Goal: Task Accomplishment & Management: Manage account settings

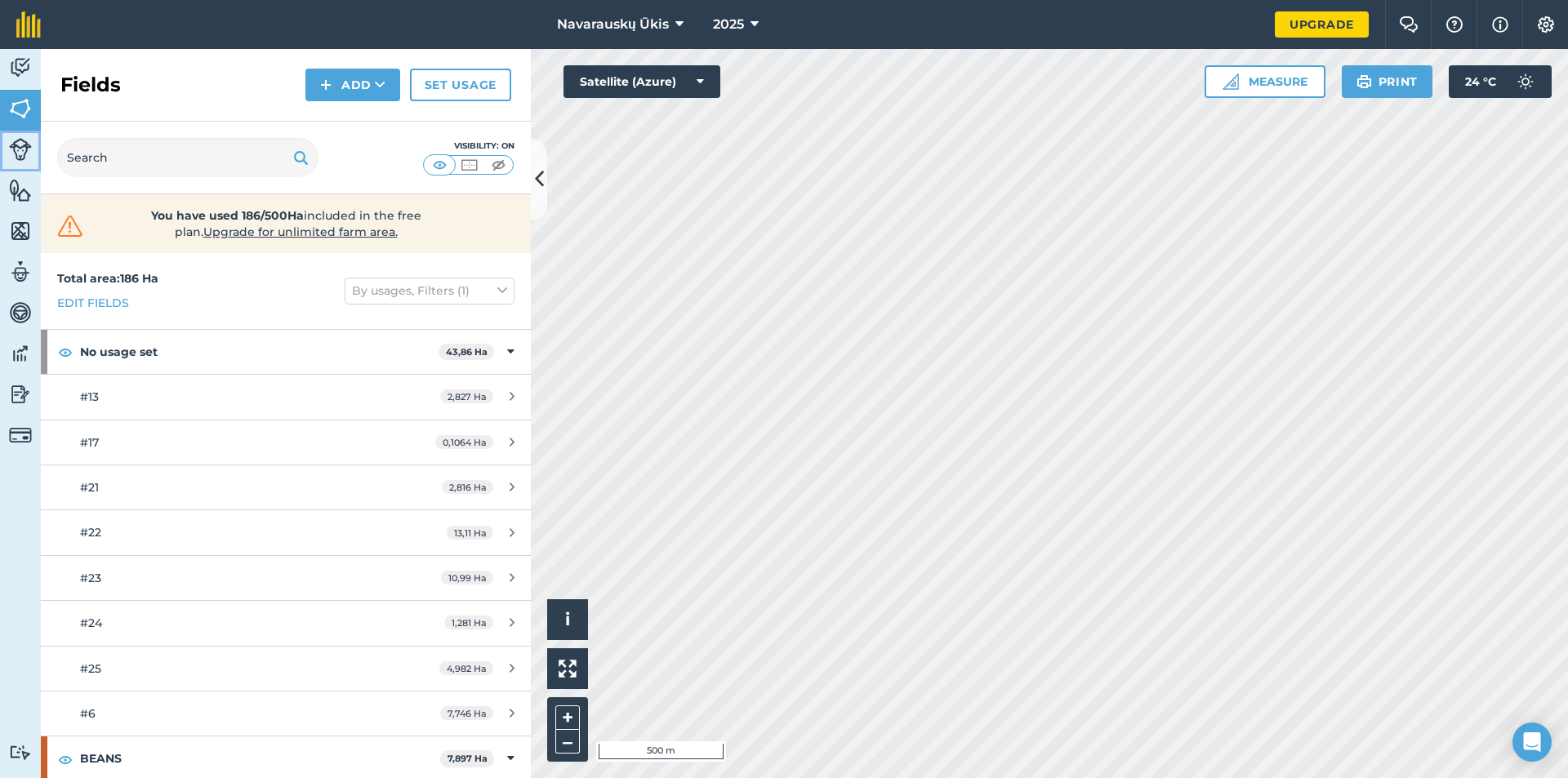
click at [5, 166] on link "Livestock" at bounding box center [20, 150] width 41 height 41
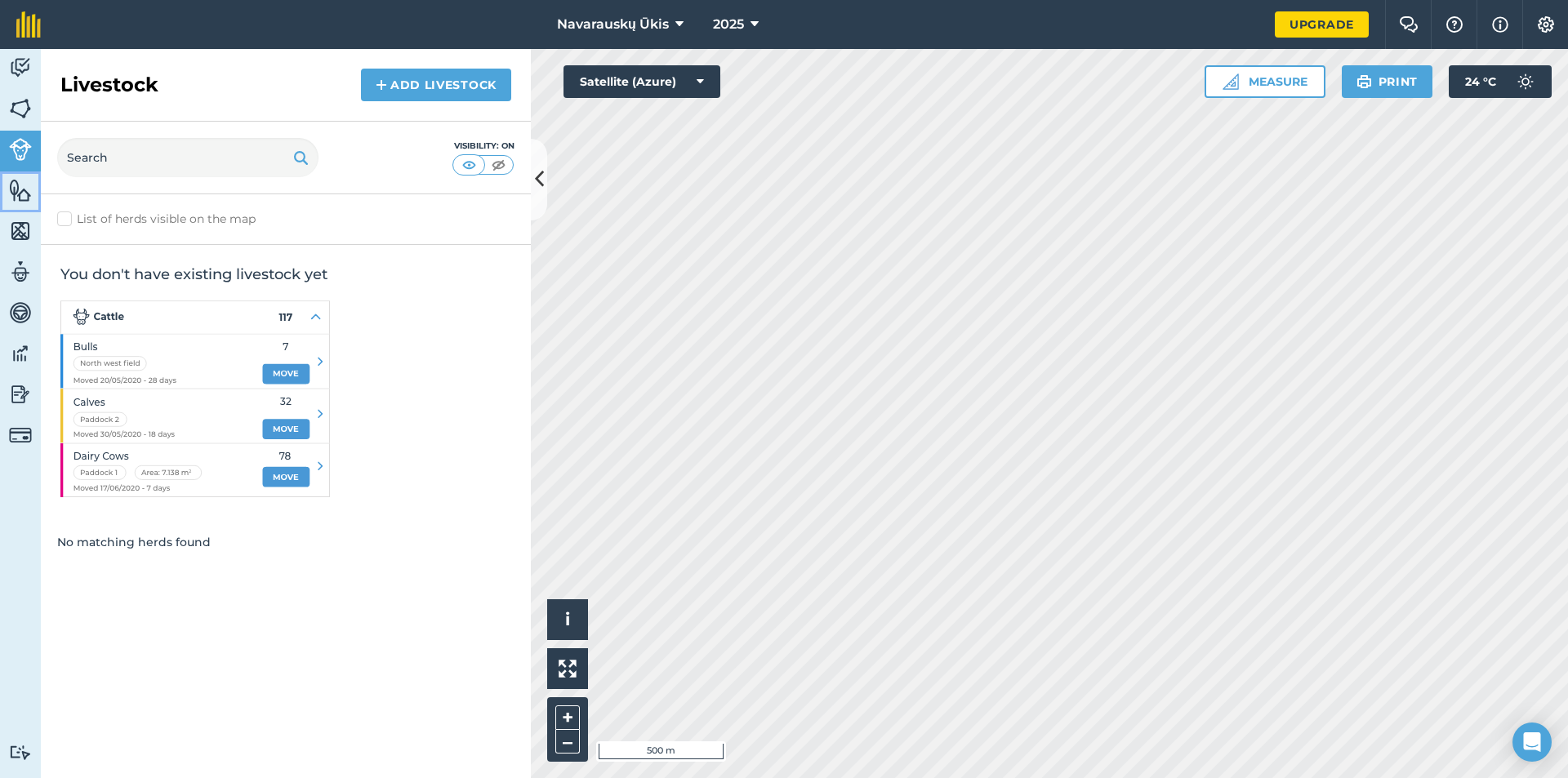
click at [23, 187] on img at bounding box center [20, 190] width 23 height 24
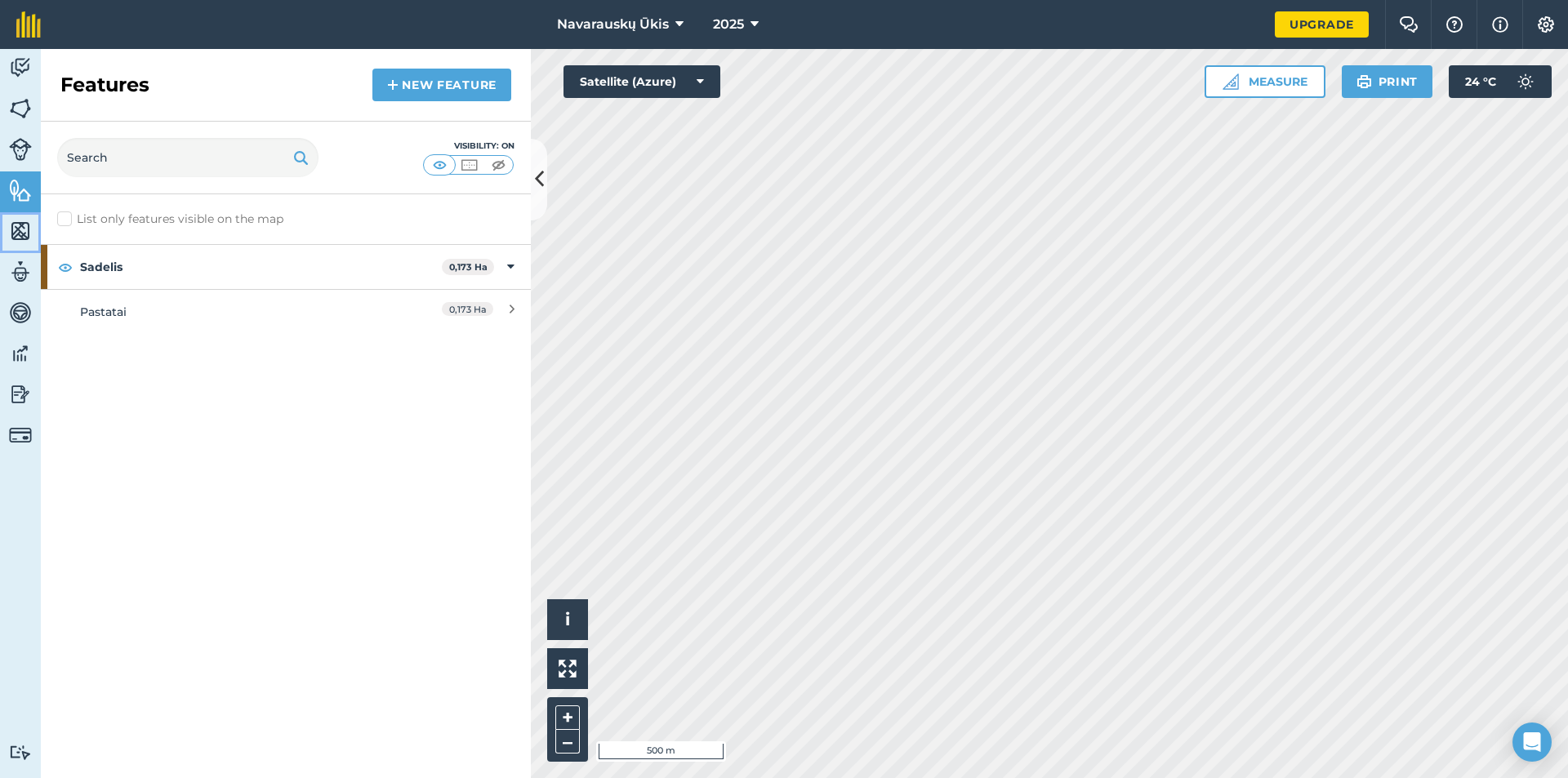
click at [7, 232] on link "Maps" at bounding box center [20, 233] width 41 height 41
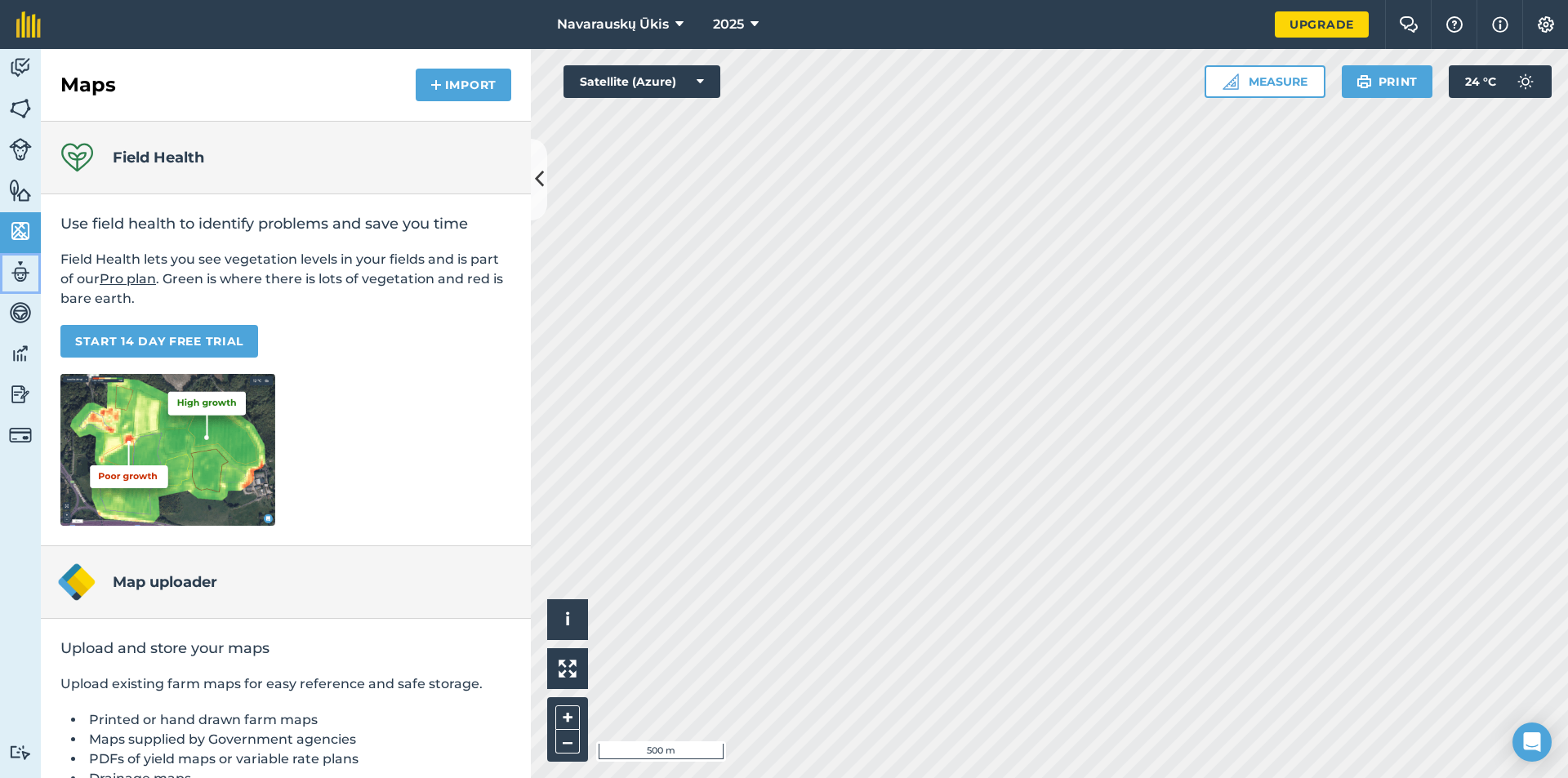
click at [9, 263] on img at bounding box center [20, 272] width 23 height 24
select select "MEMBER"
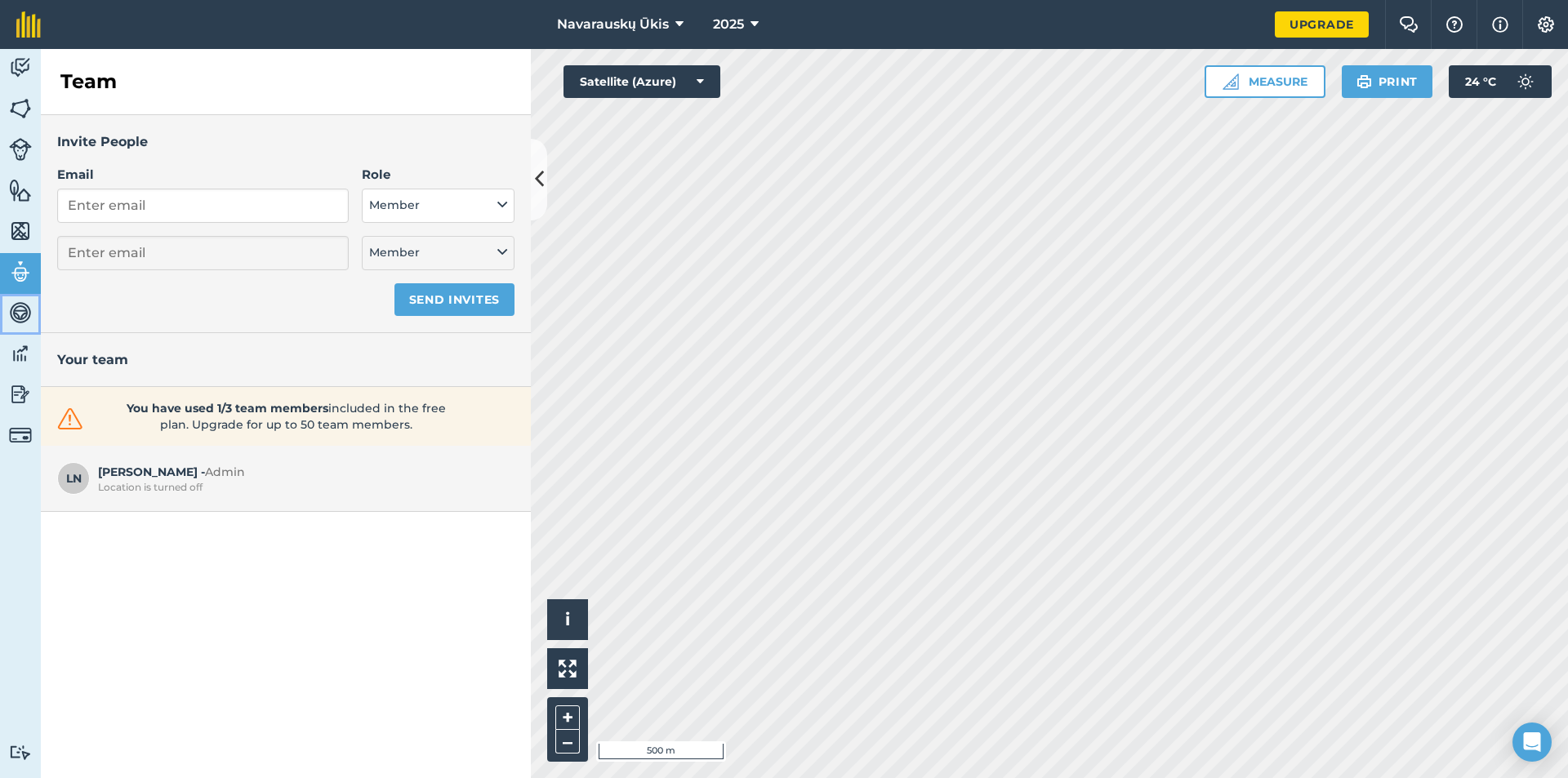
click at [22, 308] on img at bounding box center [20, 313] width 23 height 24
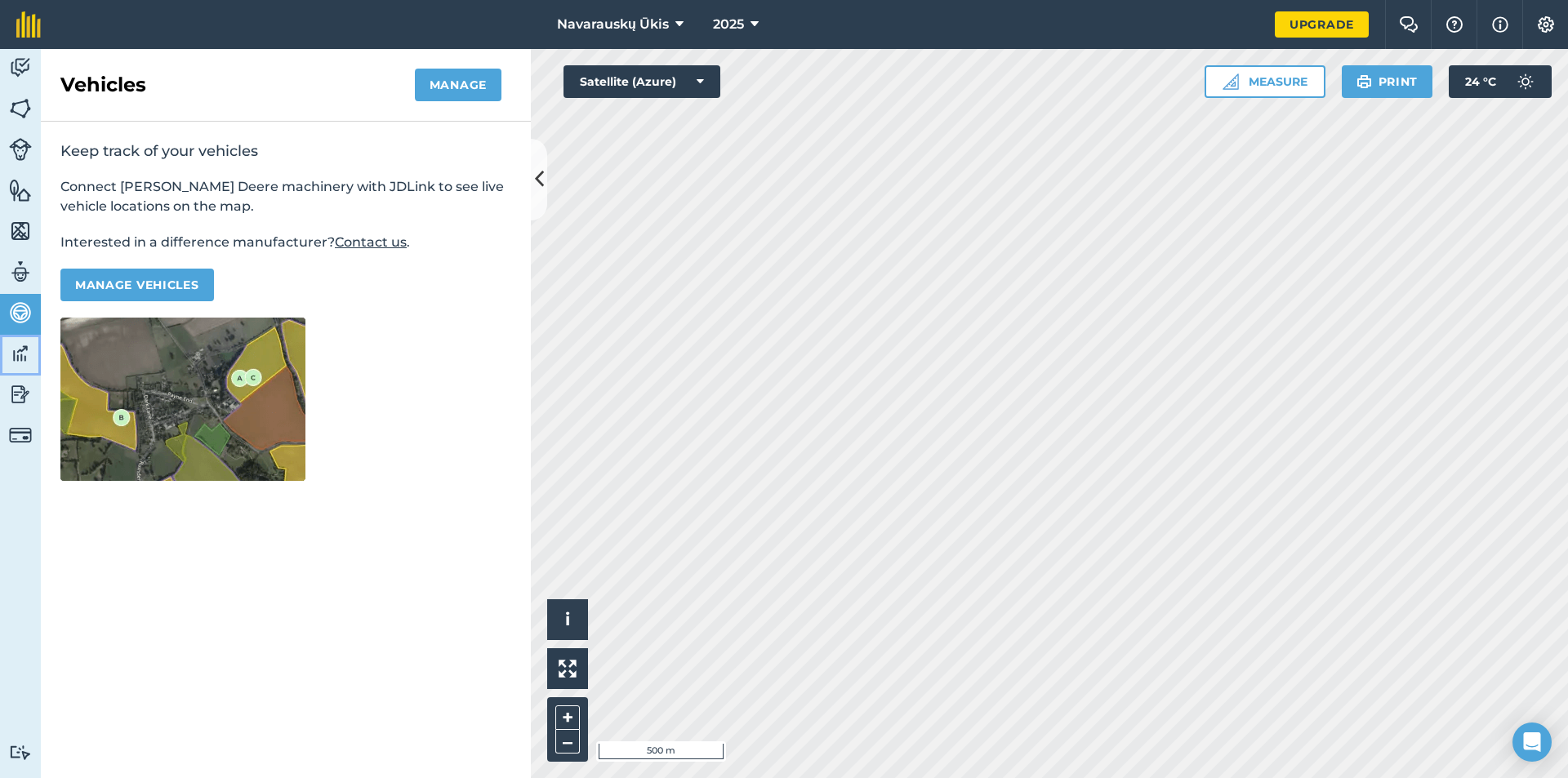
click at [15, 346] on img at bounding box center [20, 353] width 23 height 24
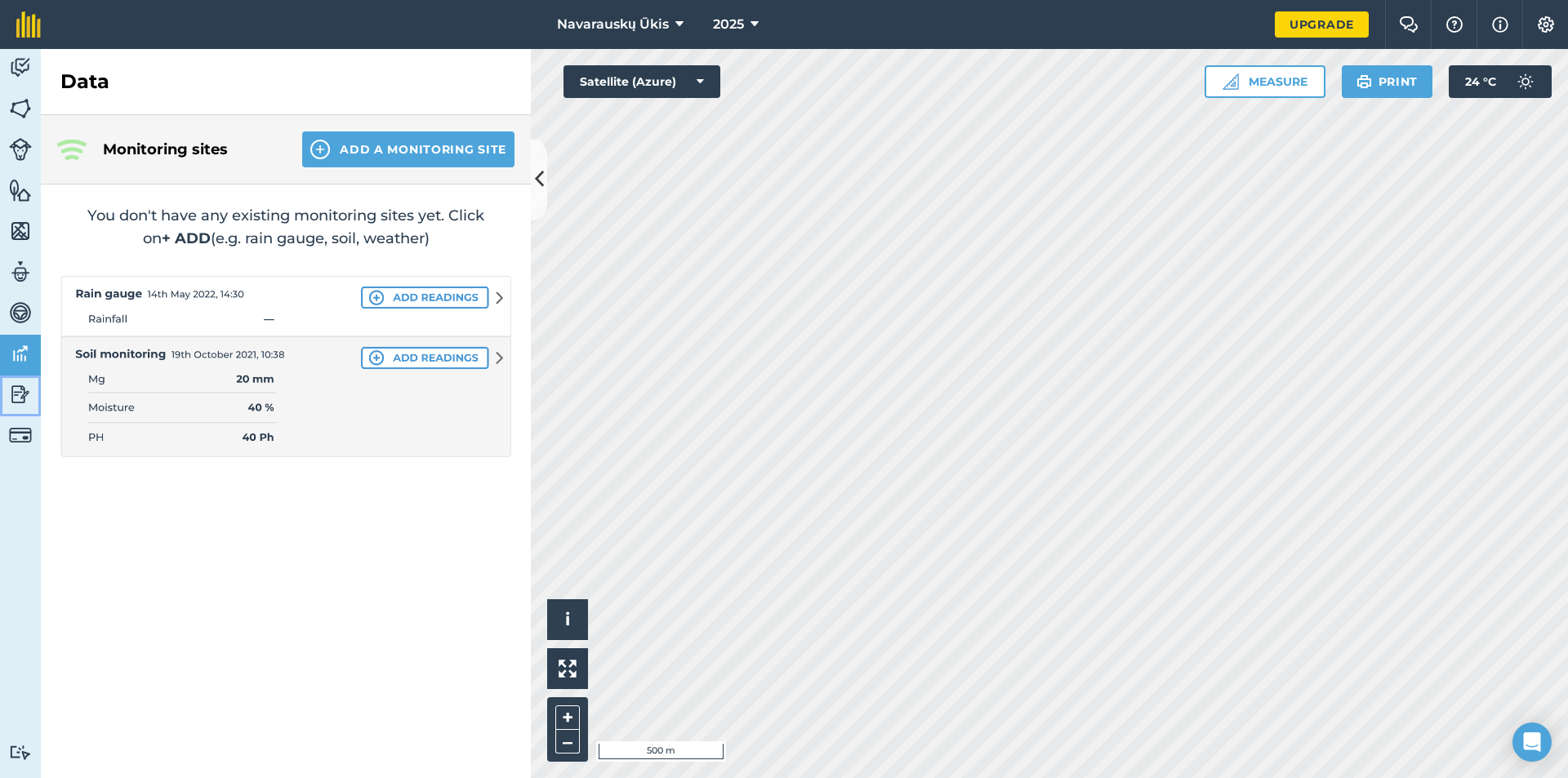
click at [10, 386] on img at bounding box center [20, 394] width 23 height 24
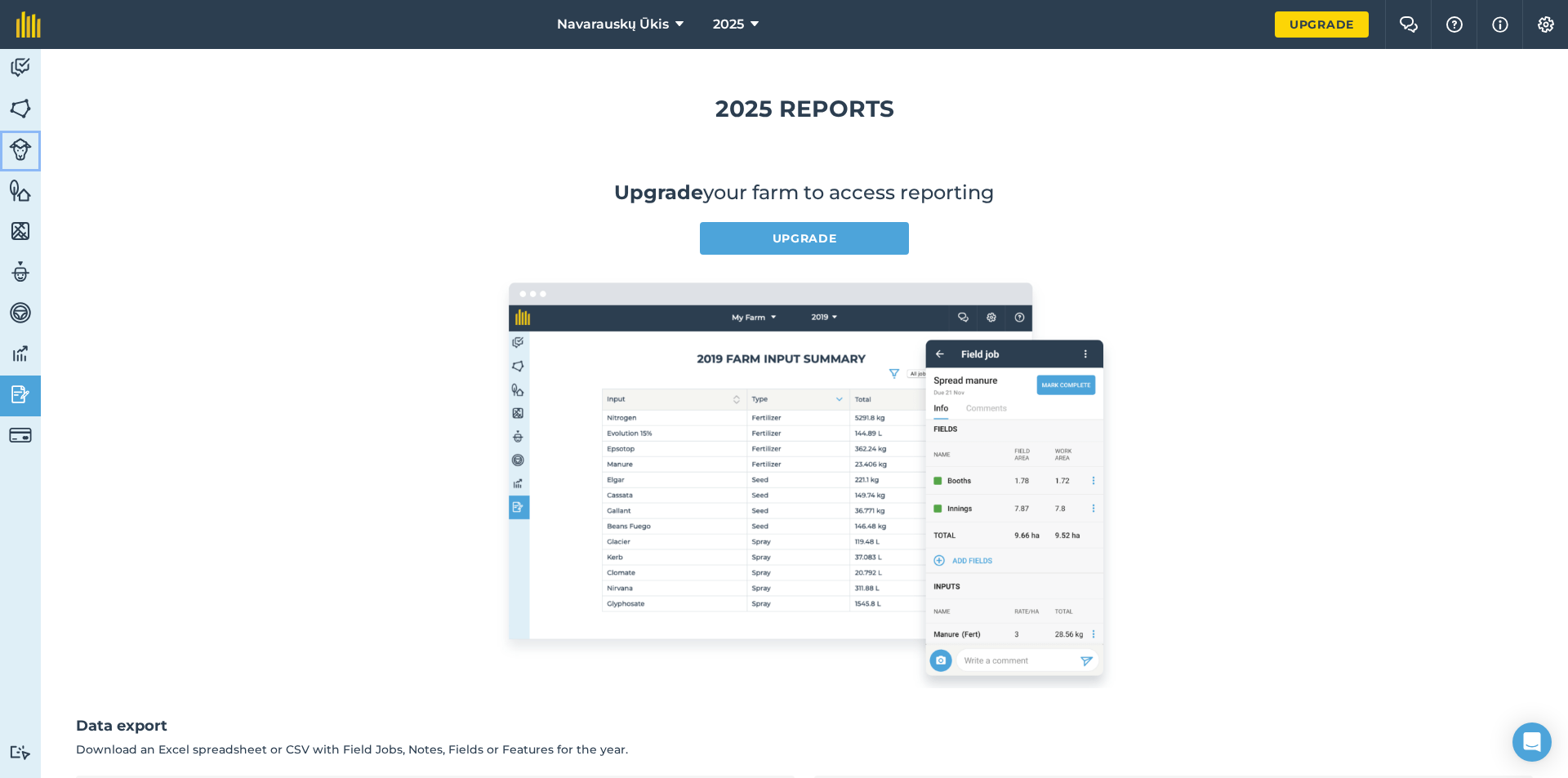
click at [32, 153] on link "Livestock" at bounding box center [20, 150] width 41 height 41
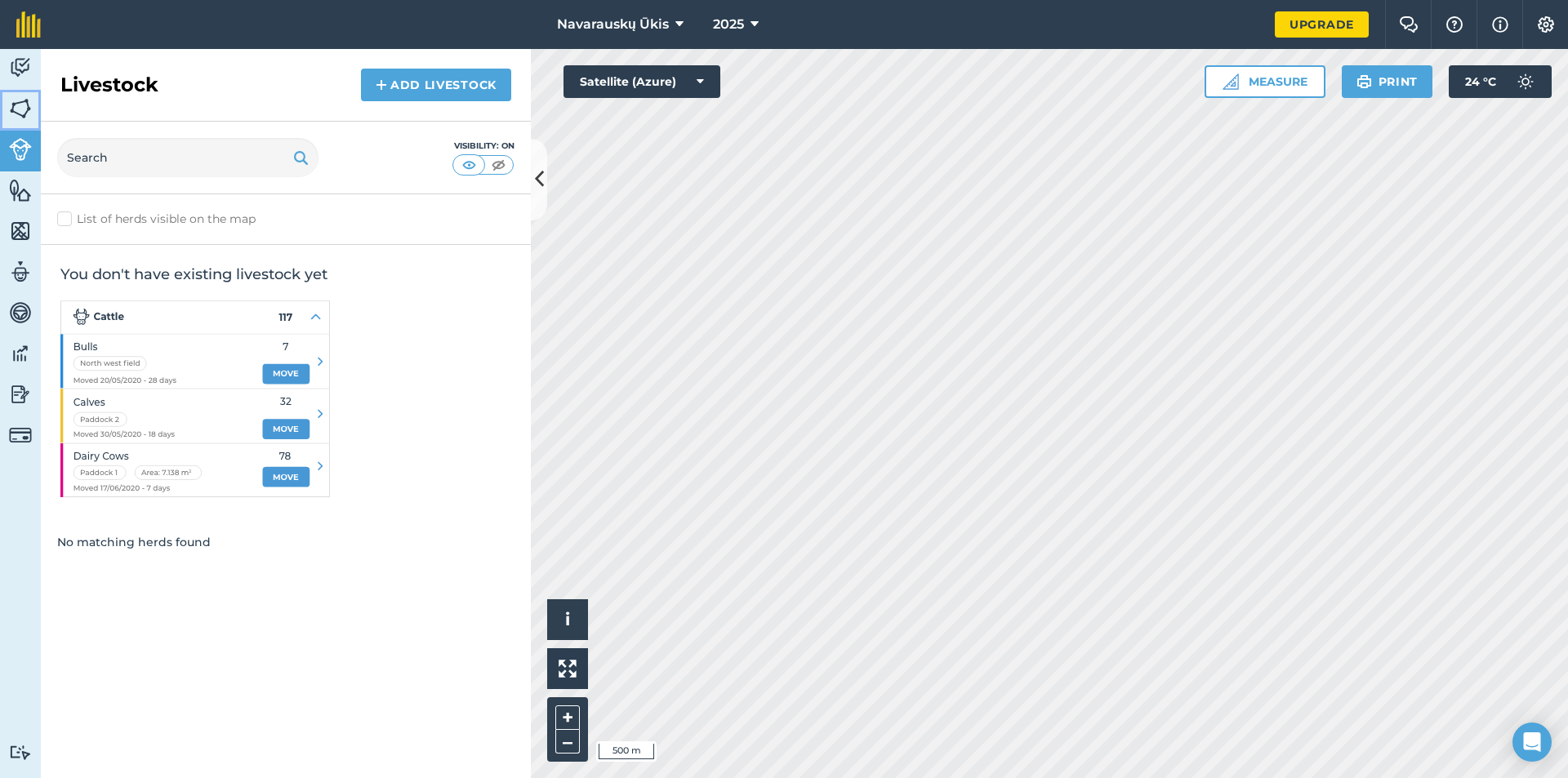
click at [16, 96] on img at bounding box center [20, 109] width 23 height 24
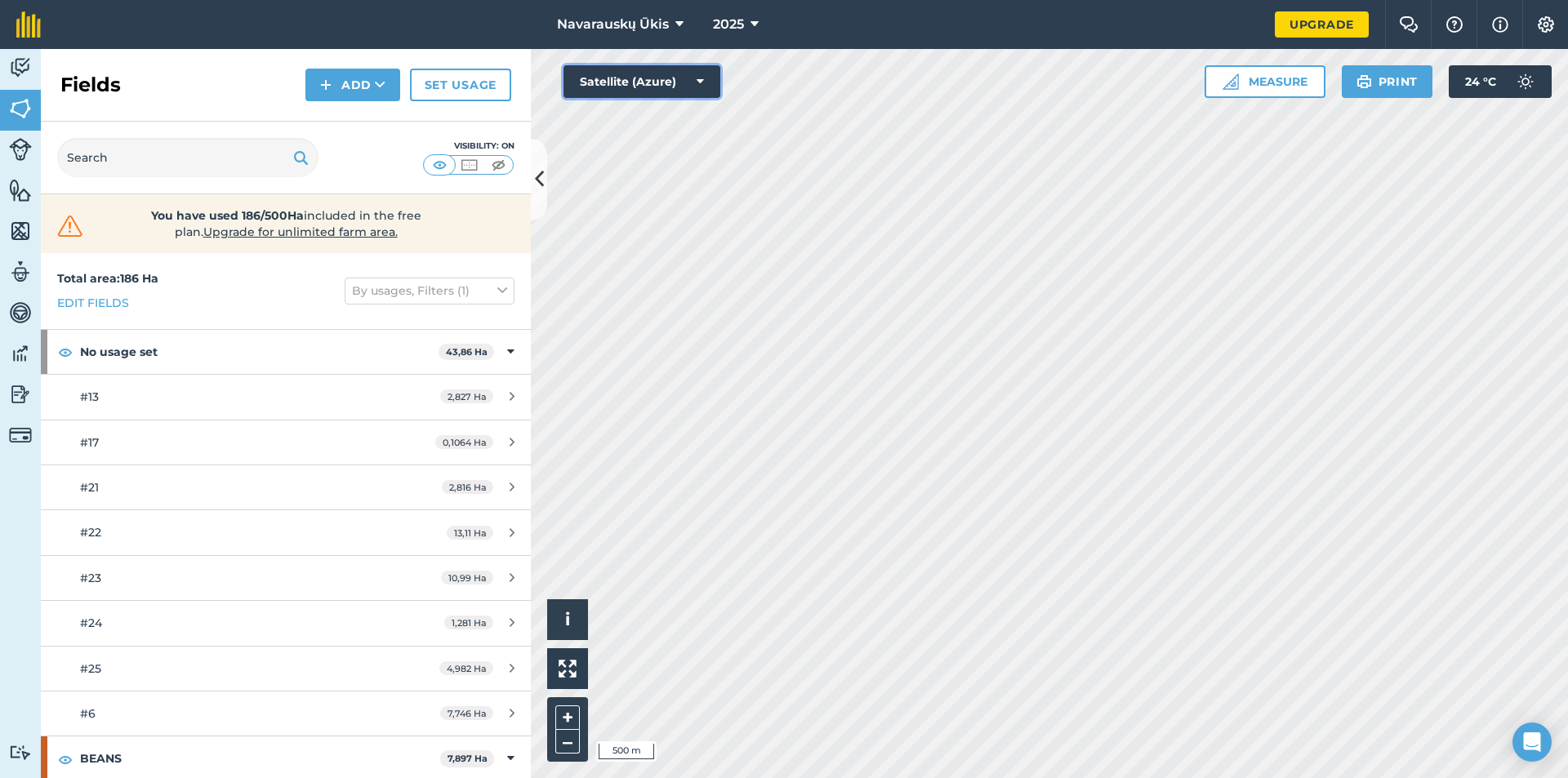
click at [612, 81] on button "Satellite (Azure)" at bounding box center [642, 82] width 157 height 33
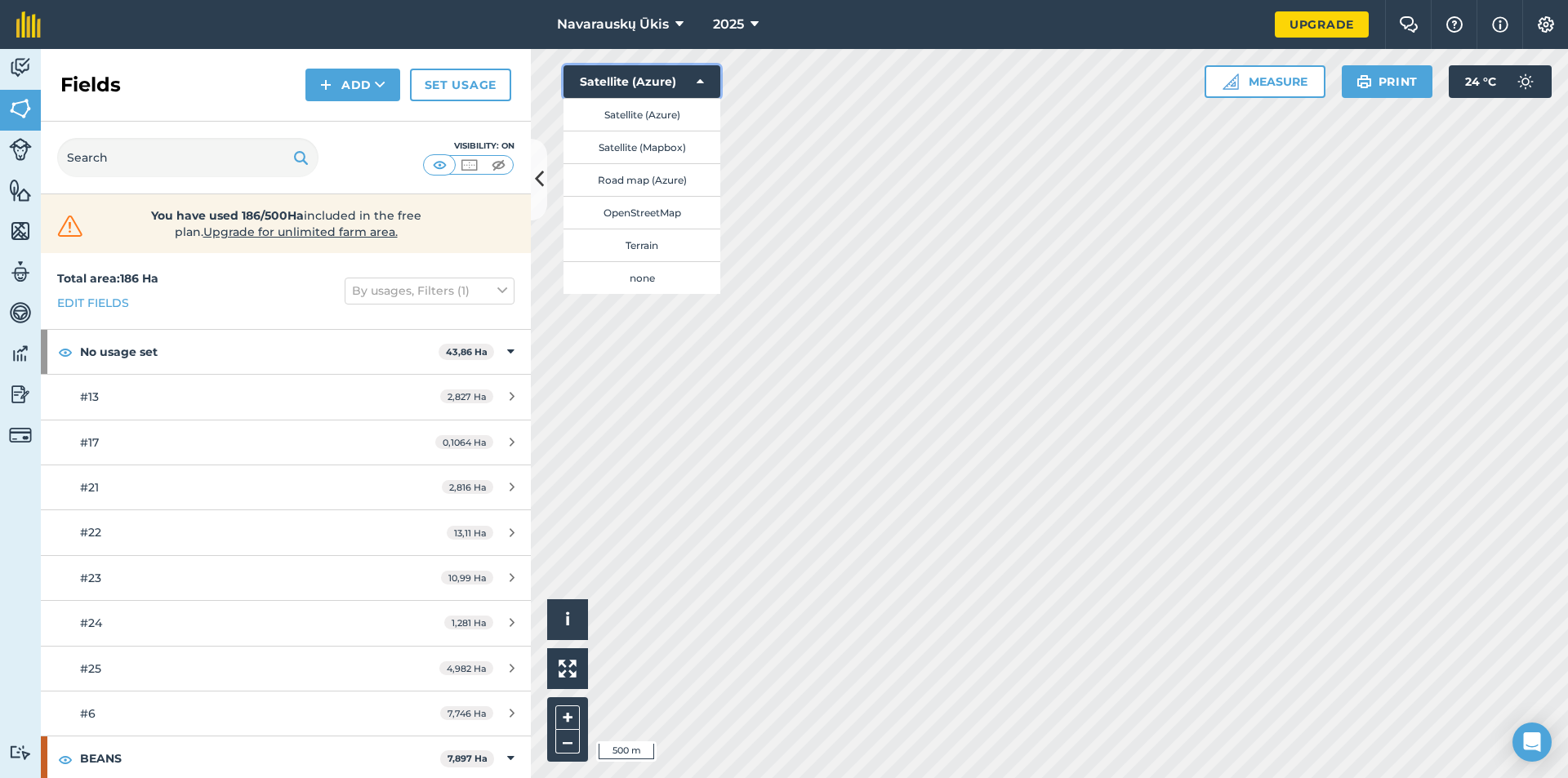
click at [612, 81] on button "Satellite (Azure)" at bounding box center [642, 82] width 157 height 33
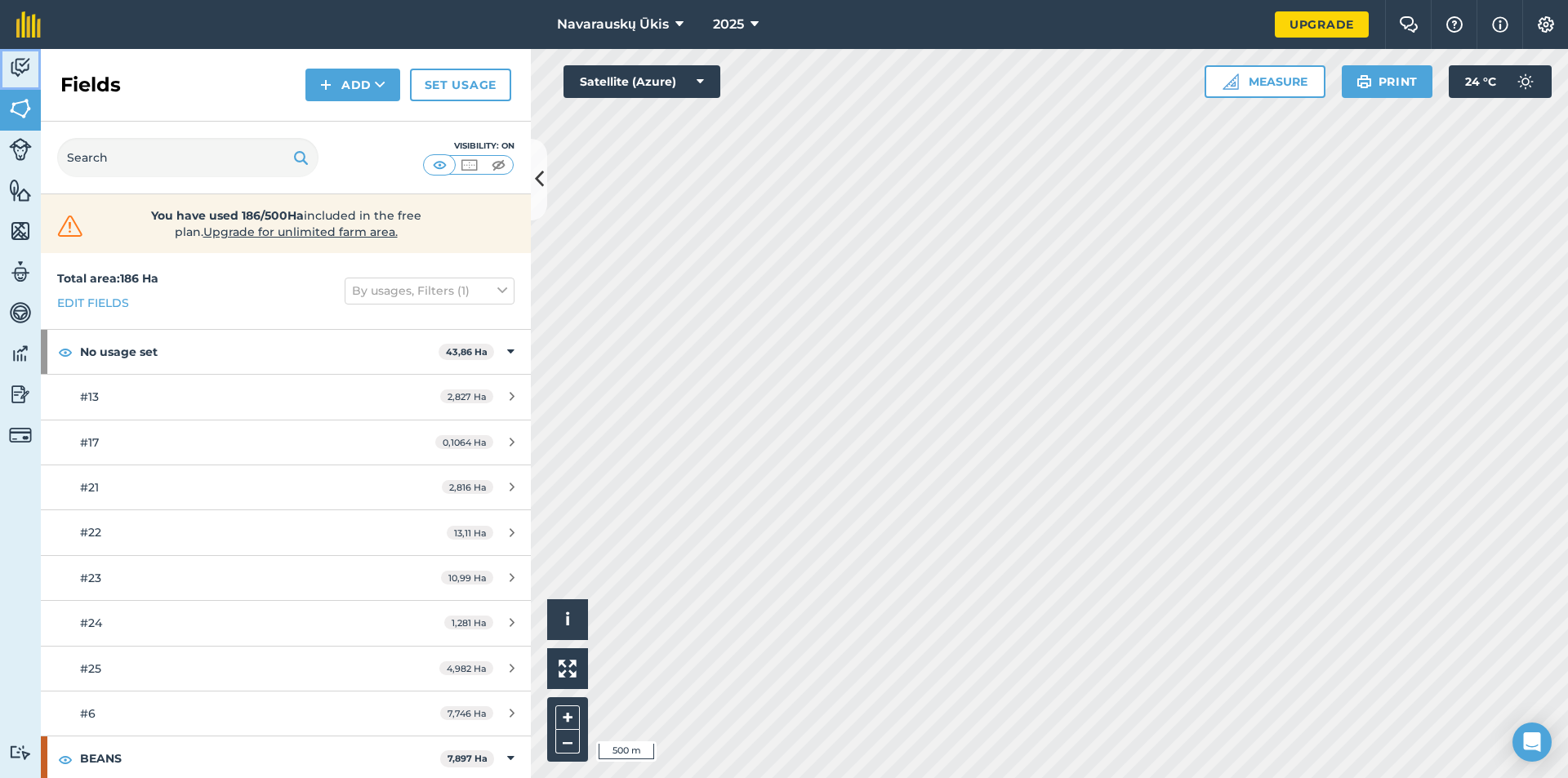
click at [14, 79] on img at bounding box center [20, 68] width 23 height 24
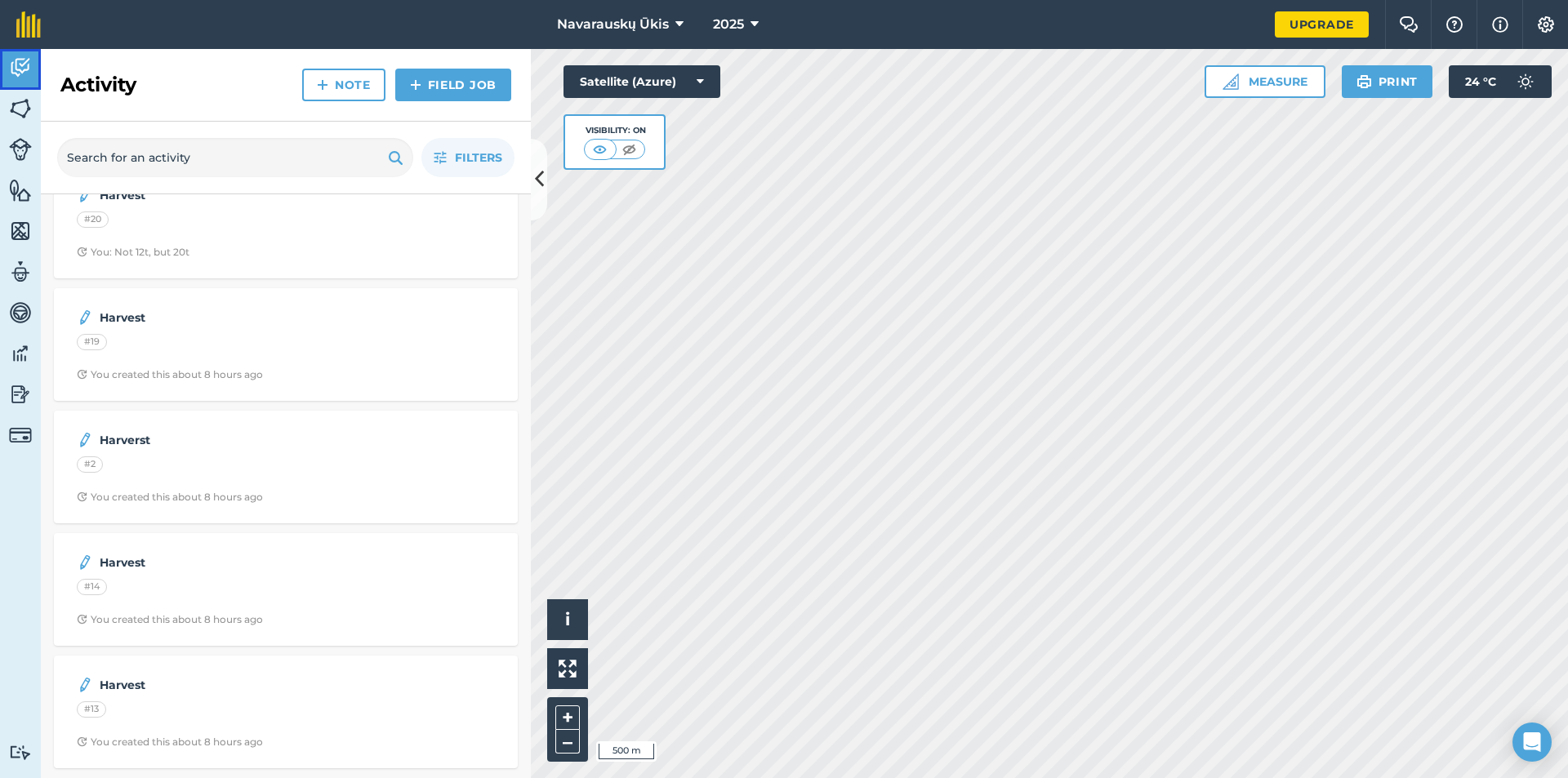
scroll to position [79, 0]
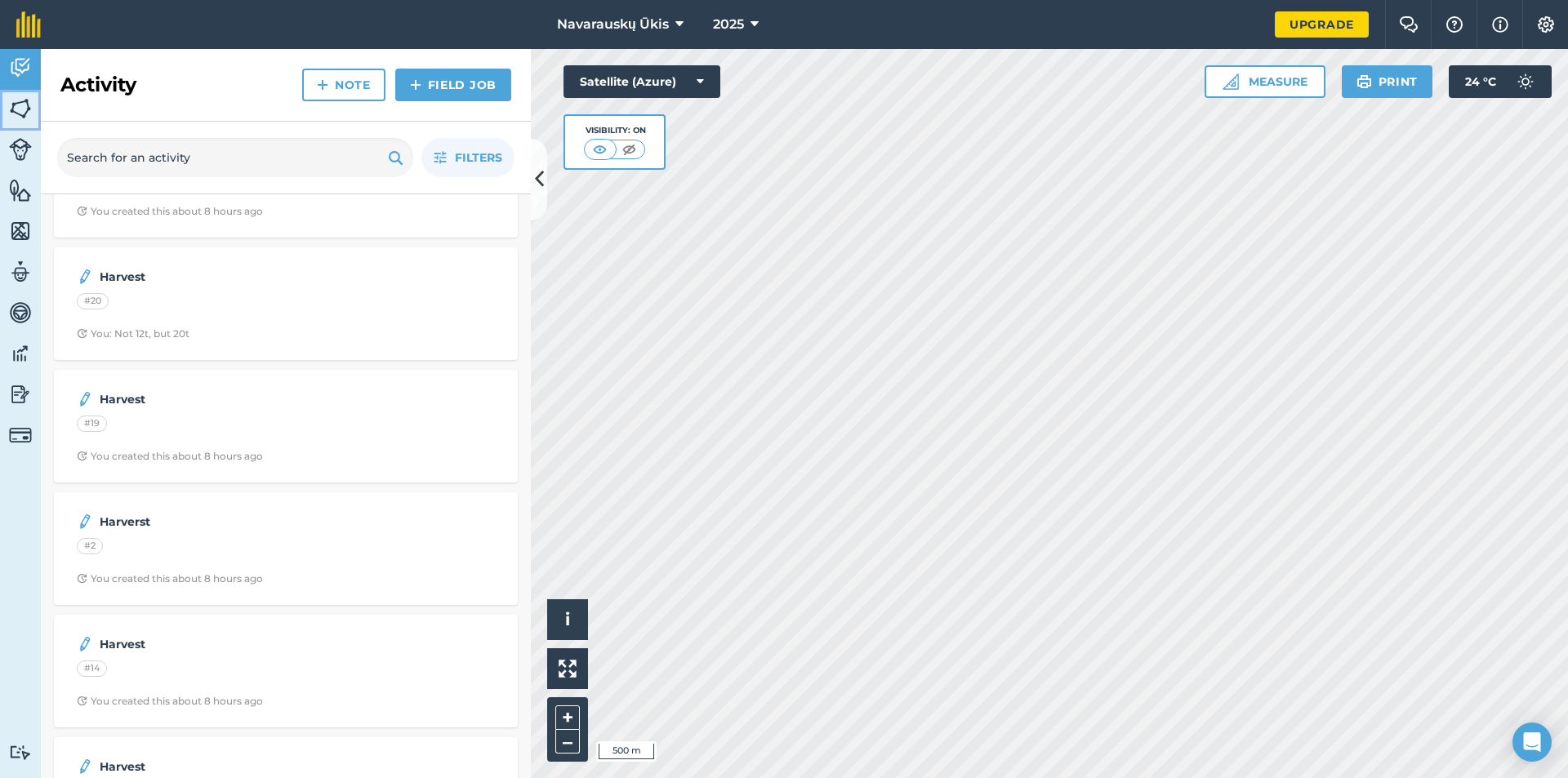
click at [13, 116] on img at bounding box center [20, 109] width 23 height 24
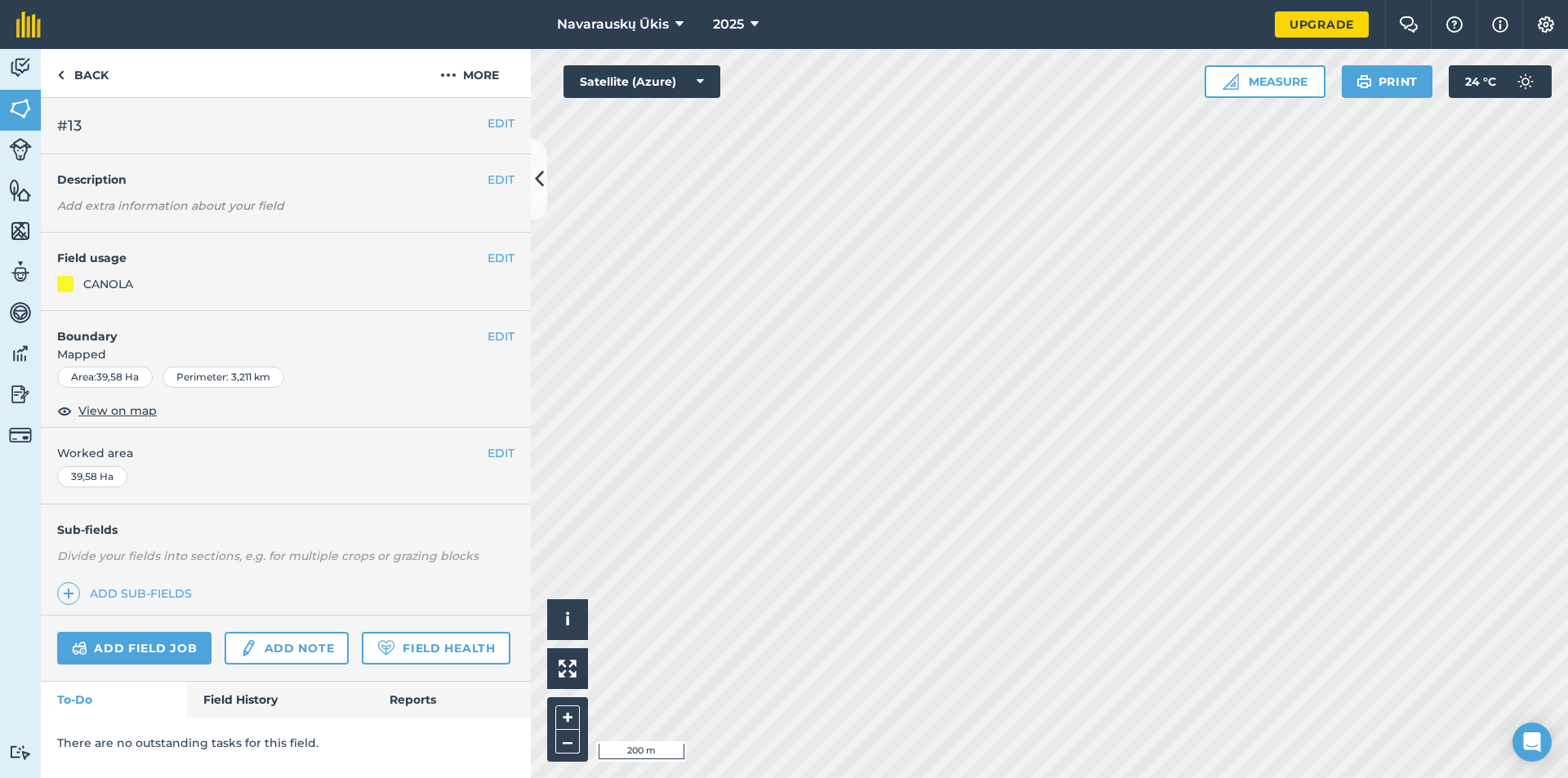
click at [125, 283] on div "CANOLA" at bounding box center [108, 284] width 49 height 18
click at [488, 259] on button "EDIT" at bounding box center [501, 258] width 27 height 18
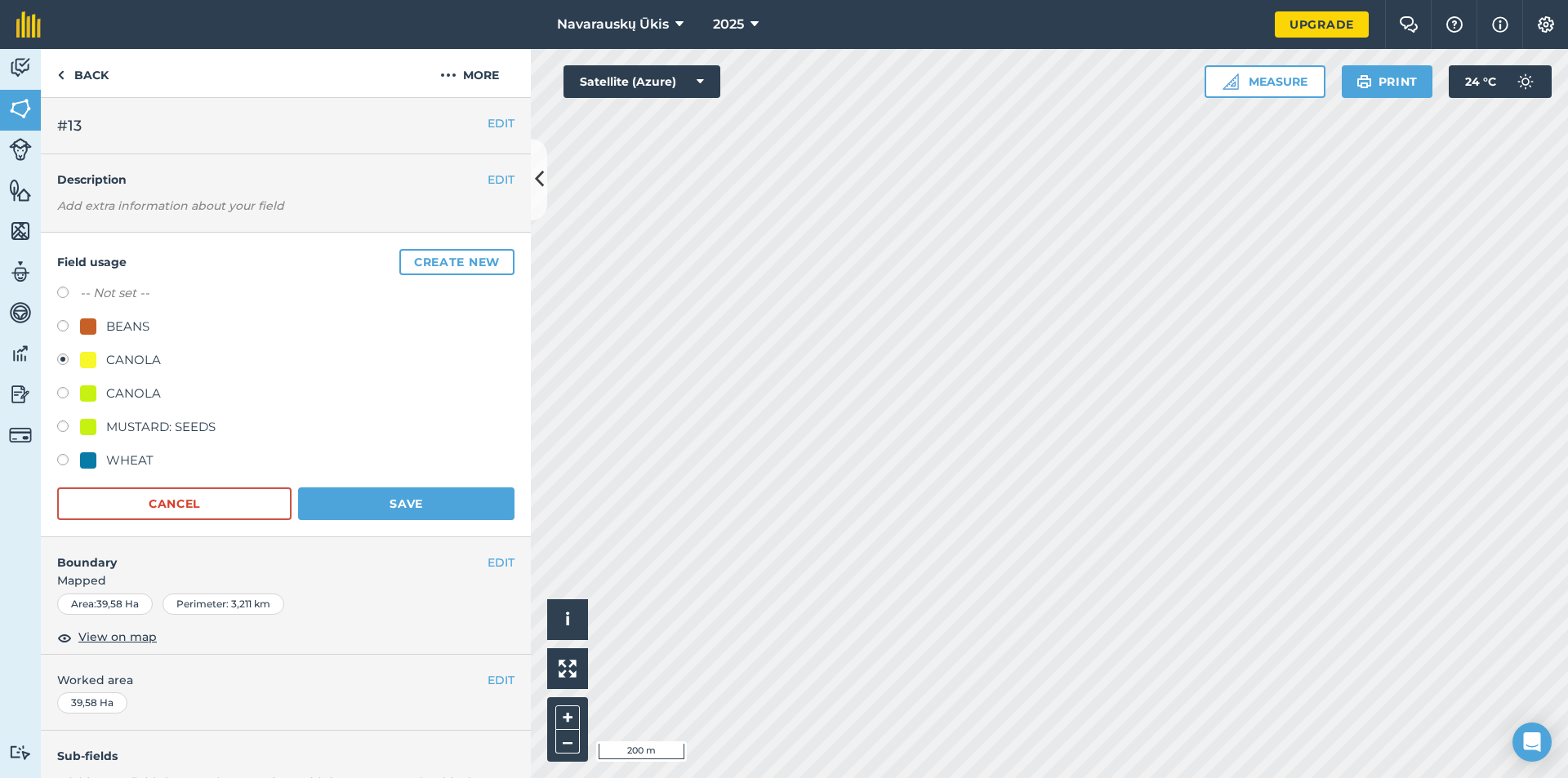
drag, startPoint x: 129, startPoint y: 333, endPoint x: 205, endPoint y: 244, distance: 117.0
click at [205, 244] on div "Field usage Create new -- Not set -- BEANS CANOLA CANOLA MUSTARD: SEEDS WHEAT C…" at bounding box center [286, 385] width 490 height 305
click at [417, 264] on button "Create new" at bounding box center [457, 262] width 115 height 26
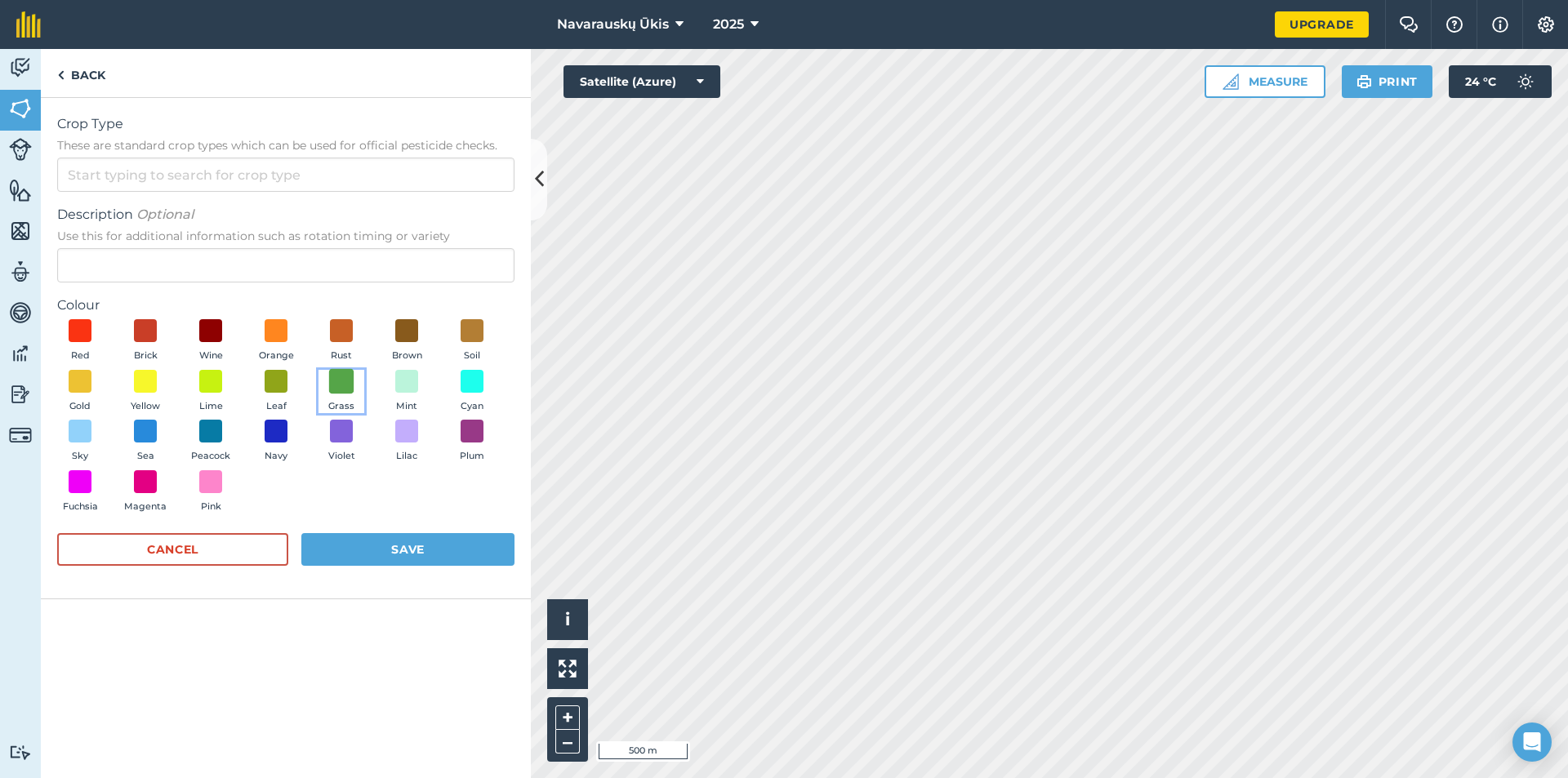
click at [347, 382] on span at bounding box center [341, 380] width 25 height 25
click at [247, 181] on input "Crop Type These are standard crop types which can be used for official pesticid…" at bounding box center [286, 175] width 458 height 35
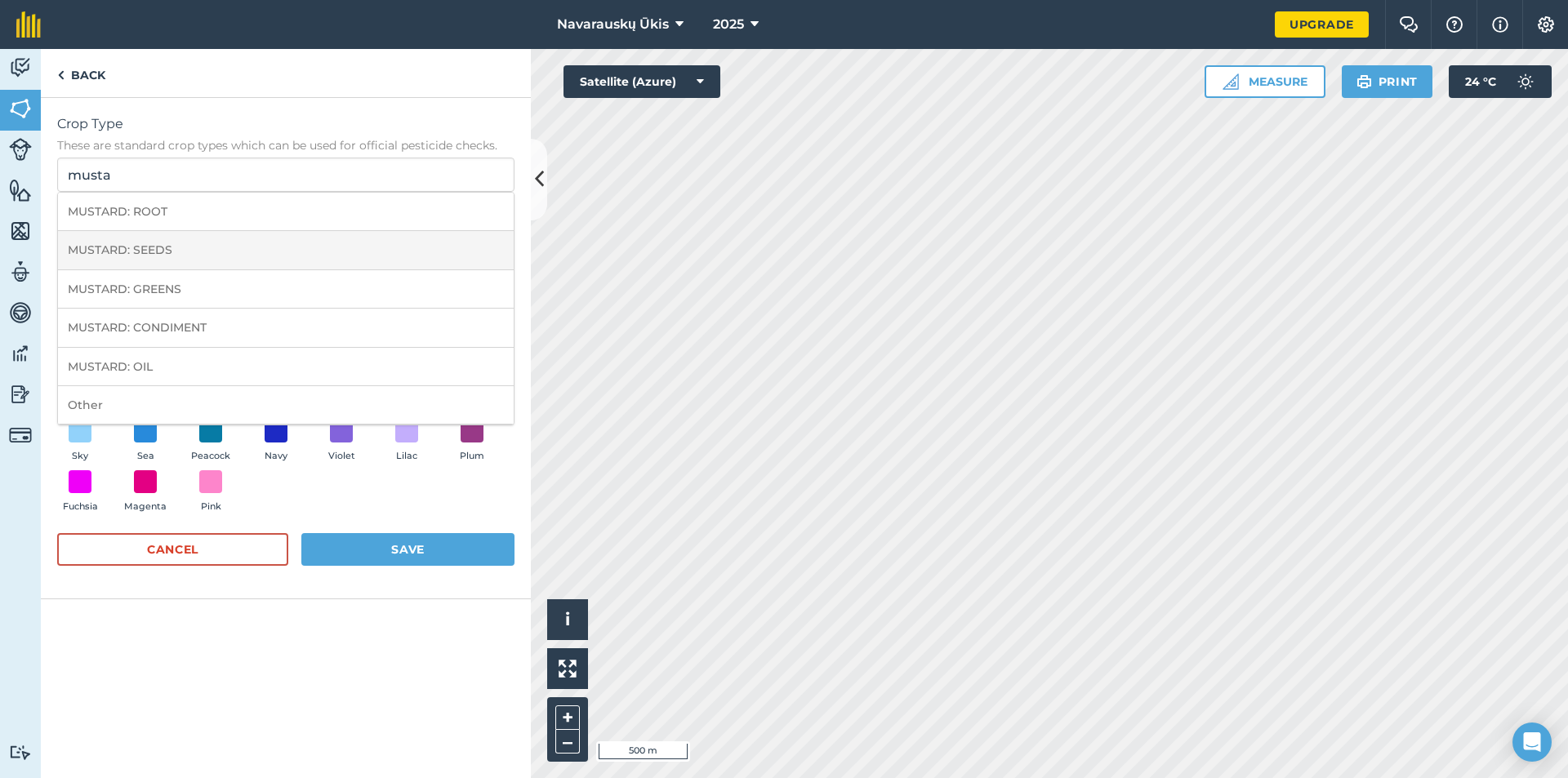
click at [335, 254] on li "MUSTARD: SEEDS" at bounding box center [286, 250] width 456 height 38
type input "MUSTARD: SEEDS"
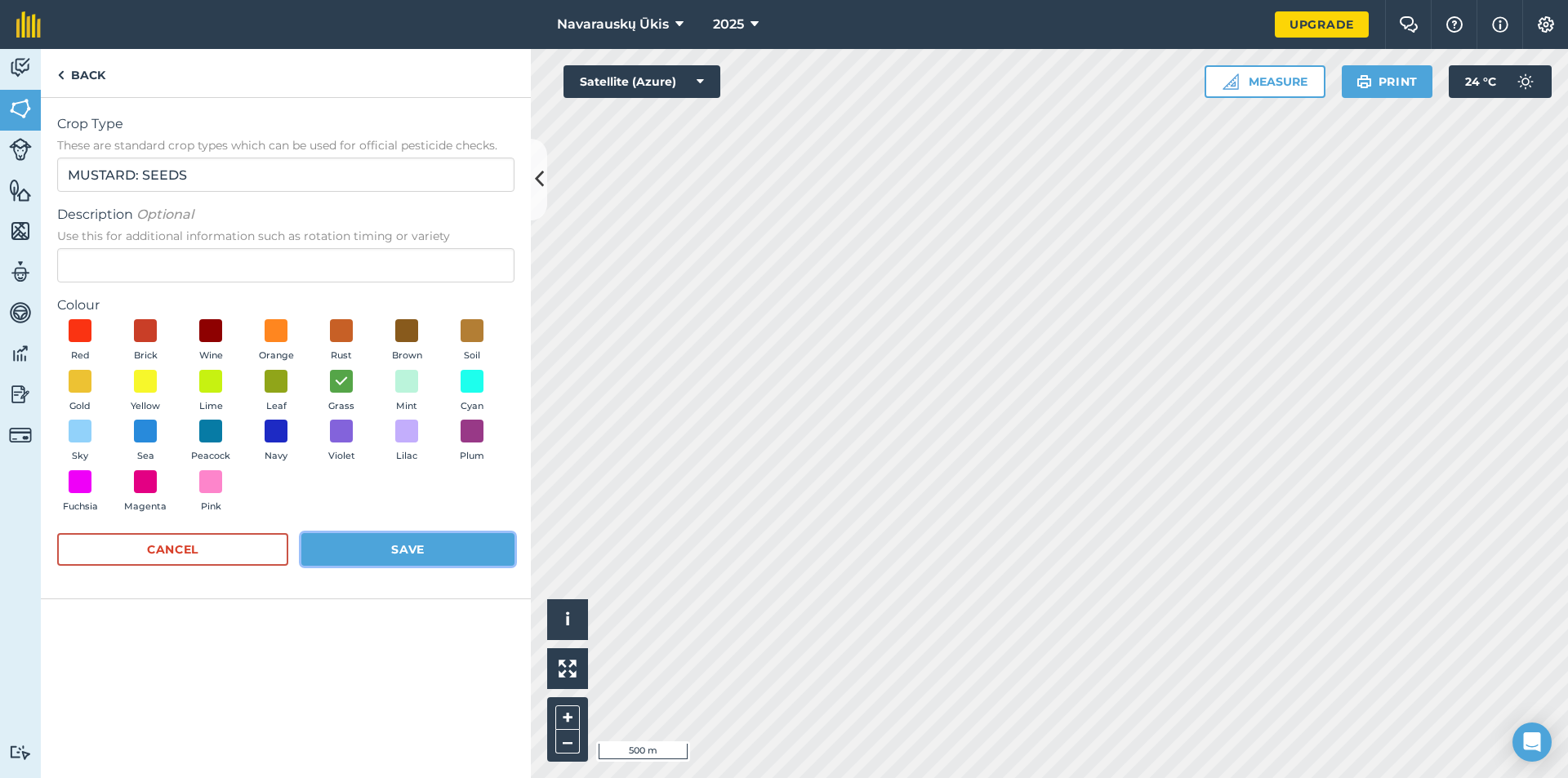
click at [380, 557] on button "Save" at bounding box center [407, 550] width 213 height 33
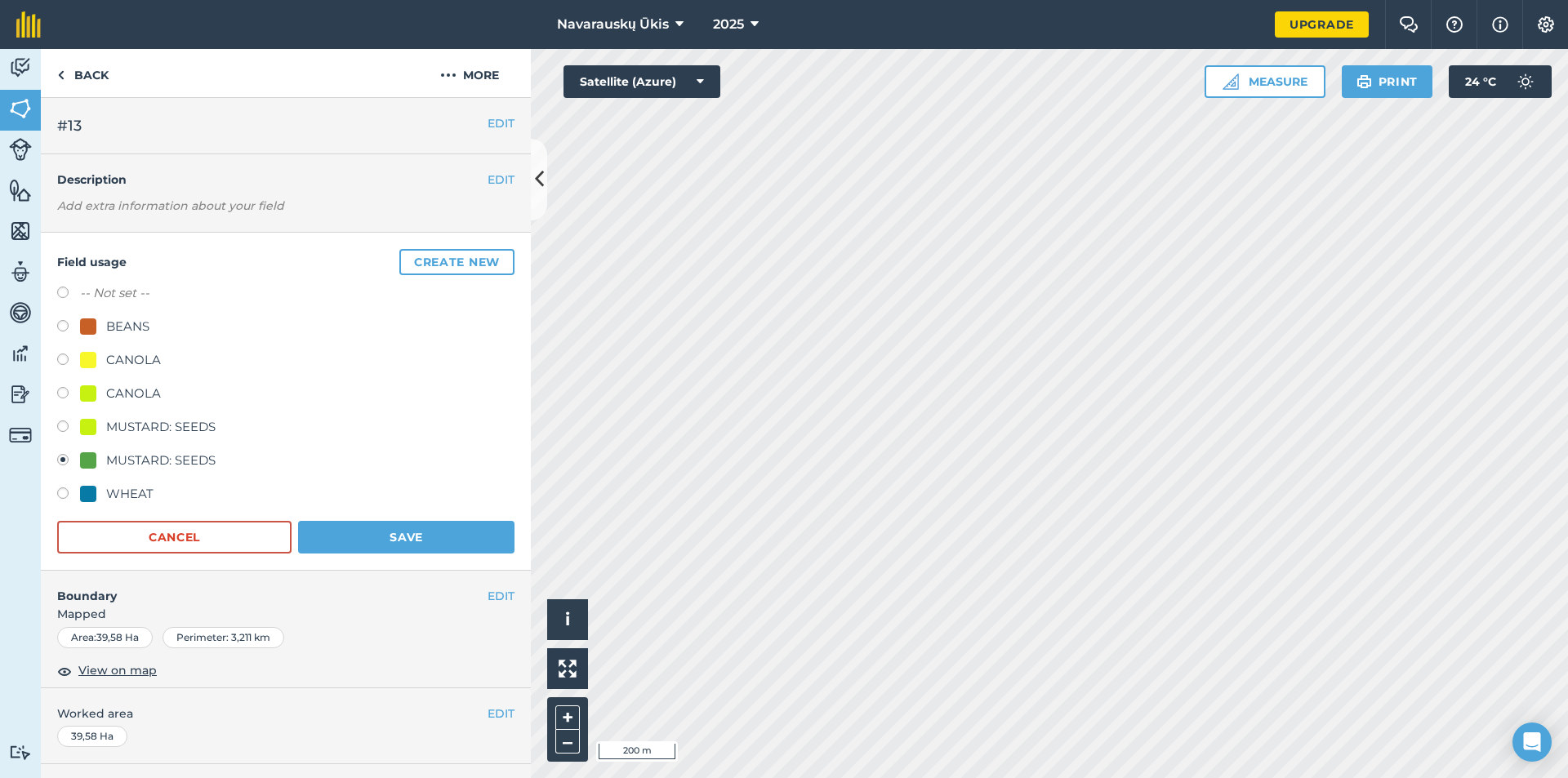
click at [154, 368] on div "CANOLA" at bounding box center [133, 360] width 55 height 20
radio input "true"
radio input "false"
click at [402, 540] on button "Save" at bounding box center [405, 537] width 216 height 33
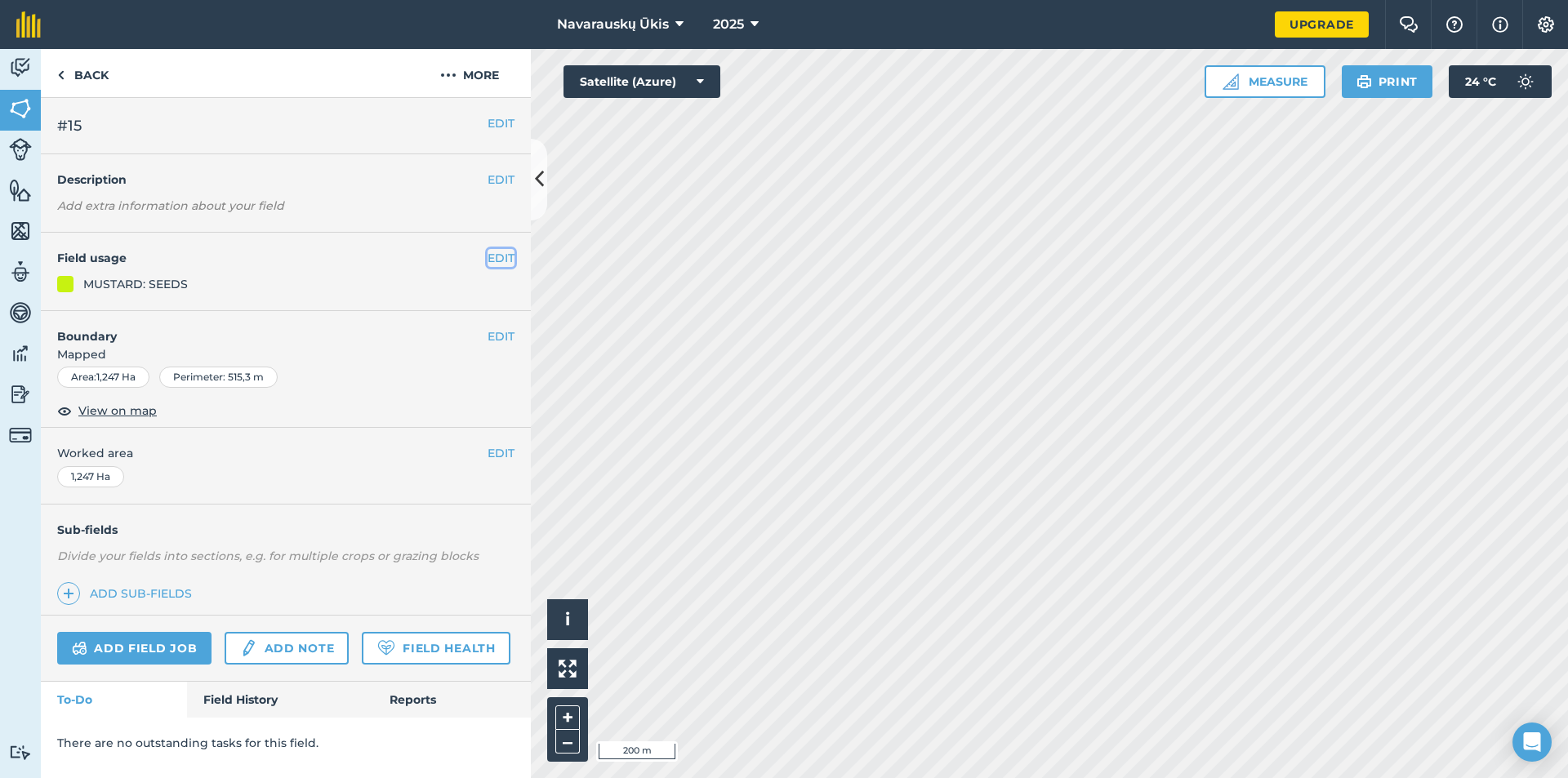
click at [493, 254] on button "EDIT" at bounding box center [501, 258] width 27 height 18
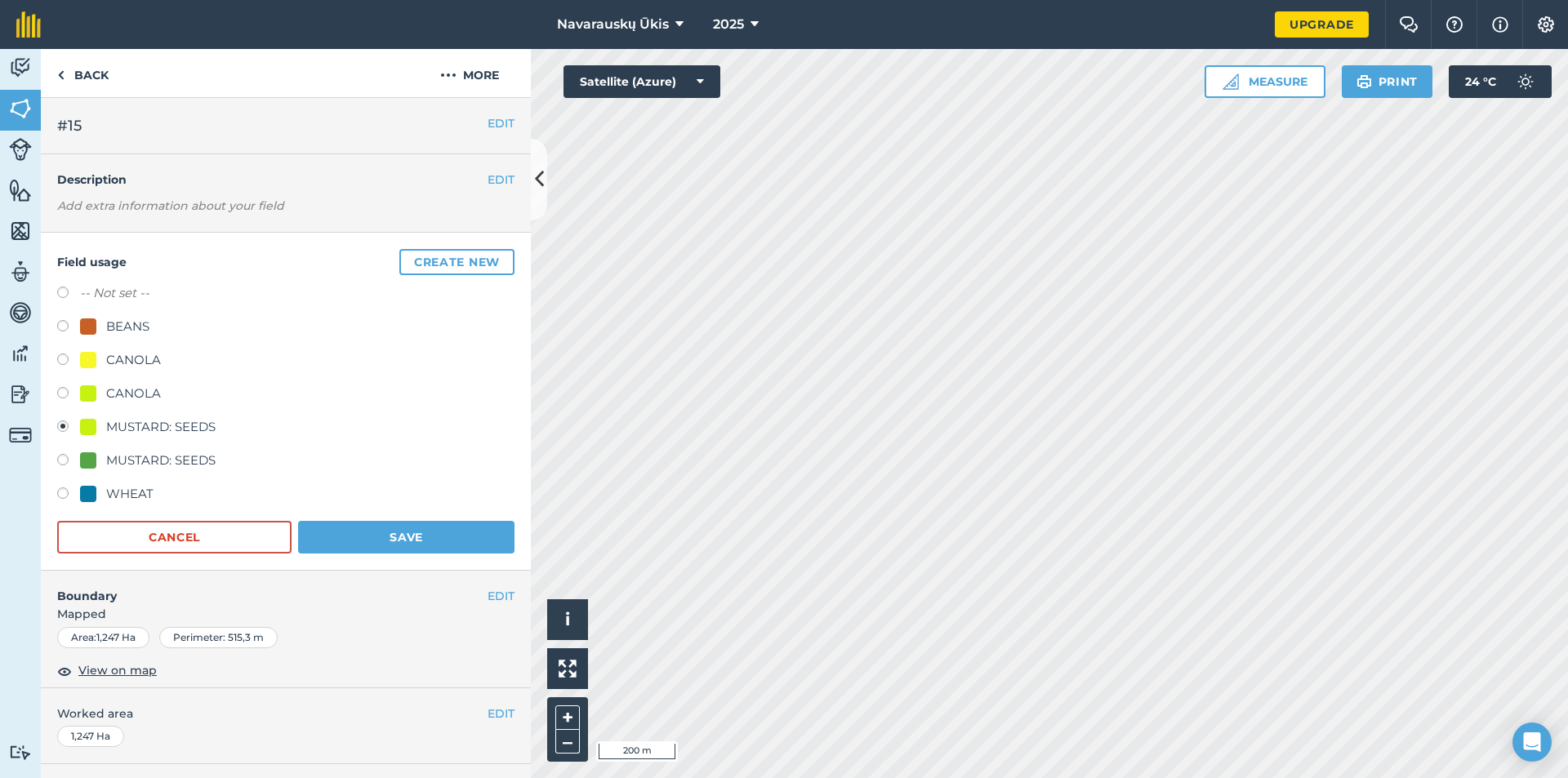
click at [122, 465] on div "MUSTARD: SEEDS" at bounding box center [161, 460] width 109 height 20
radio input "true"
radio input "false"
click at [351, 530] on button "Save" at bounding box center [405, 537] width 216 height 33
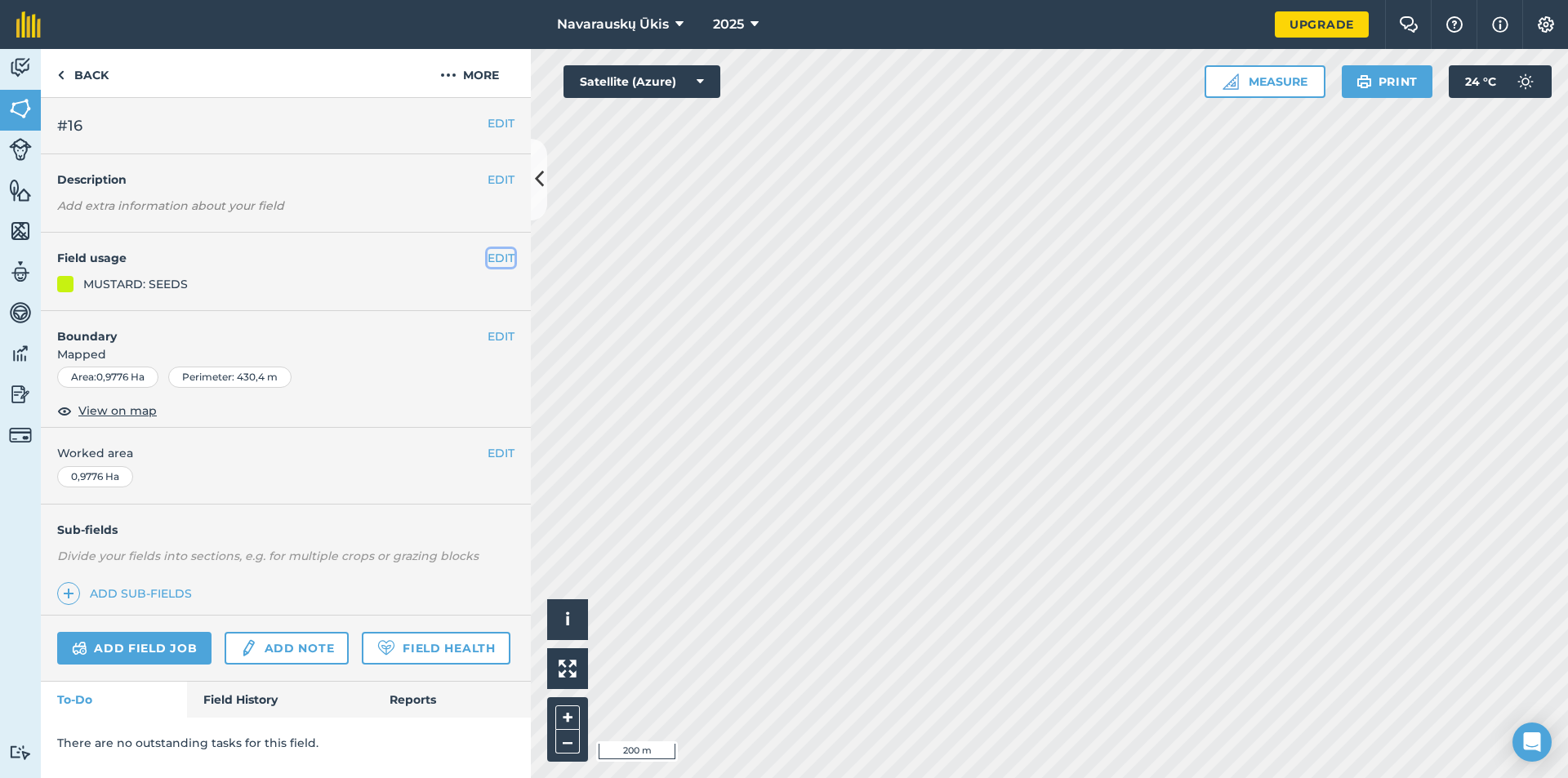
click at [514, 258] on button "EDIT" at bounding box center [501, 258] width 27 height 18
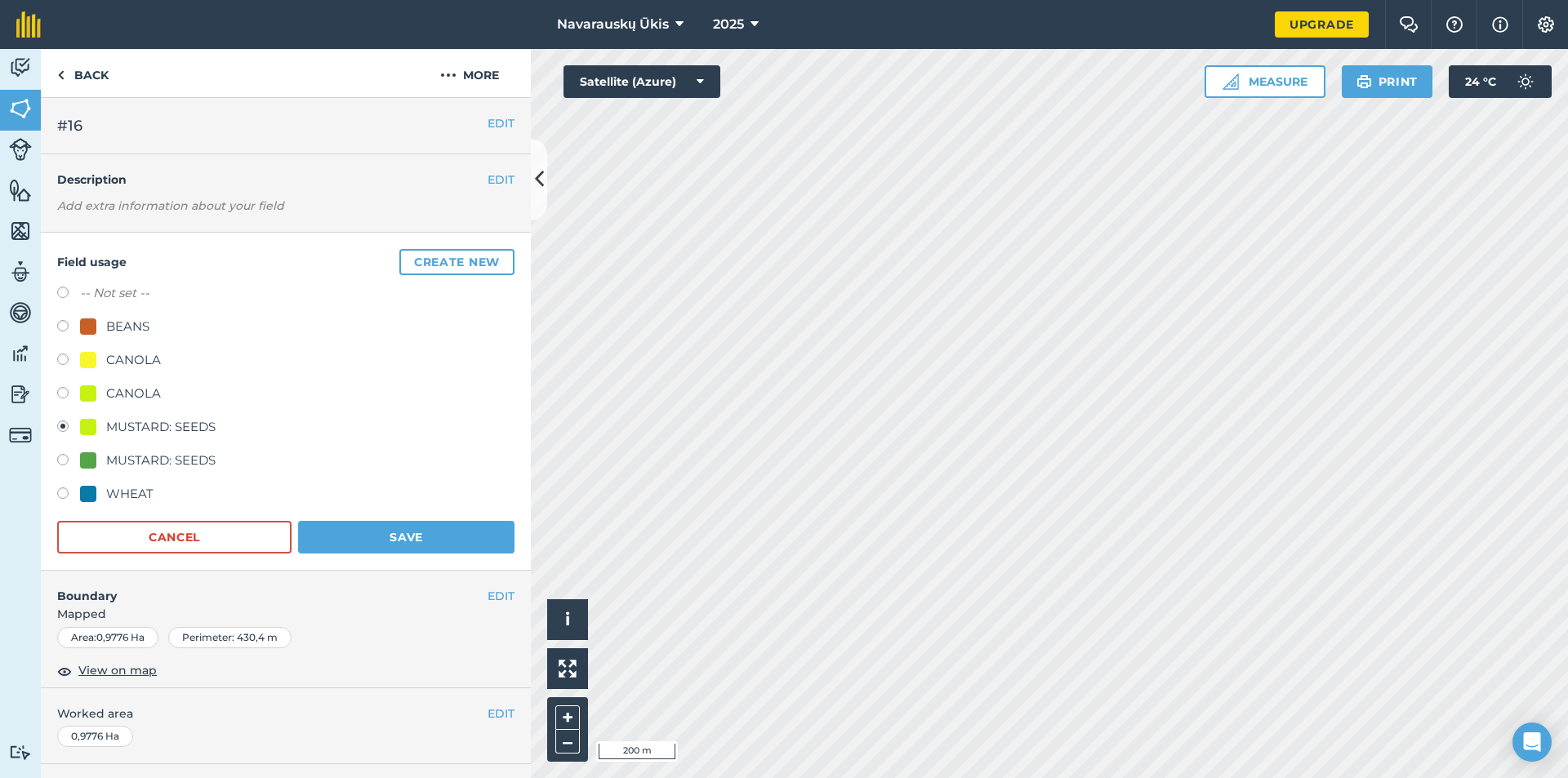
click at [148, 454] on div "MUSTARD: SEEDS" at bounding box center [161, 460] width 109 height 20
radio input "true"
radio input "false"
click at [436, 539] on button "Save" at bounding box center [405, 537] width 216 height 33
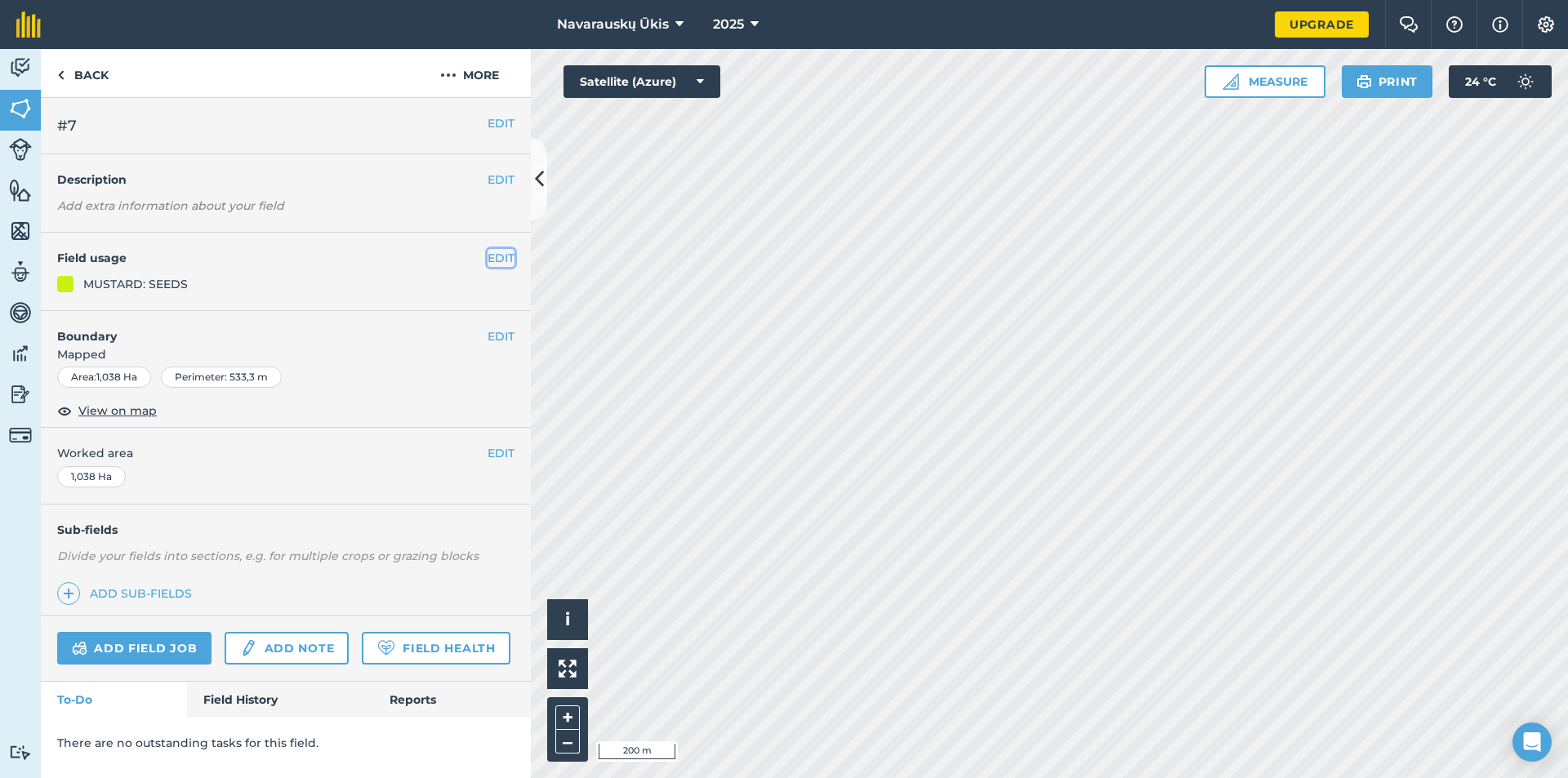
click at [499, 258] on button "EDIT" at bounding box center [501, 258] width 27 height 18
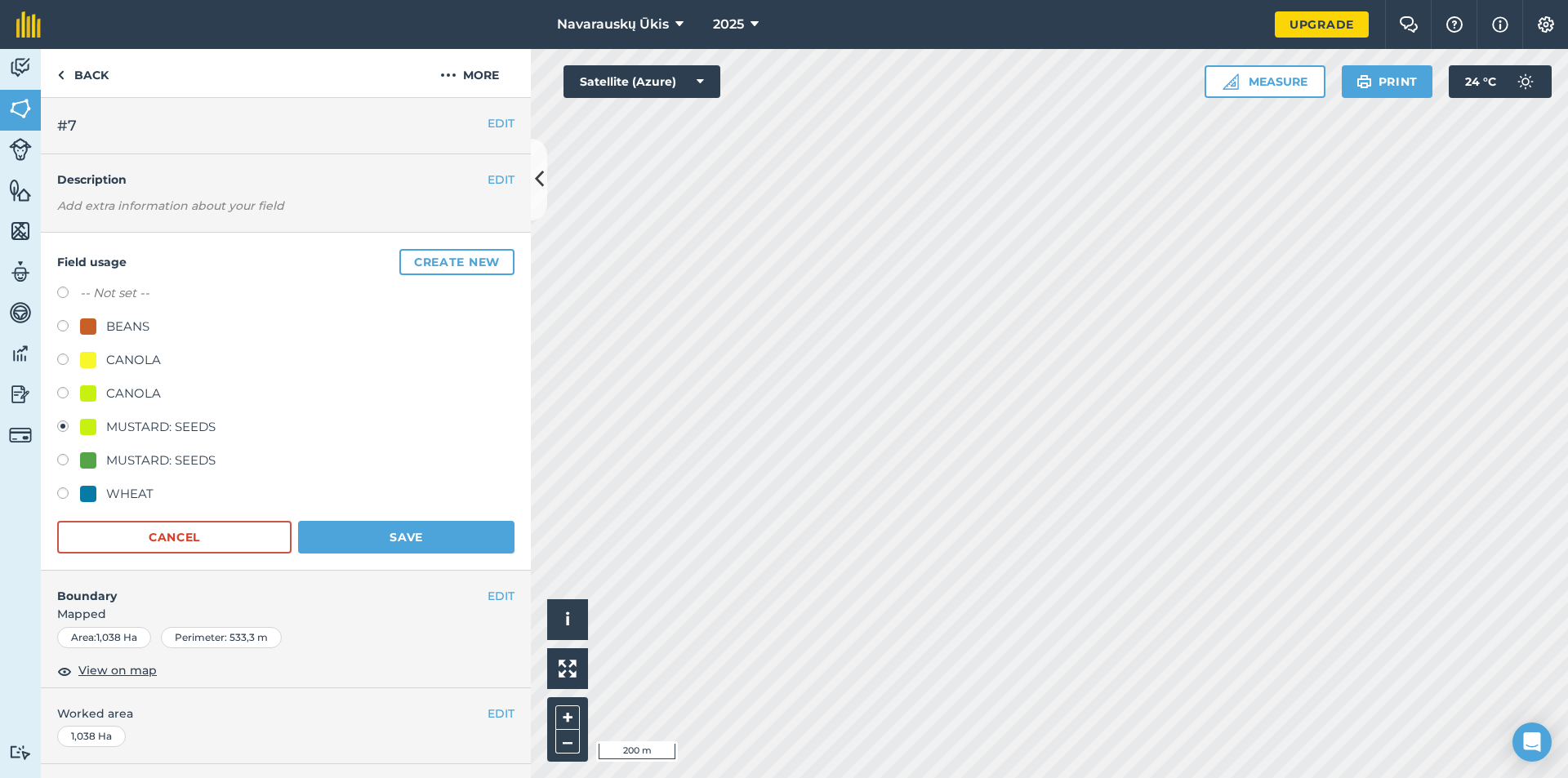
click at [195, 468] on div "MUSTARD: SEEDS" at bounding box center [161, 460] width 109 height 20
radio input "true"
radio input "false"
drag, startPoint x: 367, startPoint y: 523, endPoint x: 444, endPoint y: 523, distance: 77.0
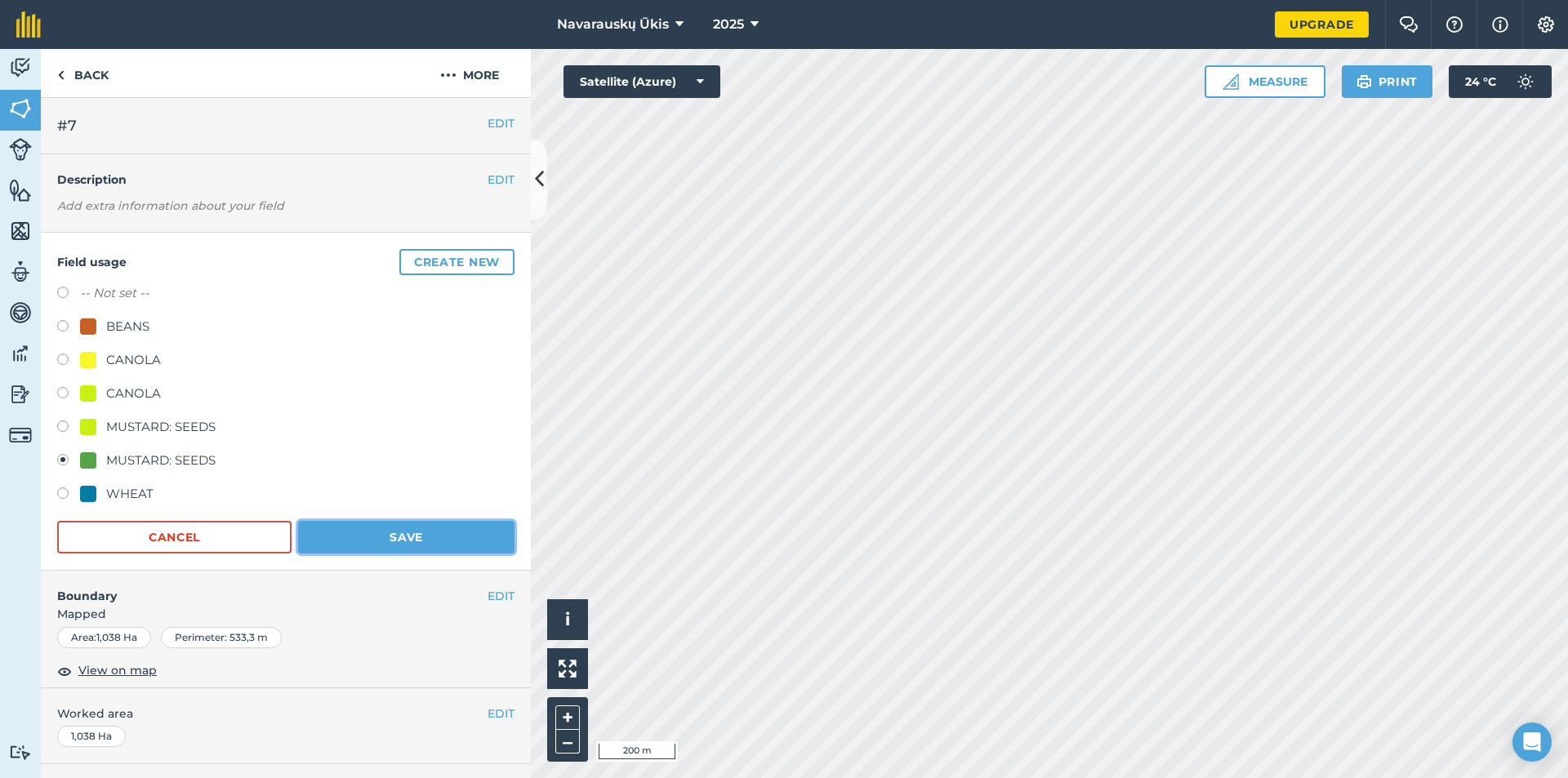
click at [368, 523] on button "Save" at bounding box center [405, 537] width 216 height 33
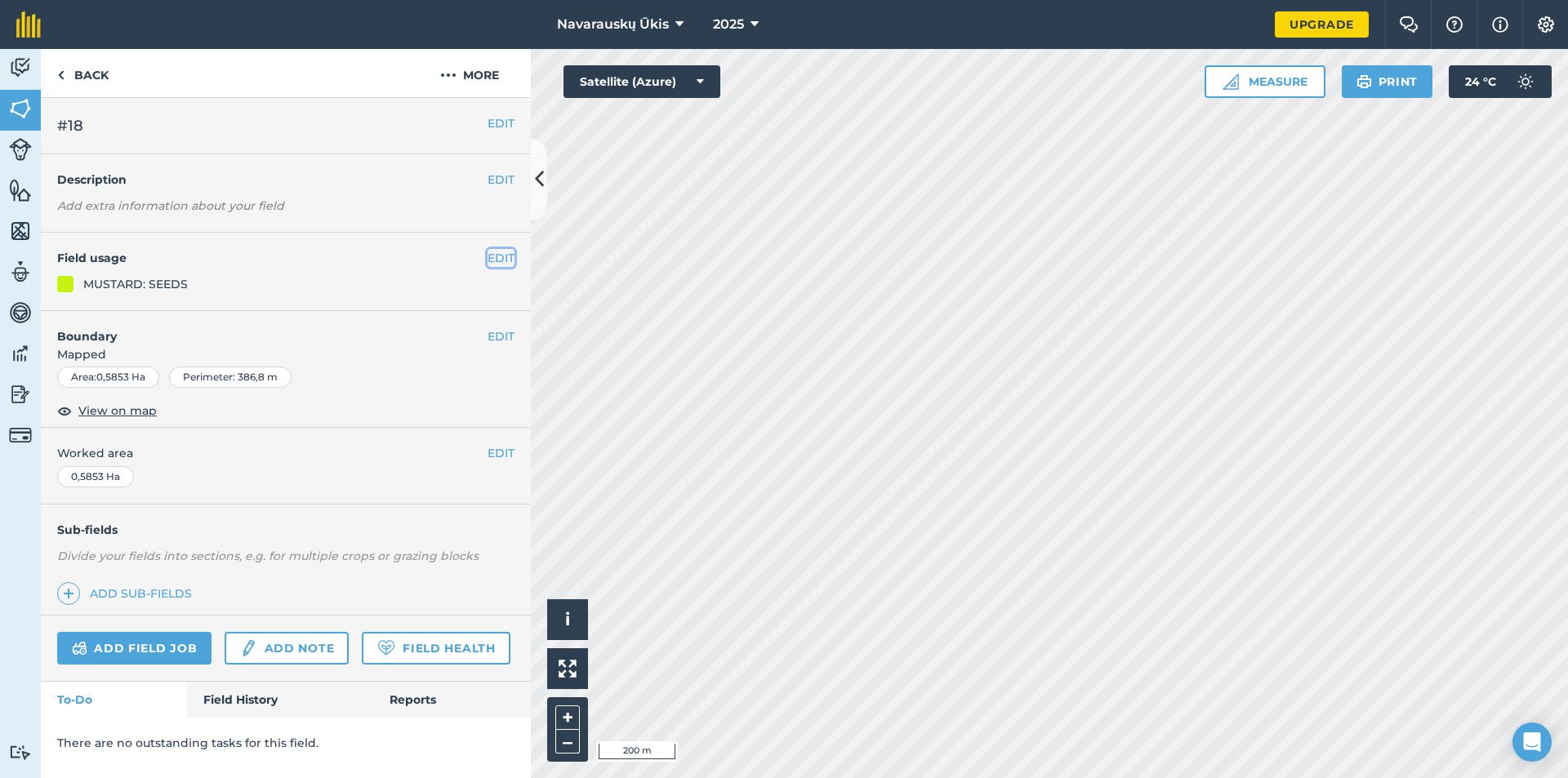
click at [507, 257] on button "EDIT" at bounding box center [501, 258] width 27 height 18
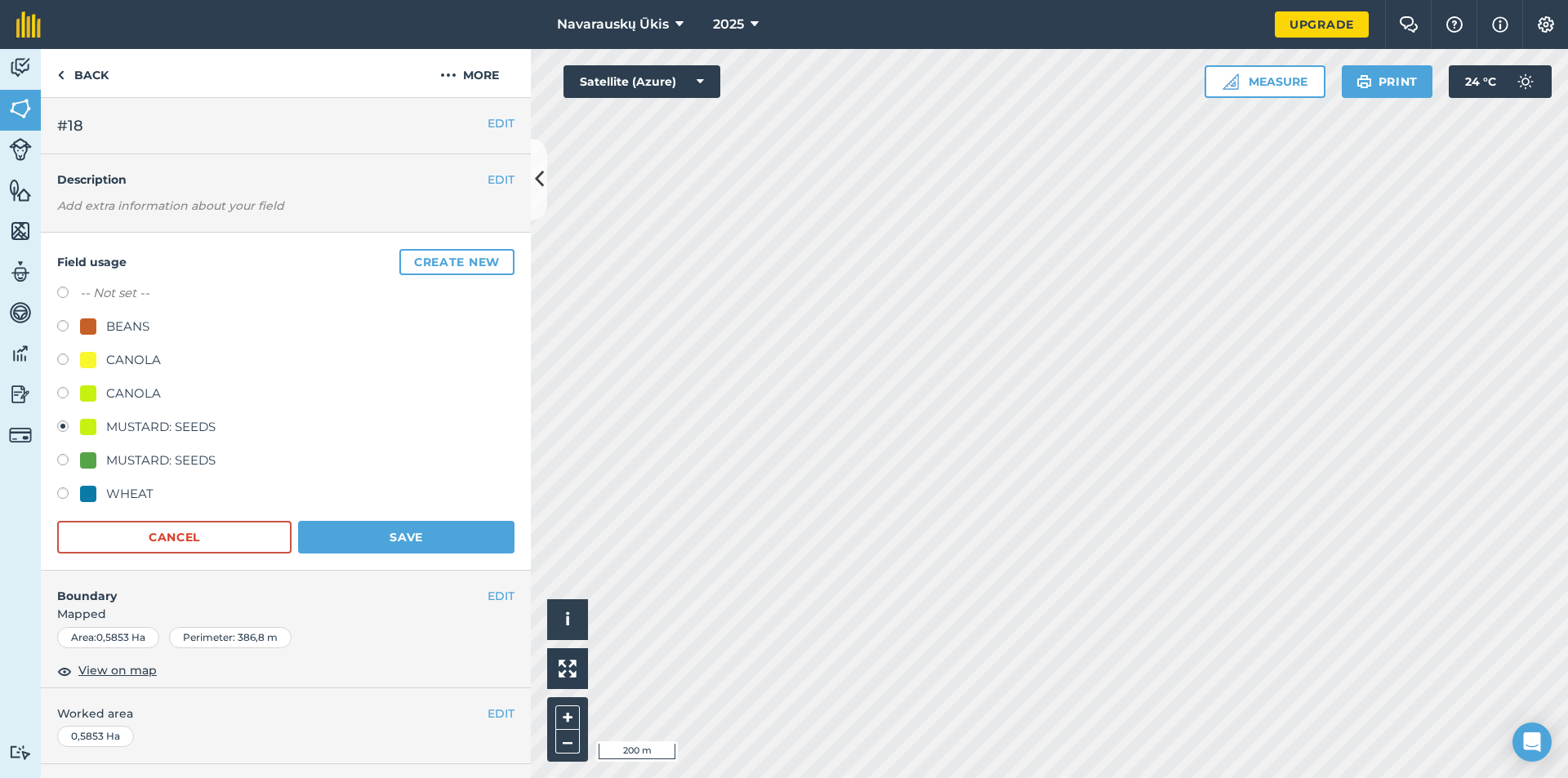
click at [183, 458] on div "MUSTARD: SEEDS" at bounding box center [161, 460] width 109 height 20
radio input "true"
radio input "false"
click at [375, 537] on button "Save" at bounding box center [405, 537] width 216 height 33
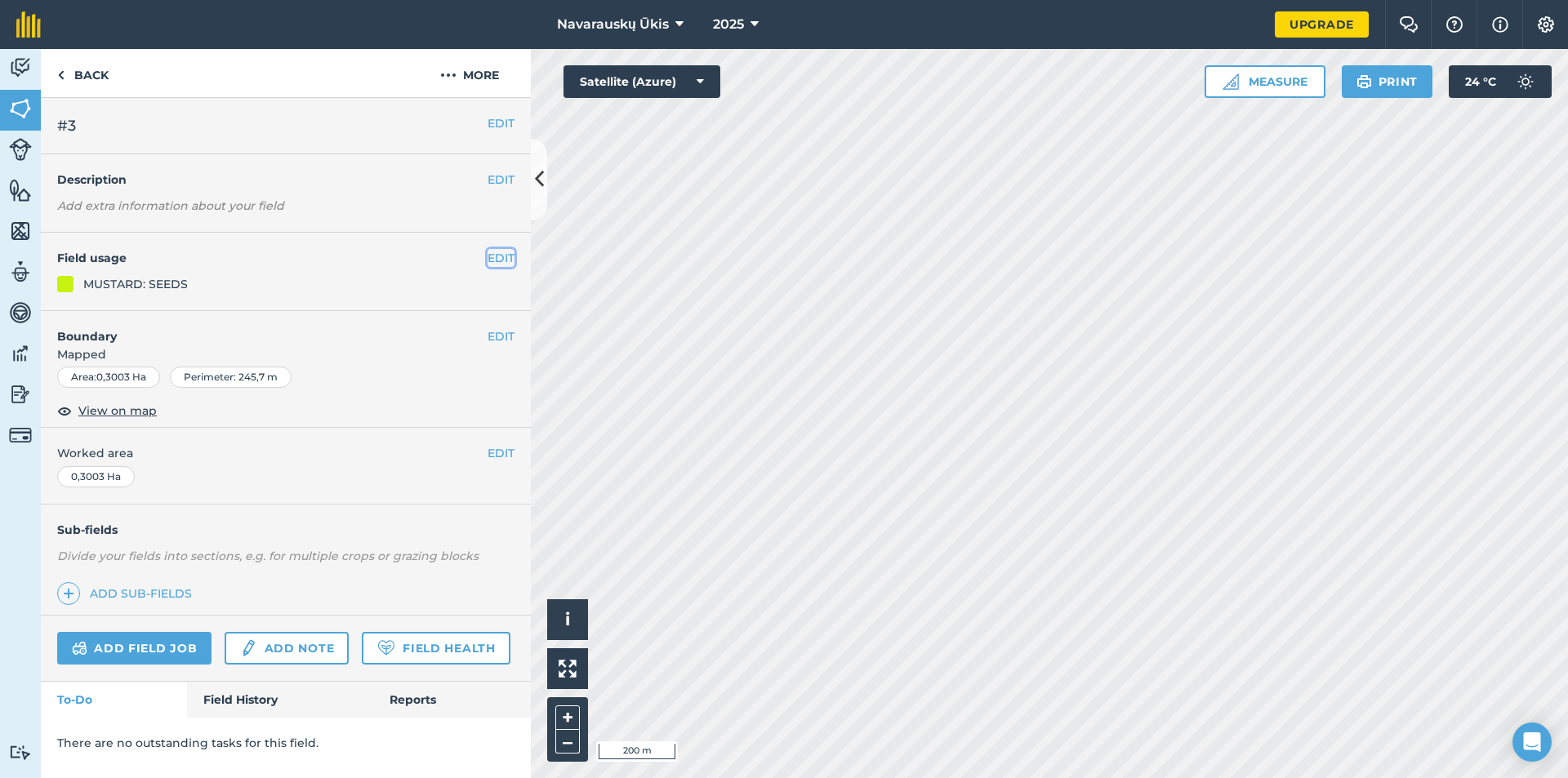
click at [488, 254] on button "EDIT" at bounding box center [501, 258] width 27 height 18
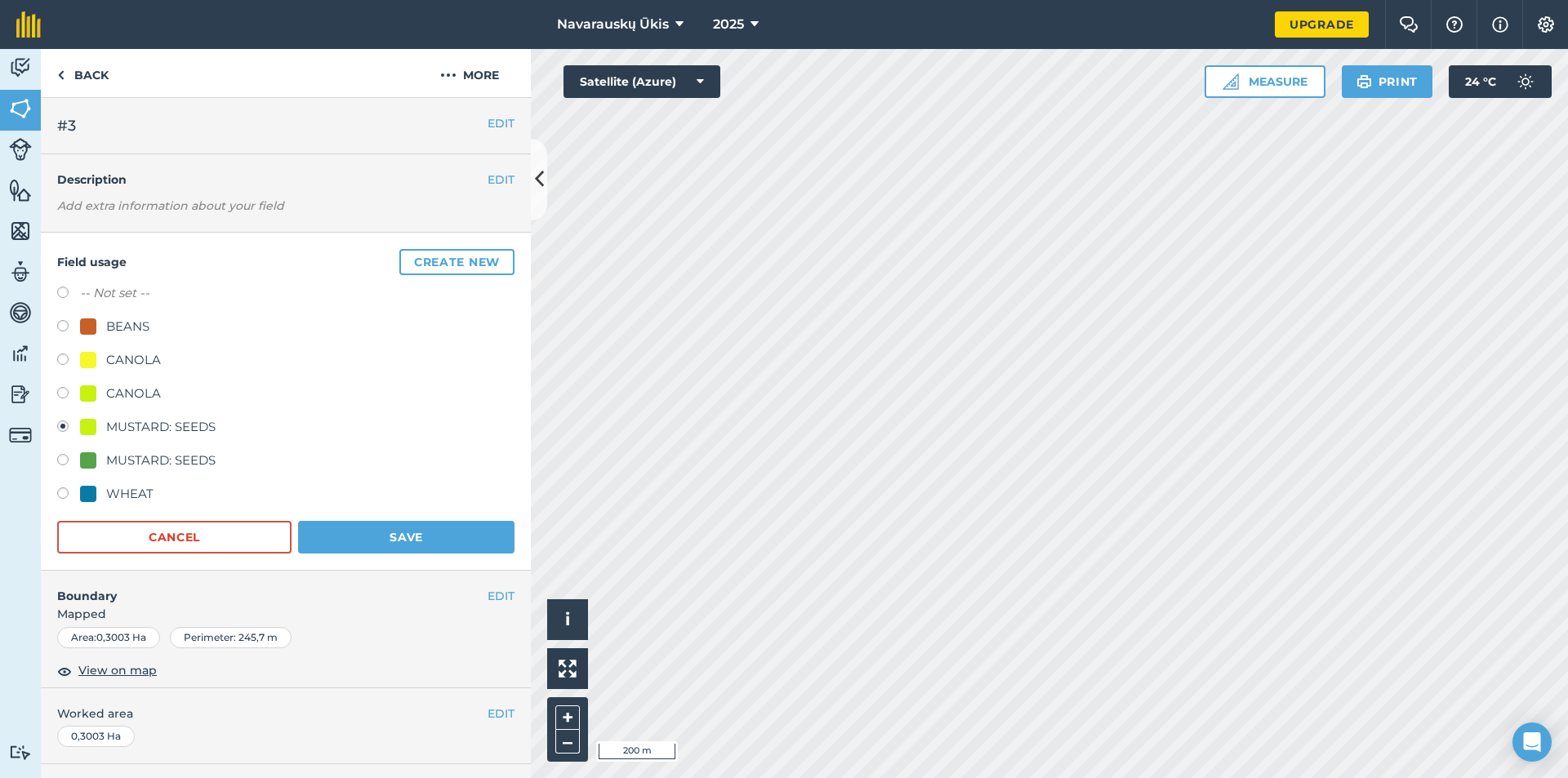
click at [184, 461] on div "MUSTARD: SEEDS" at bounding box center [161, 460] width 109 height 20
radio input "true"
radio input "false"
click at [415, 544] on button "Save" at bounding box center [405, 537] width 216 height 33
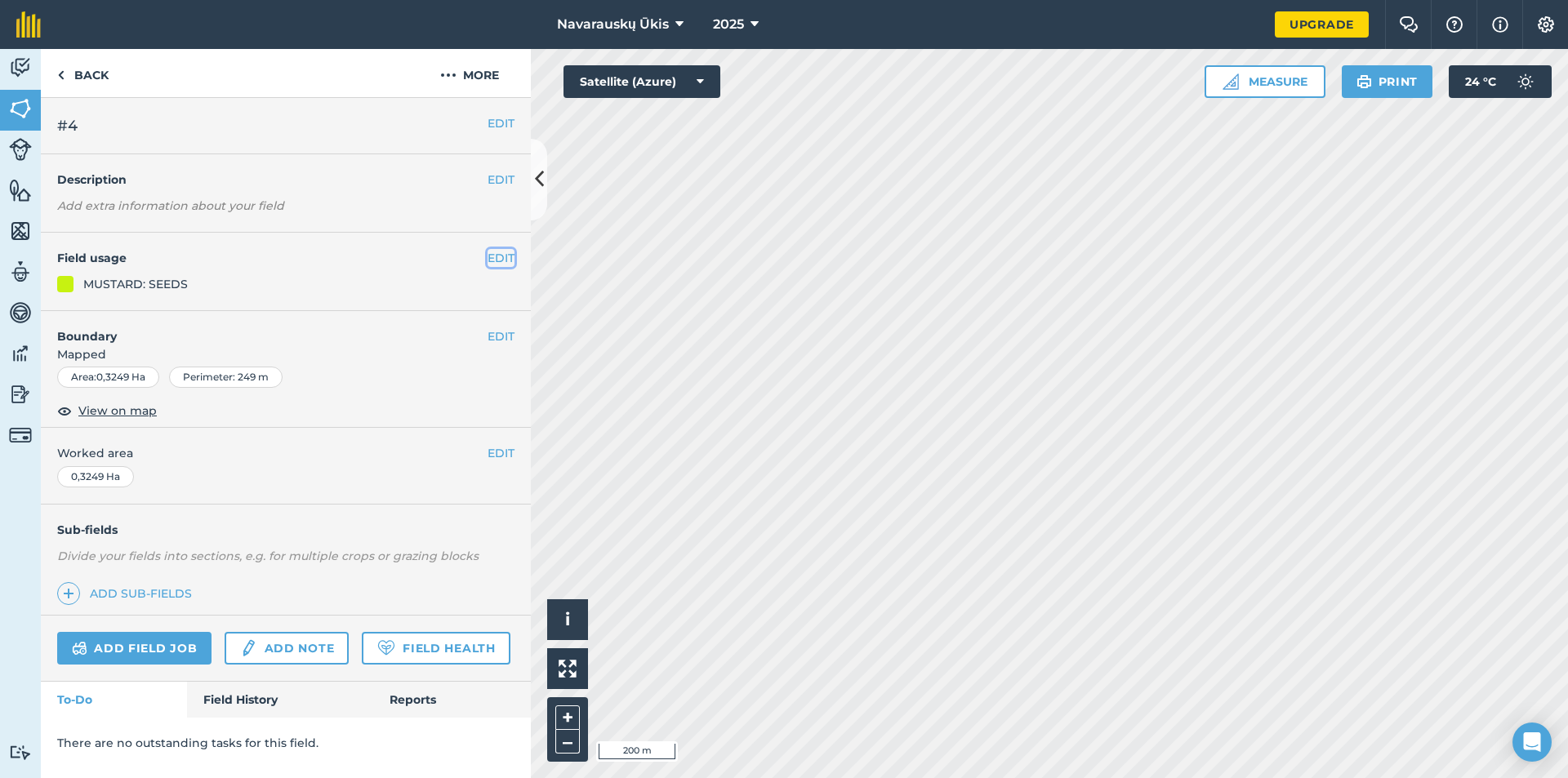
click at [503, 262] on button "EDIT" at bounding box center [501, 258] width 27 height 18
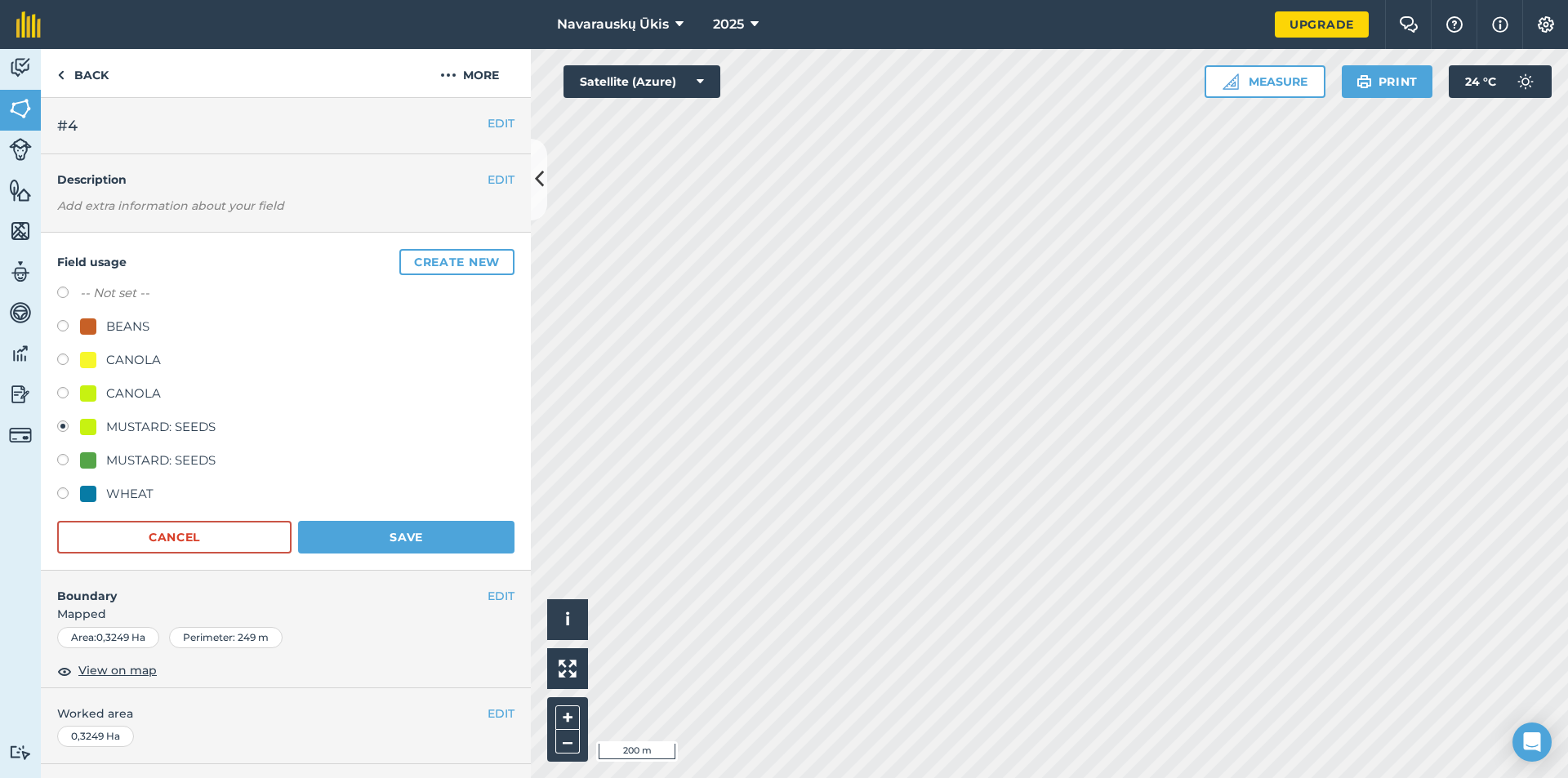
drag, startPoint x: 113, startPoint y: 446, endPoint x: 126, endPoint y: 461, distance: 19.8
click at [115, 448] on div "-- Not set -- BEANS CANOLA CANOLA MUSTARD: SEEDS MUSTARD: SEEDS WHEAT" at bounding box center [286, 395] width 458 height 225
click at [126, 461] on div "MUSTARD: SEEDS" at bounding box center [161, 460] width 109 height 20
radio input "true"
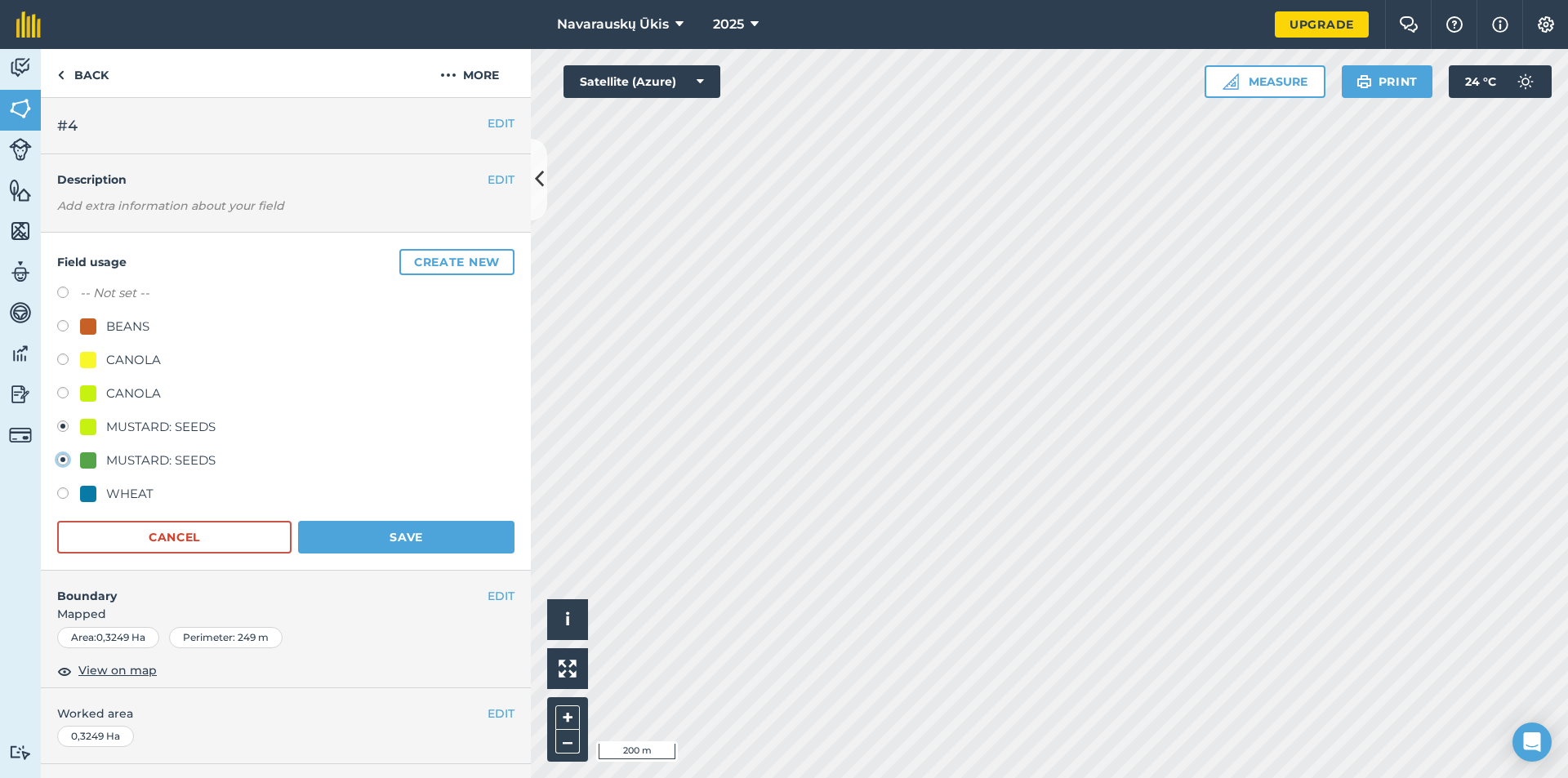
radio input "false"
click at [361, 522] on button "Save" at bounding box center [405, 537] width 216 height 33
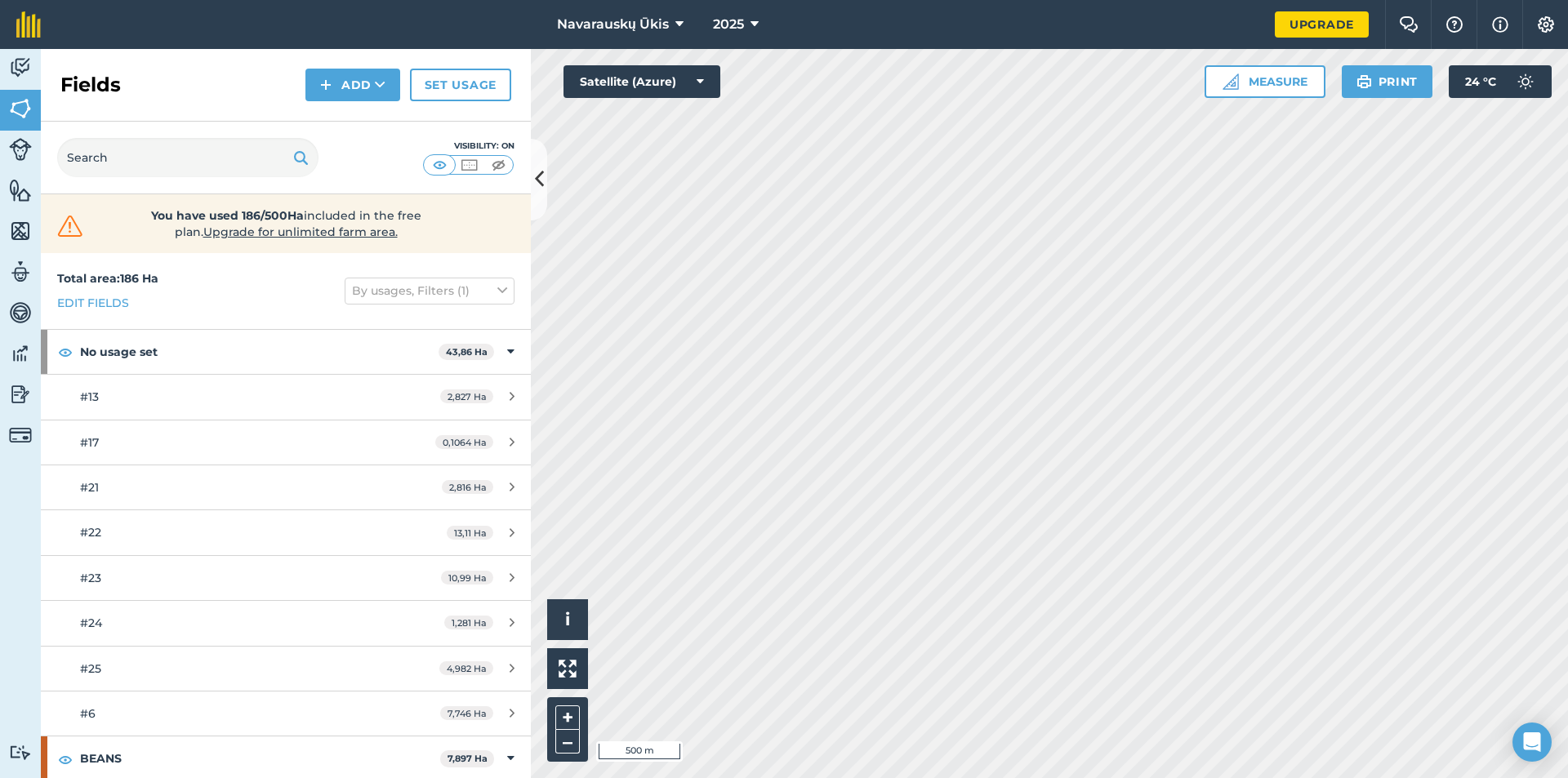
scroll to position [408, 0]
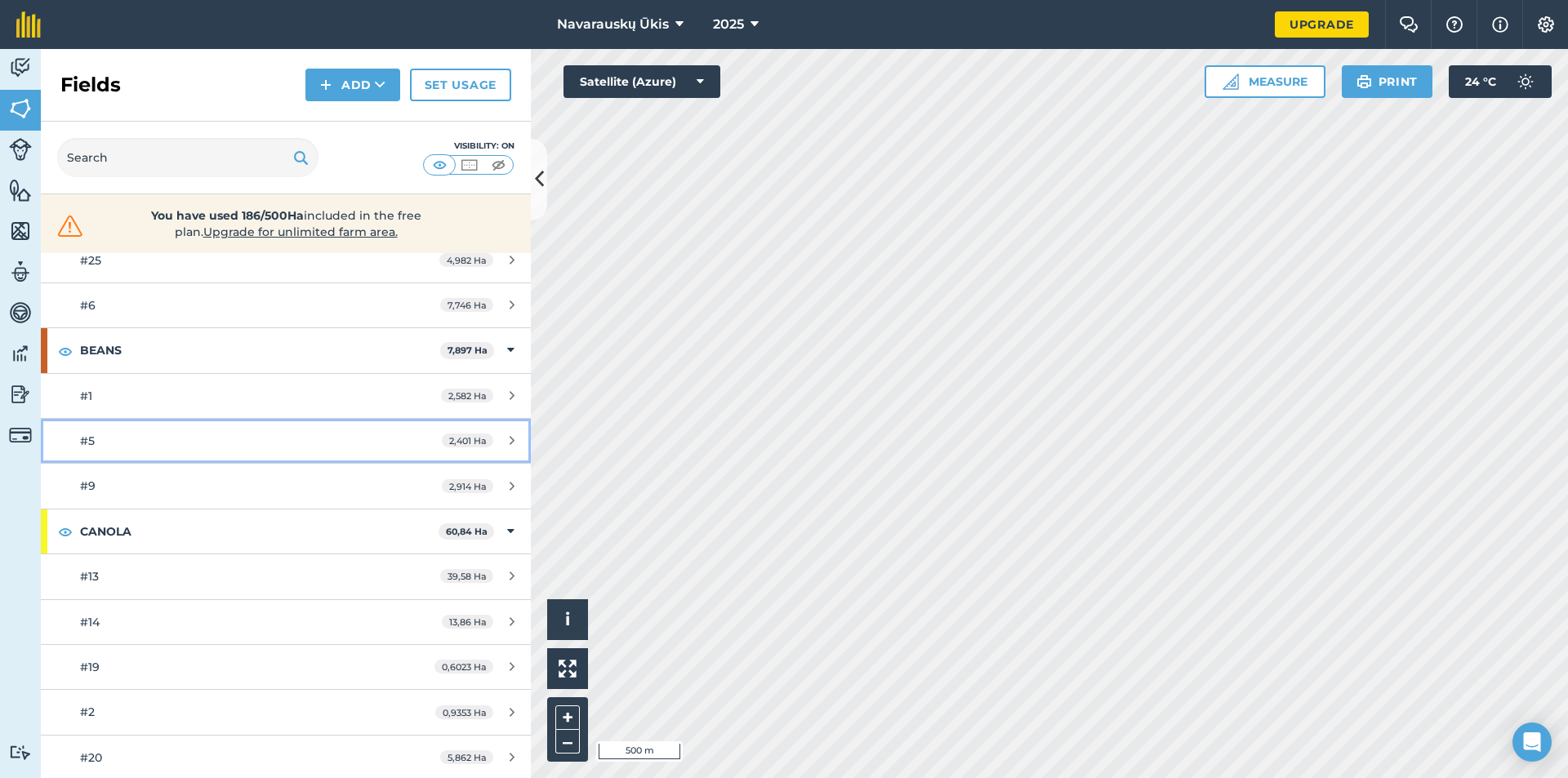
click at [510, 438] on icon at bounding box center [512, 440] width 5 height 12
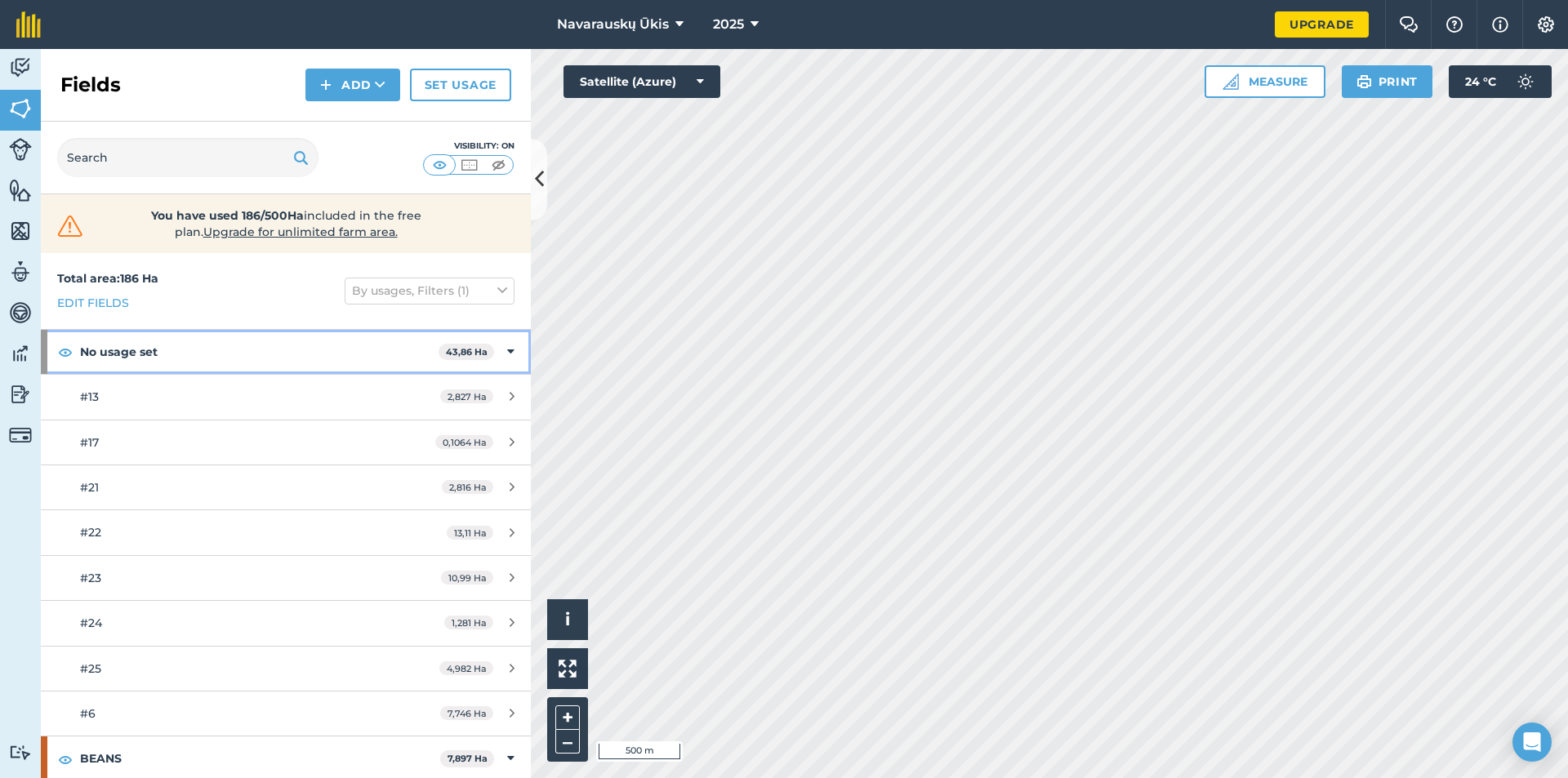
click at [507, 353] on icon at bounding box center [511, 352] width 7 height 18
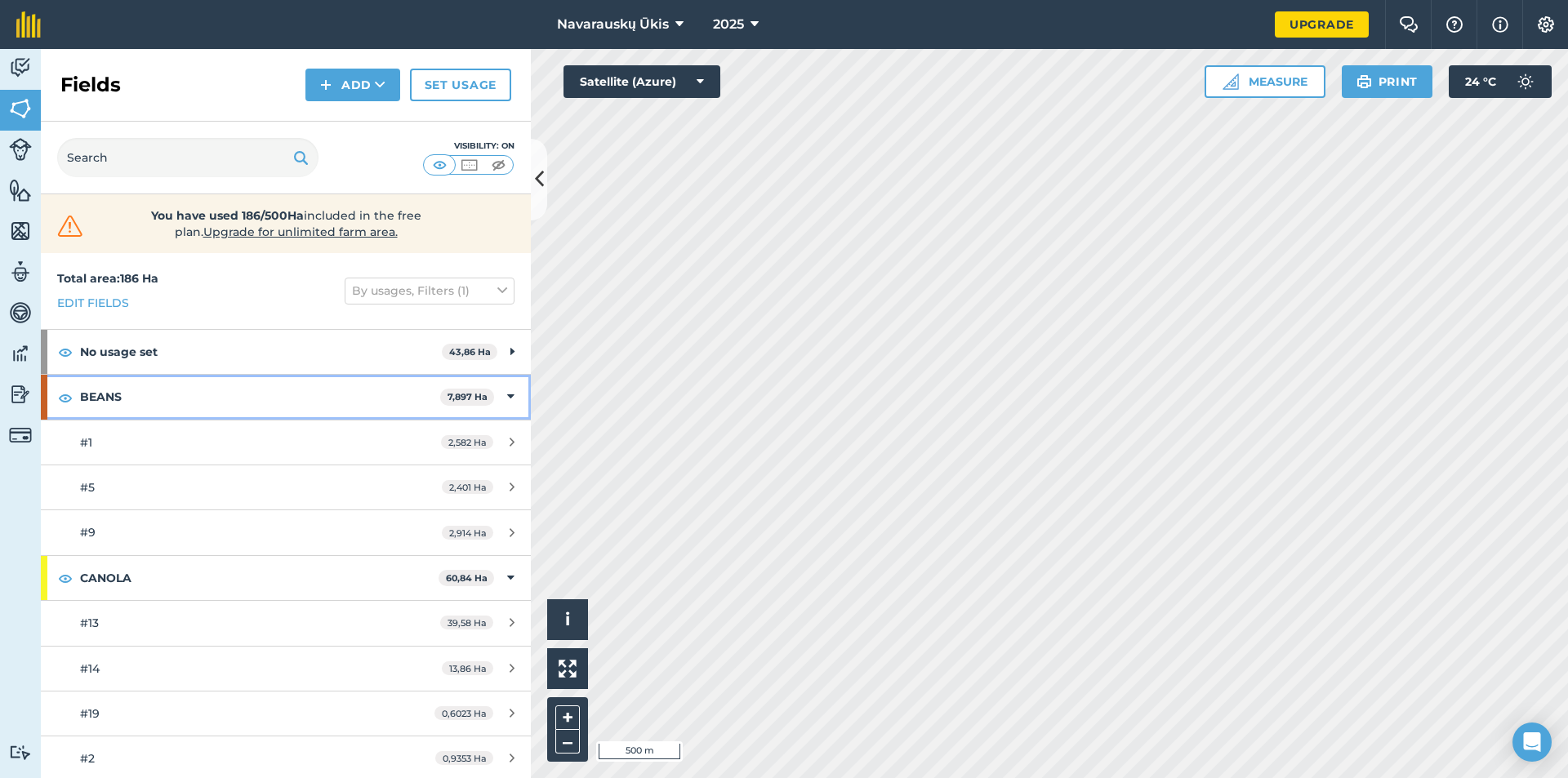
click at [507, 397] on icon at bounding box center [511, 397] width 7 height 18
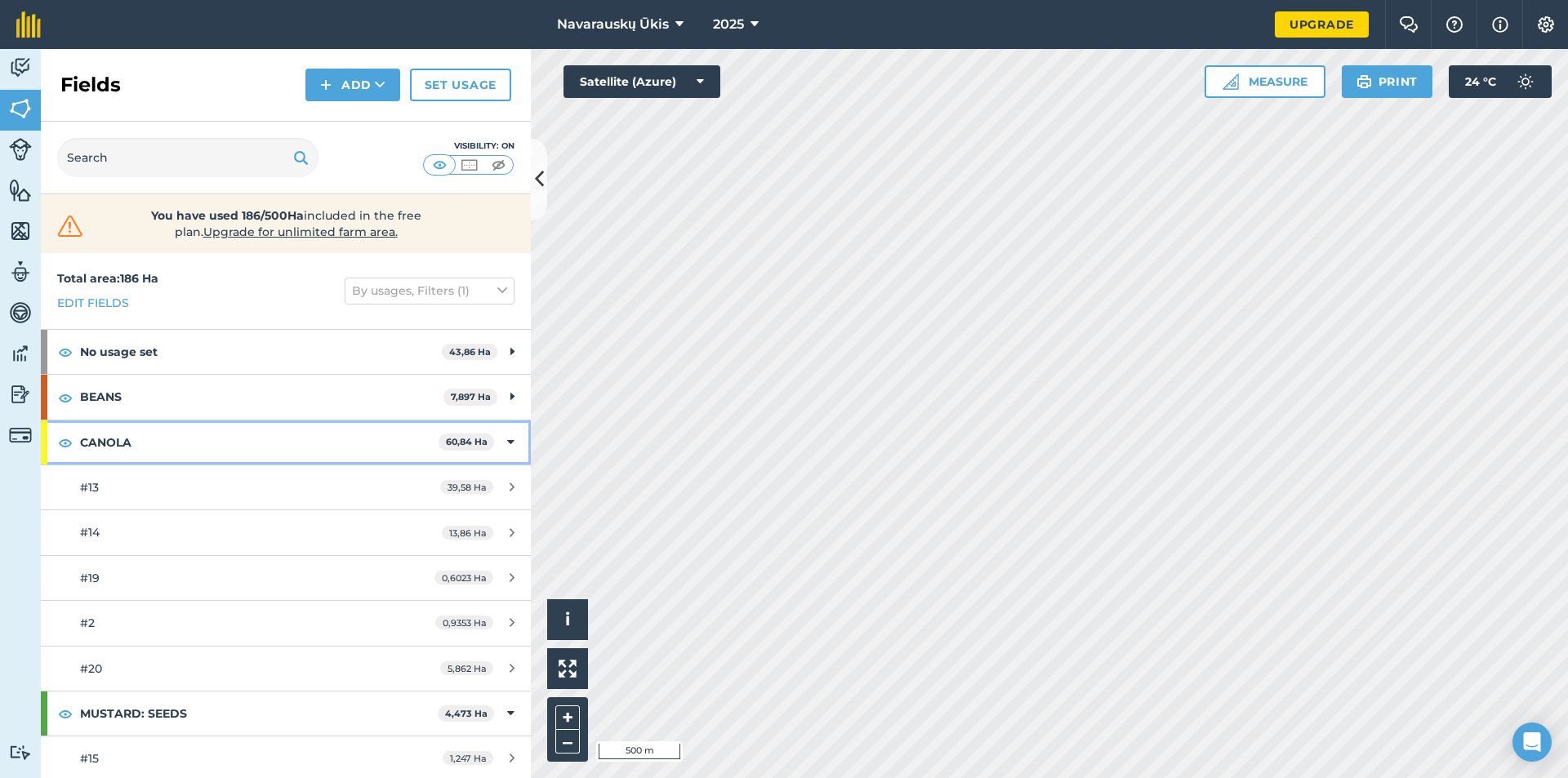
click at [503, 445] on div "[STREET_ADDRESS]" at bounding box center [286, 442] width 490 height 44
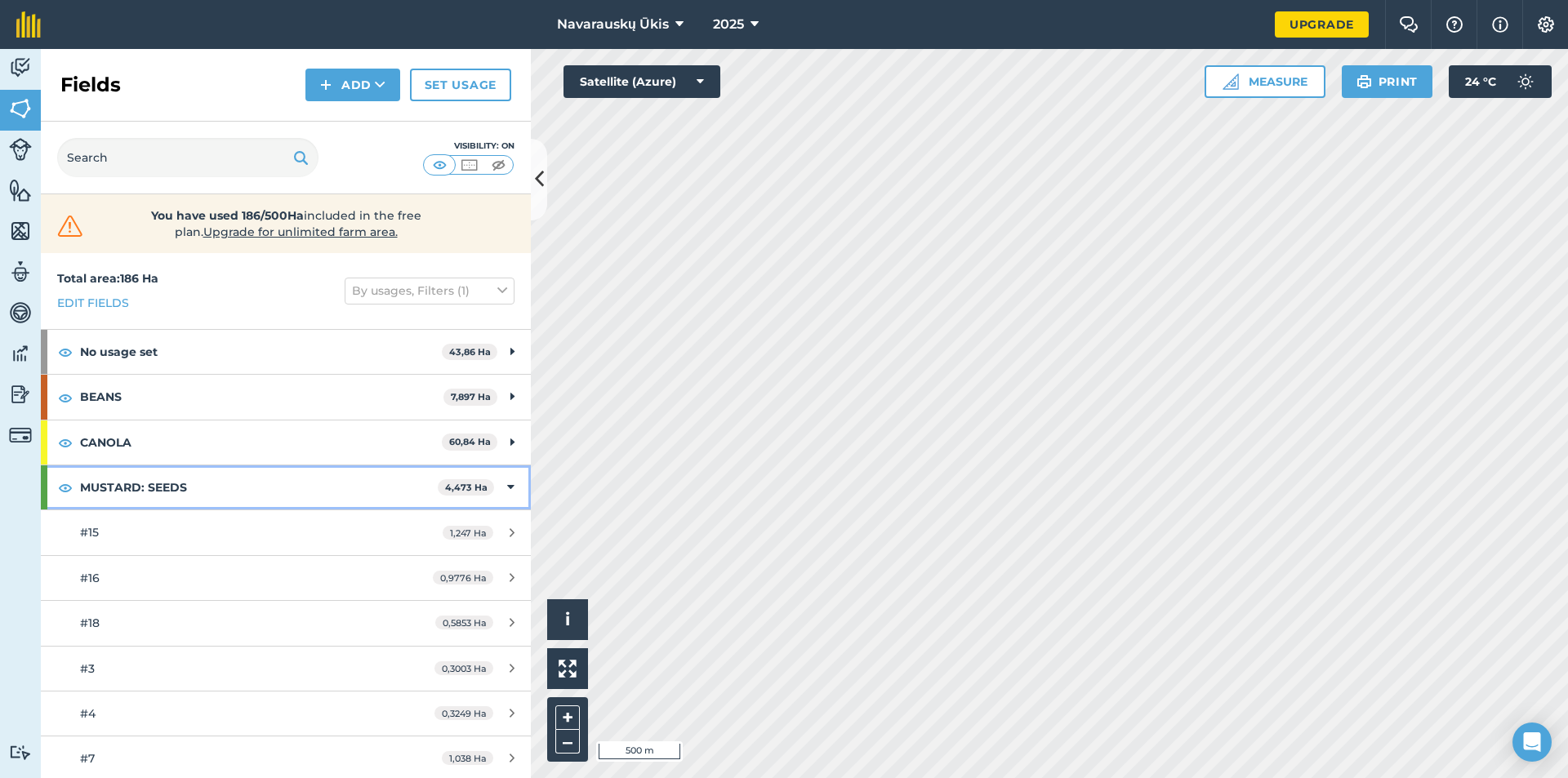
click at [501, 498] on div "MUSTARD: SEEDS 4,473 Ha" at bounding box center [286, 487] width 490 height 44
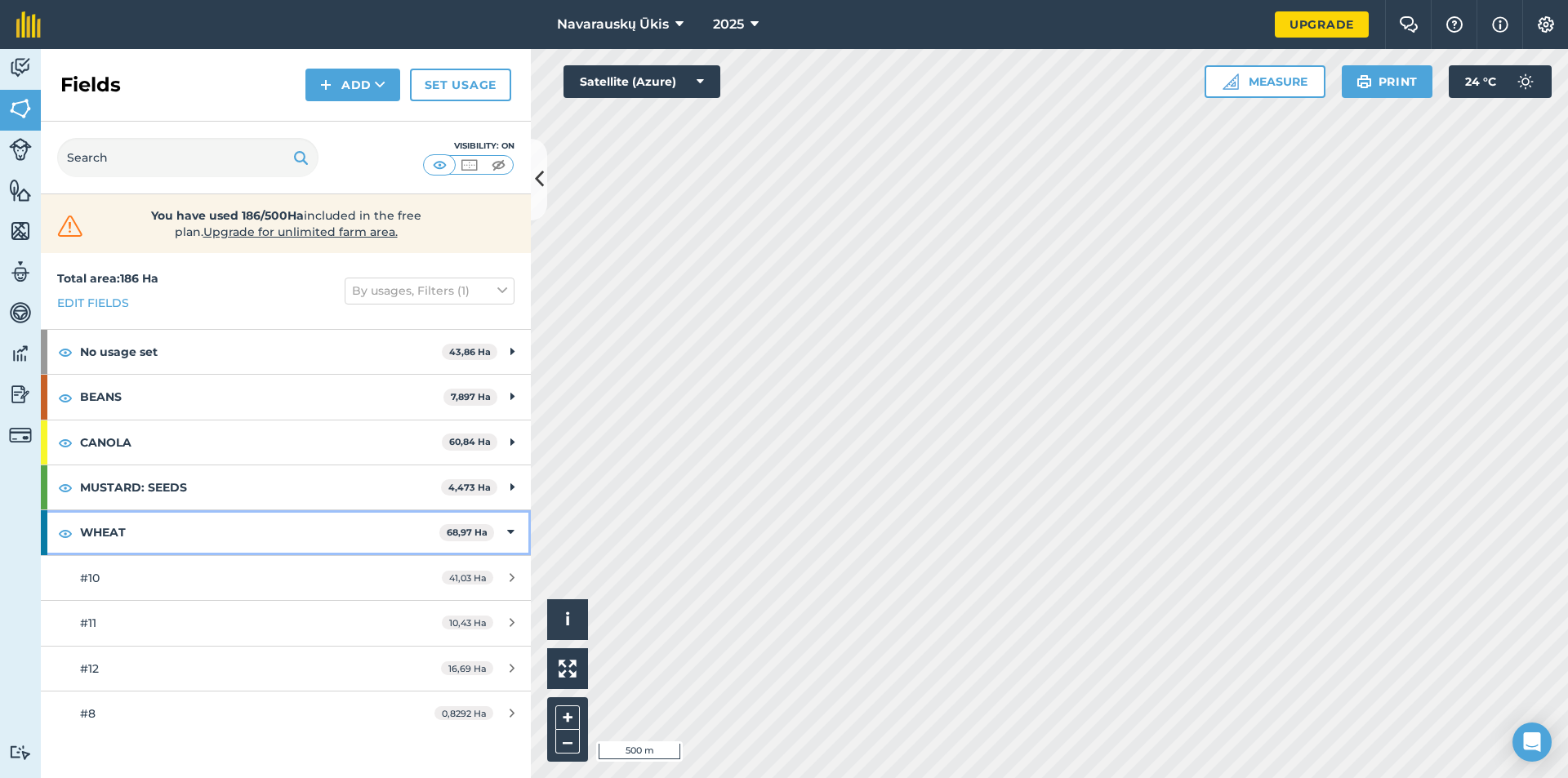
click at [506, 531] on div "WHEAT 68,97 Ha" at bounding box center [286, 532] width 490 height 44
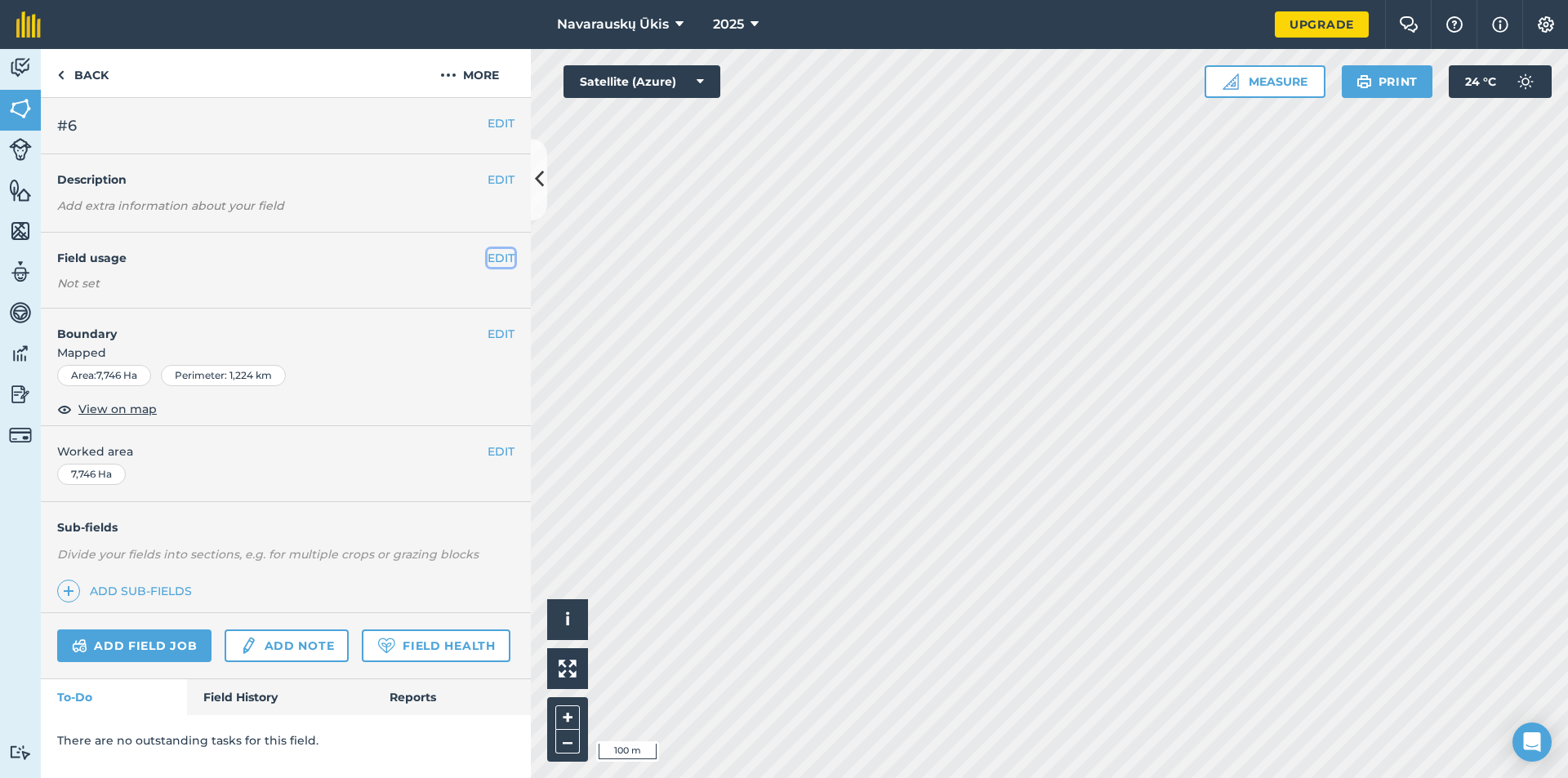
click at [511, 260] on button "EDIT" at bounding box center [501, 258] width 27 height 18
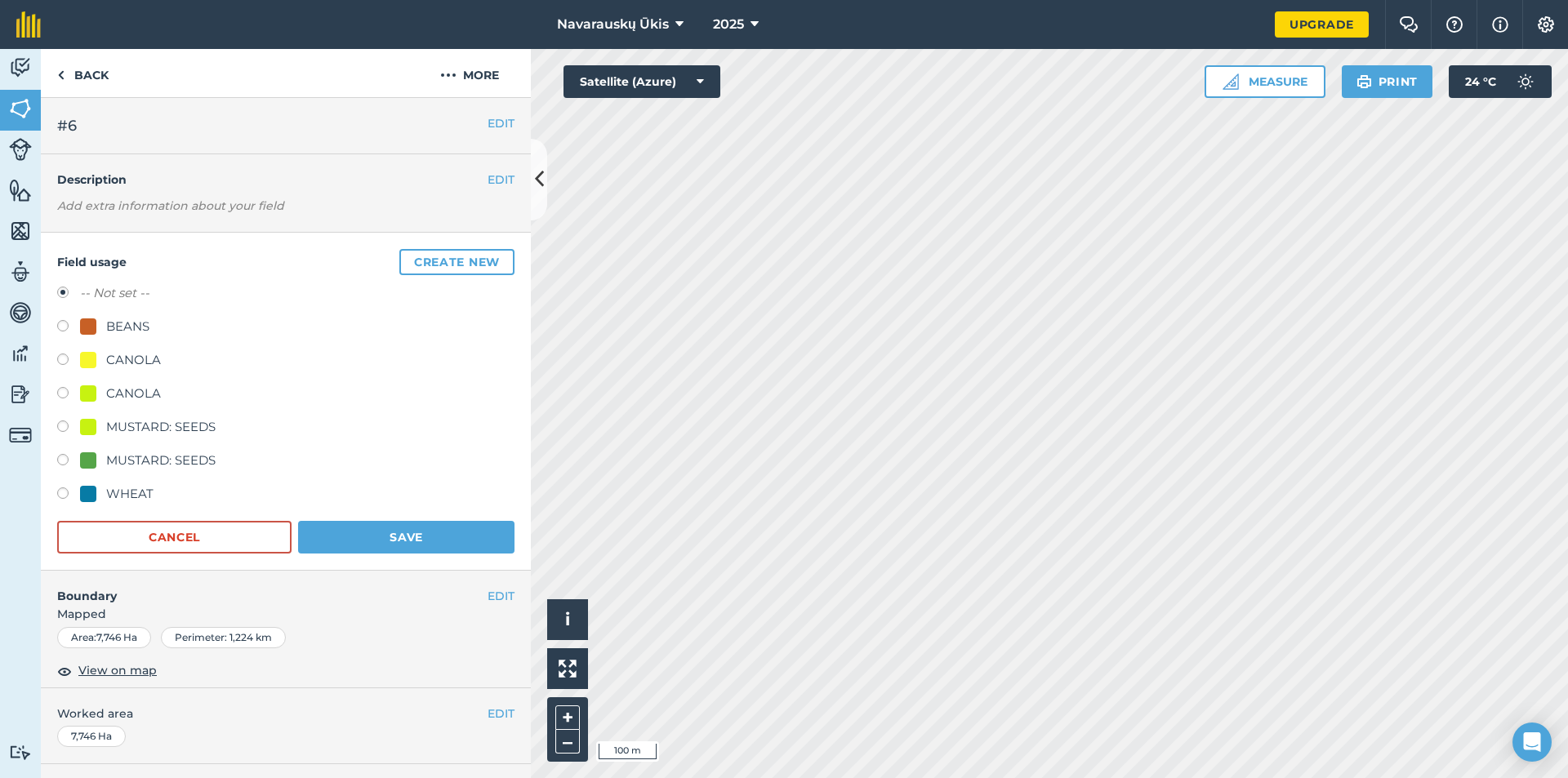
click at [112, 320] on div "BEANS" at bounding box center [128, 326] width 43 height 20
radio input "true"
radio input "false"
click at [392, 544] on button "Save" at bounding box center [405, 537] width 216 height 33
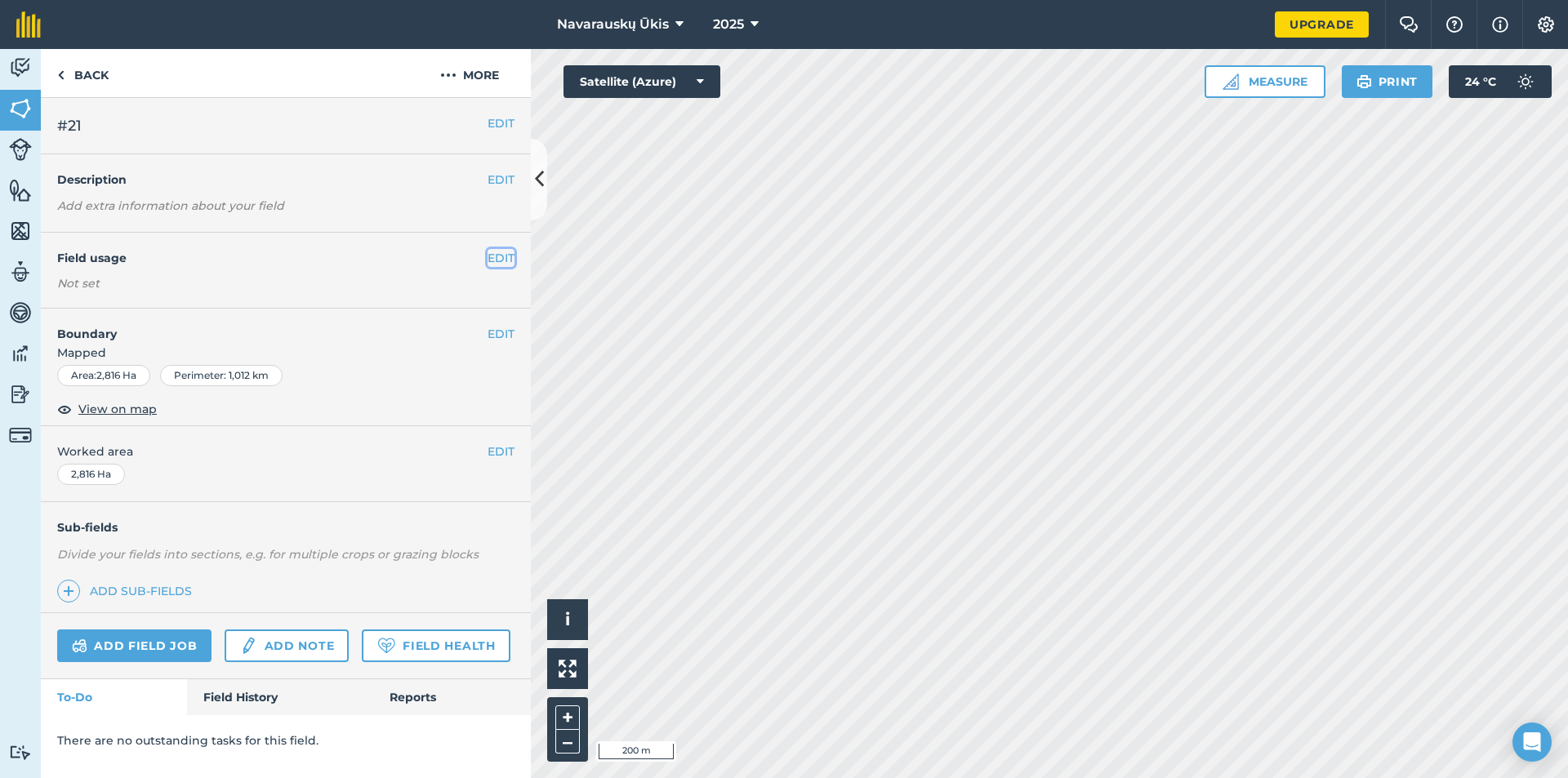
click at [510, 260] on button "EDIT" at bounding box center [501, 258] width 27 height 18
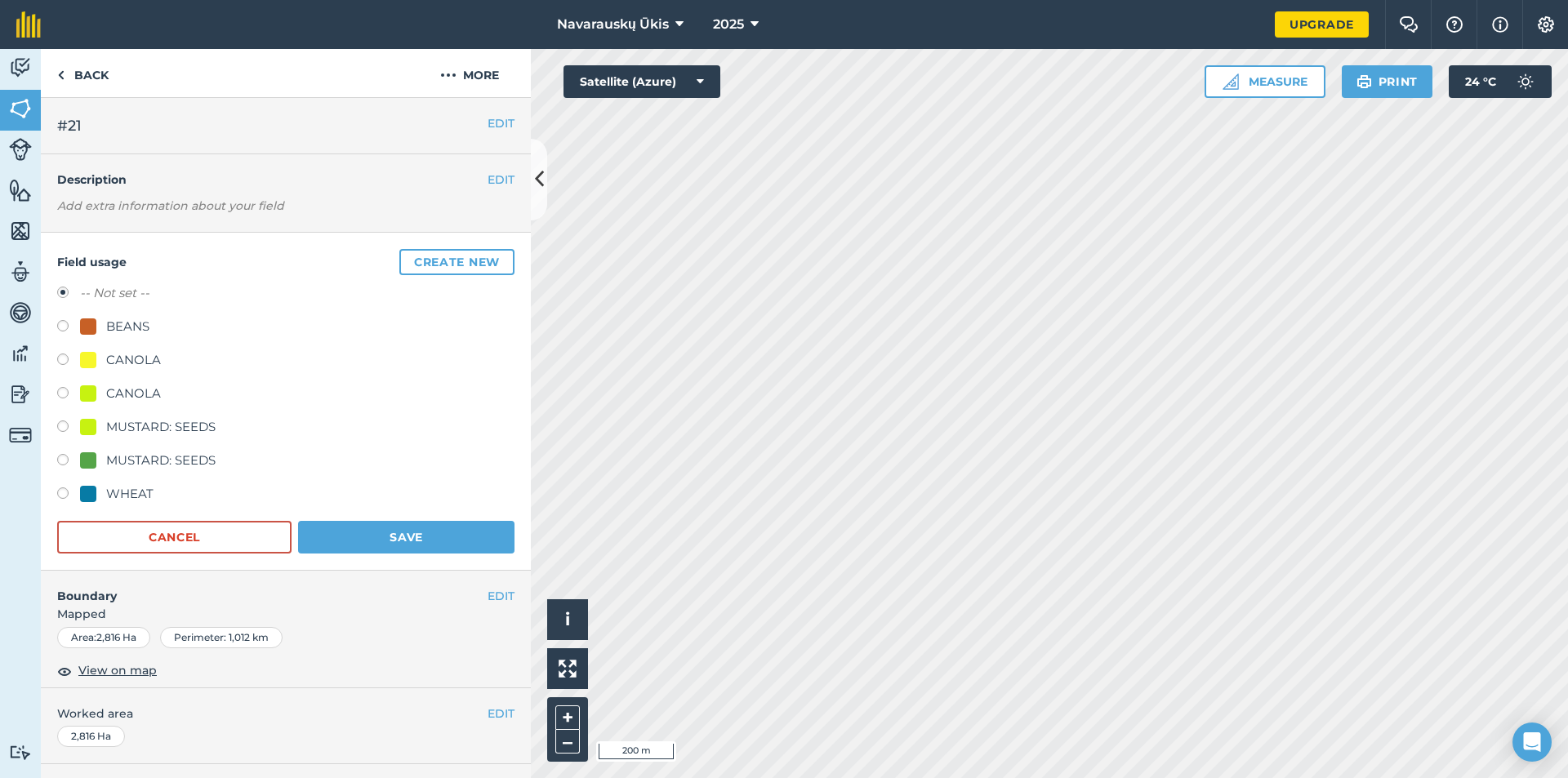
click at [150, 324] on div "BEANS" at bounding box center [286, 328] width 458 height 23
click at [124, 332] on div "BEANS" at bounding box center [128, 326] width 43 height 20
radio input "true"
radio input "false"
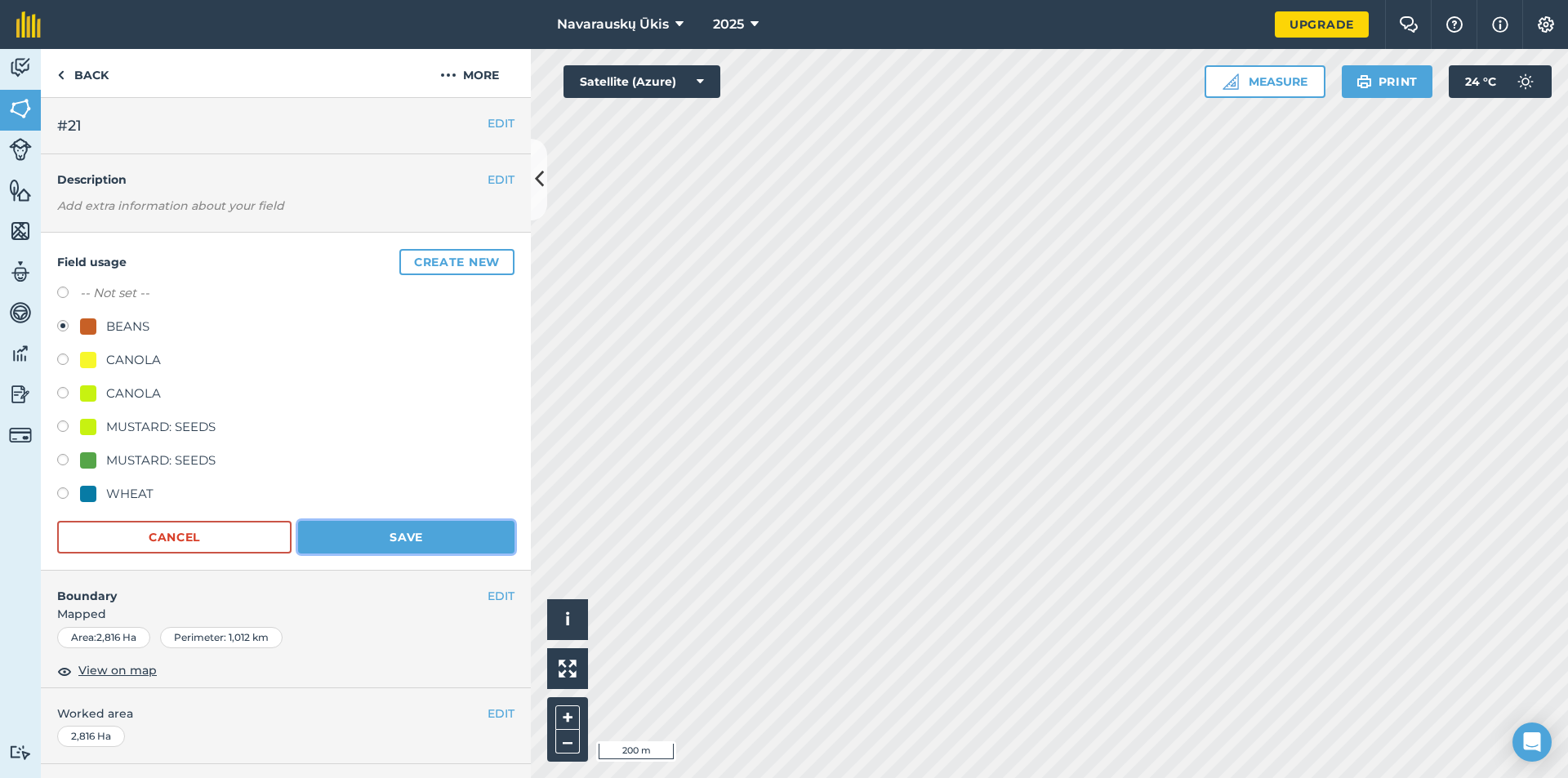
click at [379, 537] on button "Save" at bounding box center [405, 537] width 216 height 33
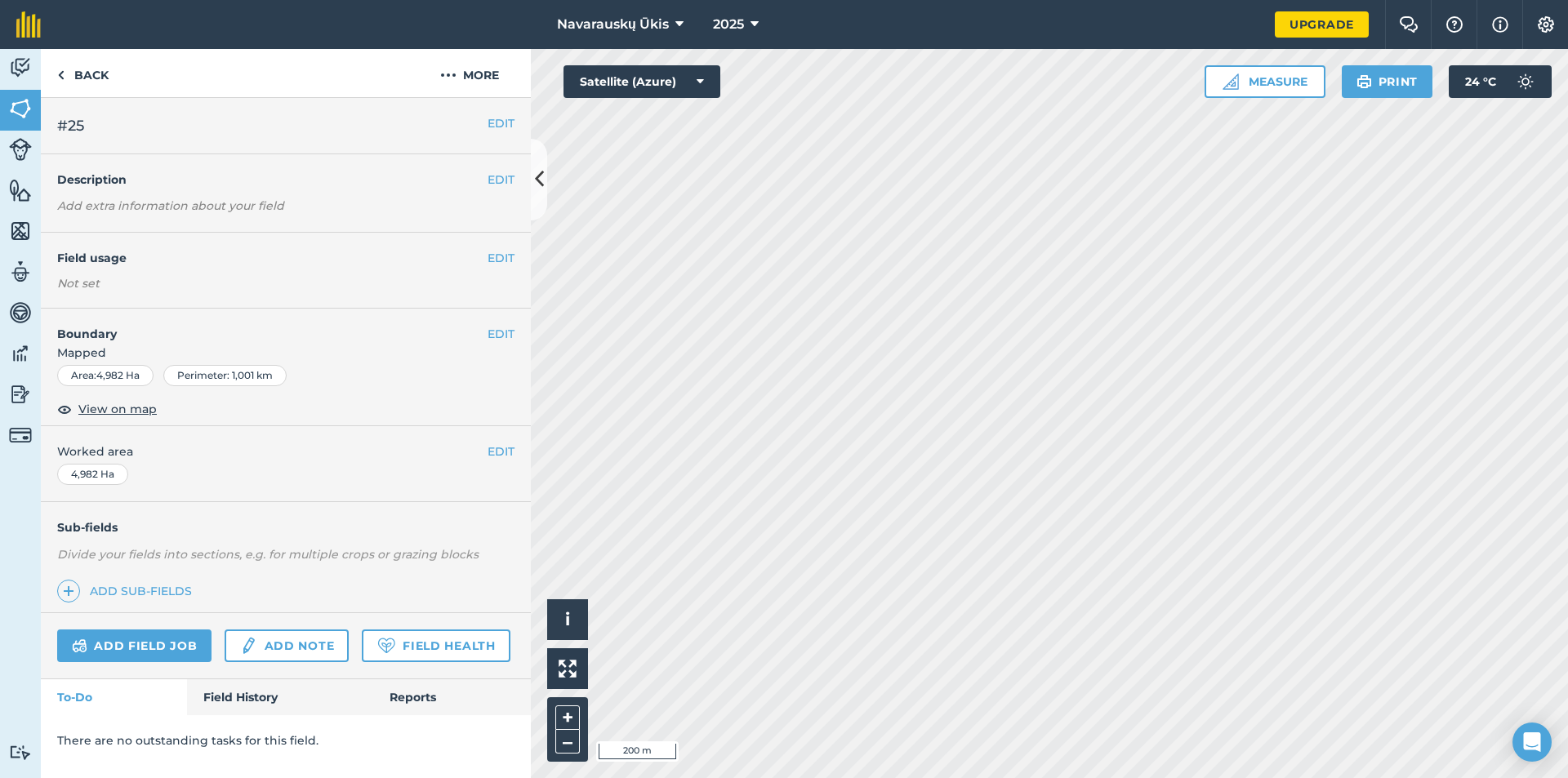
click at [515, 259] on div "EDIT Field usage Not set" at bounding box center [286, 270] width 490 height 76
click at [502, 258] on button "EDIT" at bounding box center [501, 258] width 27 height 18
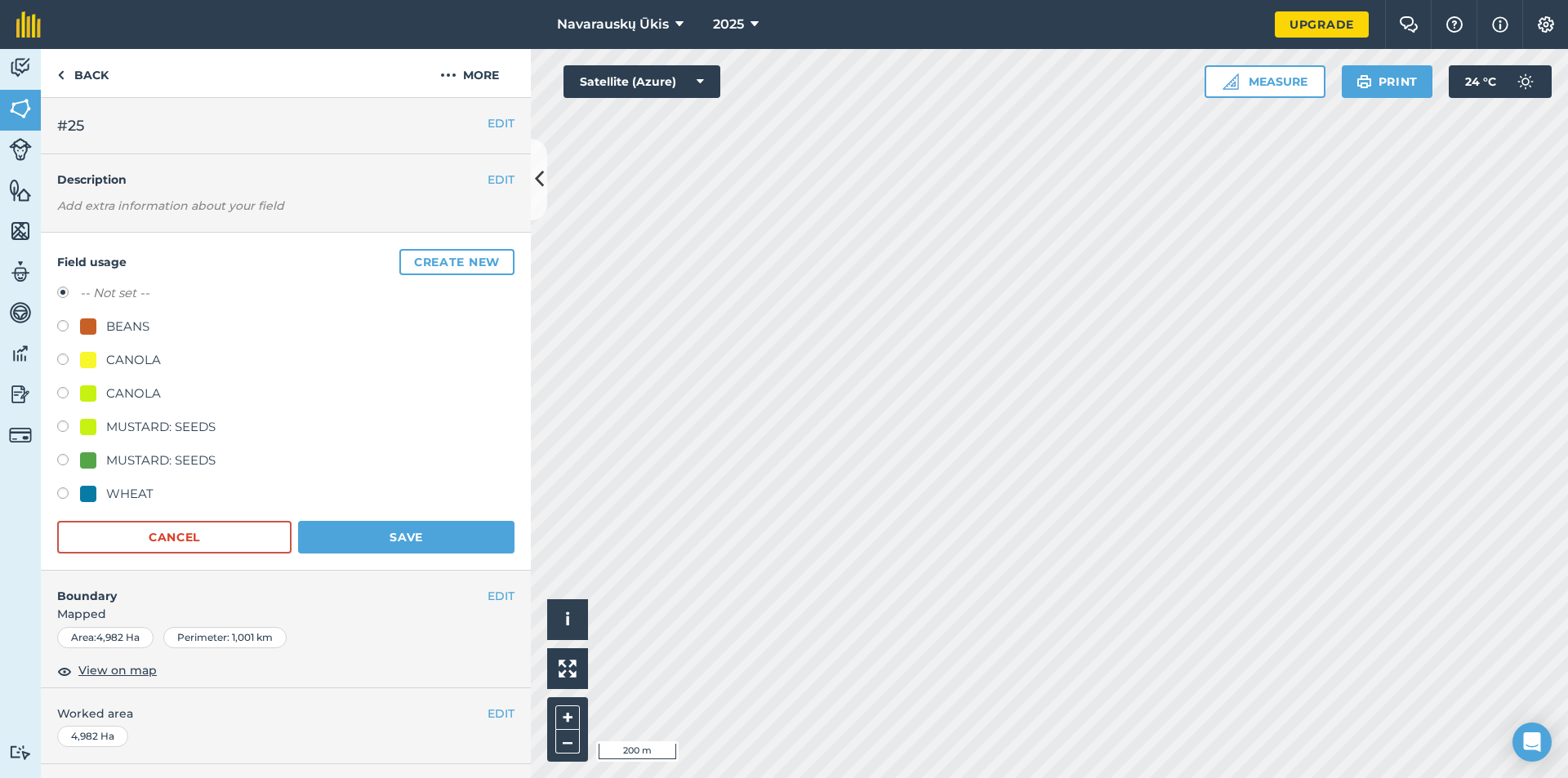
click at [134, 496] on div "WHEAT" at bounding box center [129, 494] width 48 height 20
radio input "true"
radio input "false"
click at [377, 550] on button "Save" at bounding box center [405, 537] width 216 height 33
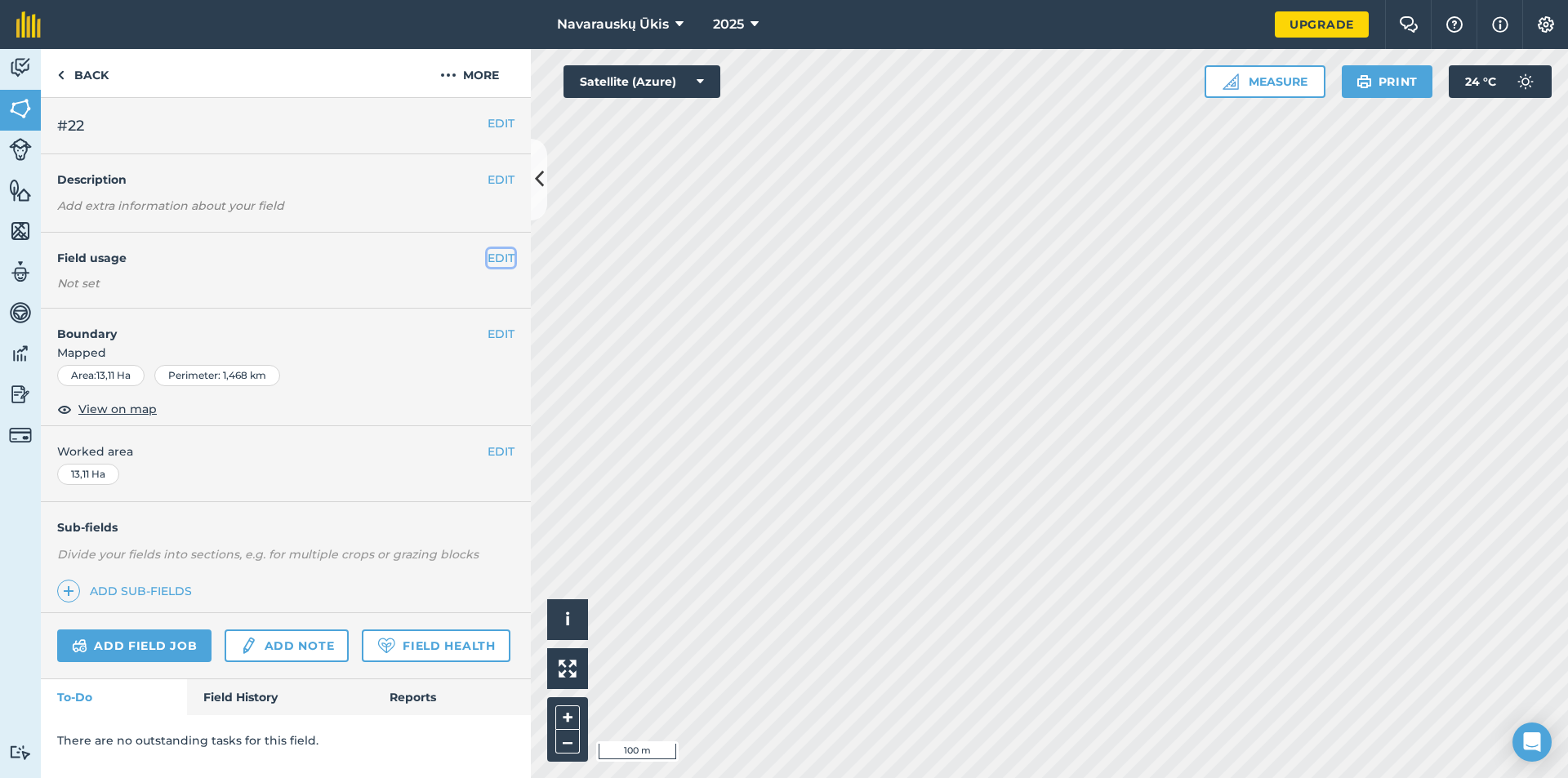
click at [489, 257] on button "EDIT" at bounding box center [501, 258] width 27 height 18
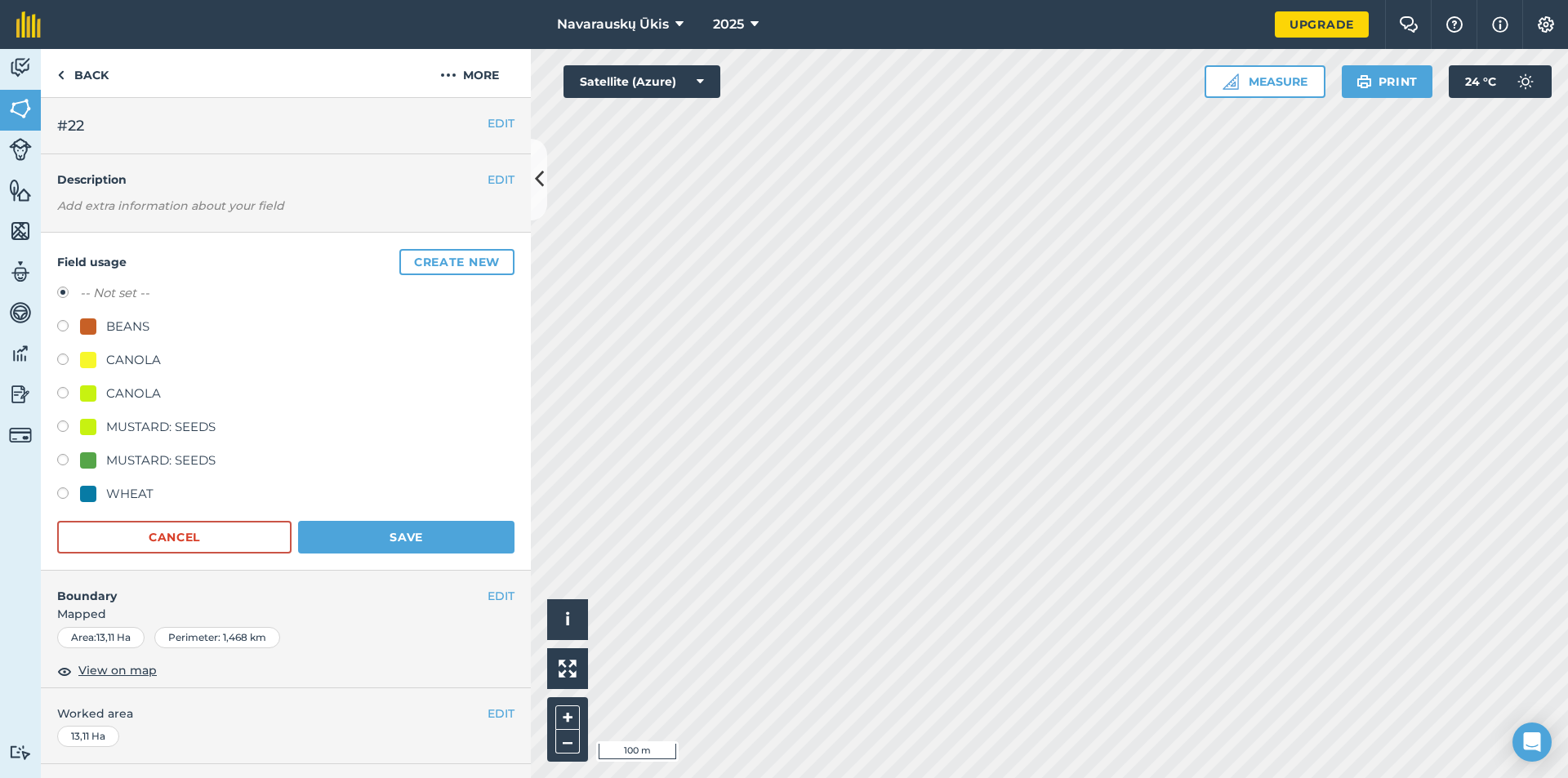
click at [123, 503] on div "WHEAT" at bounding box center [129, 494] width 48 height 20
radio input "true"
radio input "false"
click at [360, 531] on button "Save" at bounding box center [405, 537] width 216 height 33
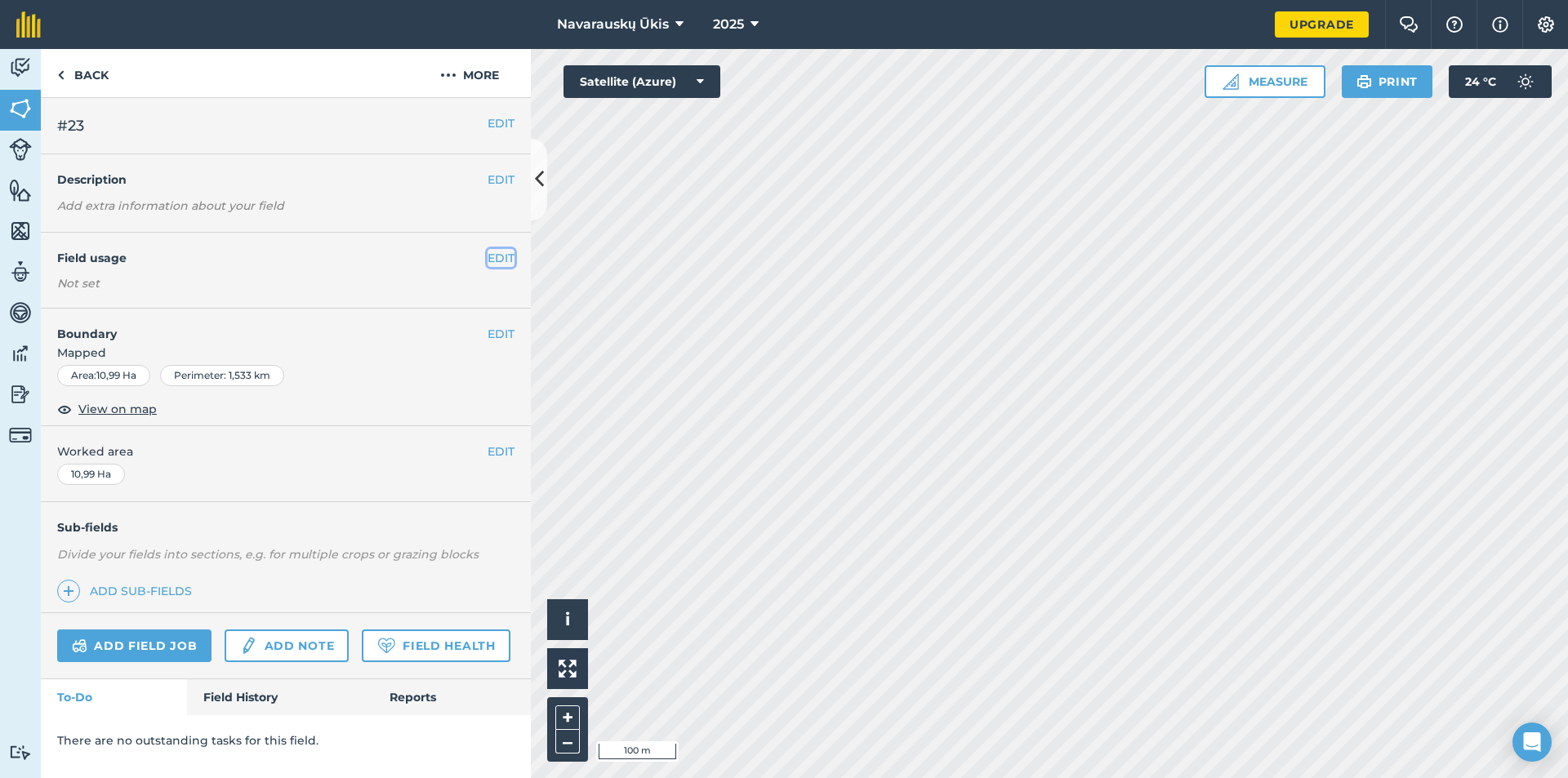
click at [493, 257] on button "EDIT" at bounding box center [501, 258] width 27 height 18
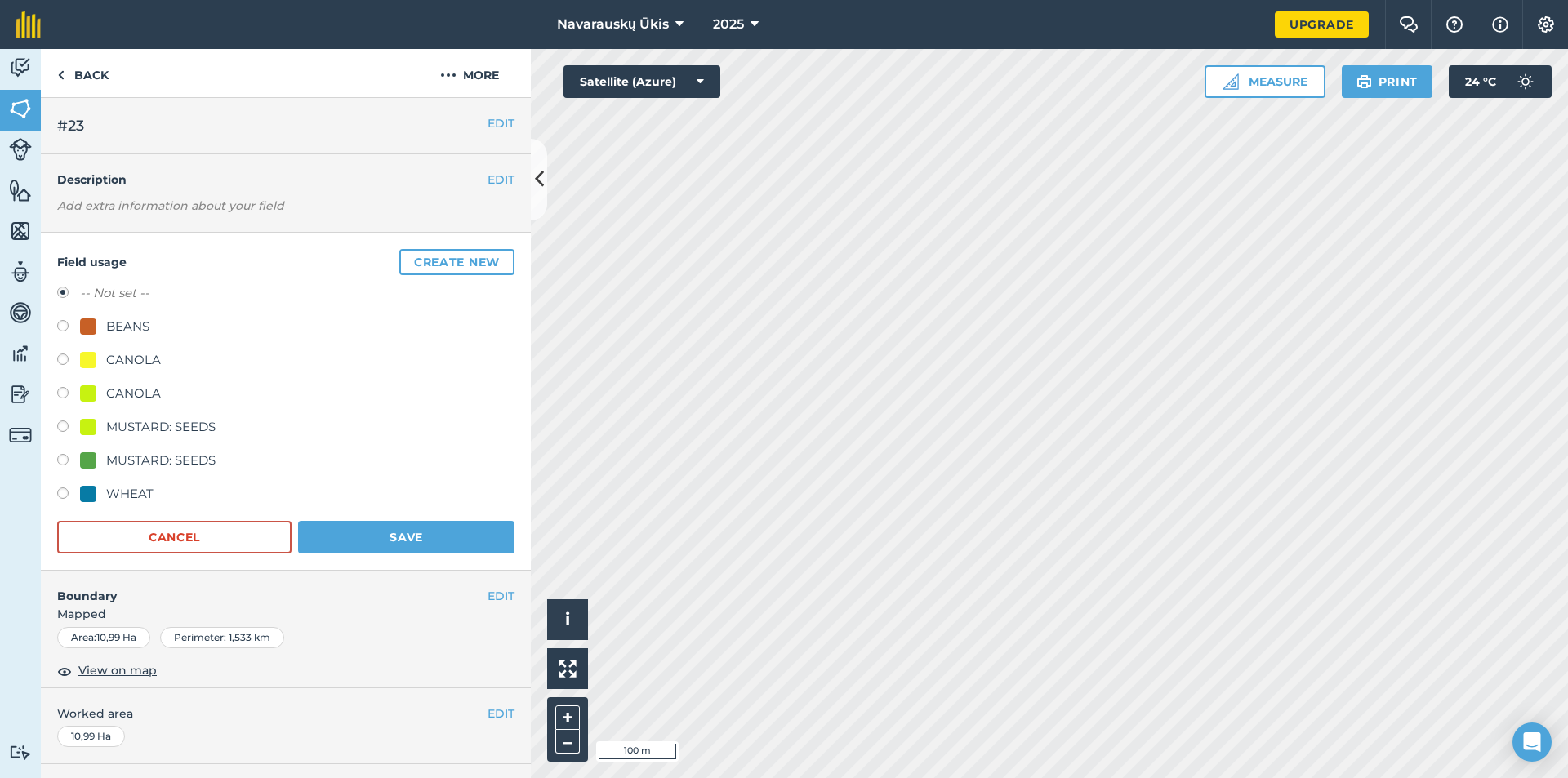
click at [116, 497] on div "WHEAT" at bounding box center [129, 494] width 48 height 20
radio input "true"
radio input "false"
drag, startPoint x: 348, startPoint y: 524, endPoint x: 364, endPoint y: 530, distance: 17.1
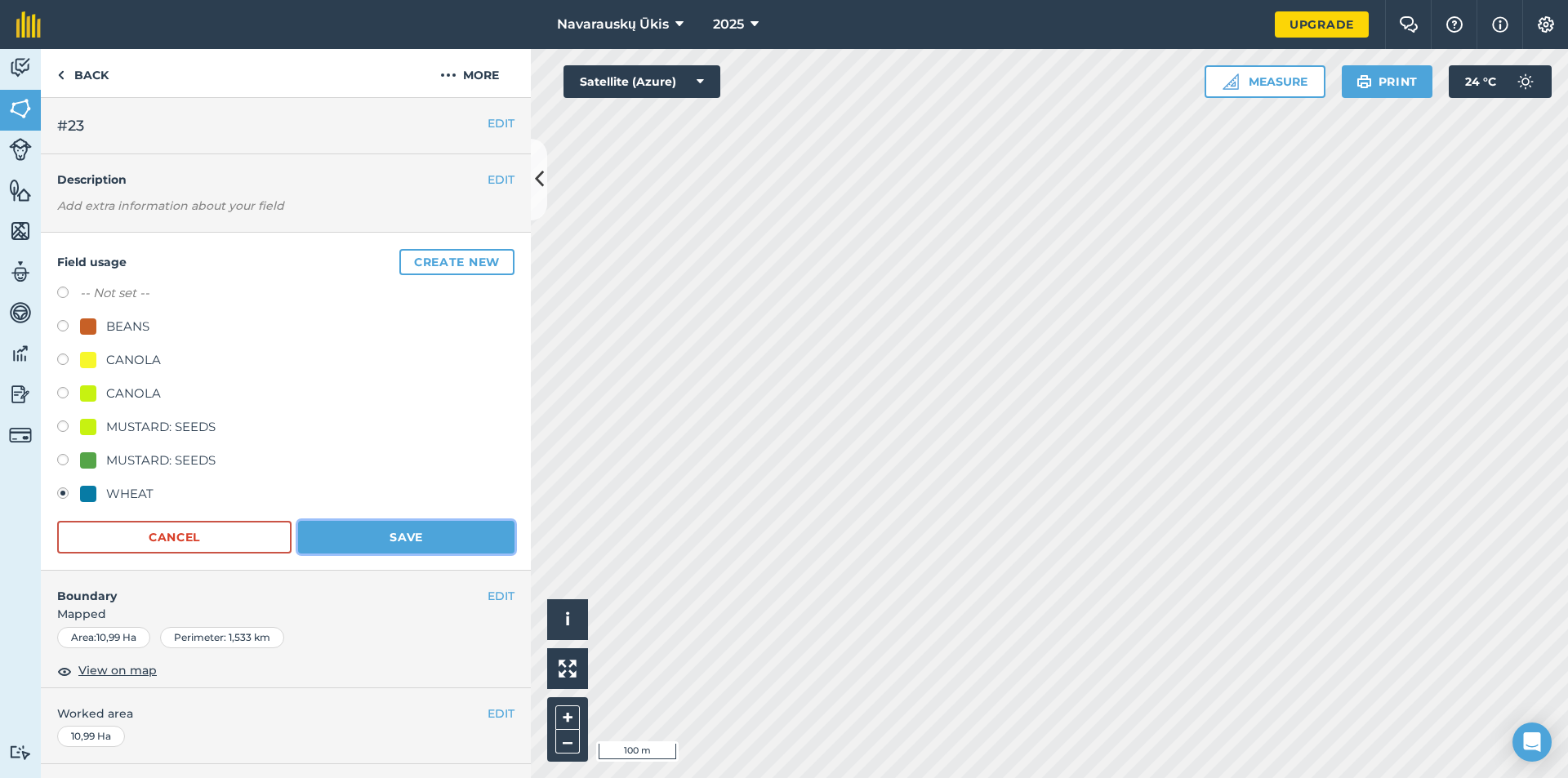
click at [349, 524] on button "Save" at bounding box center [405, 537] width 216 height 33
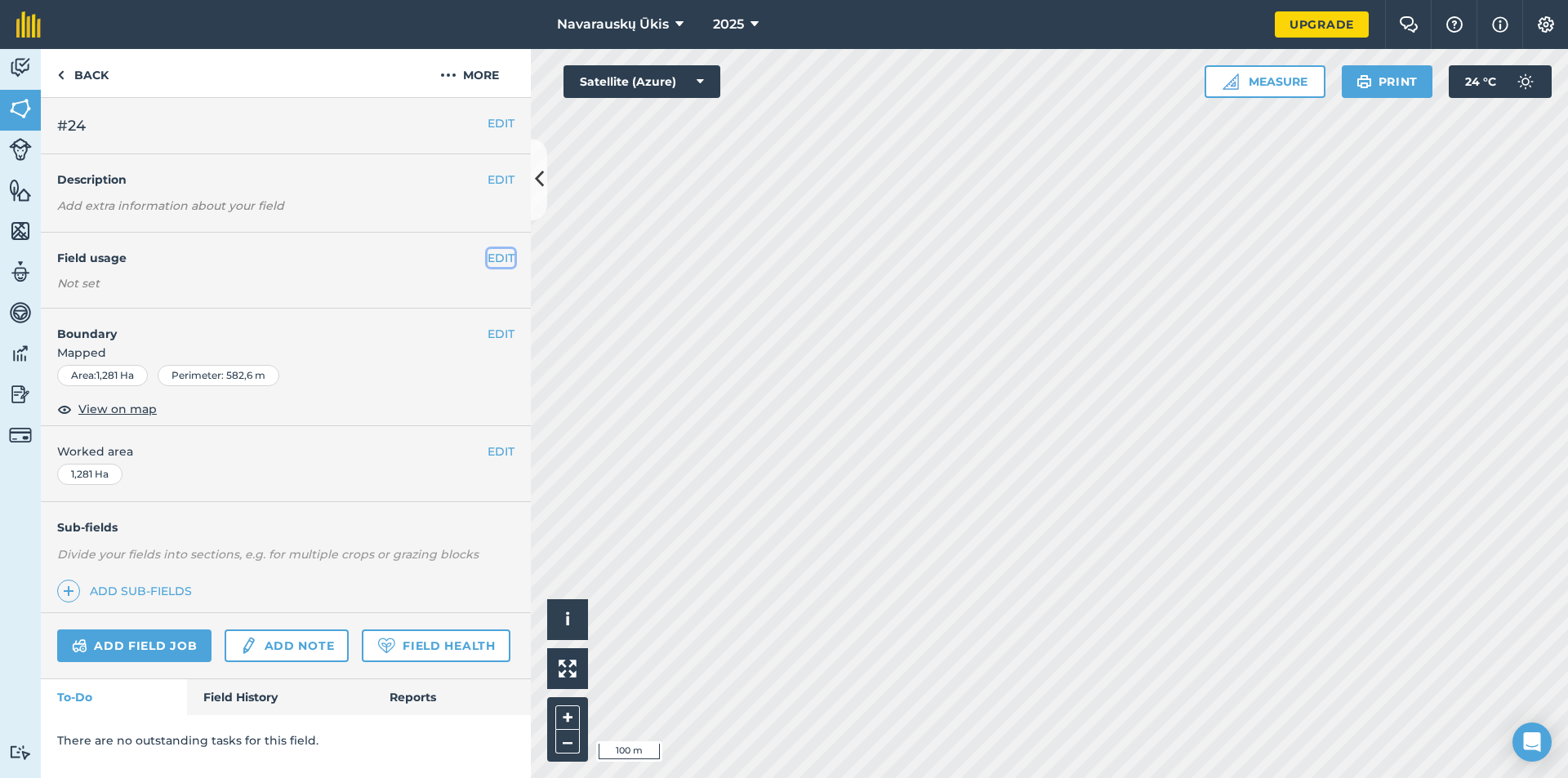
click at [498, 258] on button "EDIT" at bounding box center [501, 258] width 27 height 18
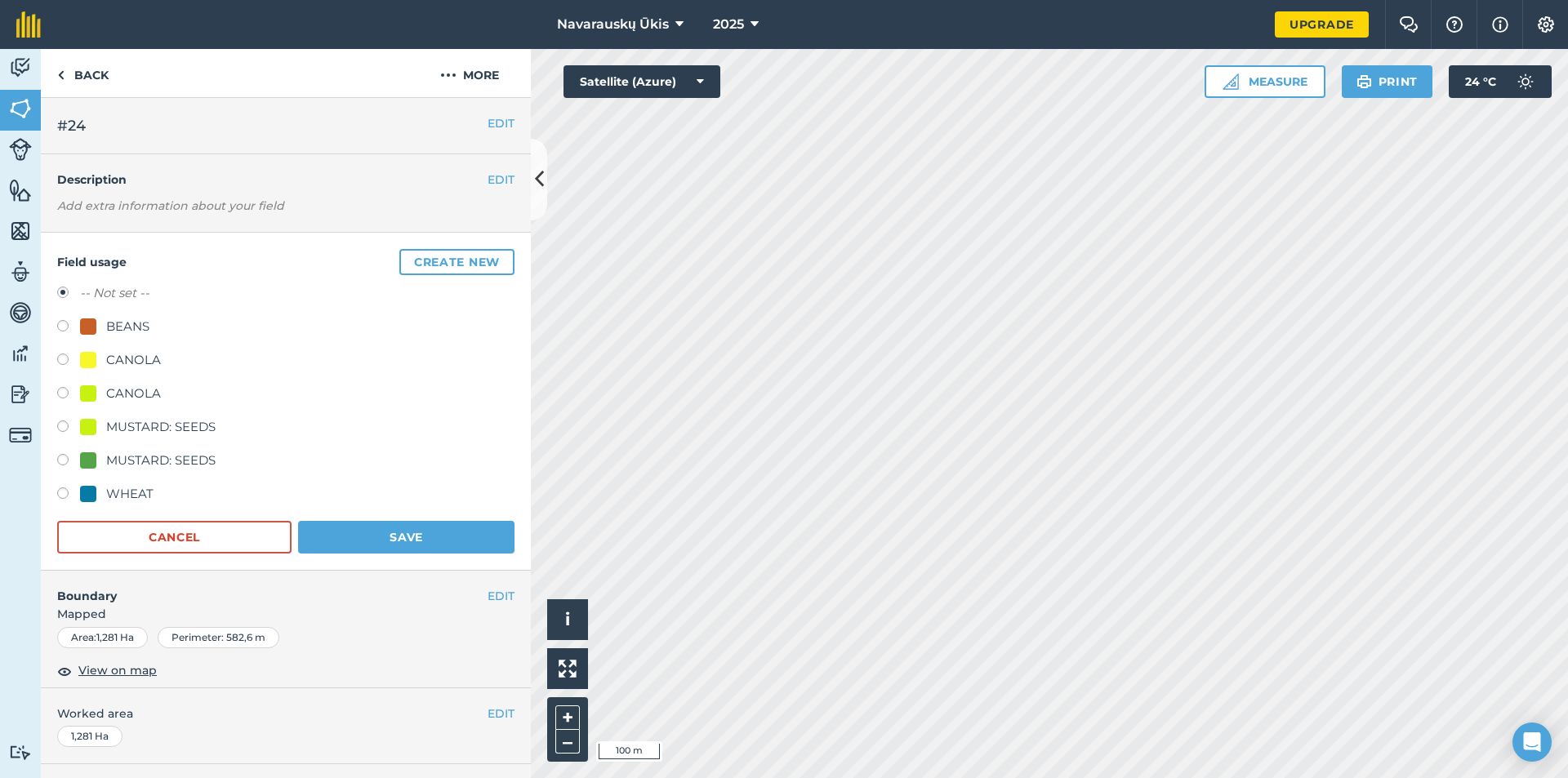
click at [135, 492] on div "WHEAT" at bounding box center [129, 494] width 48 height 20
radio input "true"
radio input "false"
drag, startPoint x: 374, startPoint y: 544, endPoint x: 385, endPoint y: 544, distance: 11.0
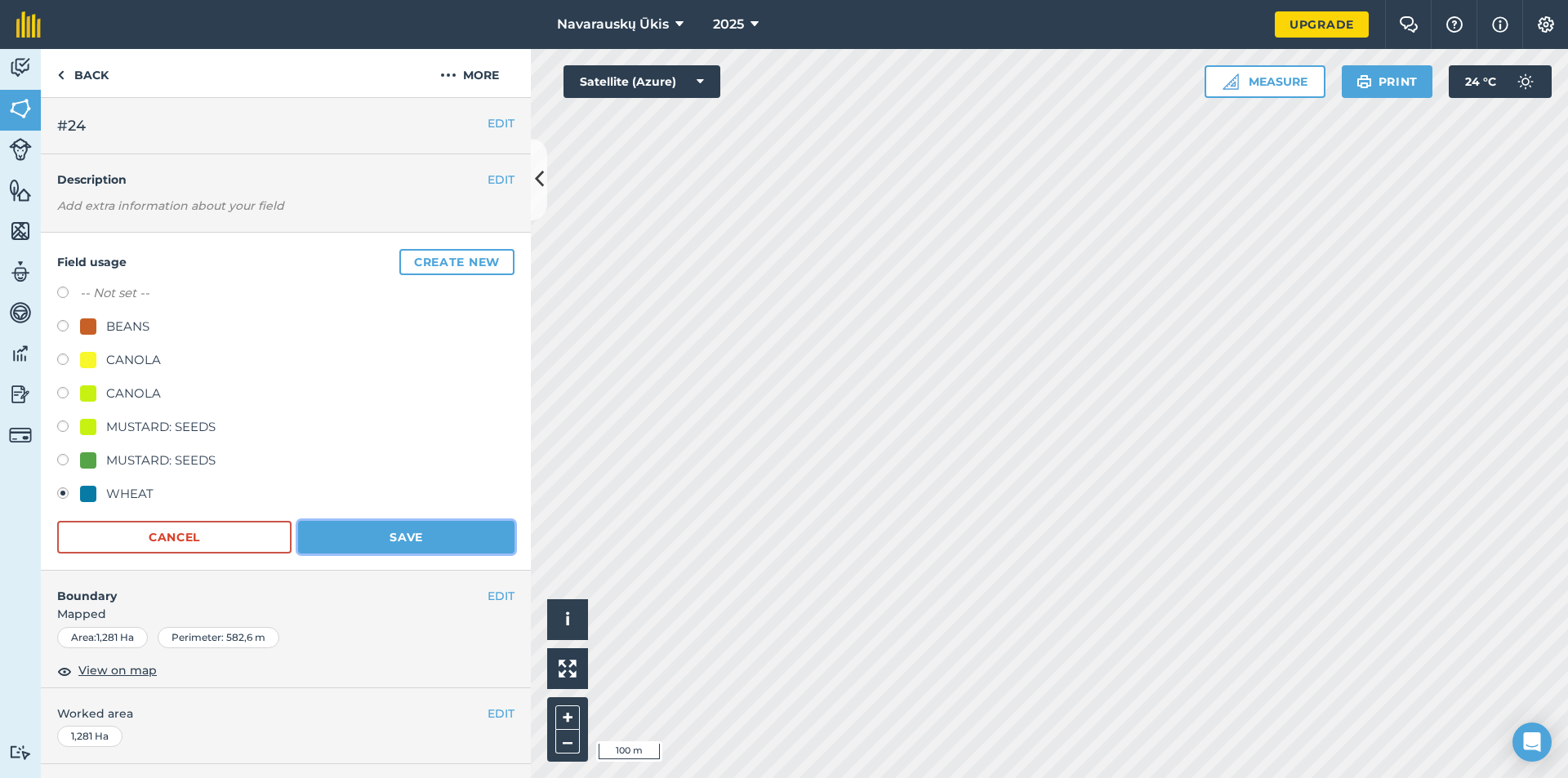
click at [376, 544] on button "Save" at bounding box center [405, 537] width 216 height 33
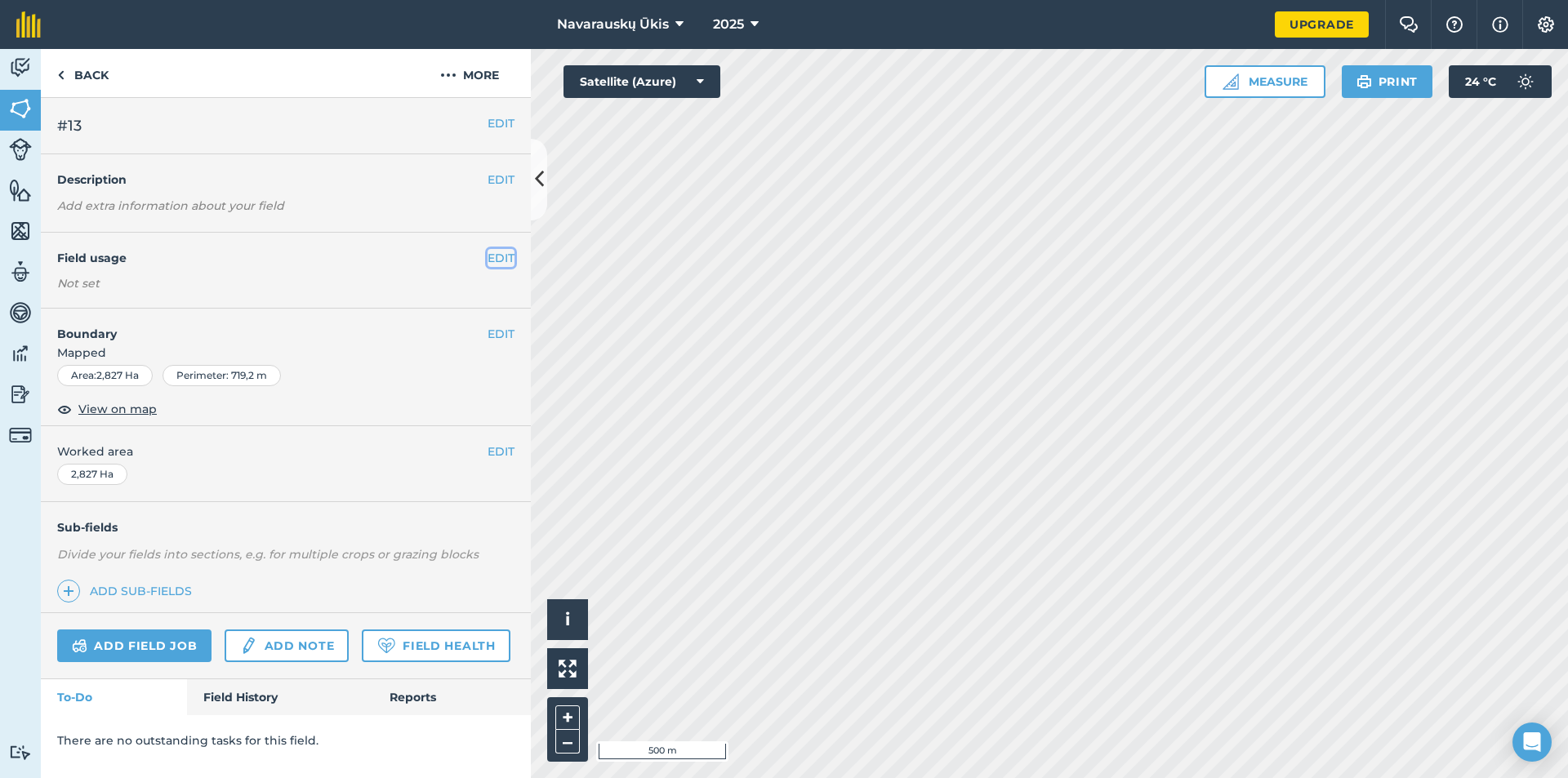
click at [502, 253] on button "EDIT" at bounding box center [501, 258] width 27 height 18
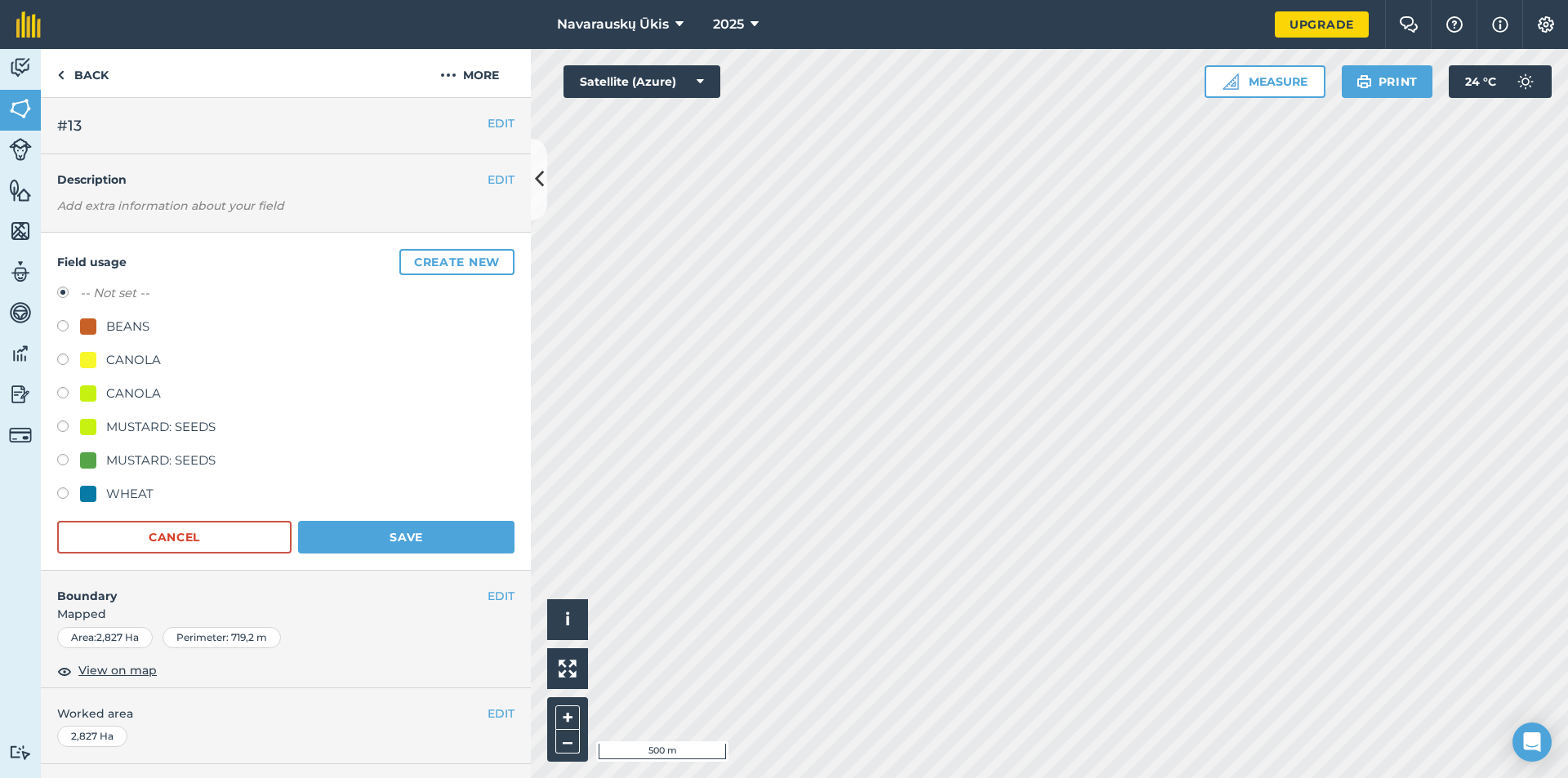
click at [138, 326] on div "BEANS" at bounding box center [128, 326] width 43 height 20
radio input "true"
radio input "false"
click at [421, 538] on button "Save" at bounding box center [405, 537] width 216 height 33
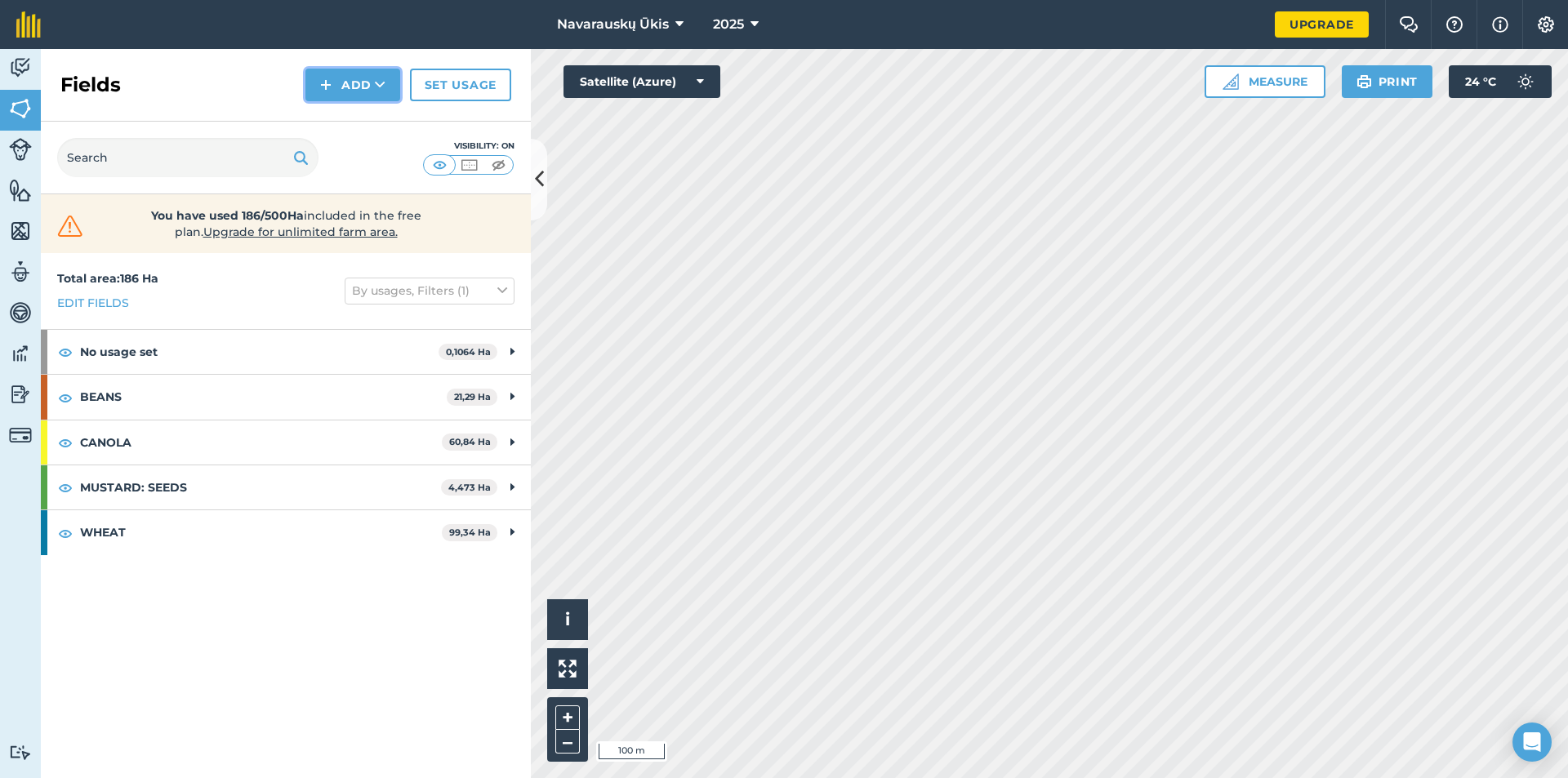
click at [374, 89] on button "Add" at bounding box center [352, 85] width 95 height 33
click at [359, 125] on link "Draw" at bounding box center [352, 121] width 89 height 36
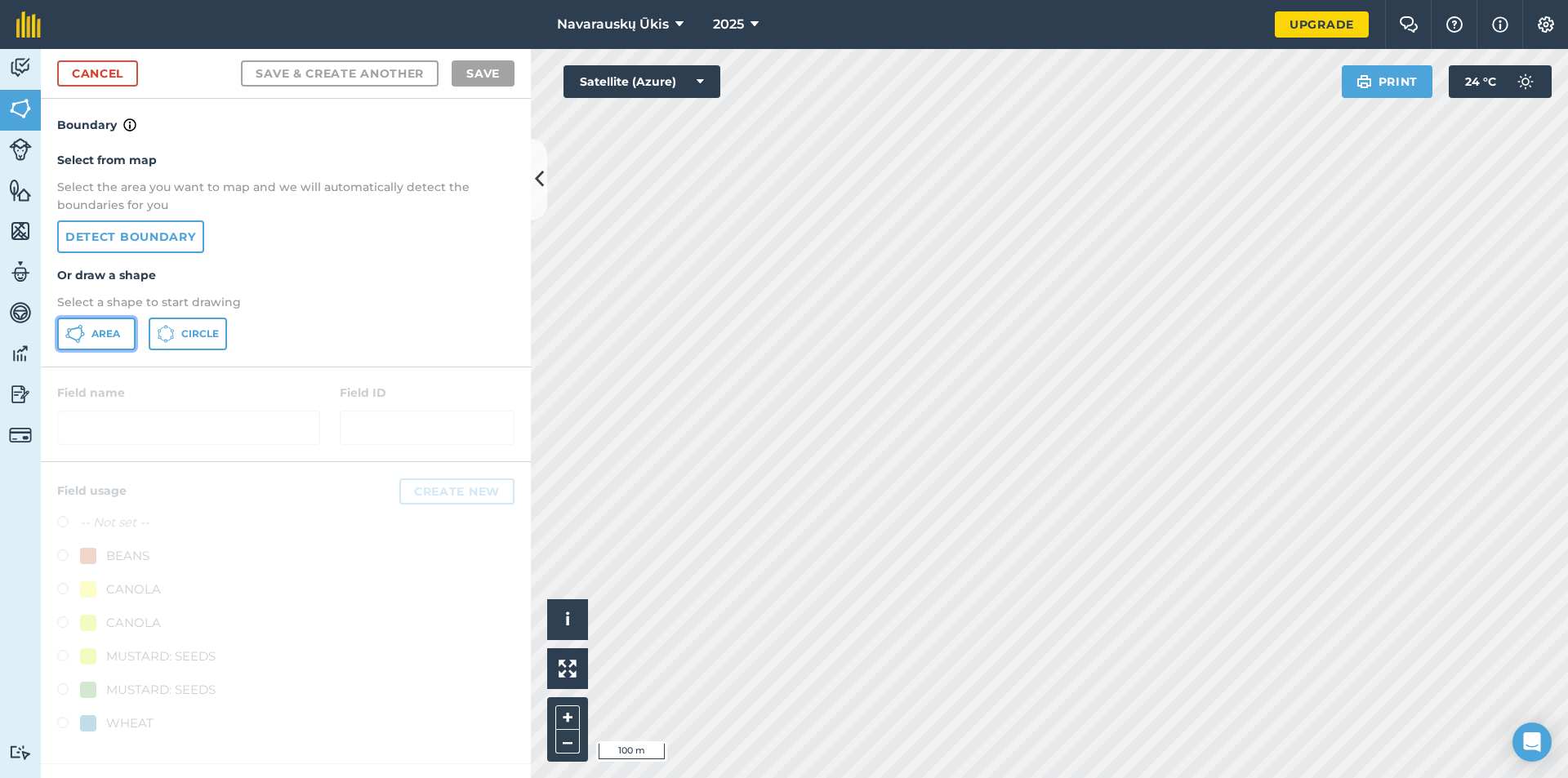
drag, startPoint x: 110, startPoint y: 343, endPoint x: 146, endPoint y: 335, distance: 36.9
click at [111, 343] on button "Area" at bounding box center [96, 334] width 78 height 33
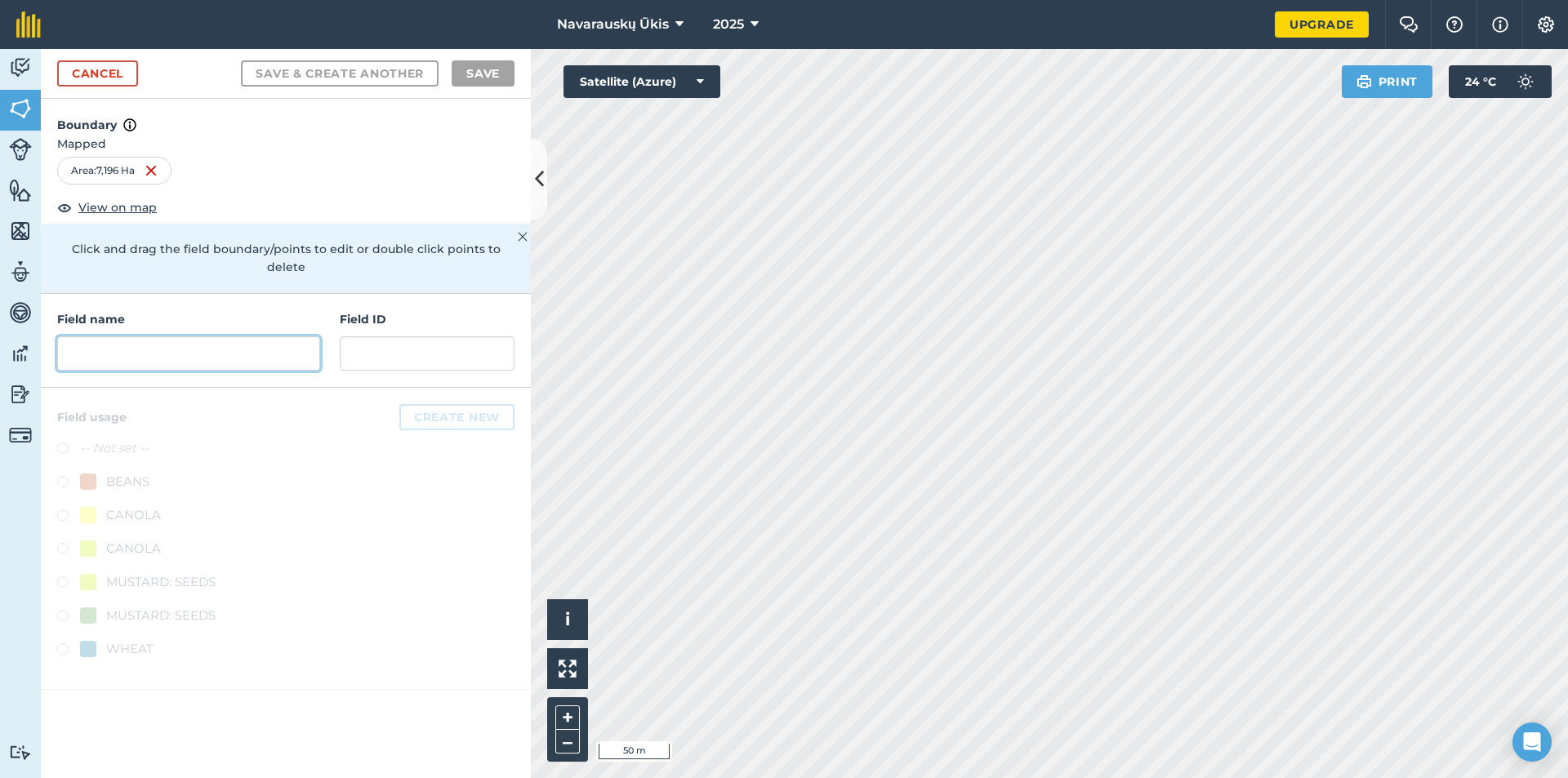
click at [218, 337] on input "text" at bounding box center [188, 354] width 263 height 35
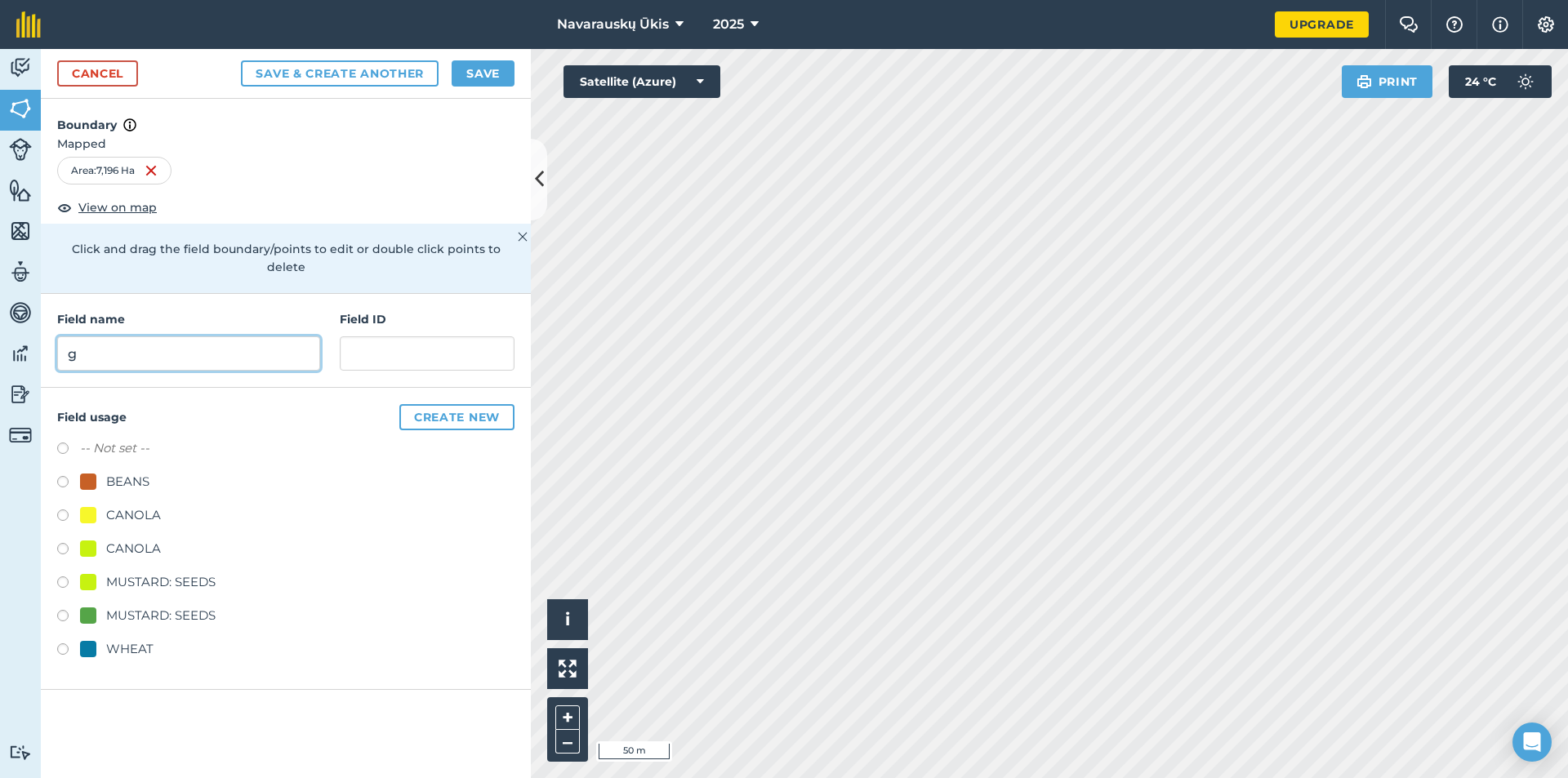
type input "g"
click at [486, 65] on button "Save" at bounding box center [483, 74] width 63 height 26
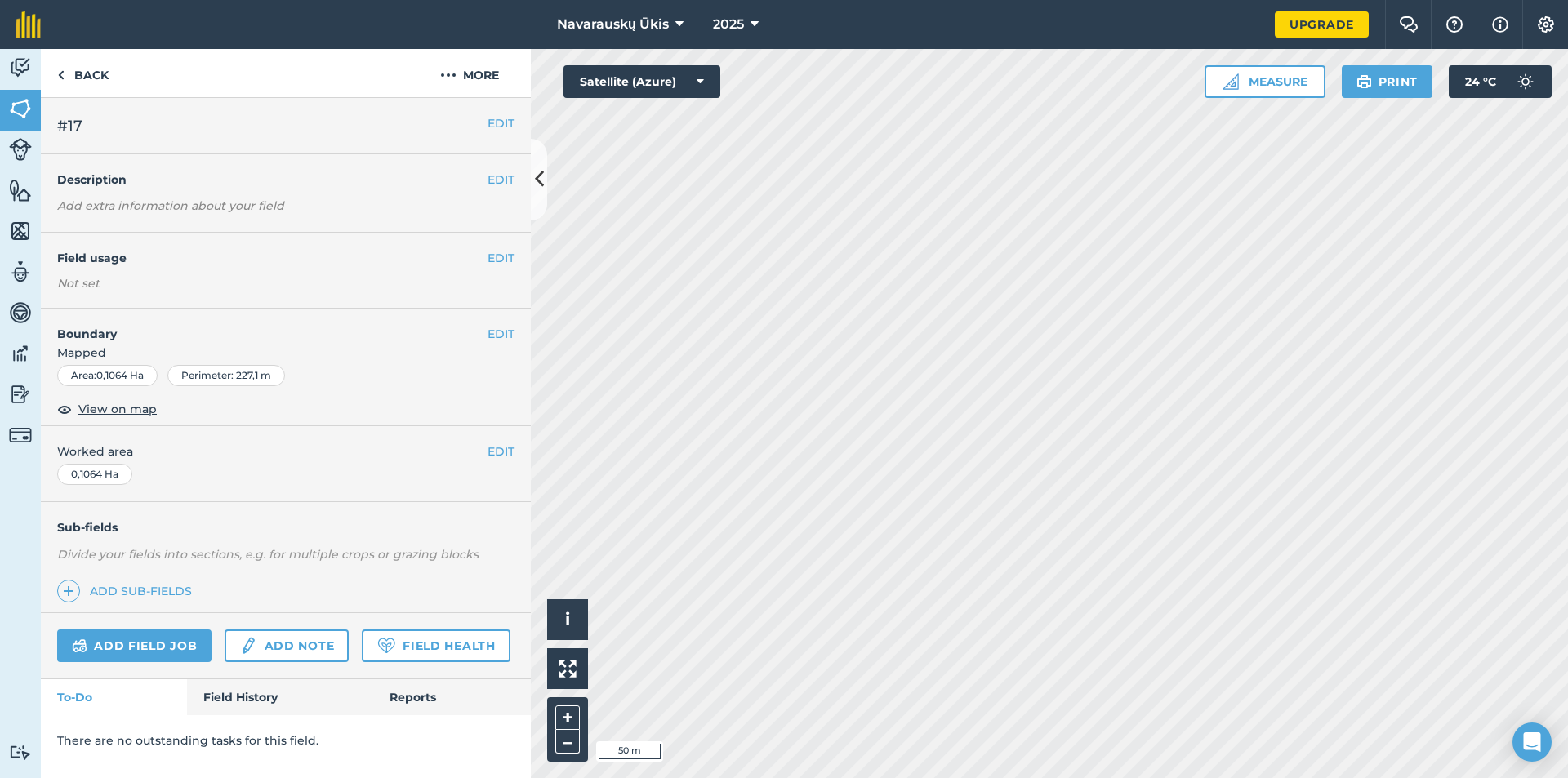
click at [502, 241] on div "EDIT Field usage Not set" at bounding box center [286, 270] width 490 height 76
click at [506, 253] on button "EDIT" at bounding box center [501, 258] width 27 height 18
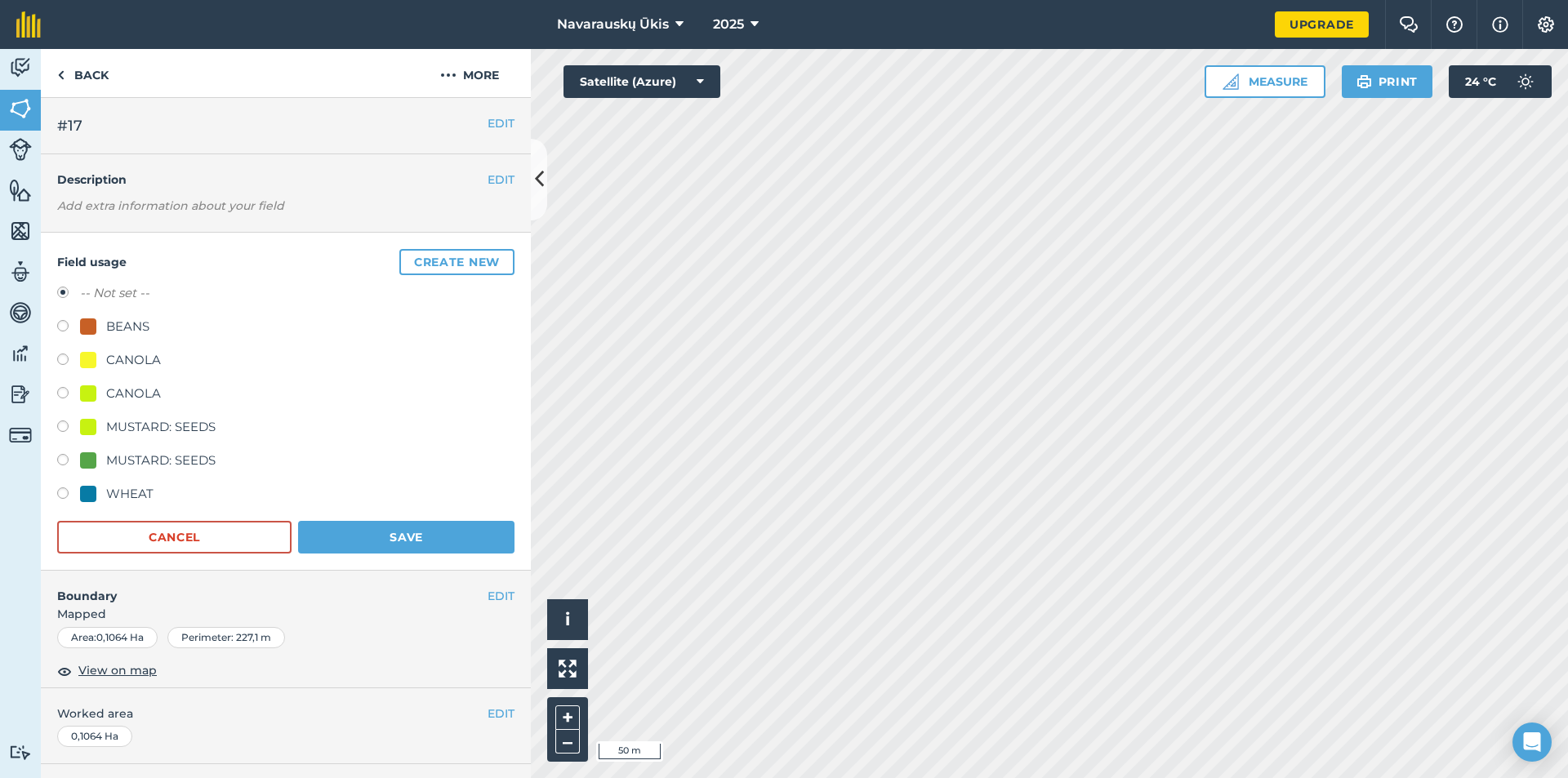
click at [113, 457] on div "MUSTARD: SEEDS" at bounding box center [161, 460] width 109 height 20
radio input "true"
radio input "false"
click at [407, 546] on button "Save" at bounding box center [405, 537] width 216 height 33
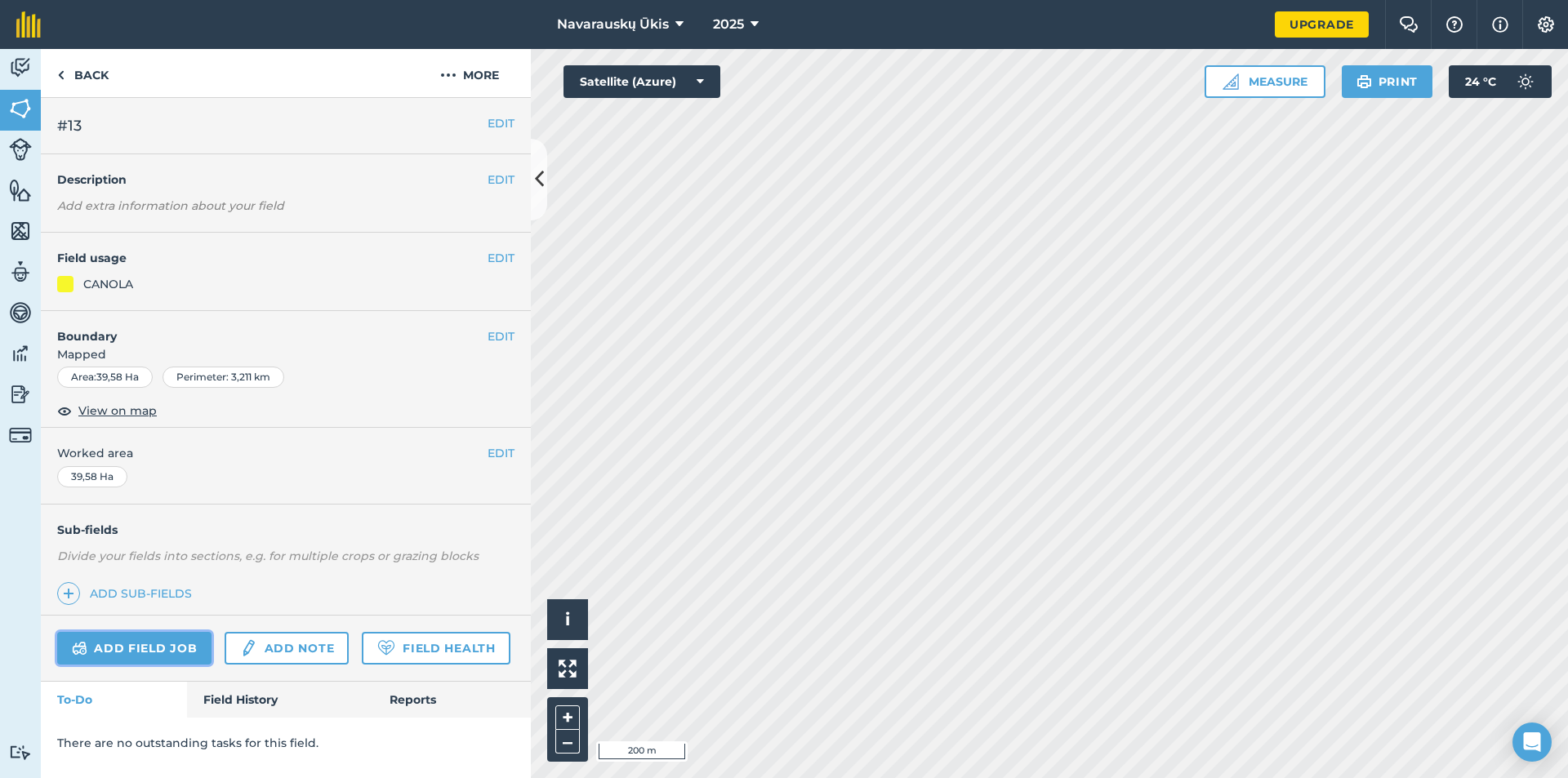
click at [140, 649] on link "Add field job" at bounding box center [135, 649] width 155 height 33
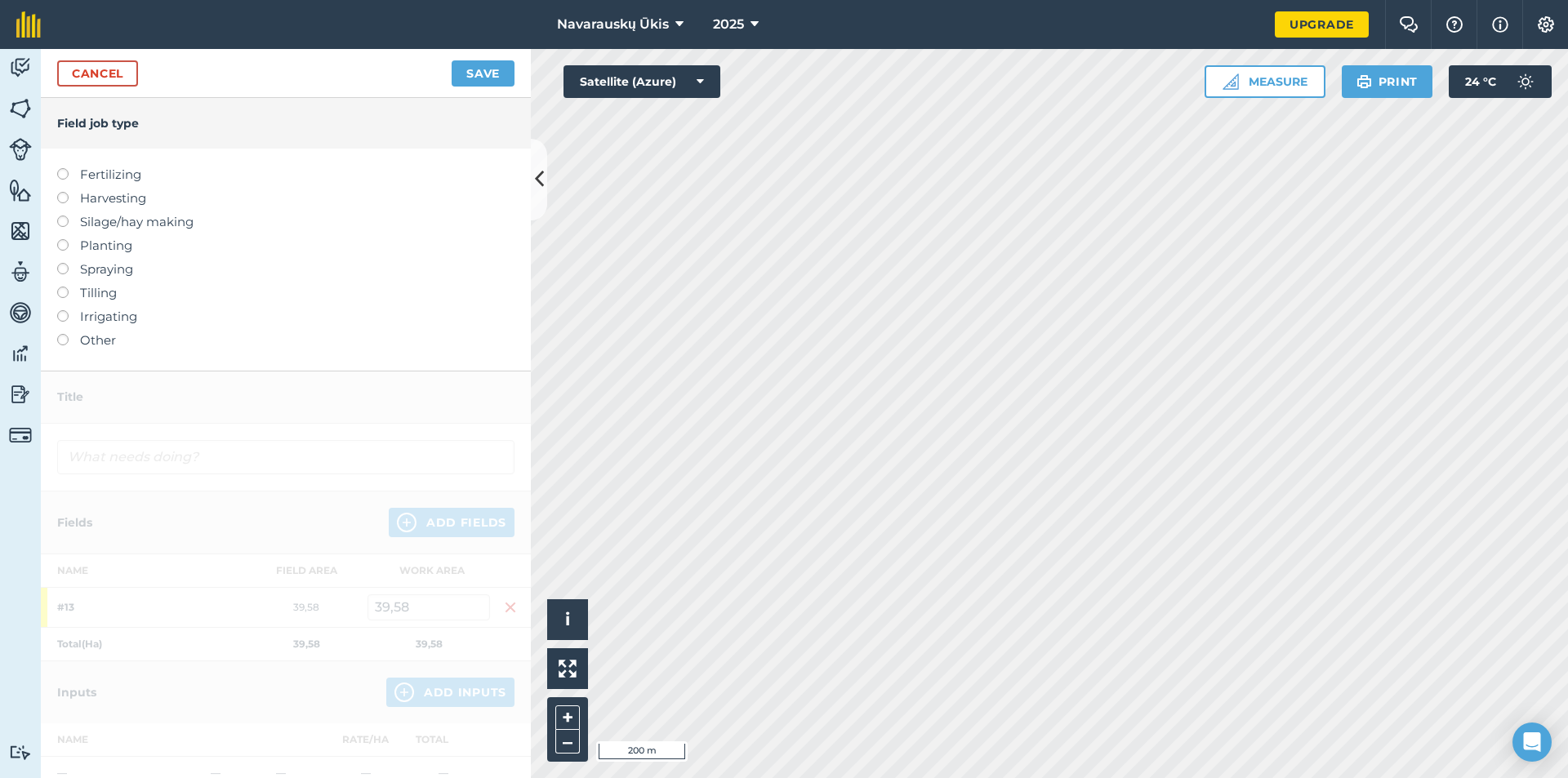
click at [95, 172] on label "Fertilizing" at bounding box center [286, 175] width 458 height 20
type input "Fertilizing"
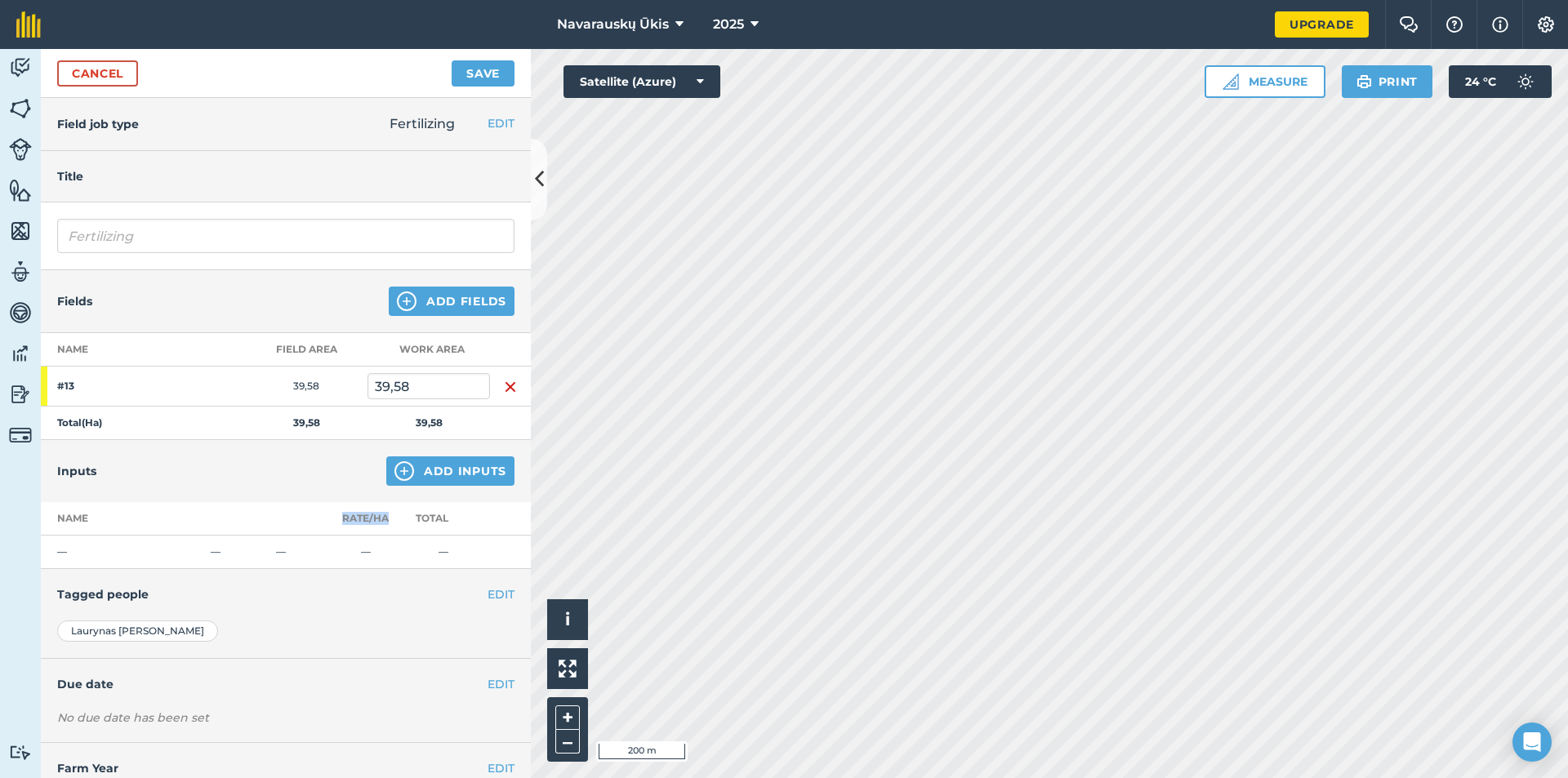
drag, startPoint x: 392, startPoint y: 516, endPoint x: 329, endPoint y: 521, distance: 63.2
click at [329, 521] on tr "Name Rate/ Ha Total" at bounding box center [286, 518] width 490 height 34
click at [359, 570] on div "EDIT Tagged people" at bounding box center [286, 595] width 490 height 50
click at [122, 79] on link "Cancel" at bounding box center [97, 74] width 81 height 26
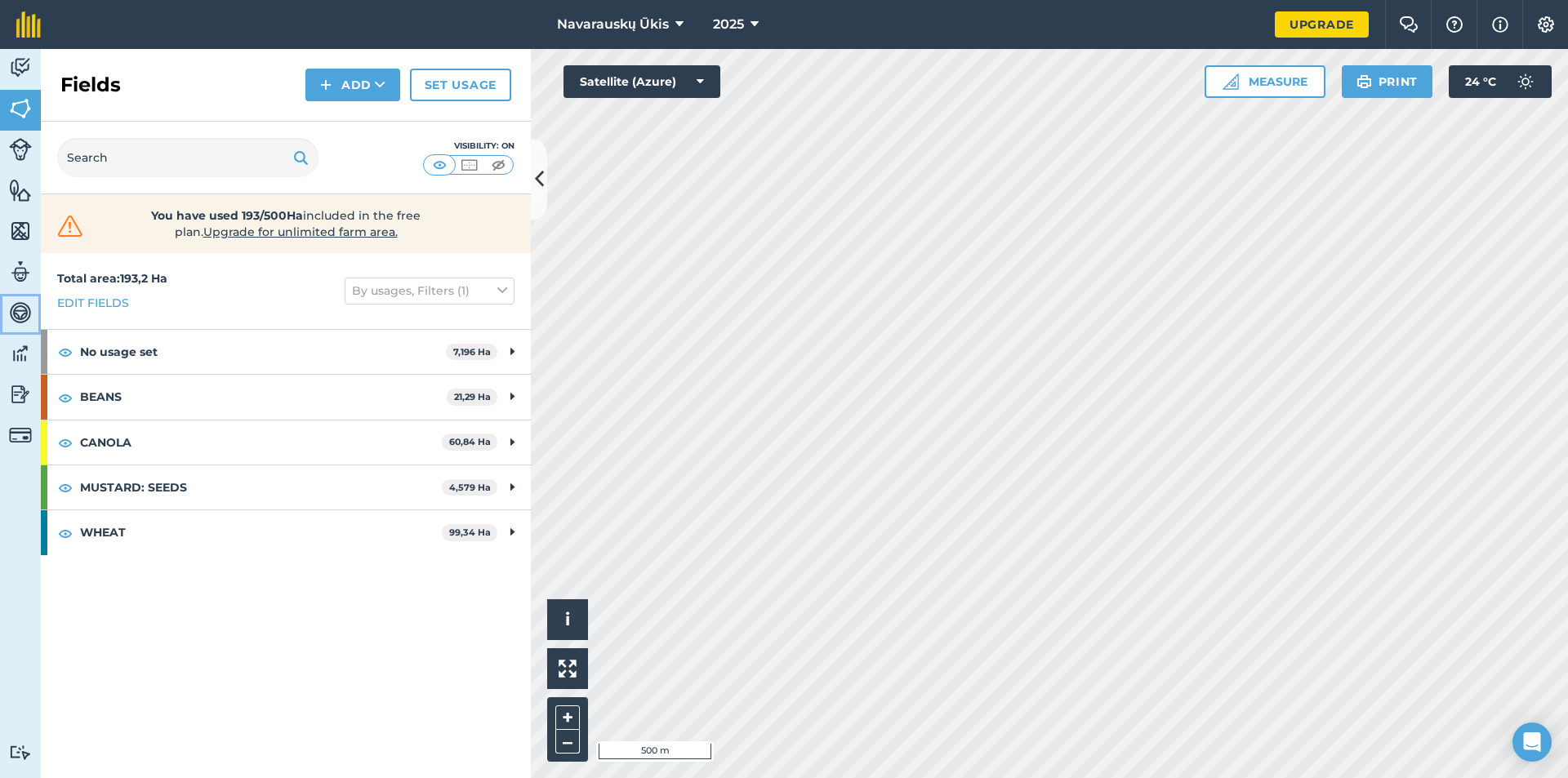
click at [23, 310] on img at bounding box center [20, 313] width 23 height 24
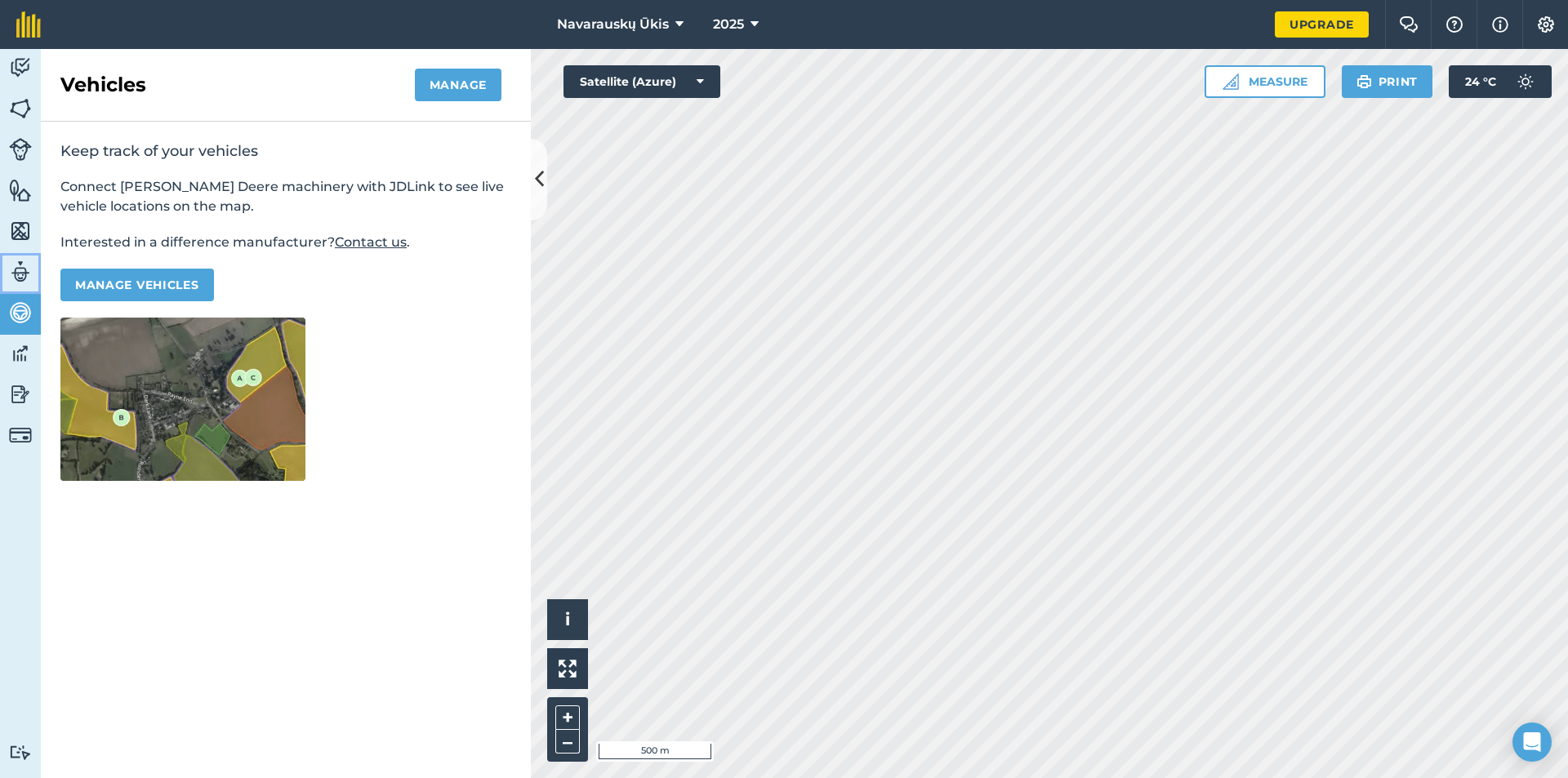
click at [24, 271] on img at bounding box center [20, 272] width 23 height 24
select select "MEMBER"
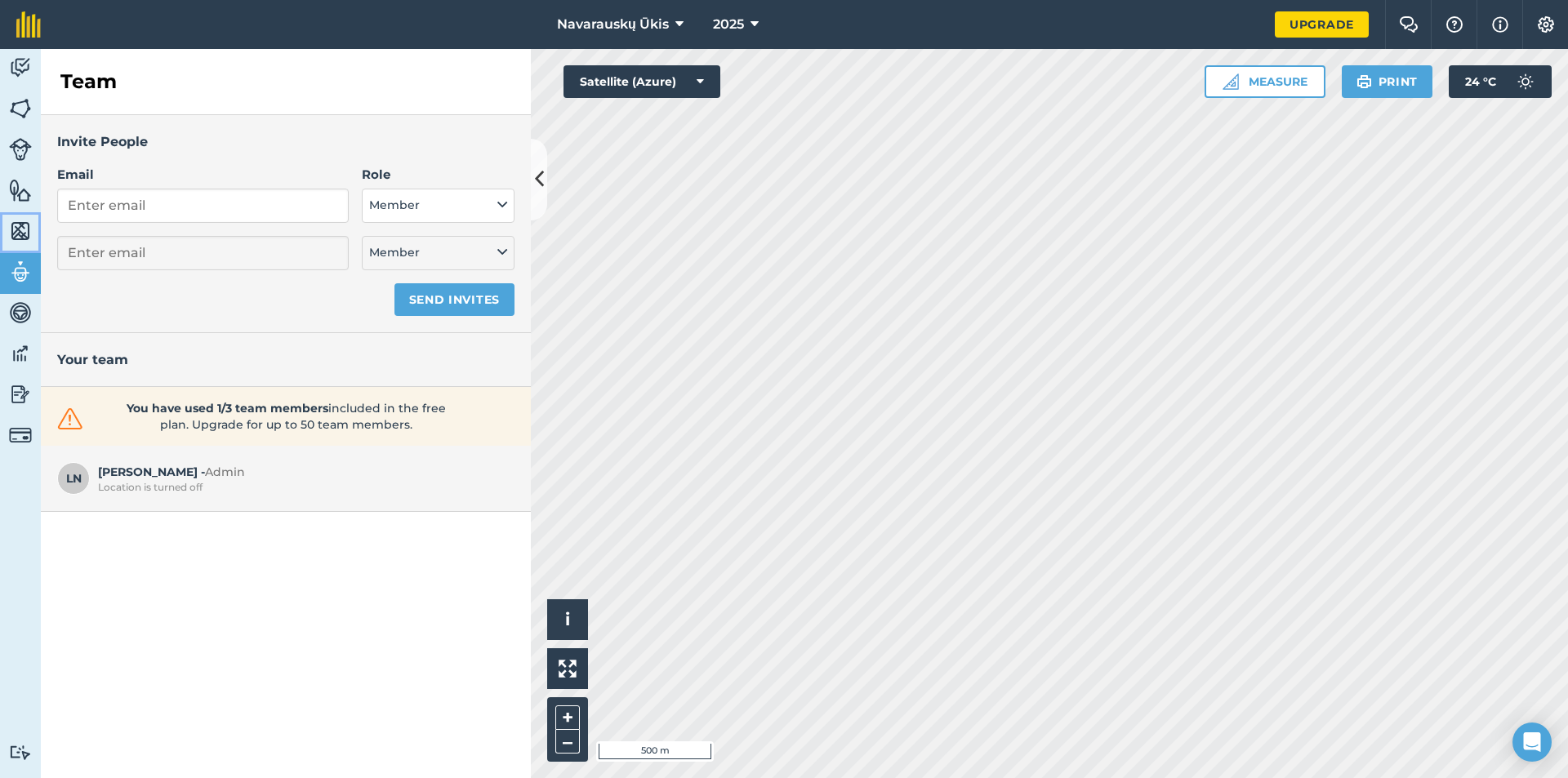
click at [24, 241] on img at bounding box center [20, 231] width 23 height 24
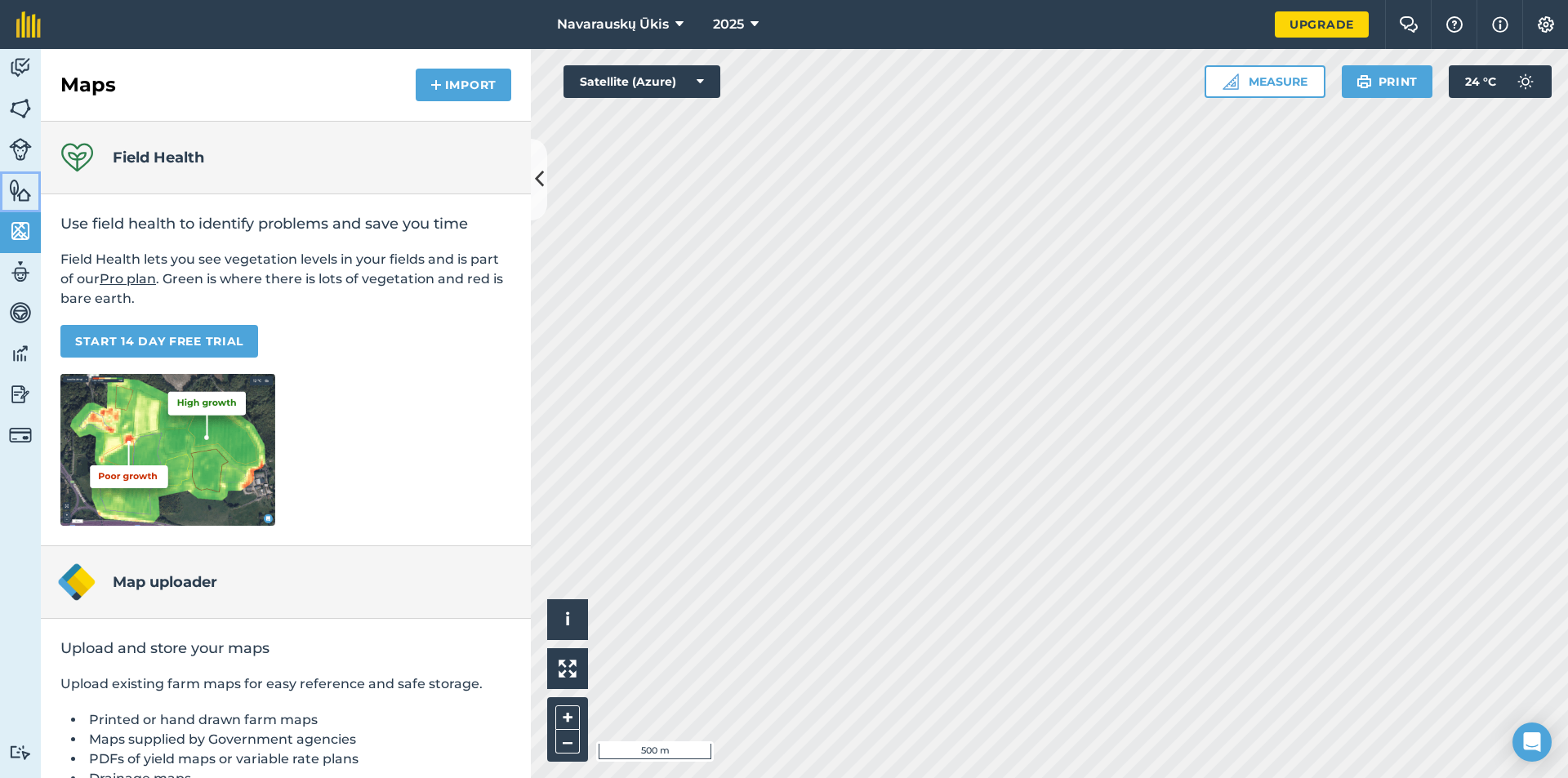
click at [23, 198] on img at bounding box center [20, 190] width 23 height 24
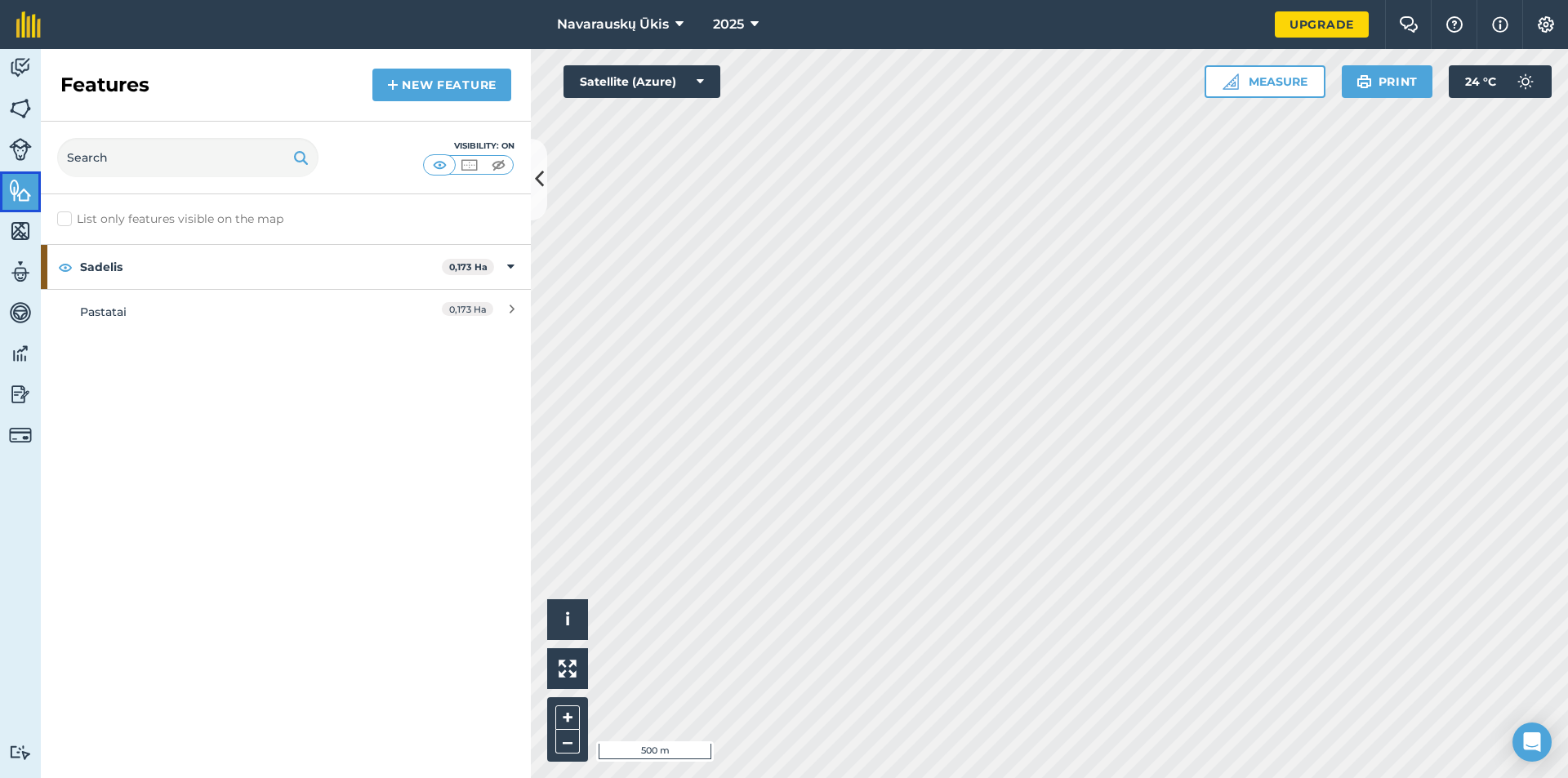
click at [21, 182] on img at bounding box center [20, 190] width 23 height 24
click at [21, 154] on img at bounding box center [20, 149] width 23 height 23
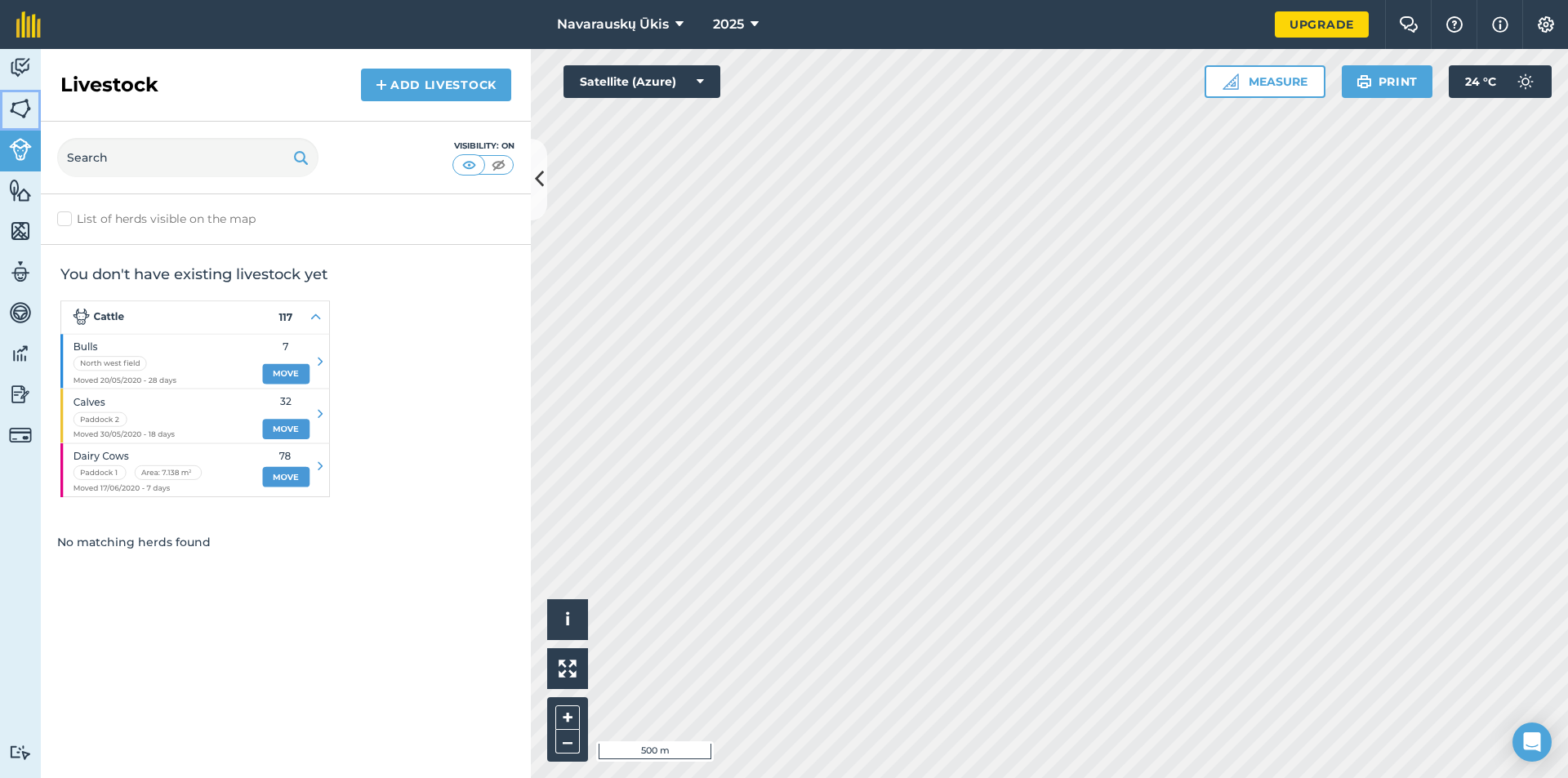
click at [21, 116] on img at bounding box center [20, 109] width 23 height 24
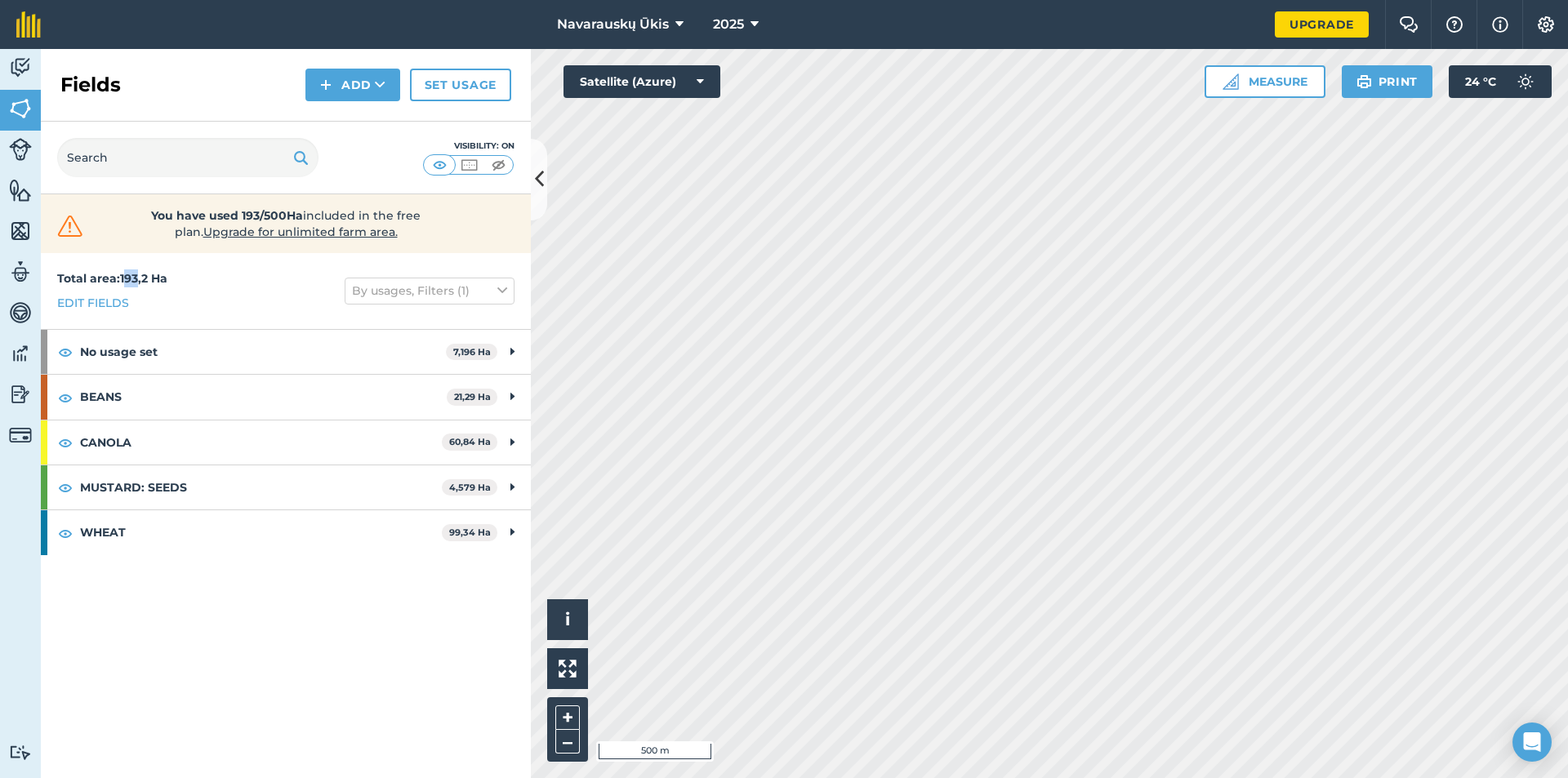
drag, startPoint x: 126, startPoint y: 280, endPoint x: 139, endPoint y: 280, distance: 13.0
click at [139, 280] on strong "Total area : 193,2 Ha" at bounding box center [112, 278] width 110 height 15
click at [122, 276] on strong "Total area : 193,2 Ha" at bounding box center [112, 278] width 110 height 15
drag, startPoint x: 122, startPoint y: 276, endPoint x: 146, endPoint y: 274, distance: 24.1
click at [145, 274] on strong "Total area : 193,2 Ha" at bounding box center [112, 278] width 110 height 15
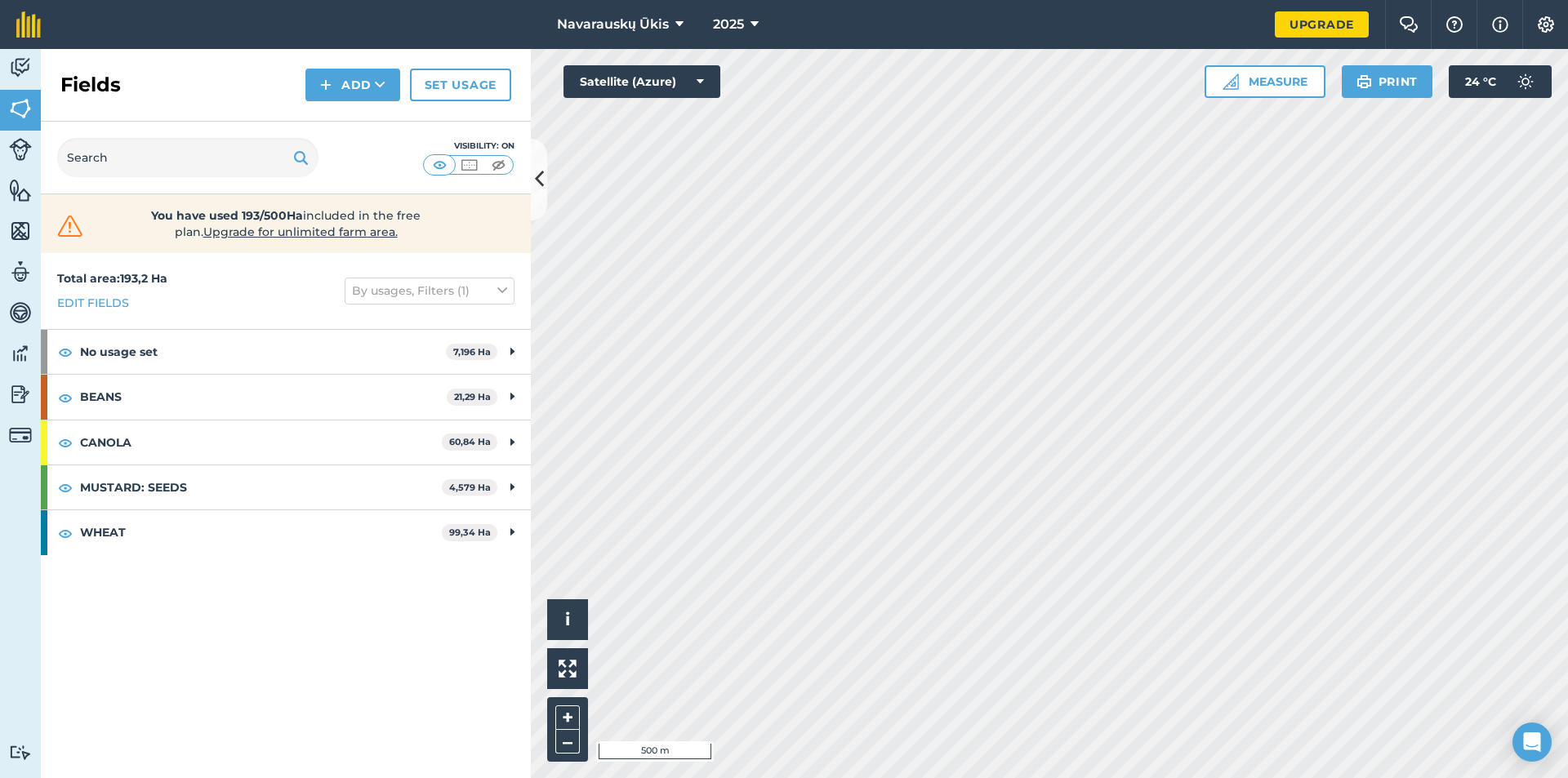
click at [174, 280] on div "Total area : 193,2 Ha Edit fields By usages, Filters (1)" at bounding box center [286, 291] width 490 height 76
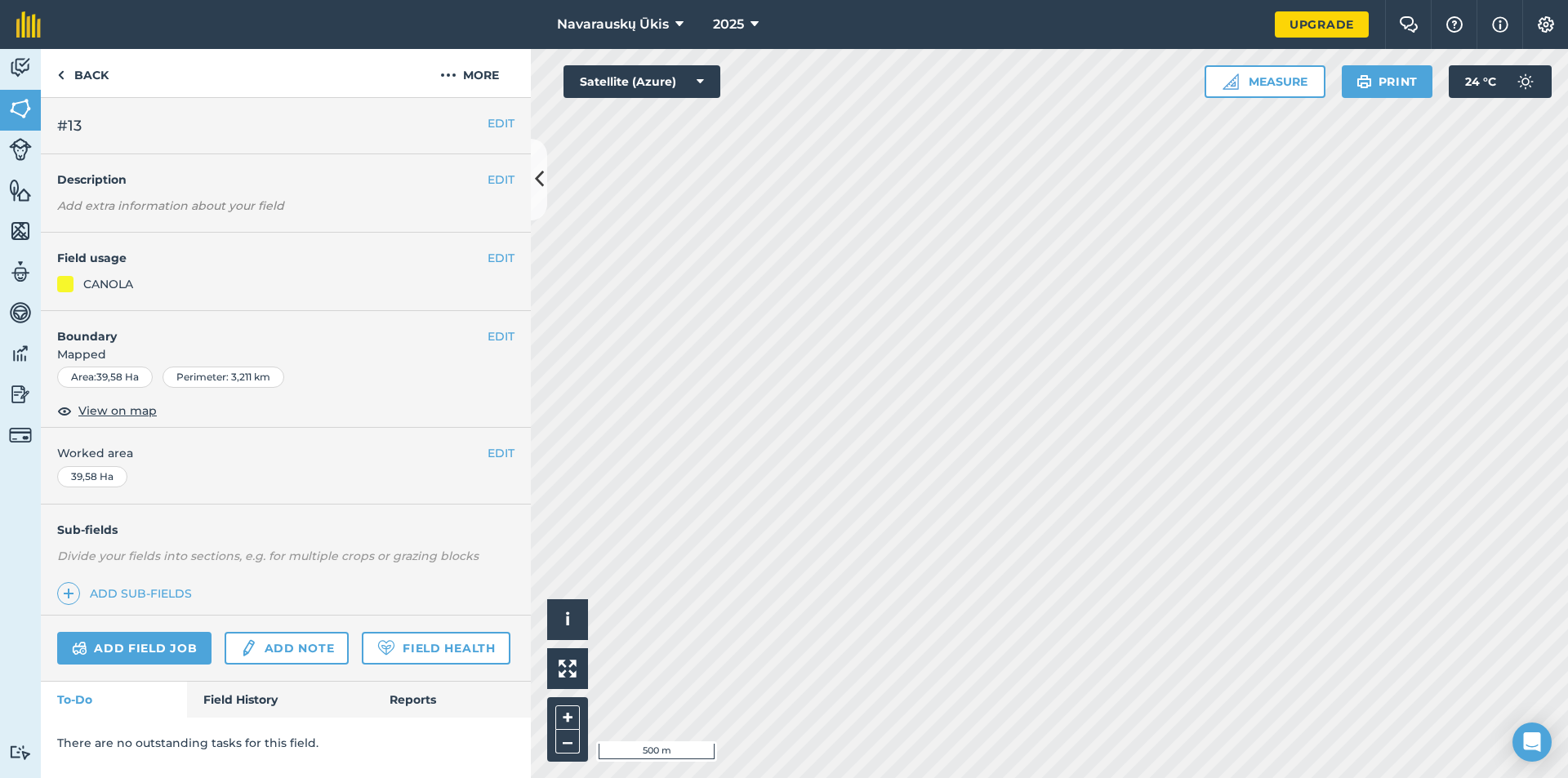
click at [295, 720] on div "There are no outstanding tasks for this field." at bounding box center [286, 743] width 490 height 50
click at [290, 711] on link "Field History" at bounding box center [280, 699] width 186 height 36
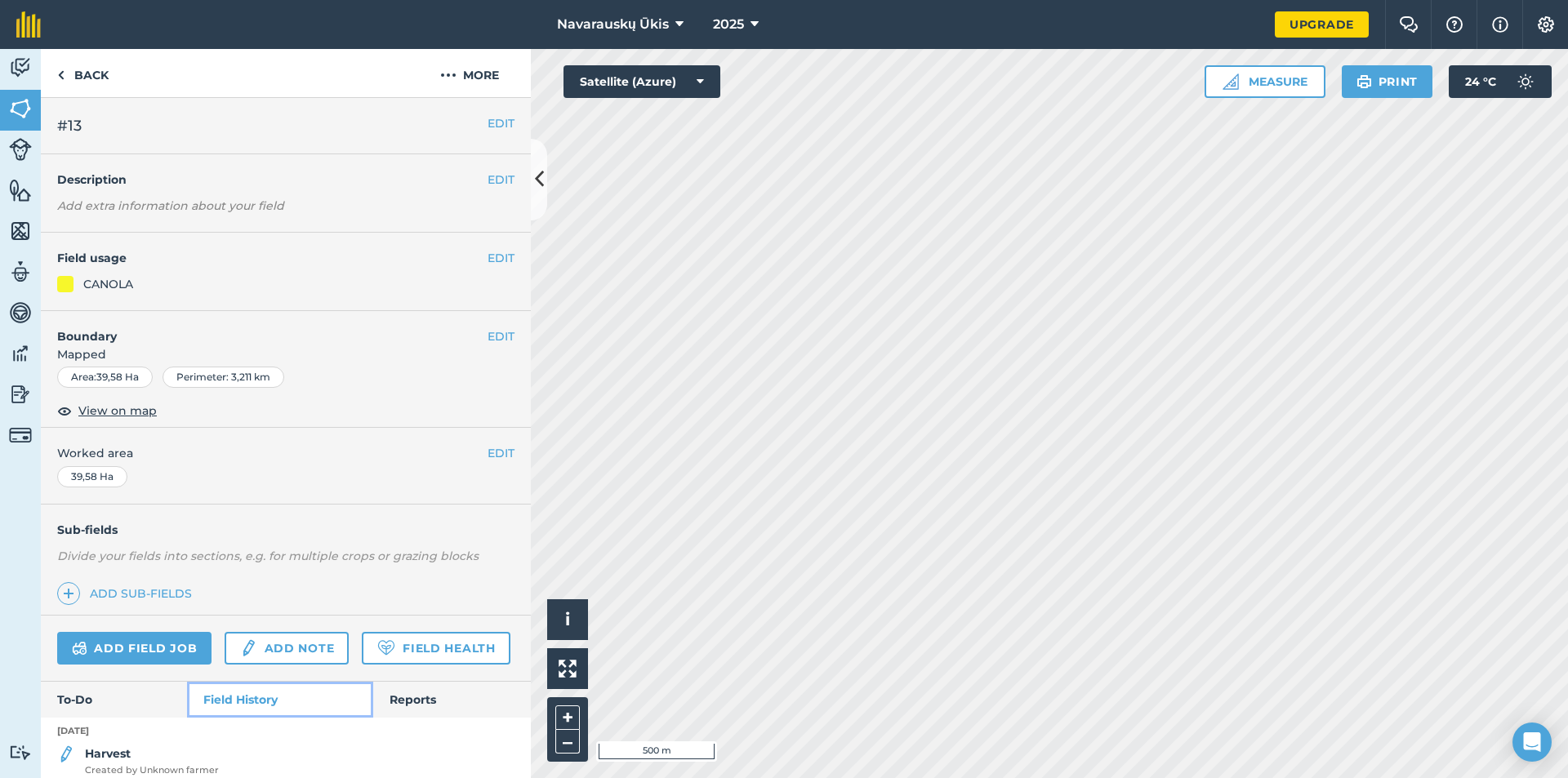
scroll to position [62, 0]
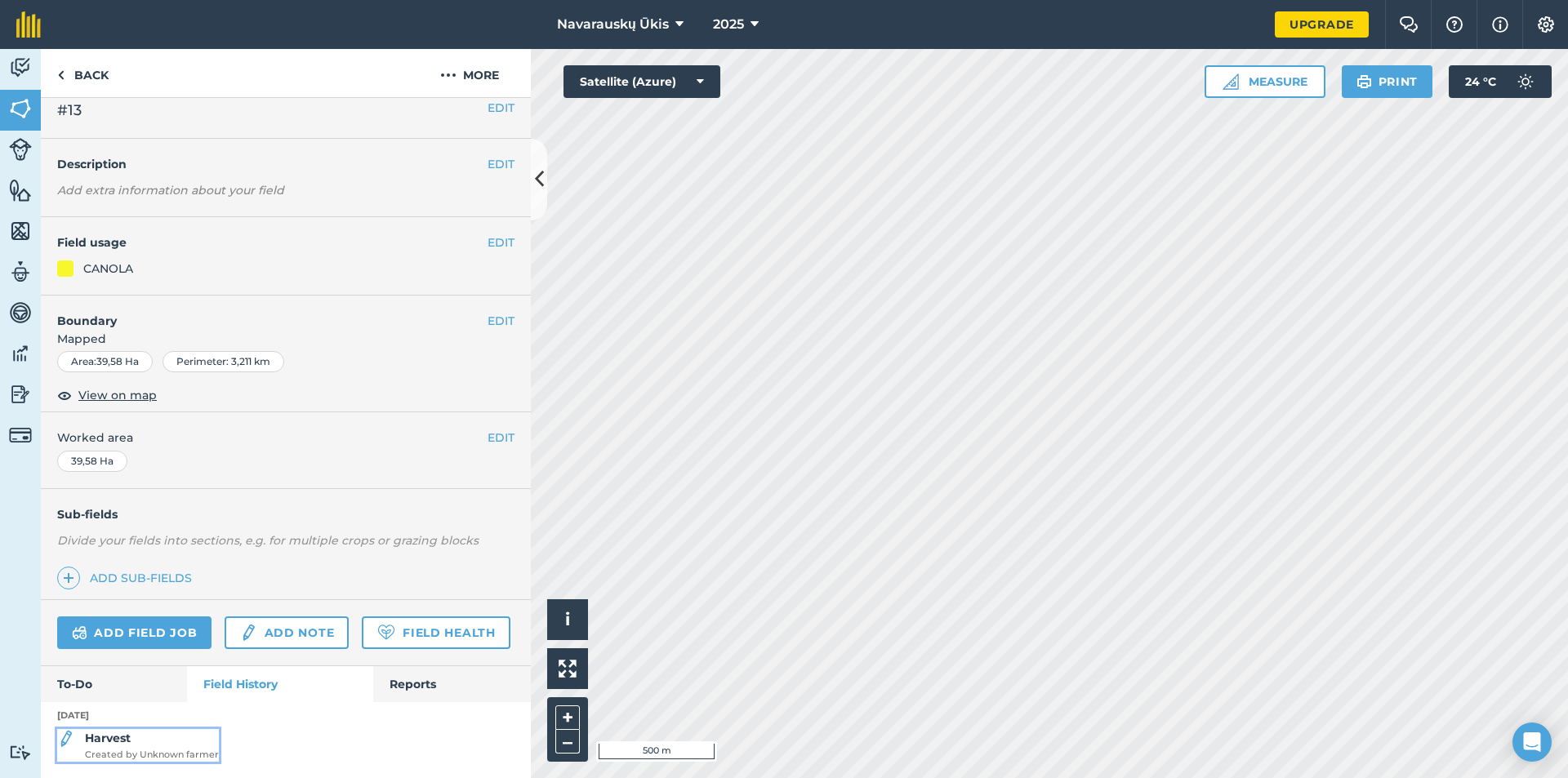
click at [126, 742] on strong "Harvest" at bounding box center [108, 738] width 46 height 15
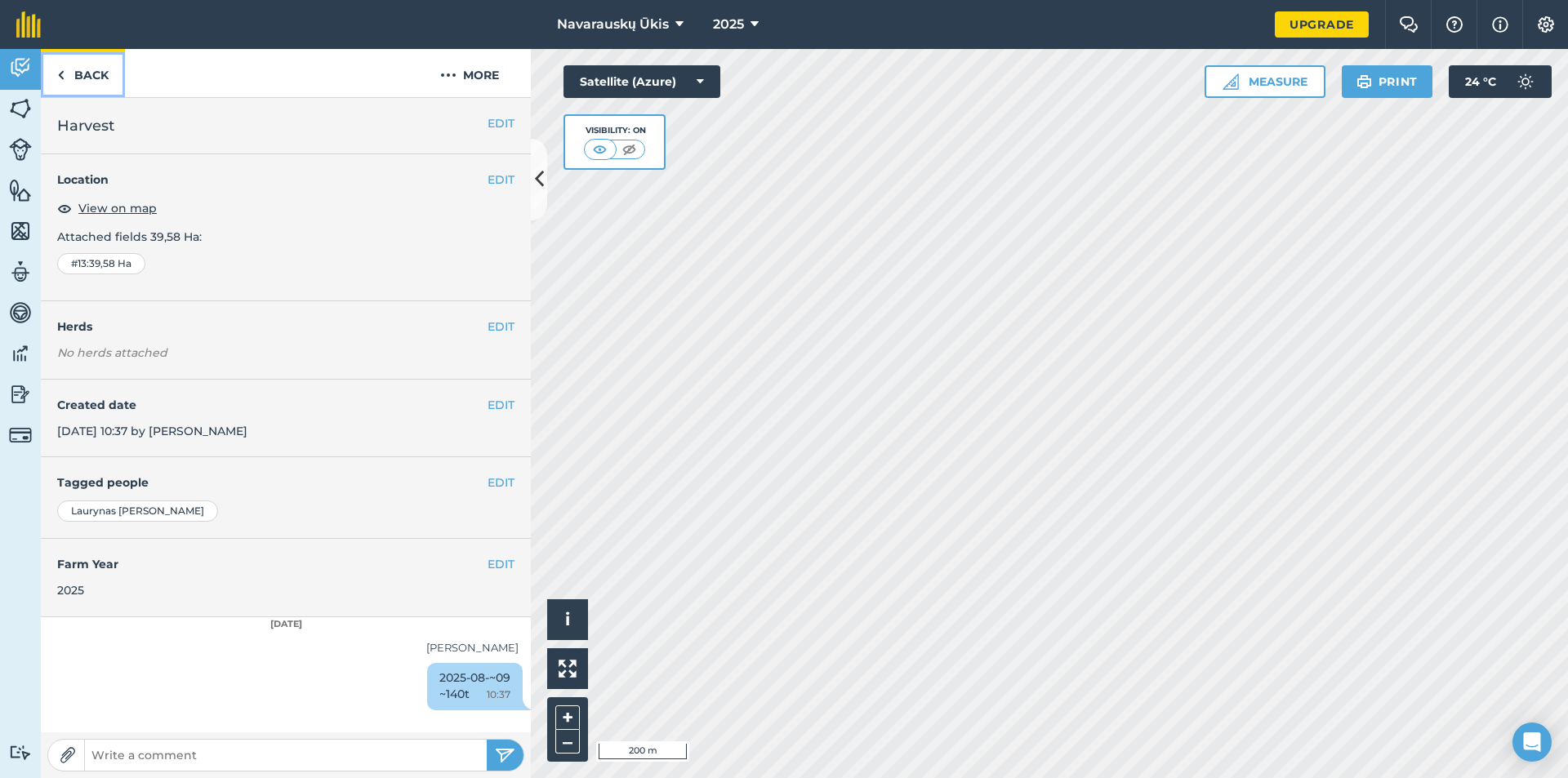
click at [76, 86] on link "Back" at bounding box center [82, 72] width 84 height 48
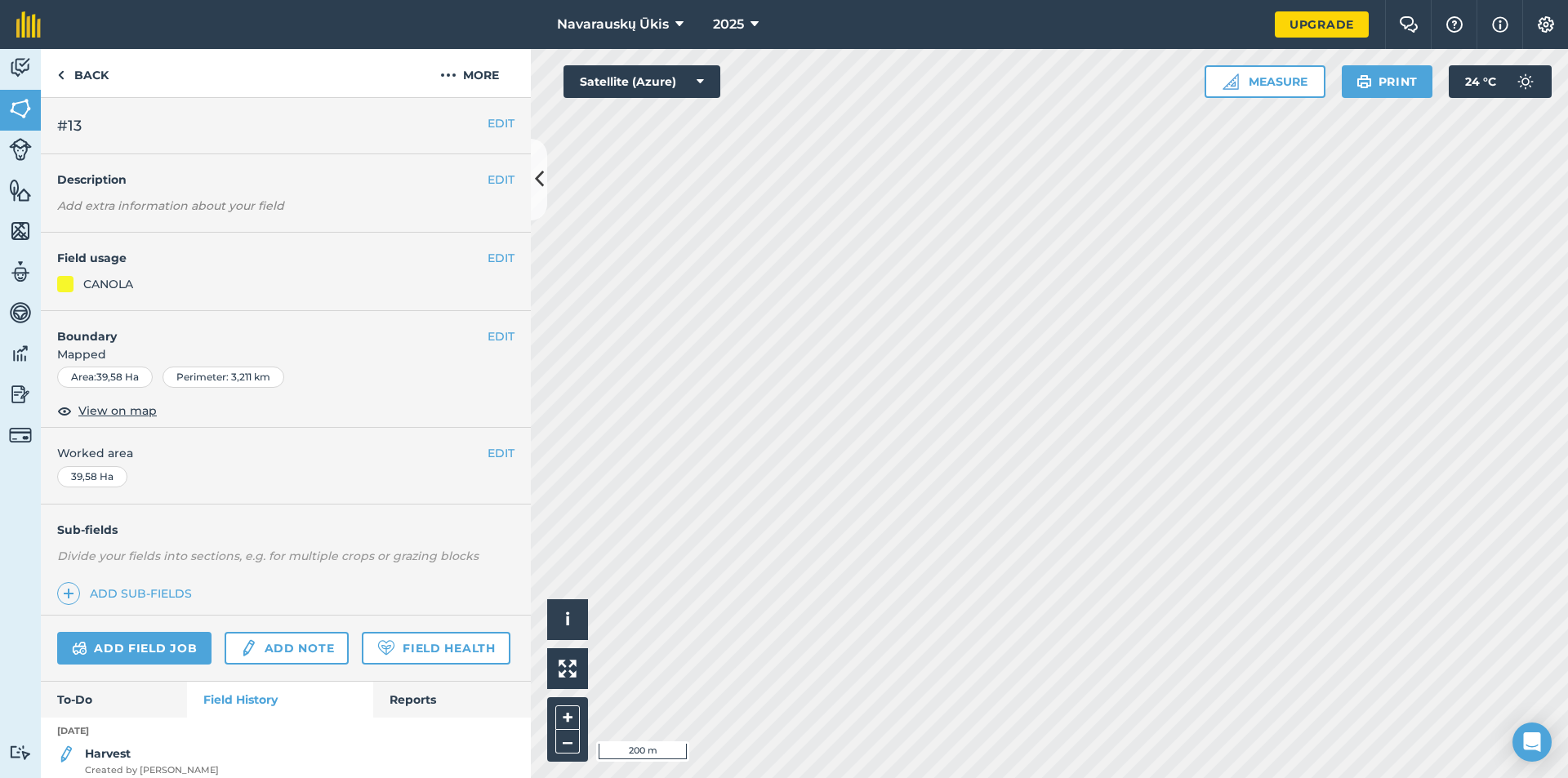
scroll to position [62, 0]
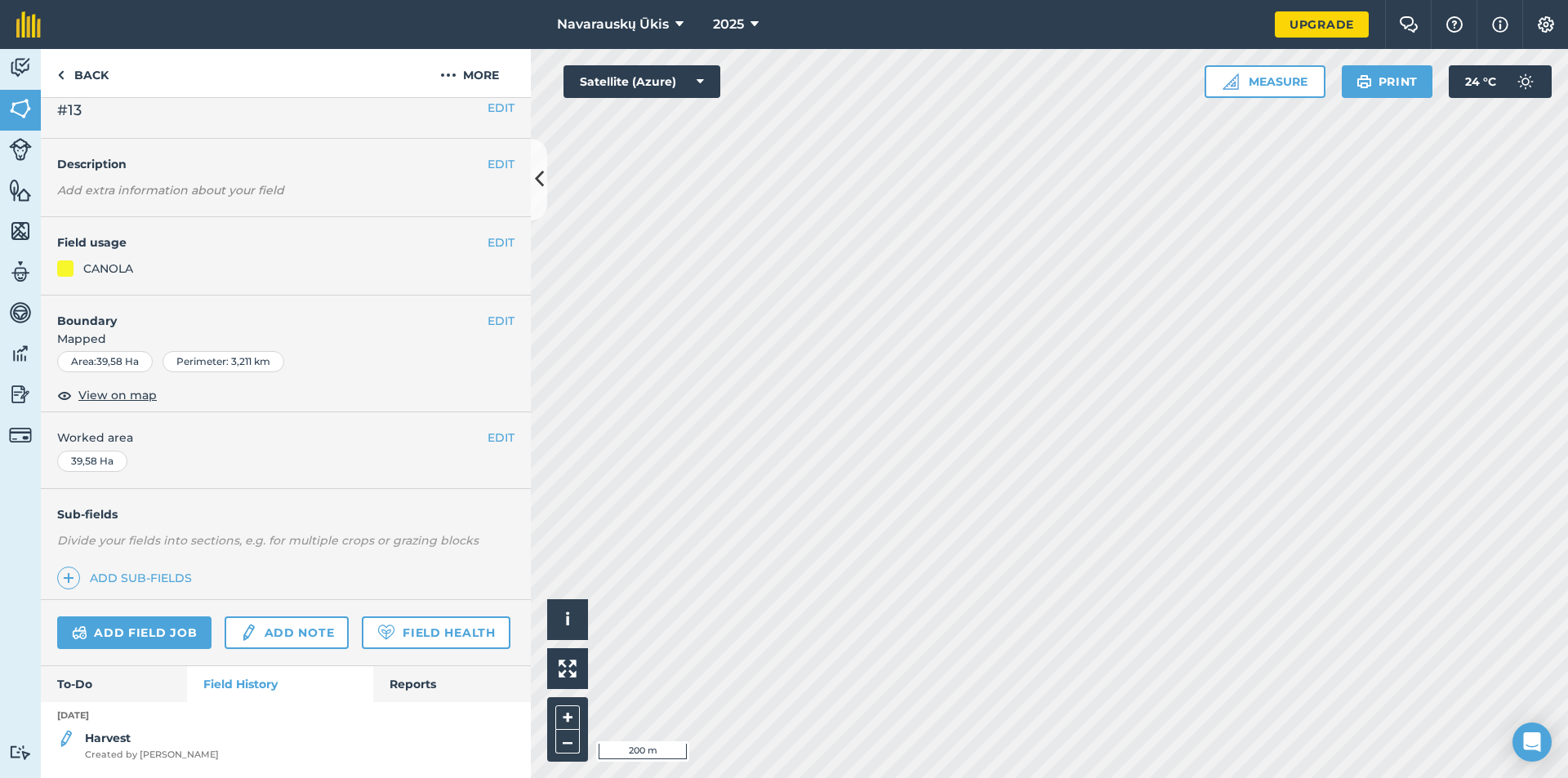
click at [397, 748] on div "Harvest Created by [PERSON_NAME]" at bounding box center [286, 746] width 490 height 33
drag, startPoint x: 408, startPoint y: 738, endPoint x: 408, endPoint y: 749, distance: 11.0
click at [408, 745] on div "Harvest Created by [PERSON_NAME]" at bounding box center [286, 746] width 490 height 33
click at [408, 750] on div "Harvest Created by [PERSON_NAME]" at bounding box center [286, 746] width 490 height 33
click at [106, 745] on strong "Harvest" at bounding box center [108, 738] width 46 height 15
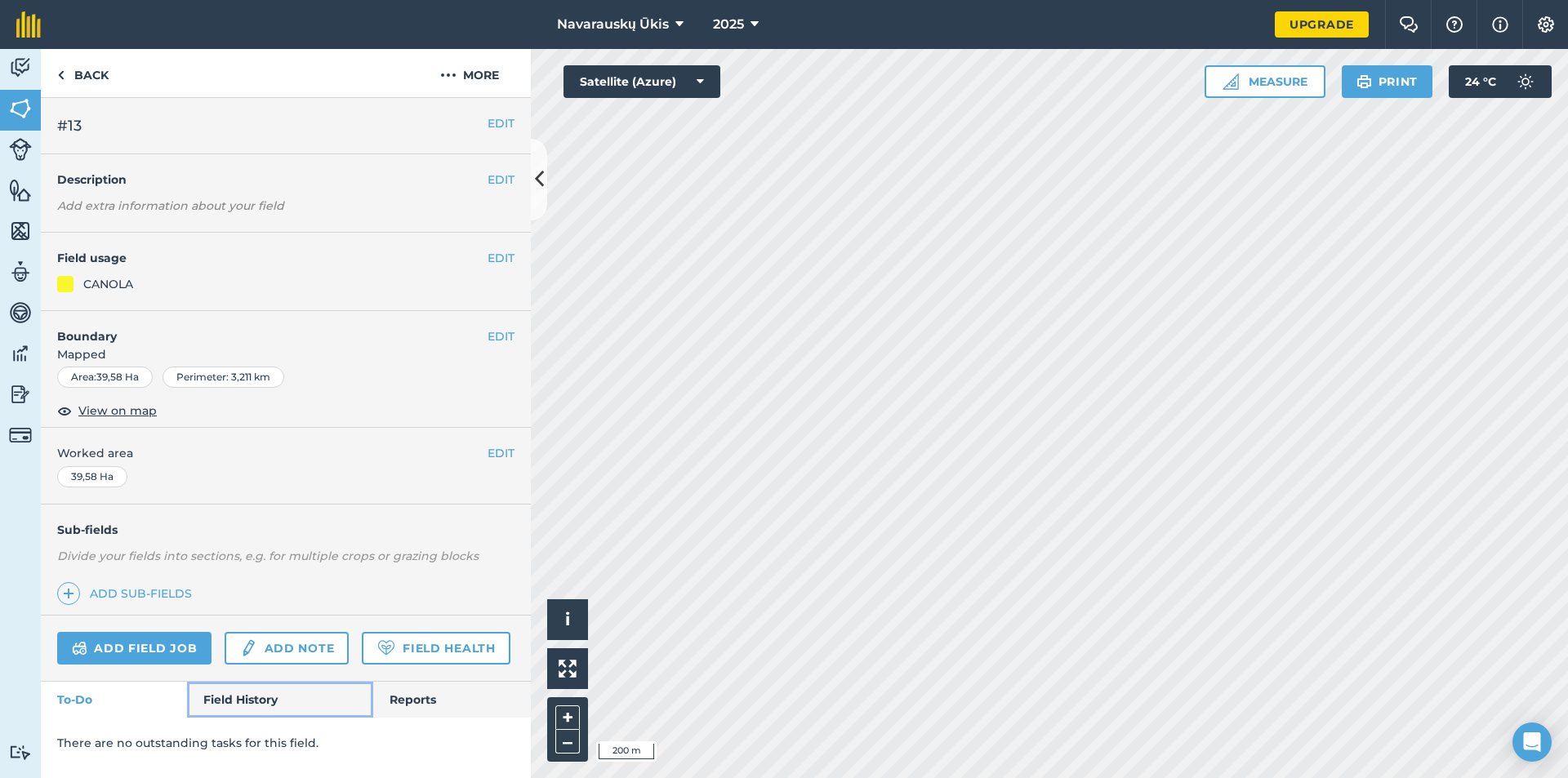
click at [251, 703] on link "Field History" at bounding box center [280, 699] width 186 height 36
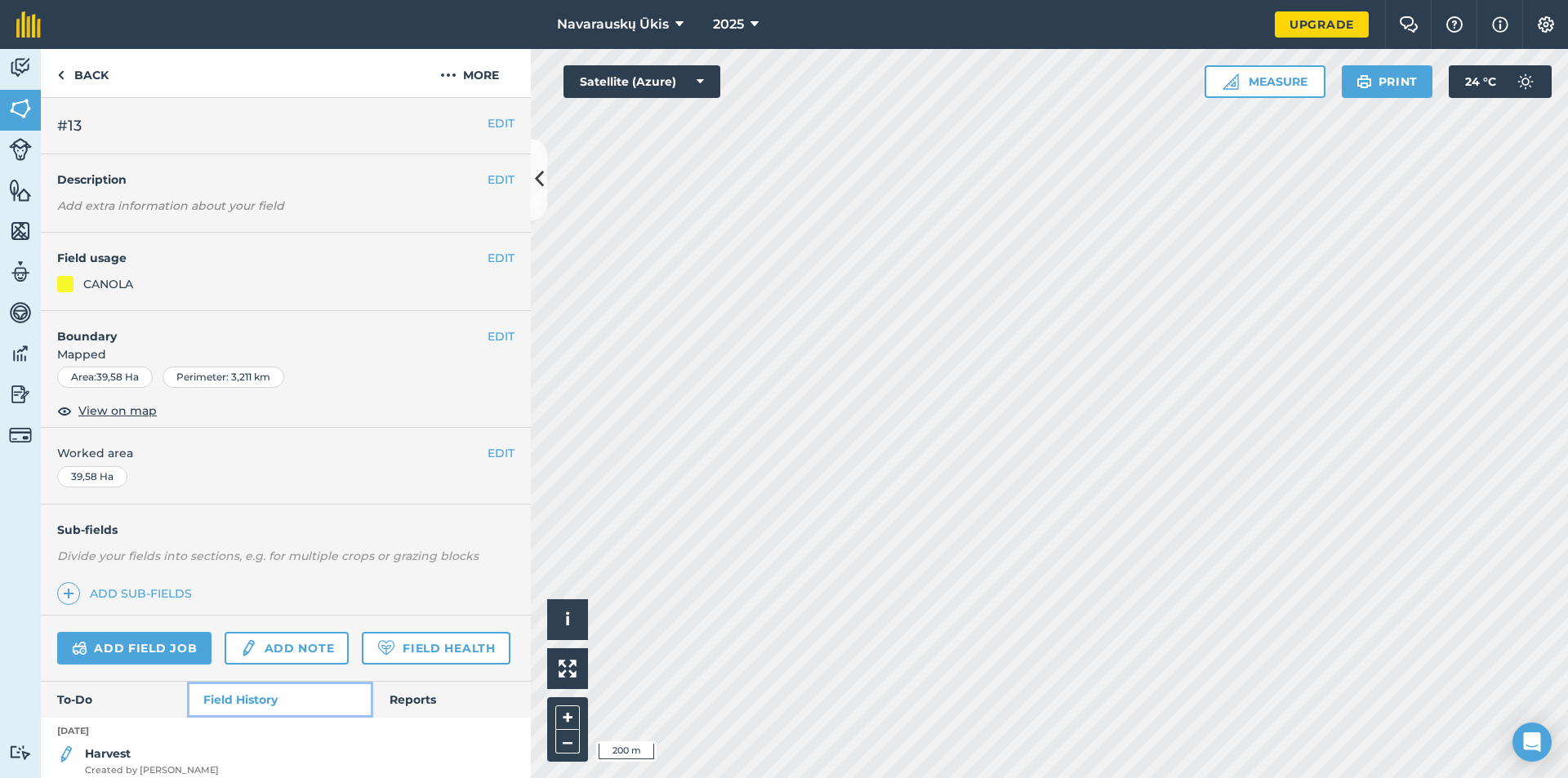
scroll to position [62, 0]
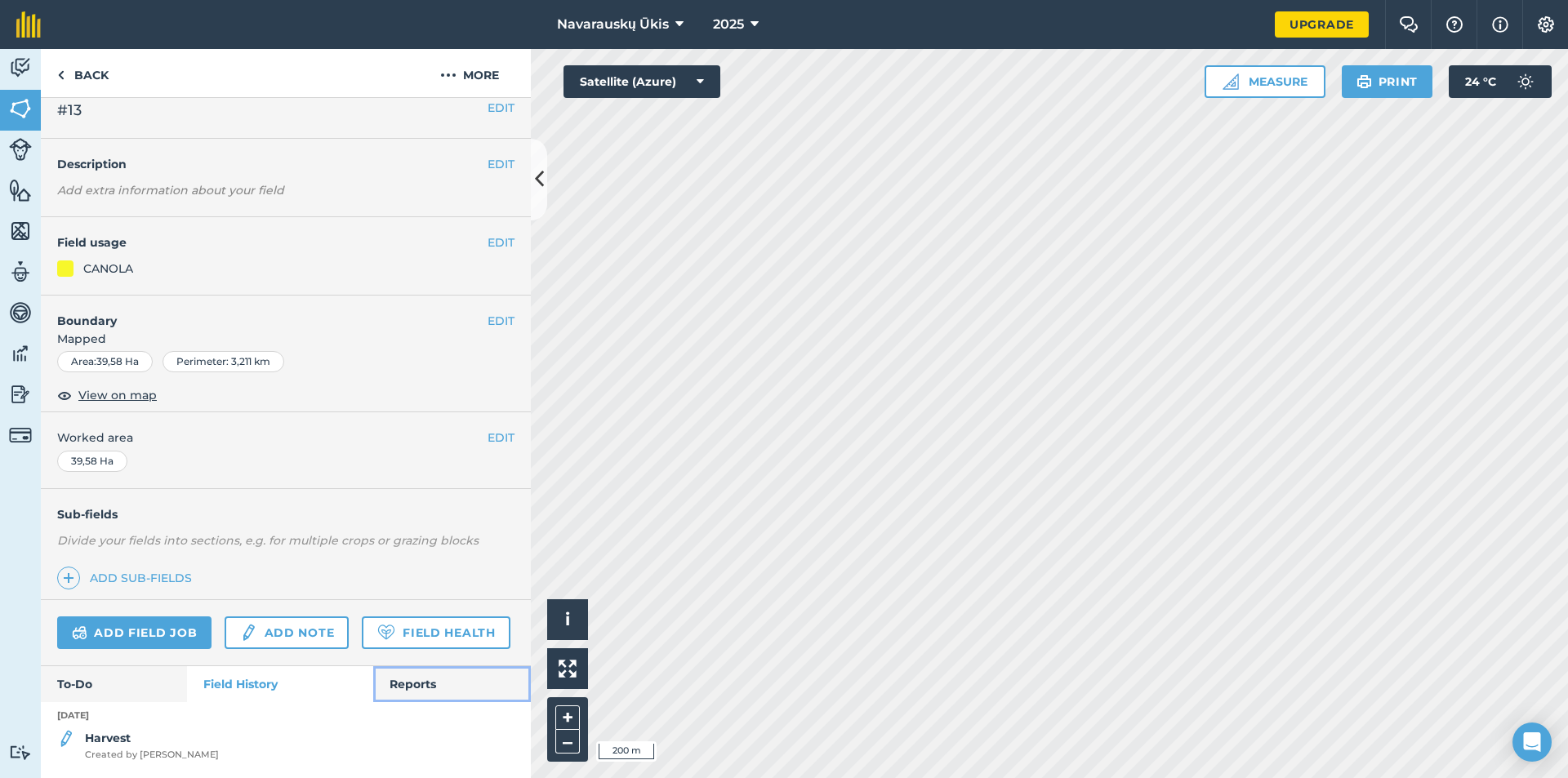
click at [423, 690] on link "Reports" at bounding box center [452, 684] width 158 height 36
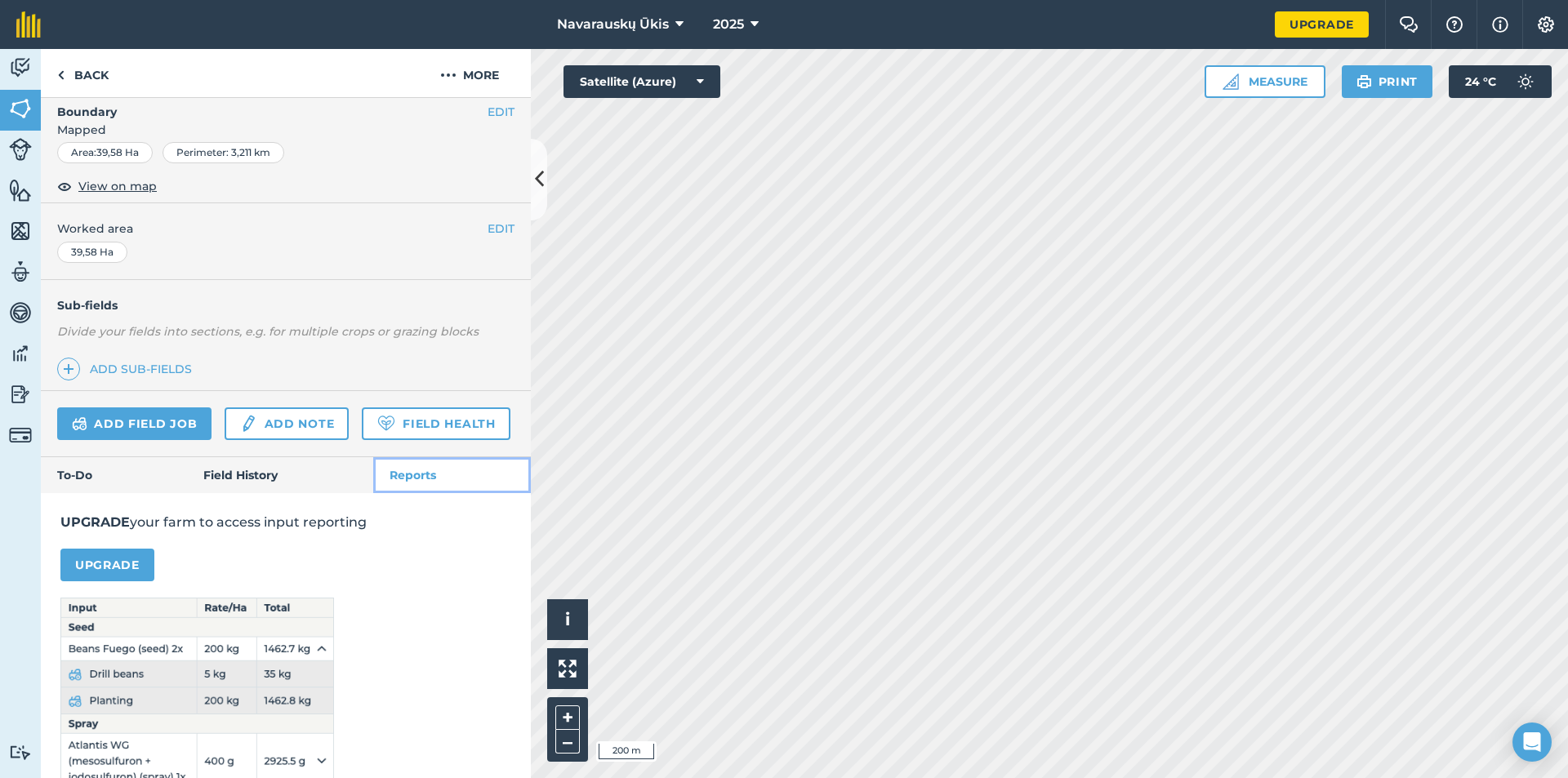
scroll to position [300, 0]
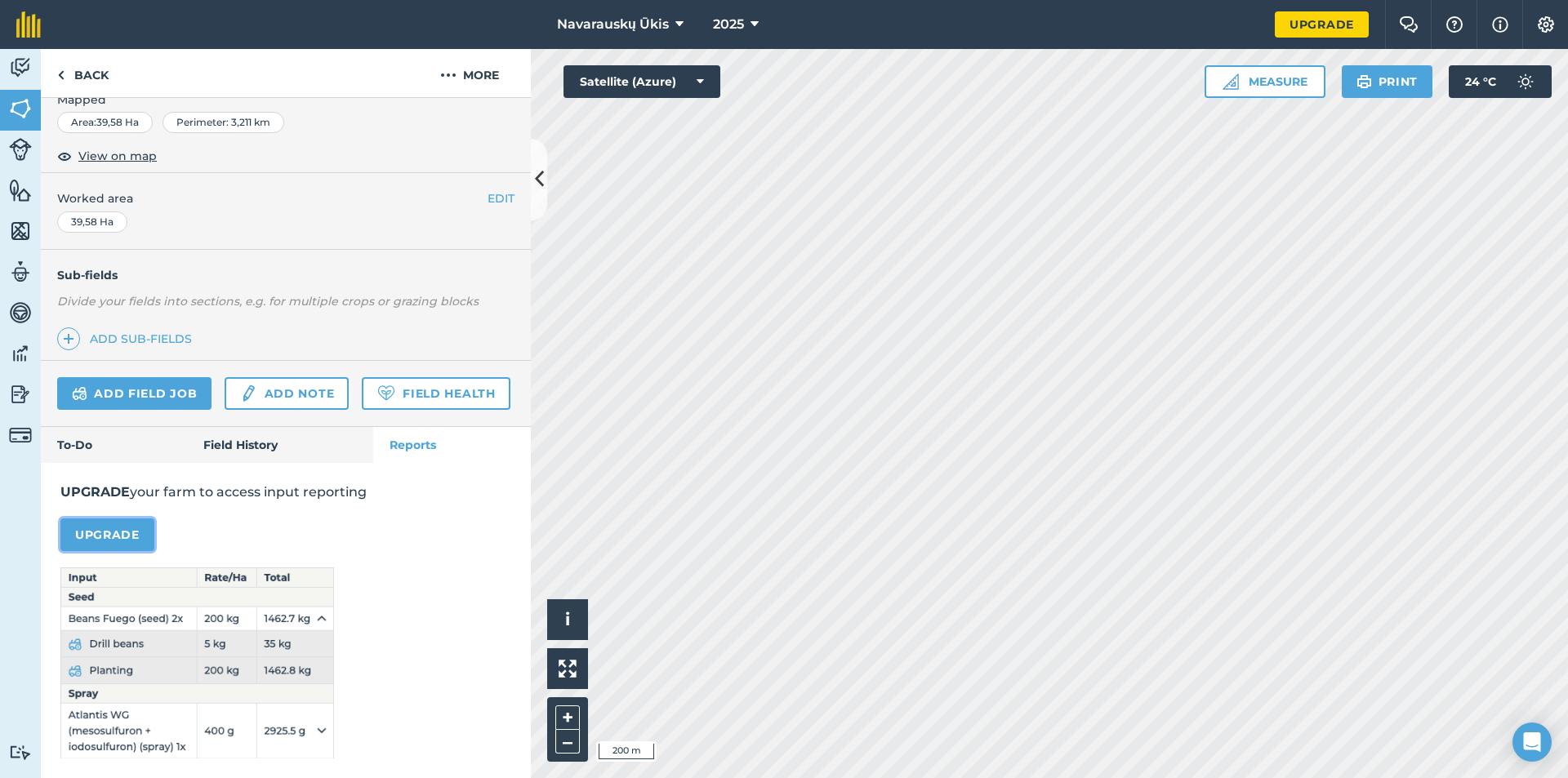
click at [121, 530] on link "Upgrade" at bounding box center [108, 535] width 94 height 33
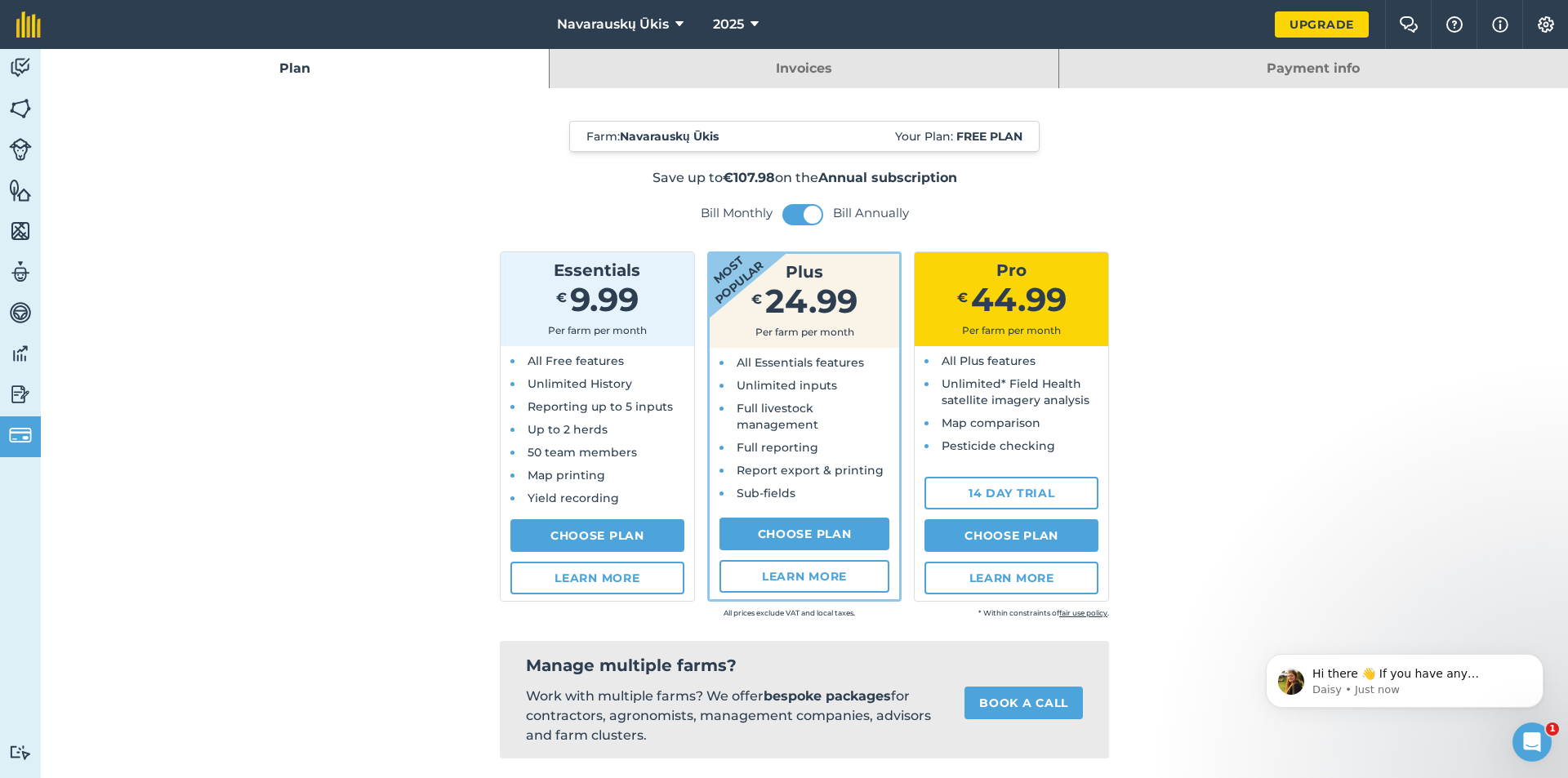
click at [1138, 65] on link "Payment info" at bounding box center [1314, 68] width 509 height 39
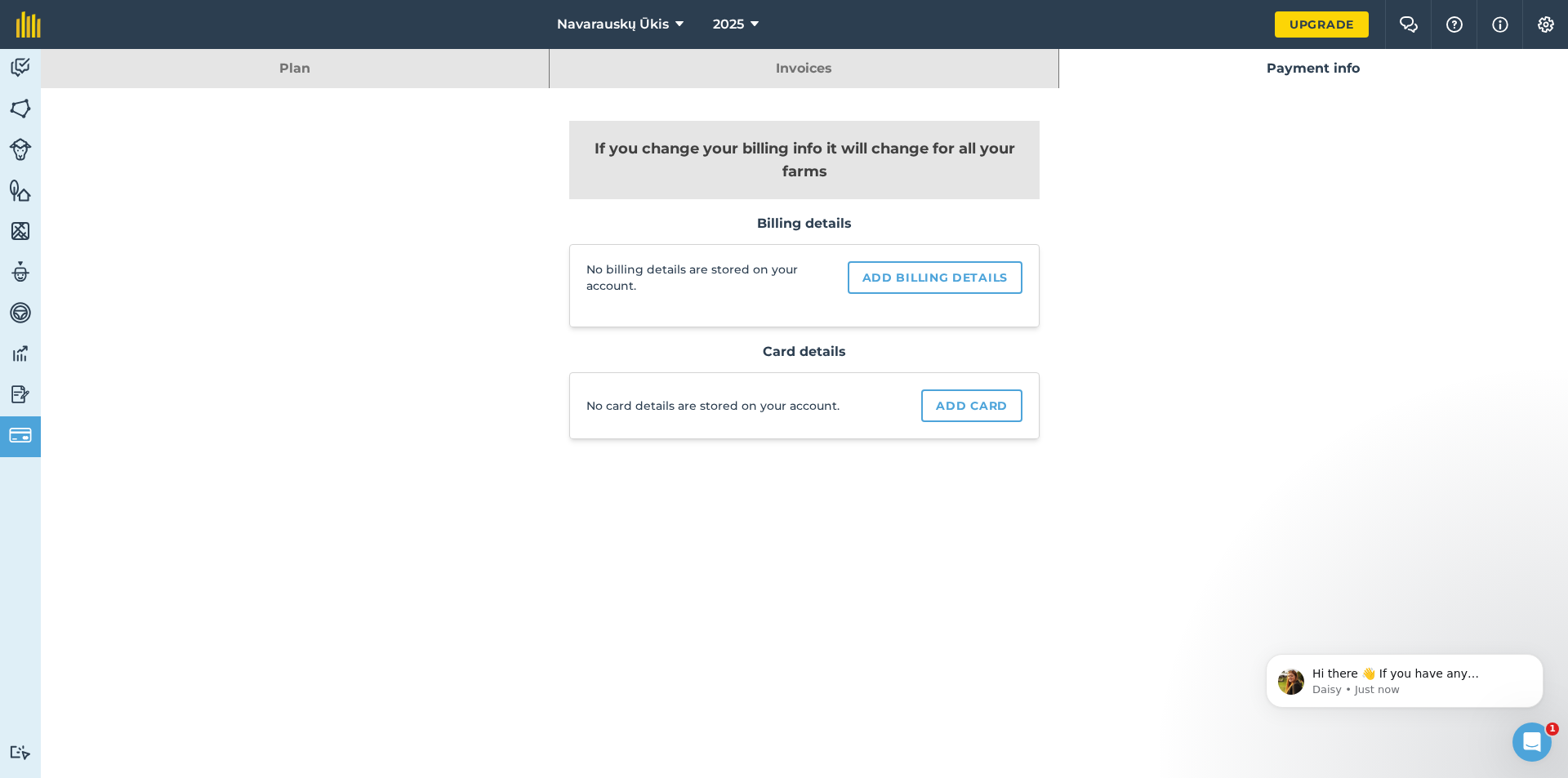
click at [827, 57] on link "Invoices" at bounding box center [803, 68] width 508 height 39
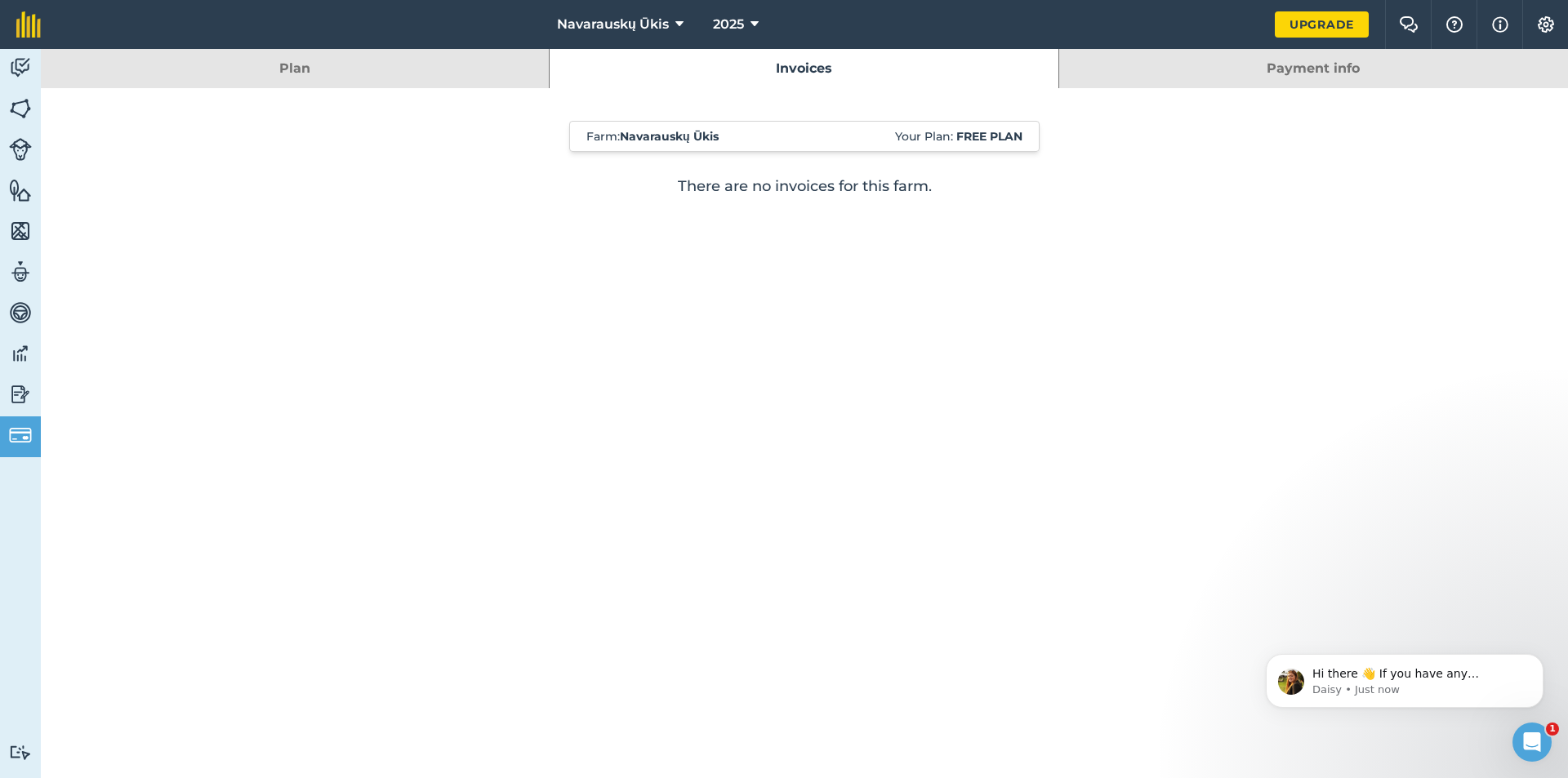
click at [463, 69] on link "Plan" at bounding box center [294, 68] width 508 height 39
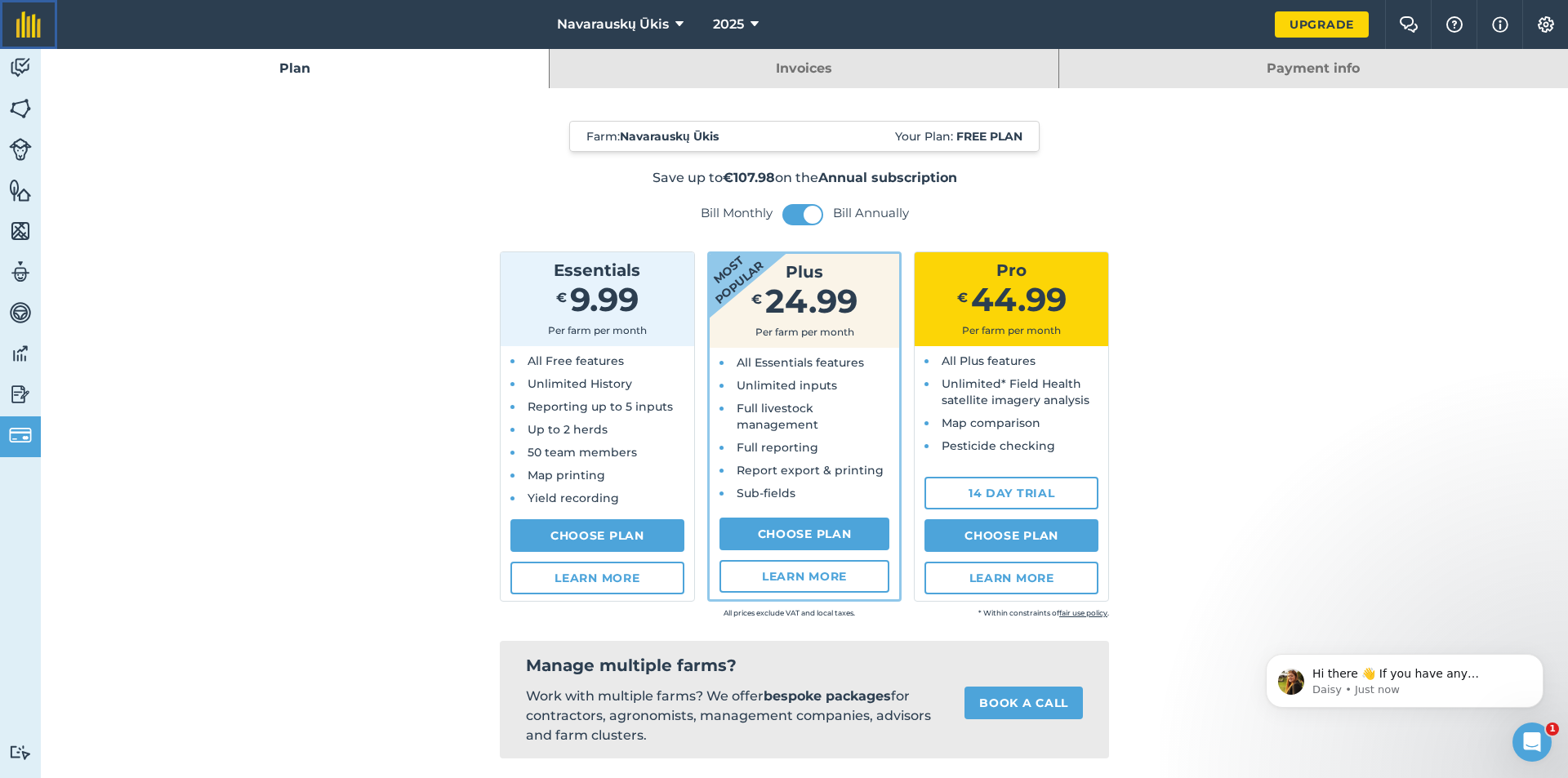
click at [33, 21] on img at bounding box center [29, 24] width 24 height 26
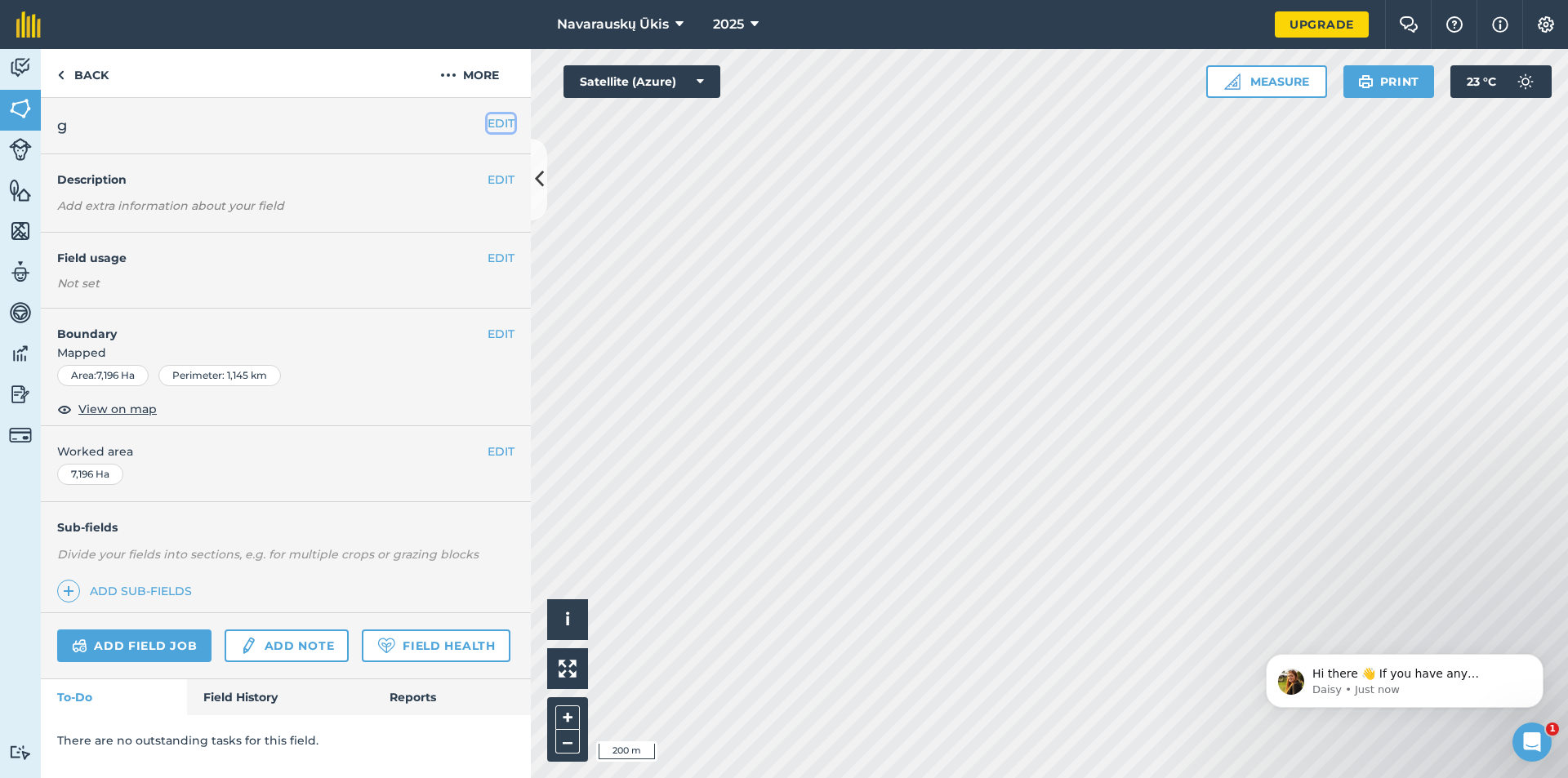
click at [503, 120] on button "EDIT" at bounding box center [501, 123] width 27 height 18
drag, startPoint x: 478, startPoint y: 117, endPoint x: 493, endPoint y: 118, distance: 15.0
click at [478, 117] on h2 "g" at bounding box center [273, 126] width 431 height 23
click at [493, 119] on button "EDIT" at bounding box center [501, 123] width 27 height 18
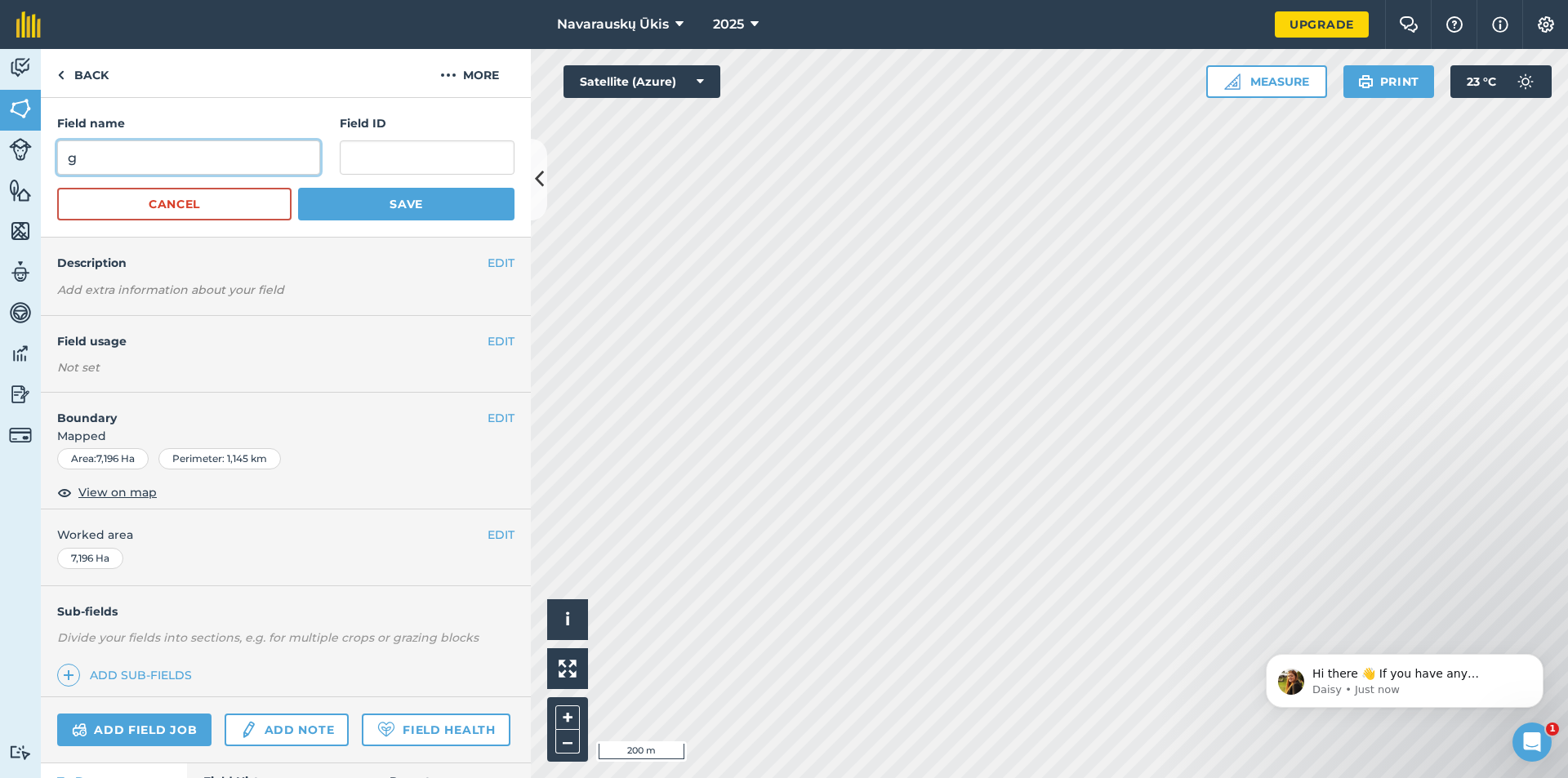
click at [128, 164] on input "g" at bounding box center [188, 158] width 263 height 35
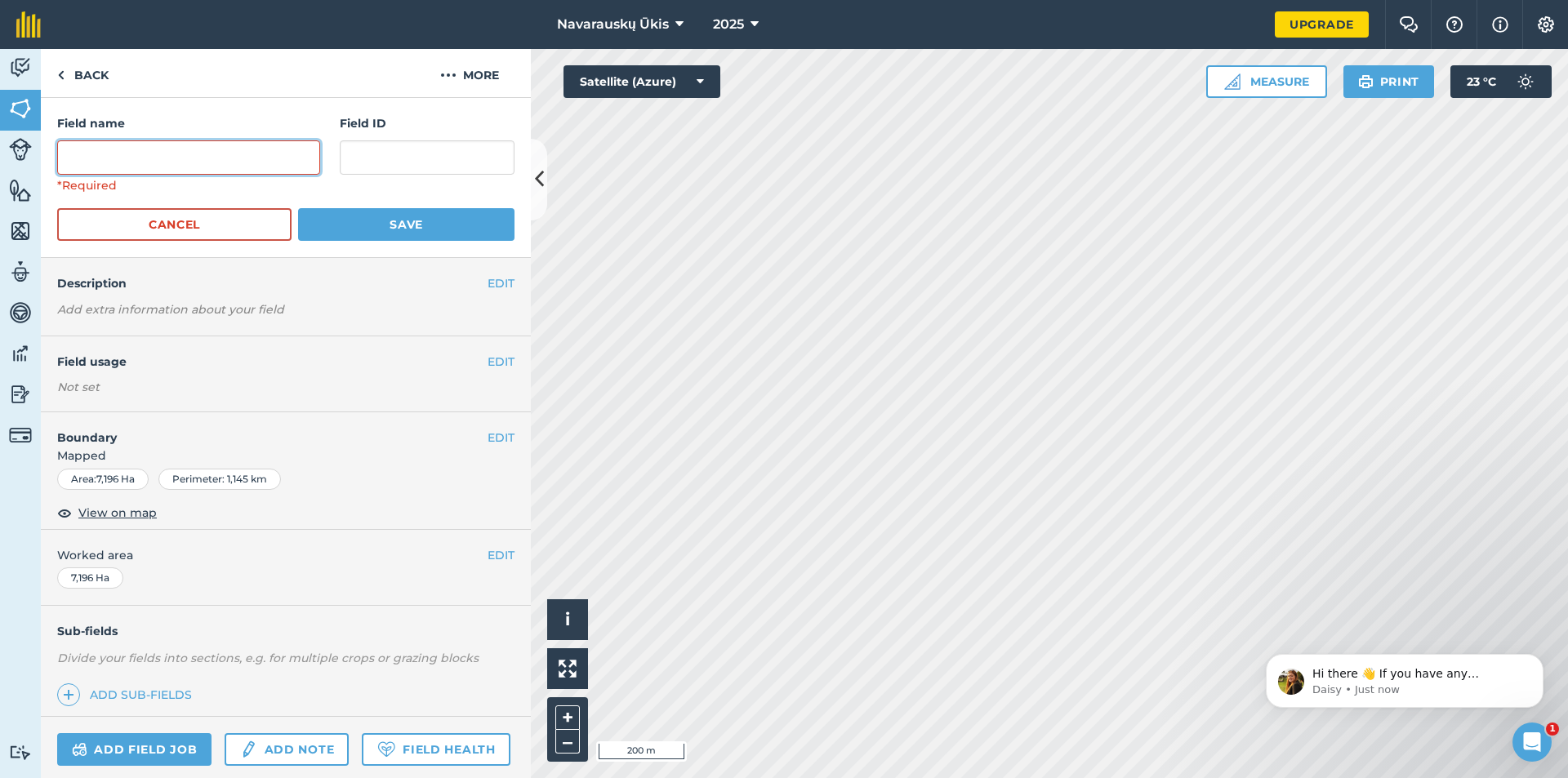
type input "#"
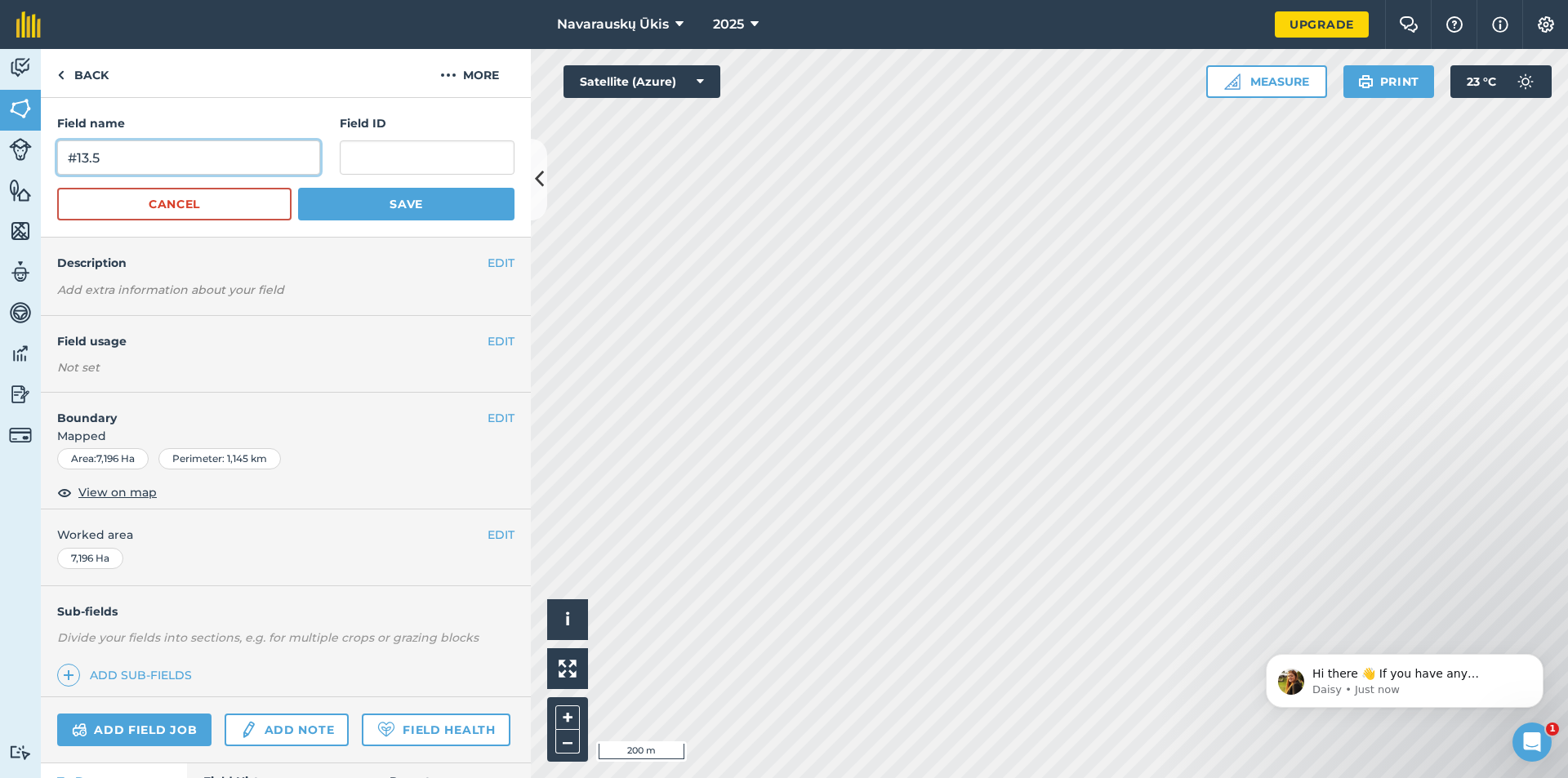
type input "#13.5"
click at [432, 205] on button "Save" at bounding box center [405, 204] width 216 height 33
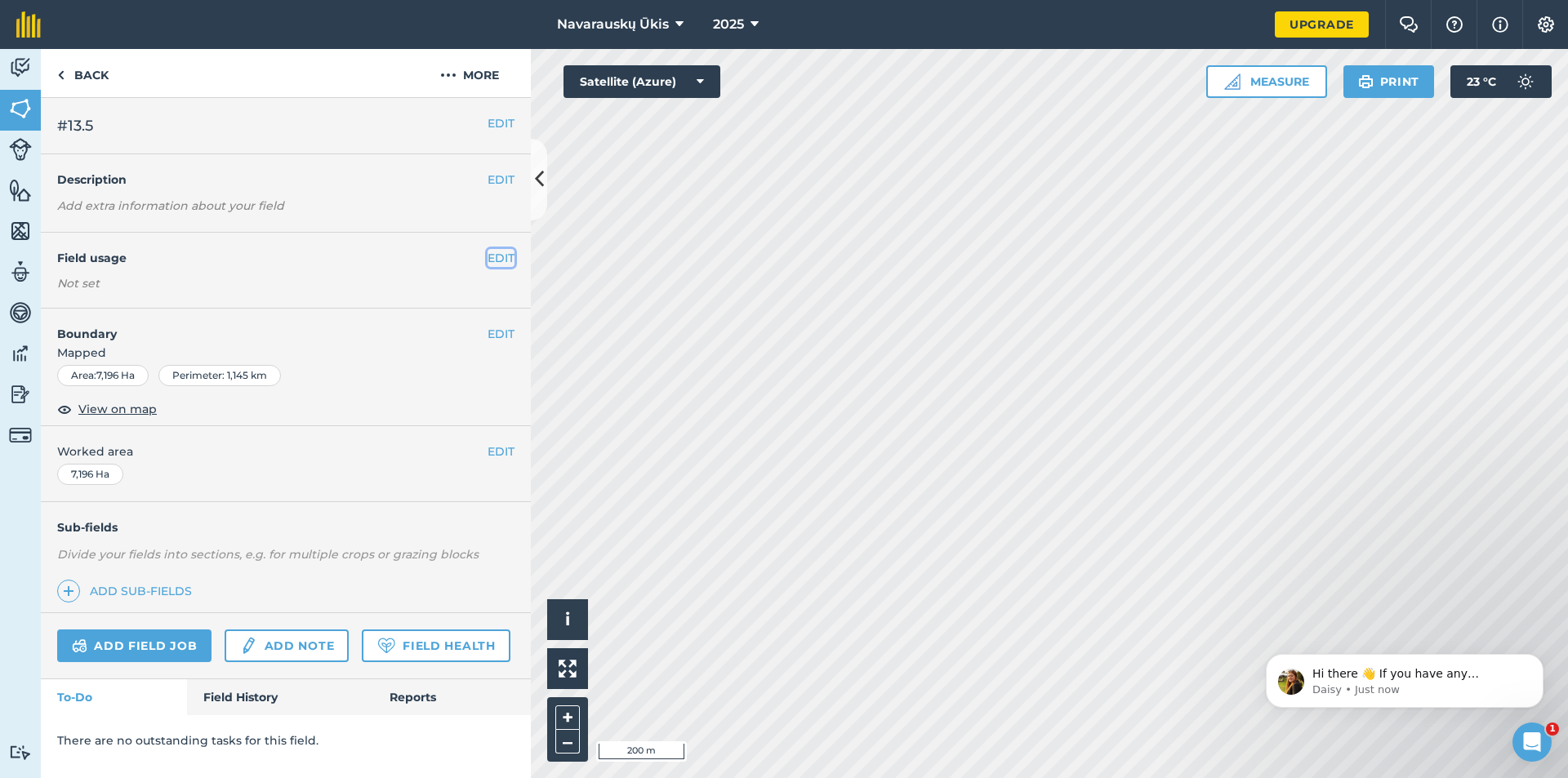
click at [501, 251] on button "EDIT" at bounding box center [501, 258] width 27 height 18
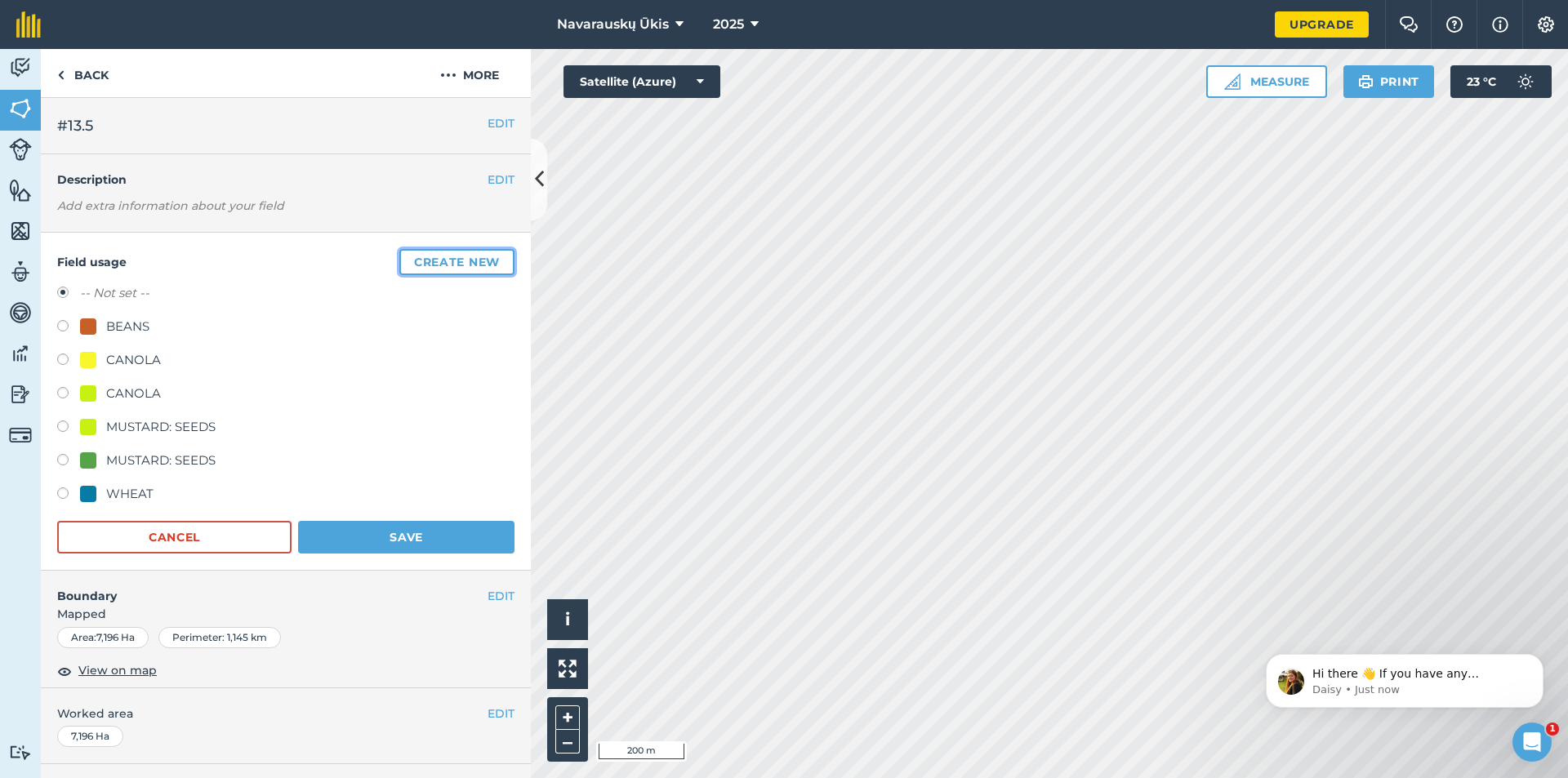
click at [468, 271] on button "Create new" at bounding box center [457, 262] width 115 height 26
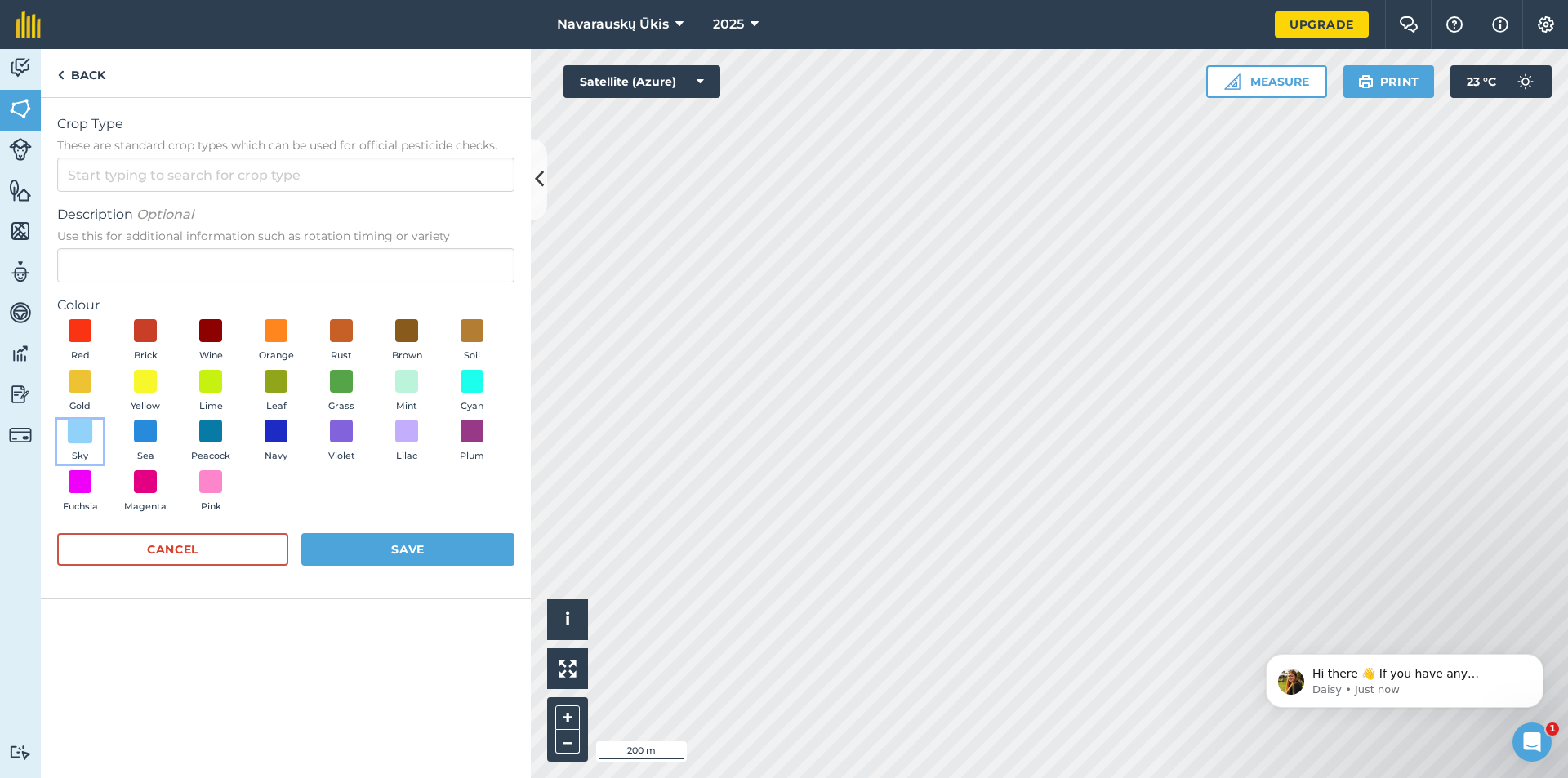
click at [77, 438] on span at bounding box center [80, 432] width 25 height 25
click at [188, 184] on input "Crop Type These are standard crop types which can be used for official pesticid…" at bounding box center [286, 175] width 458 height 35
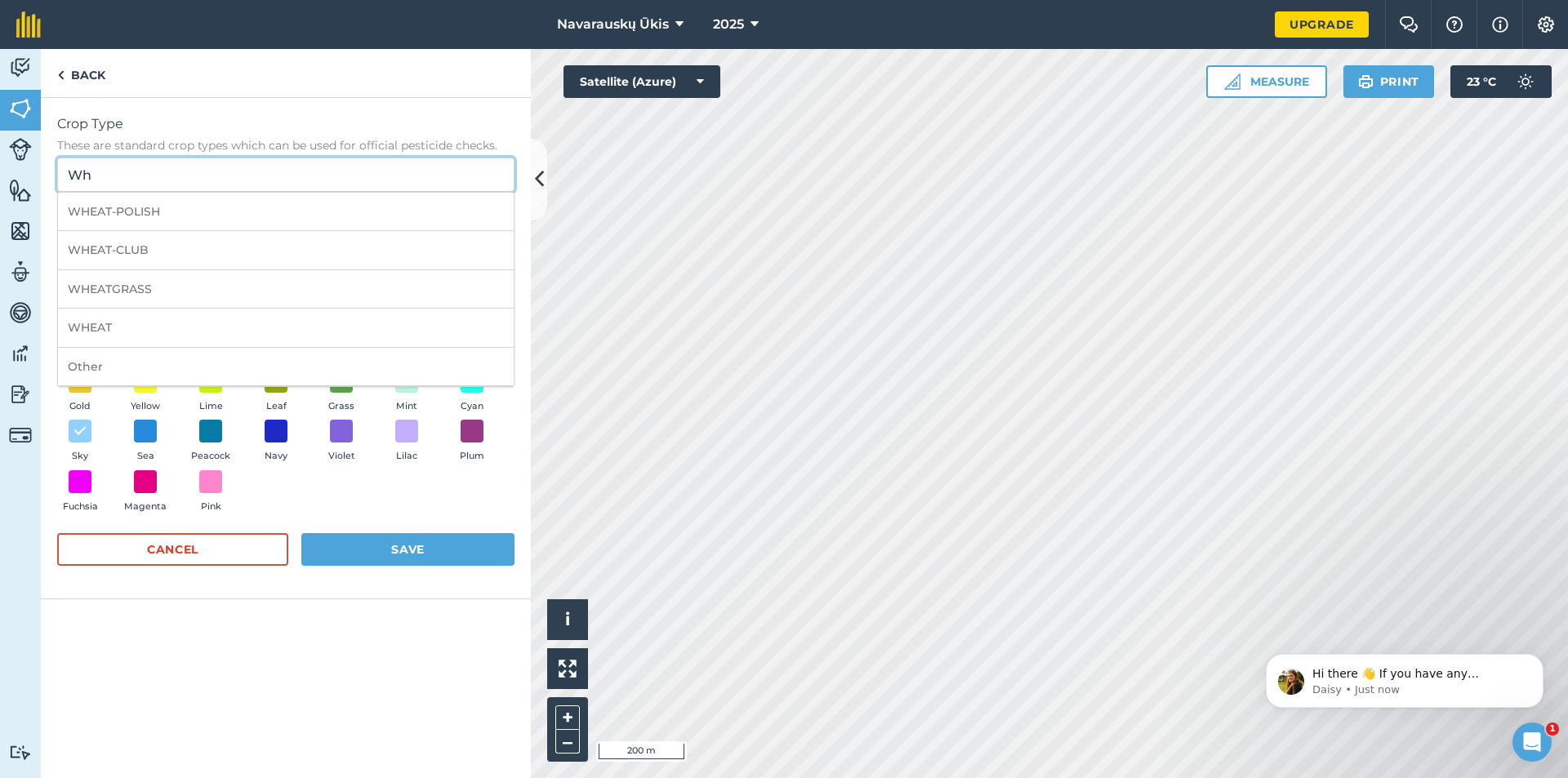
type input "W"
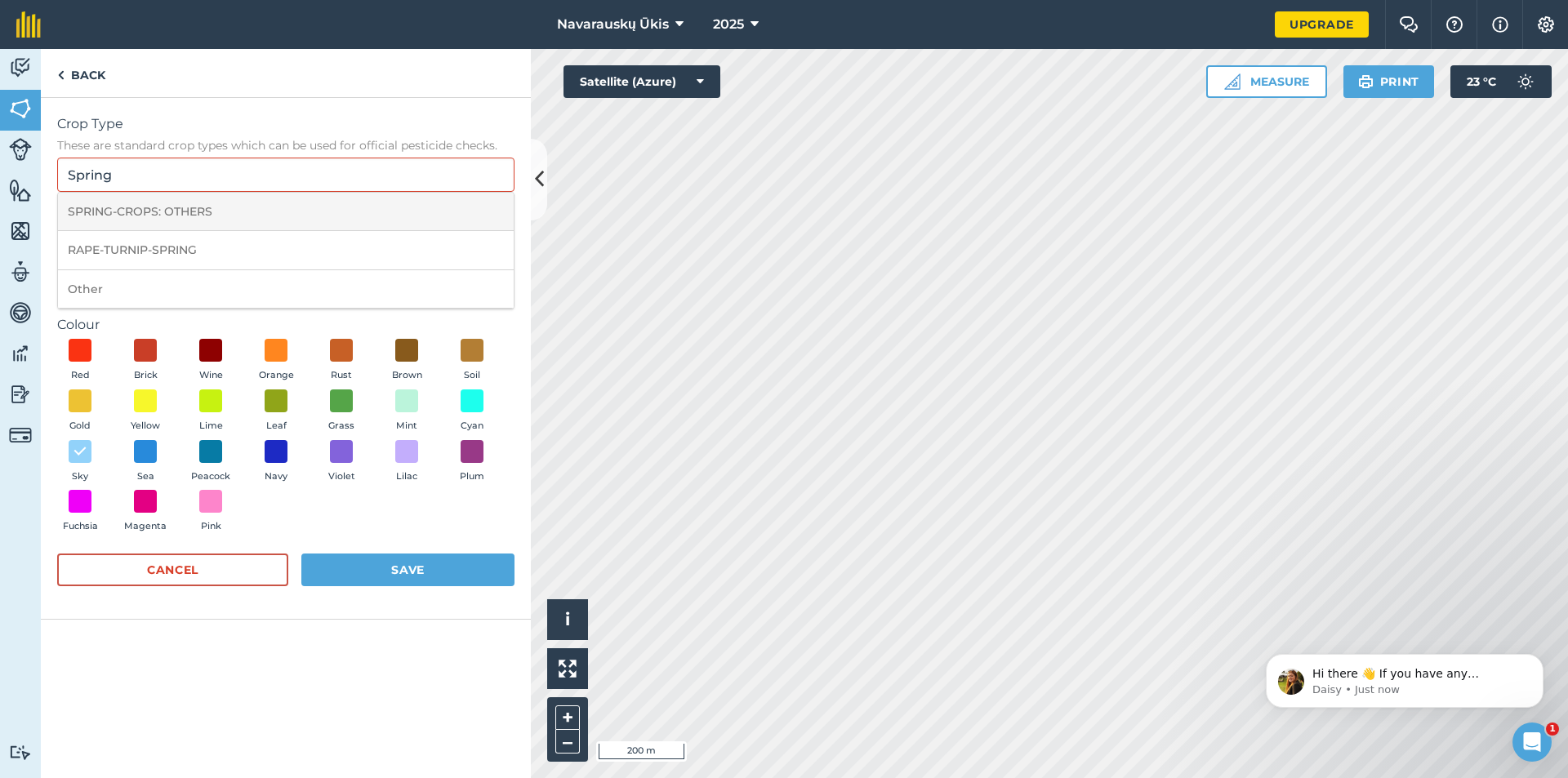
click at [216, 200] on li "SPRING-CROPS: OTHERS" at bounding box center [286, 212] width 456 height 38
type input "SPRING-CROPS: OTHERS"
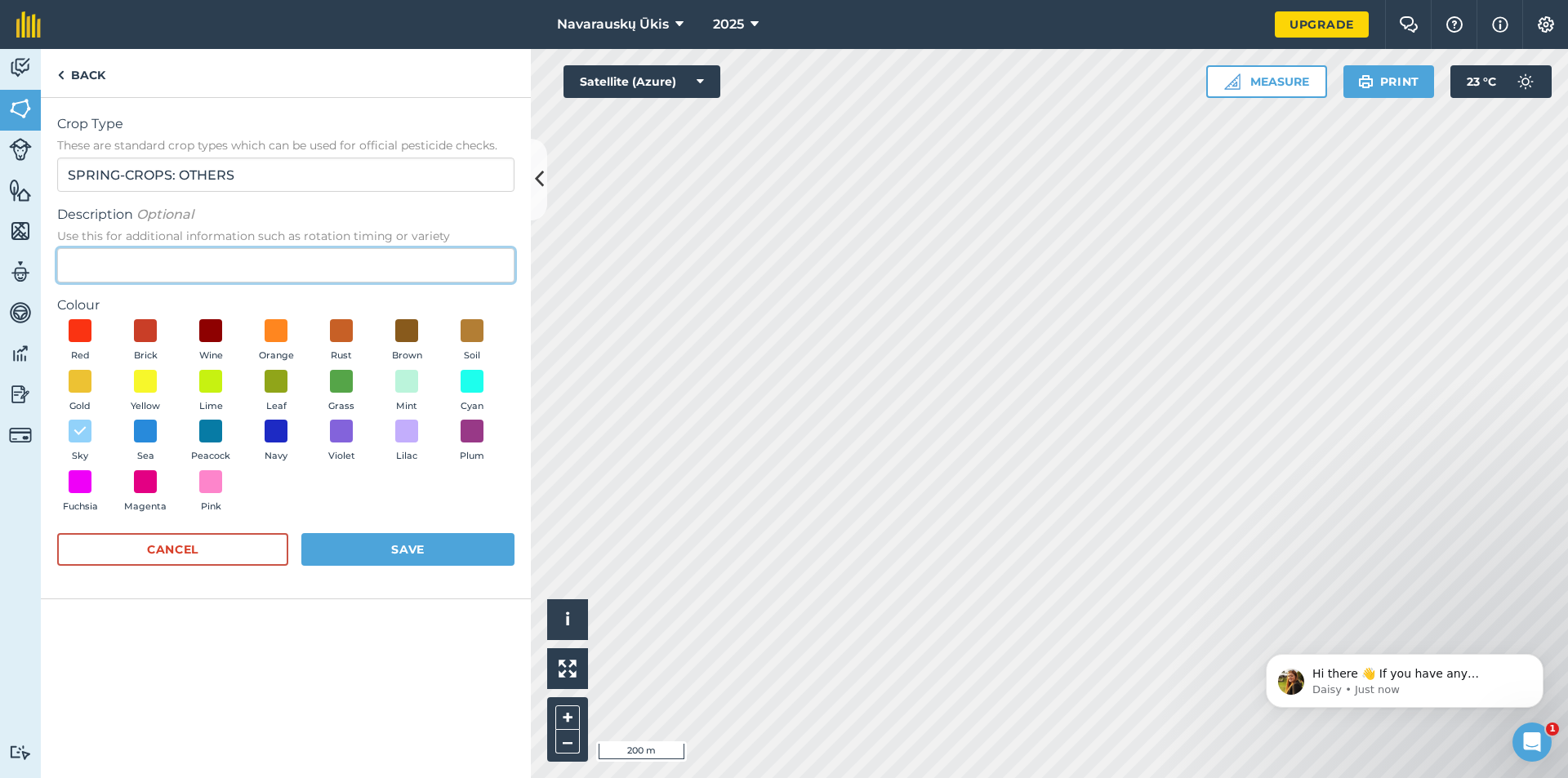
click at [172, 273] on input "Description Optional Use this for additional information such as rotation timin…" at bounding box center [286, 266] width 458 height 35
type input "Wheat"
click at [334, 193] on form "Crop Type These are standard crop types which can be used for official pesticid…" at bounding box center [286, 348] width 458 height 468
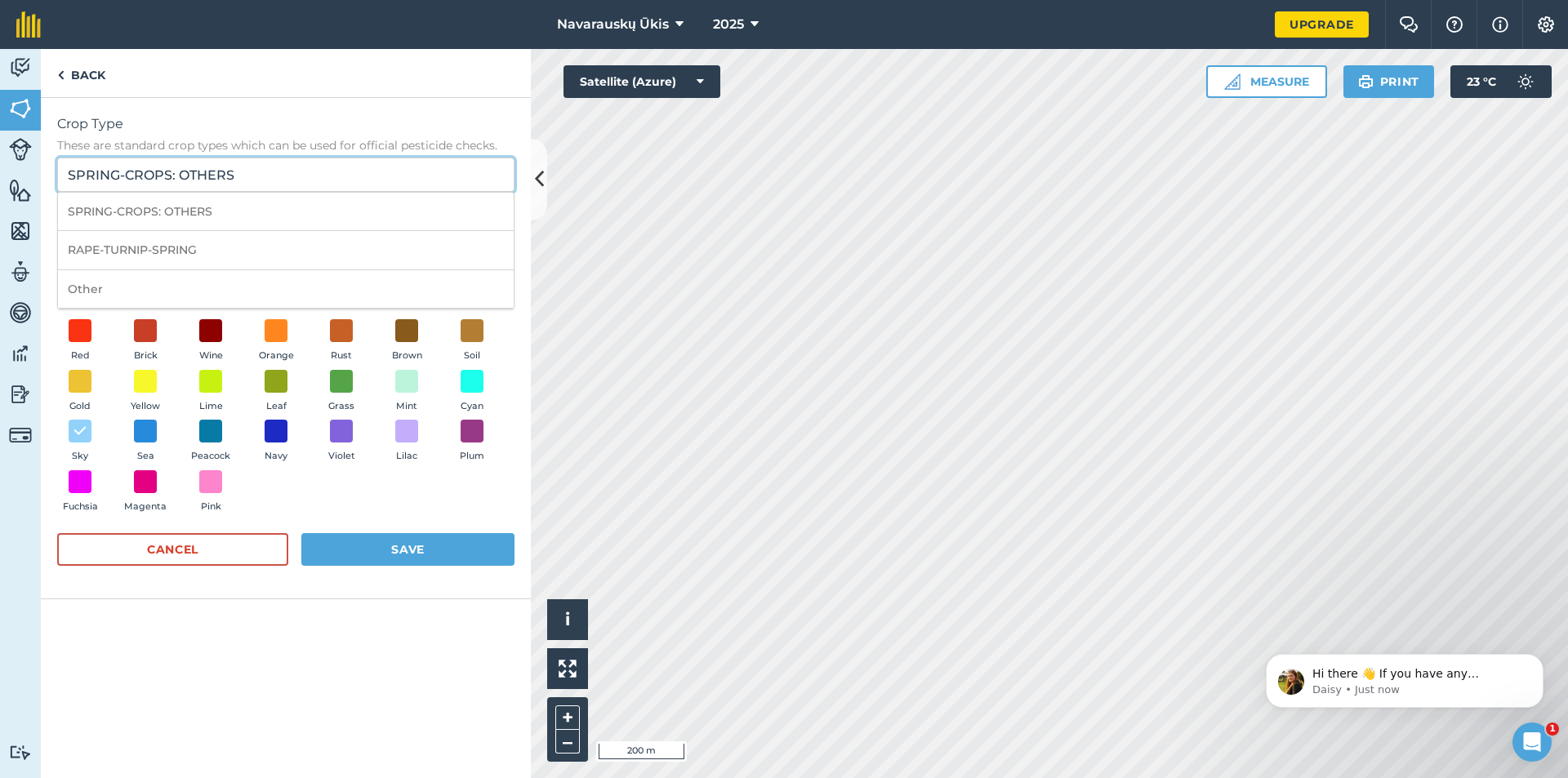
drag, startPoint x: 212, startPoint y: 180, endPoint x: 43, endPoint y: 181, distance: 169.0
click at [43, 181] on div "Crop Type These are standard crop types which can be used for official pesticid…" at bounding box center [286, 349] width 490 height 502
click at [226, 109] on div "Crop Type These are standard crop types which can be used for official pesticid…" at bounding box center [286, 349] width 490 height 502
drag, startPoint x: 242, startPoint y: 178, endPoint x: 35, endPoint y: 181, distance: 207.0
click at [35, 181] on div "Activity Fields Livestock Features Maps Team Vehicles Data Reporting Billing Tu…" at bounding box center [784, 413] width 1568 height 729
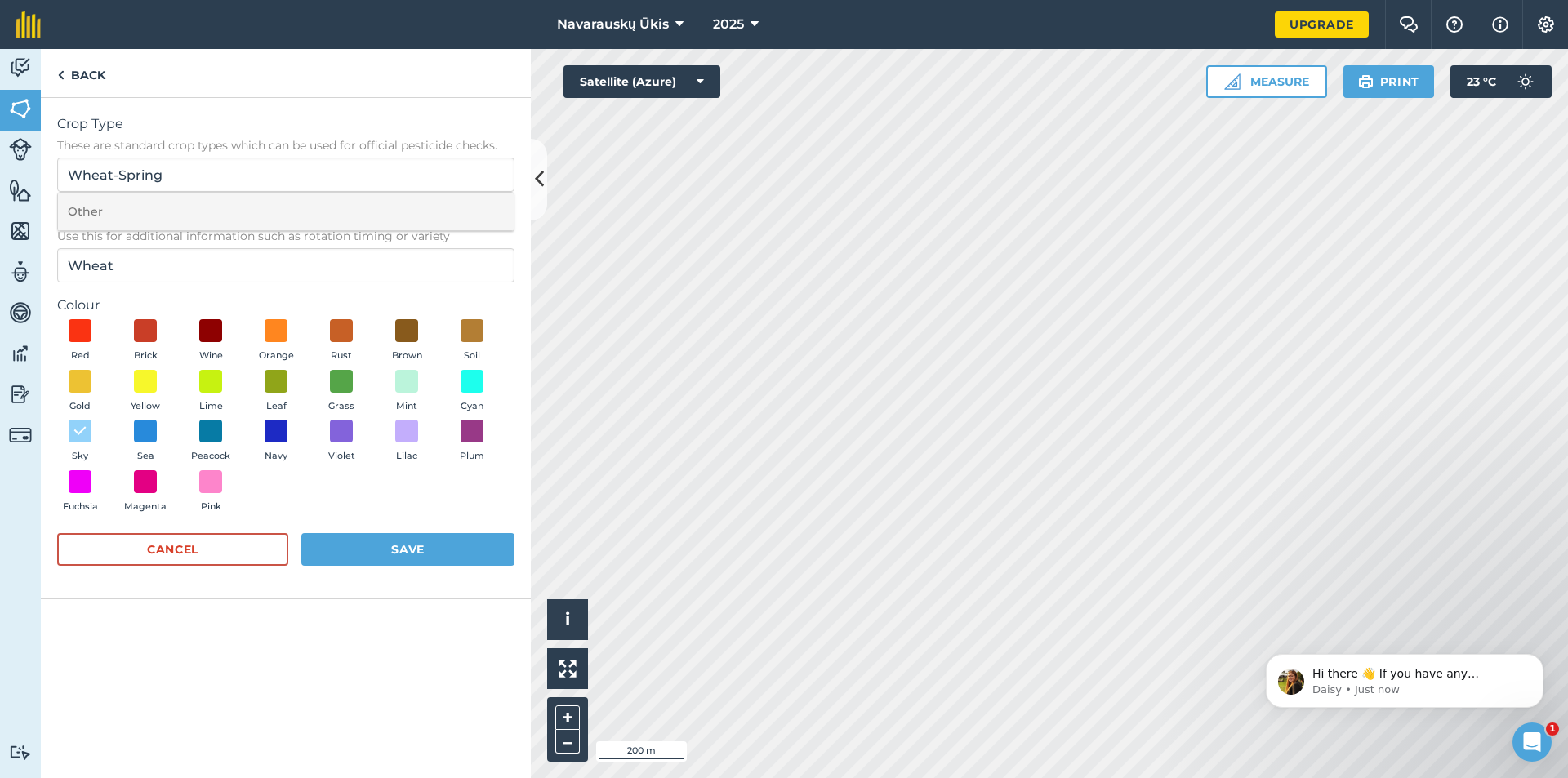
click at [122, 212] on li "Other" at bounding box center [286, 212] width 456 height 38
type input "Other"
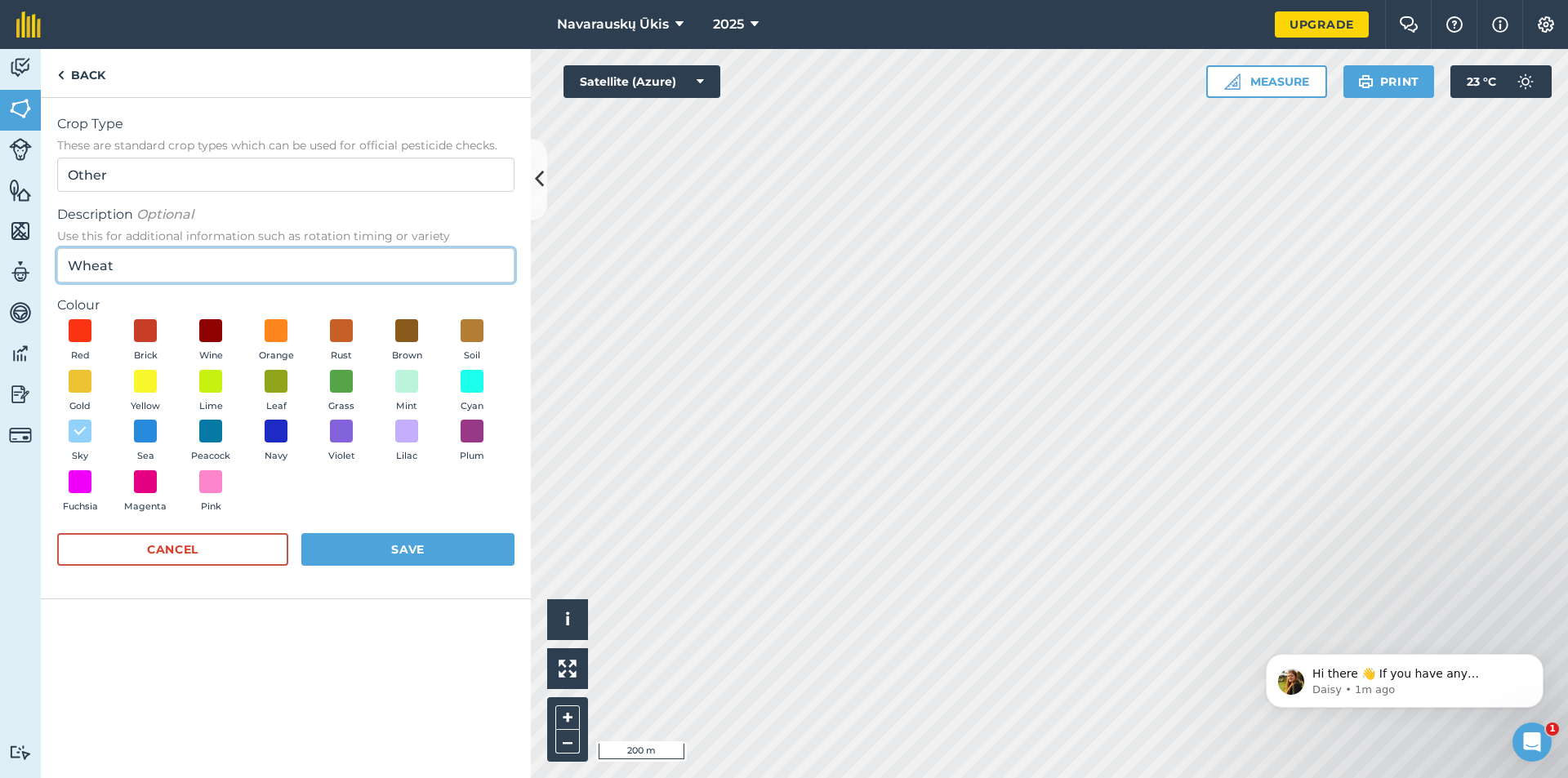
click at [125, 264] on input "Wheat" at bounding box center [286, 266] width 458 height 35
type input "W"
type input "Spring Wheat"
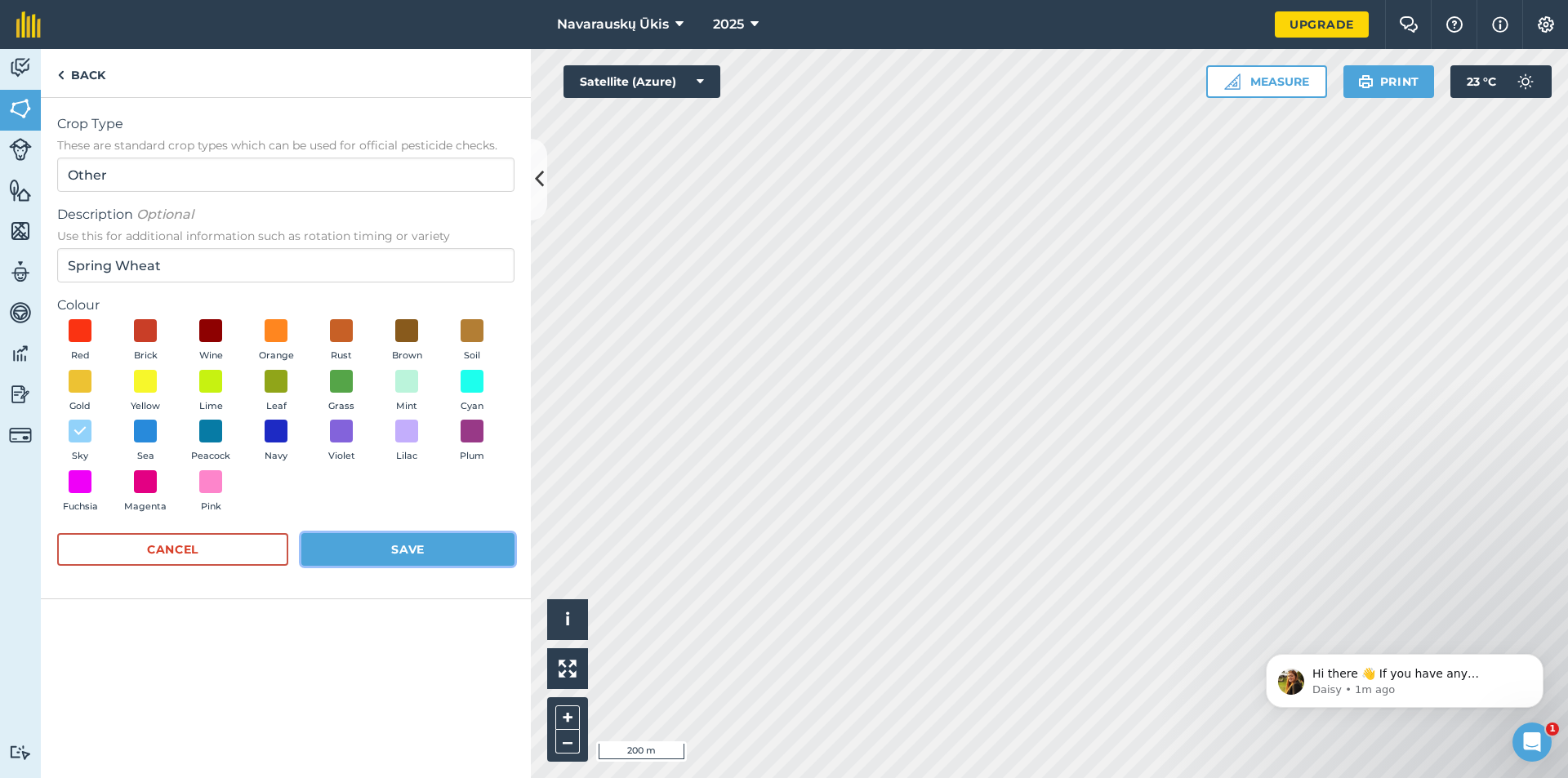
click at [407, 551] on button "Save" at bounding box center [407, 550] width 213 height 33
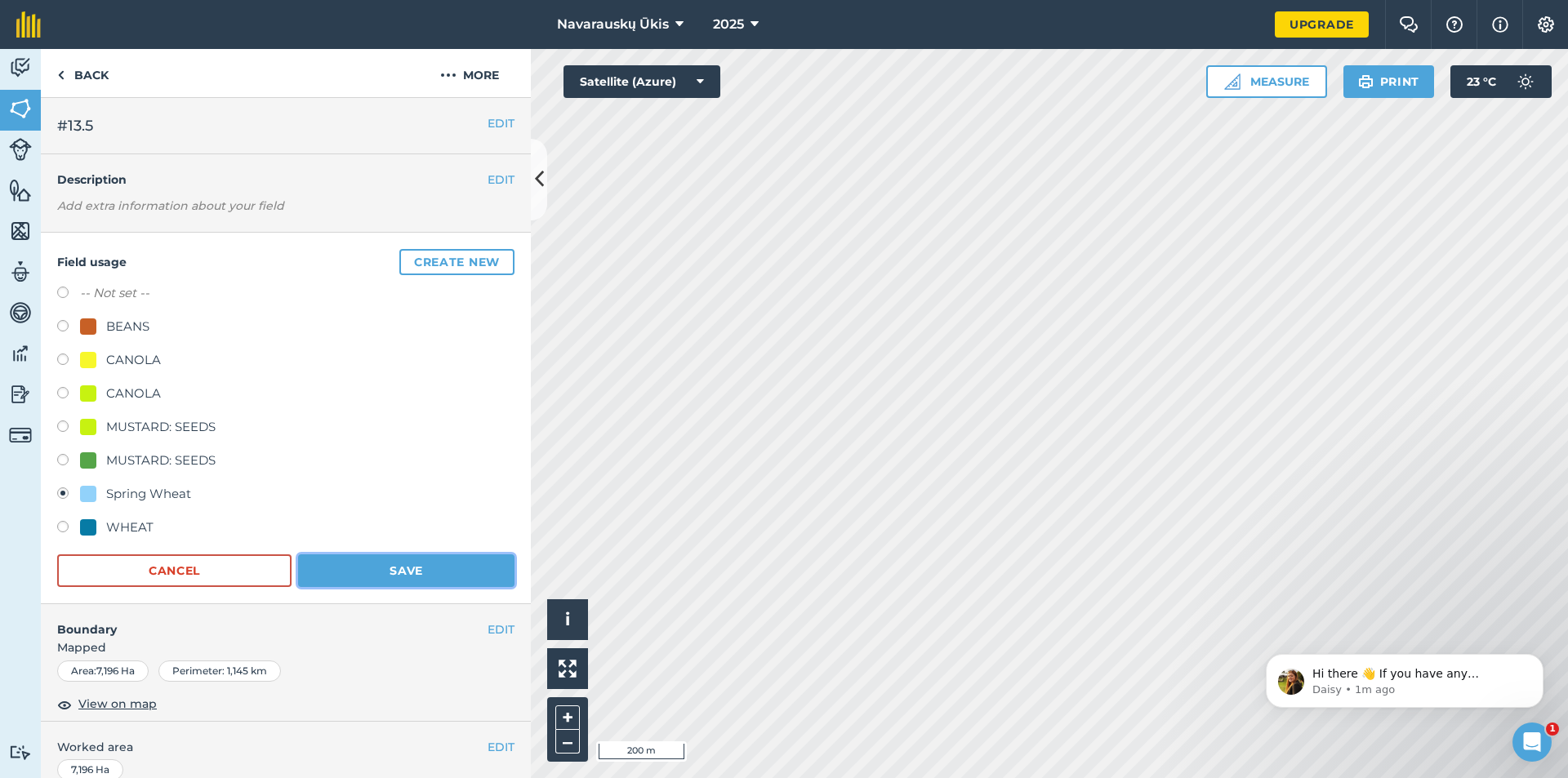
click at [457, 572] on button "Save" at bounding box center [405, 571] width 216 height 33
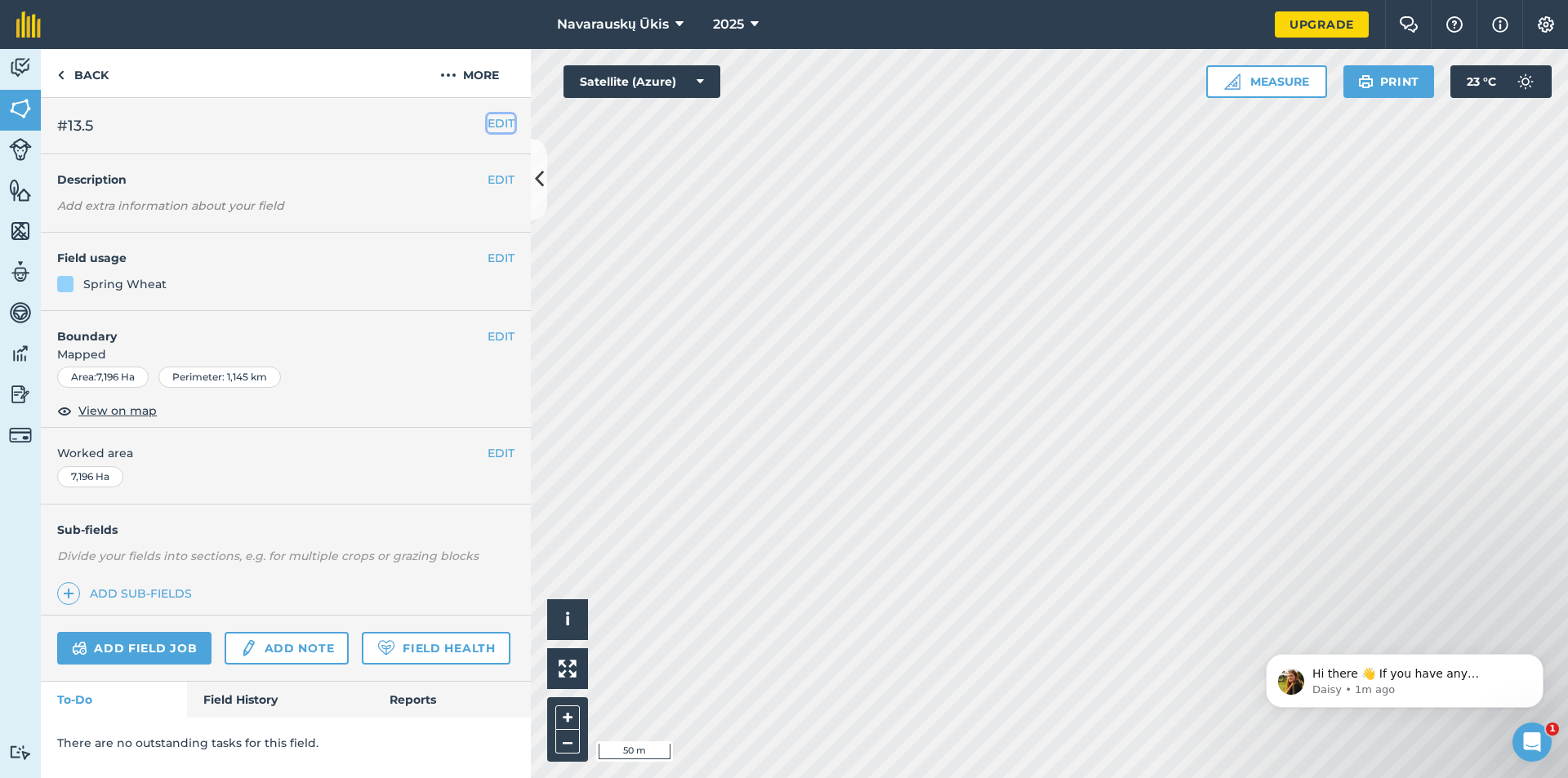
click at [505, 122] on button "EDIT" at bounding box center [501, 123] width 27 height 18
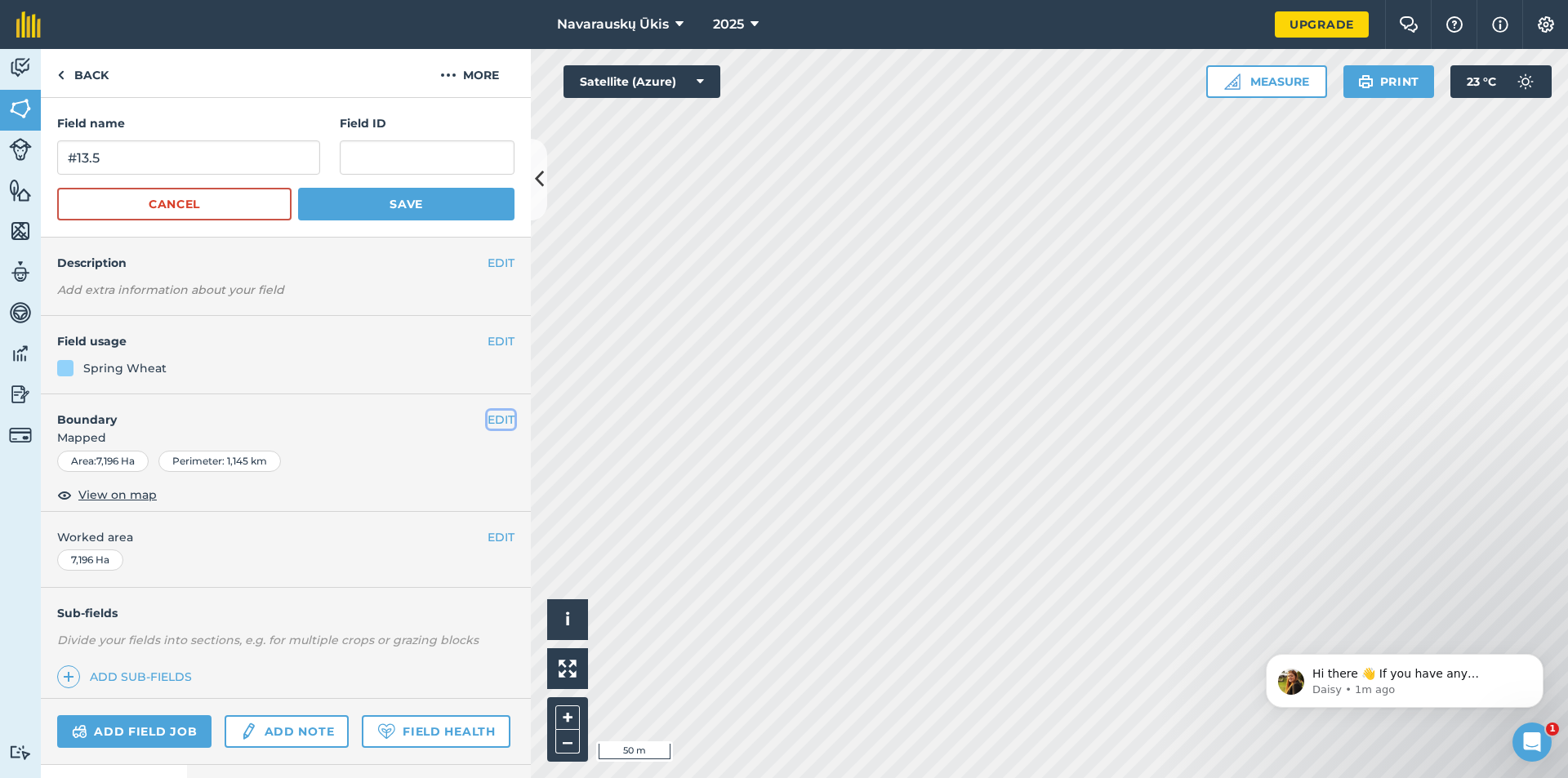
click at [491, 422] on button "EDIT" at bounding box center [501, 419] width 27 height 18
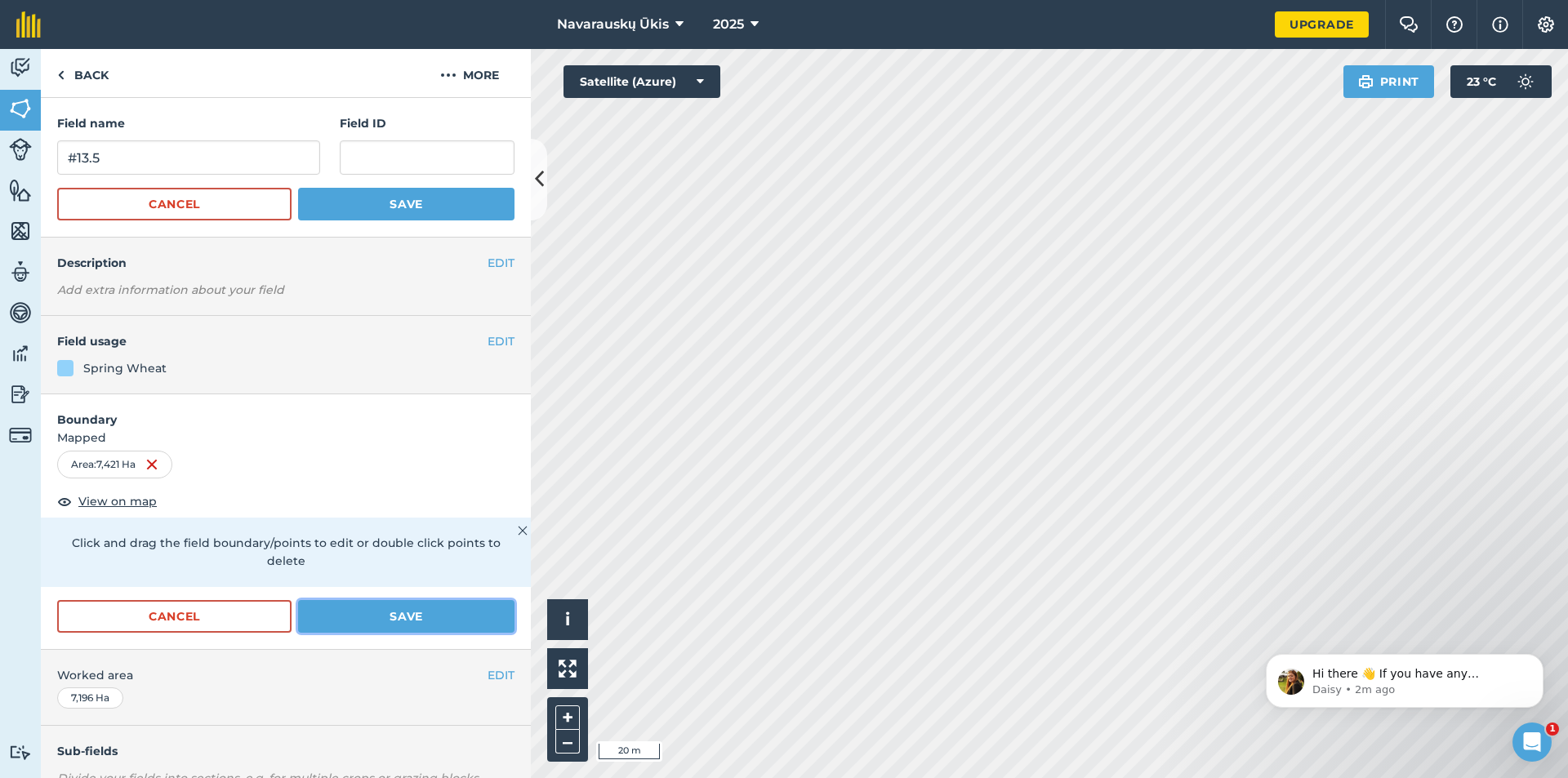
click at [372, 623] on button "Save" at bounding box center [405, 616] width 216 height 33
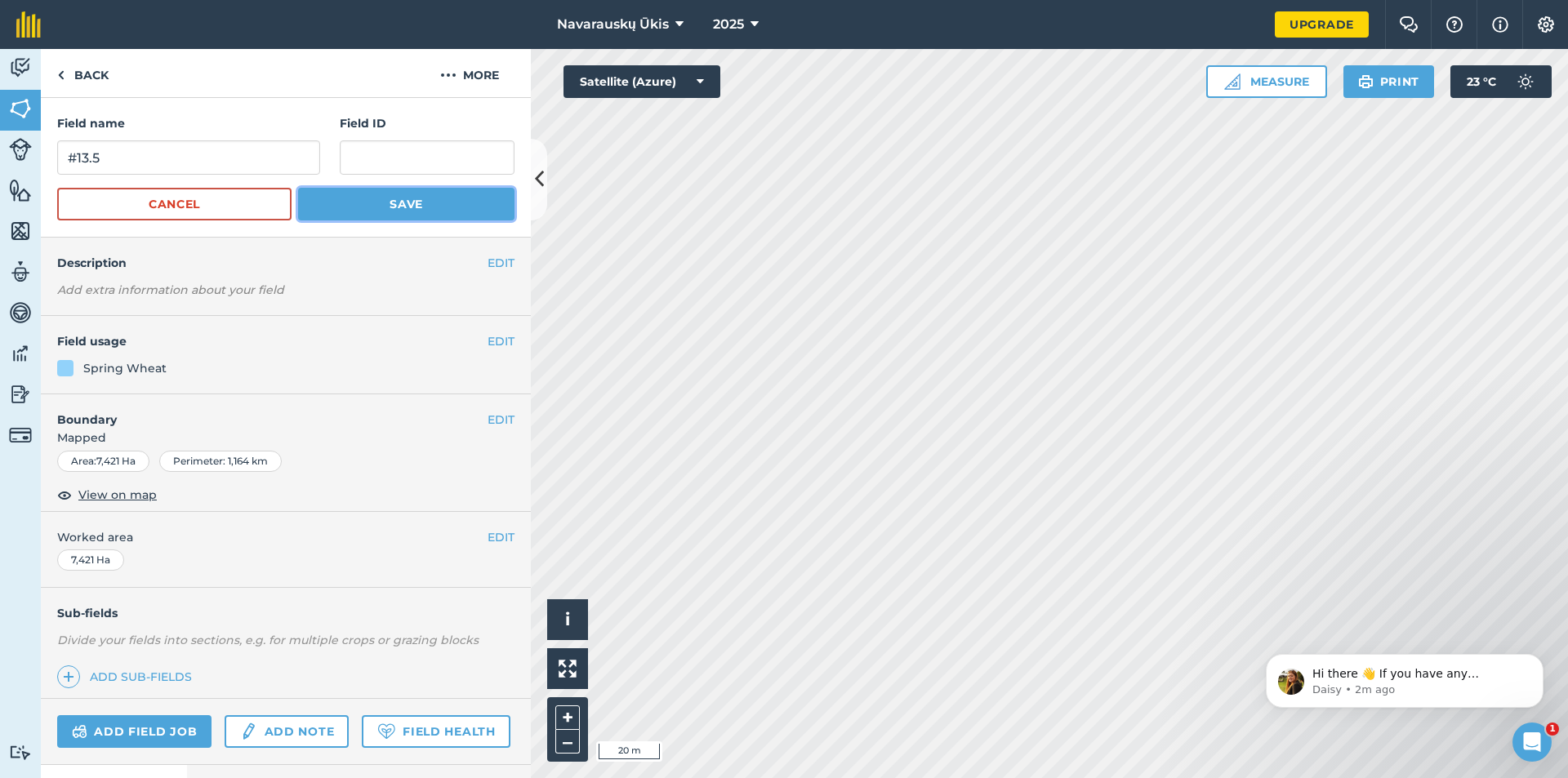
click at [419, 213] on button "Save" at bounding box center [405, 204] width 216 height 33
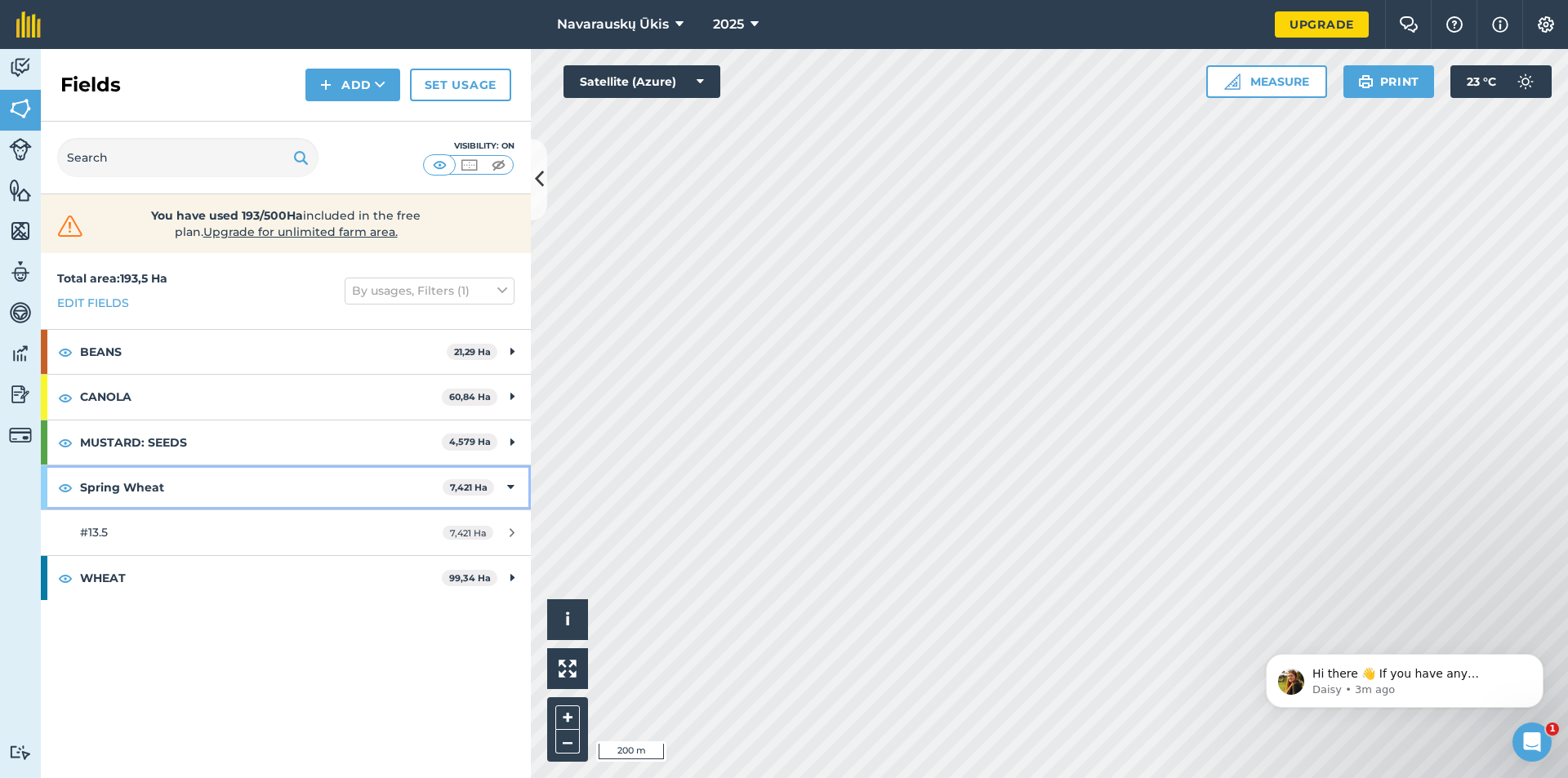
click at [510, 491] on icon at bounding box center [511, 487] width 7 height 18
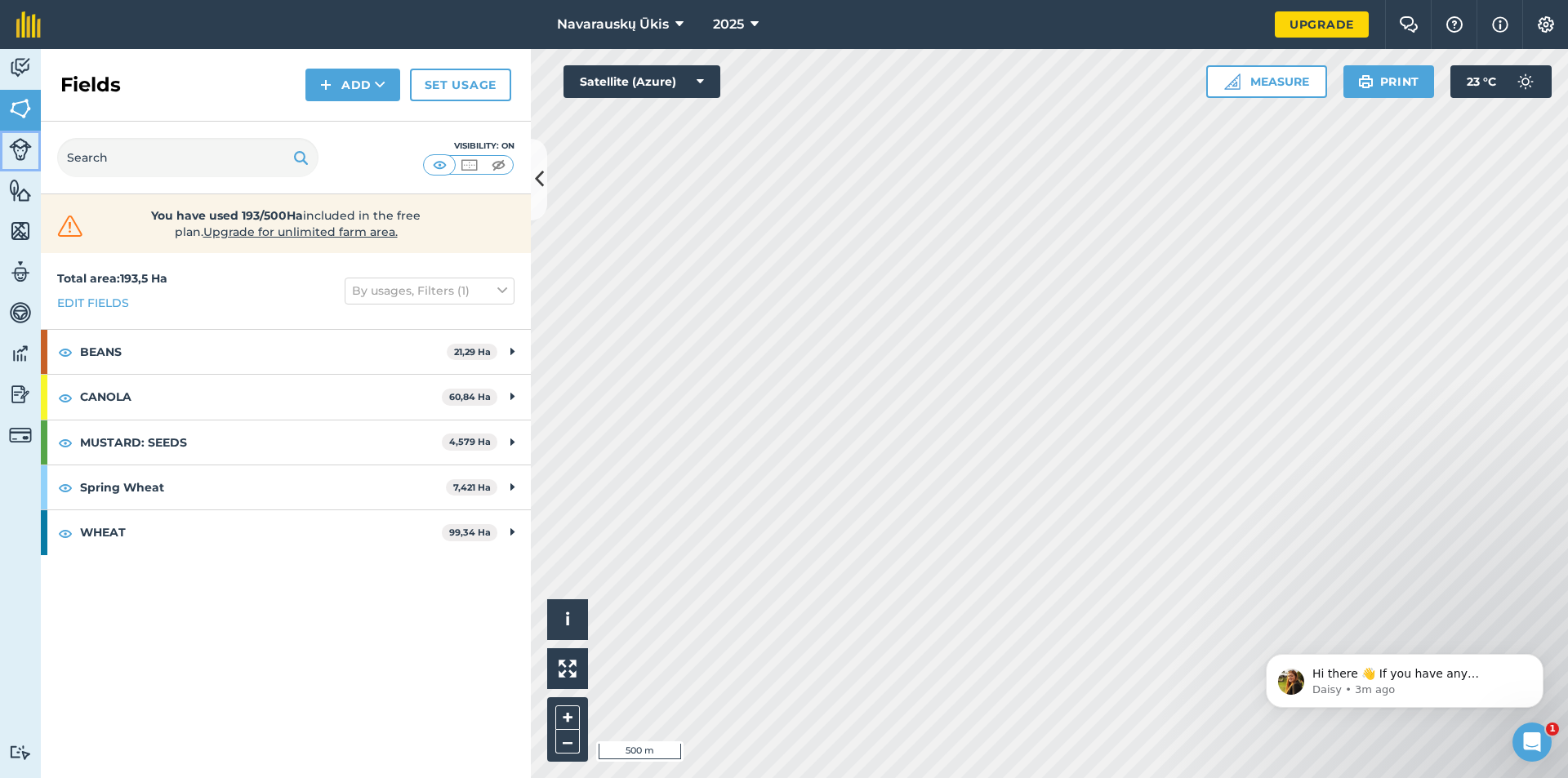
click at [28, 144] on img at bounding box center [20, 149] width 23 height 23
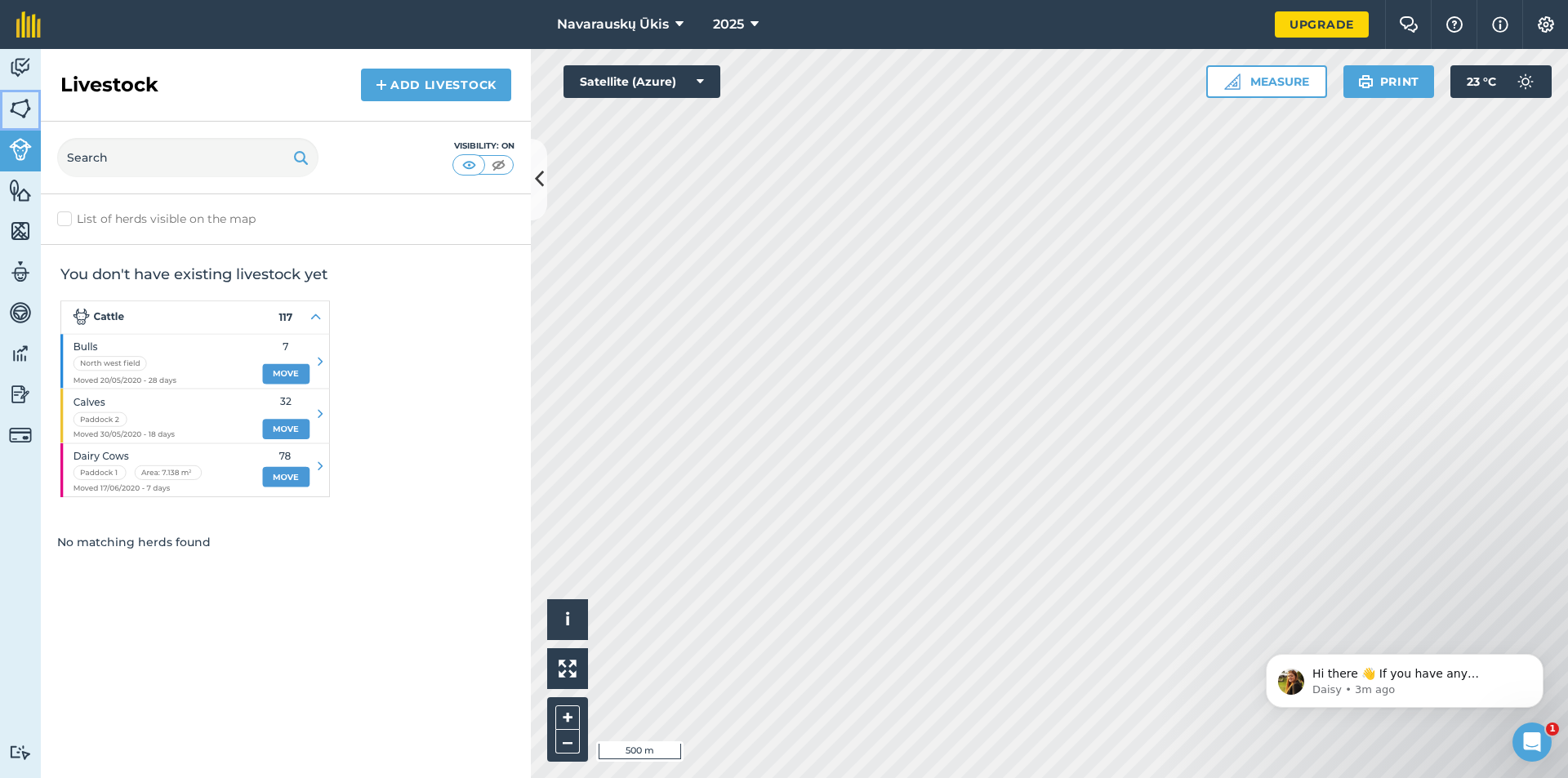
click at [23, 109] on img at bounding box center [20, 109] width 23 height 24
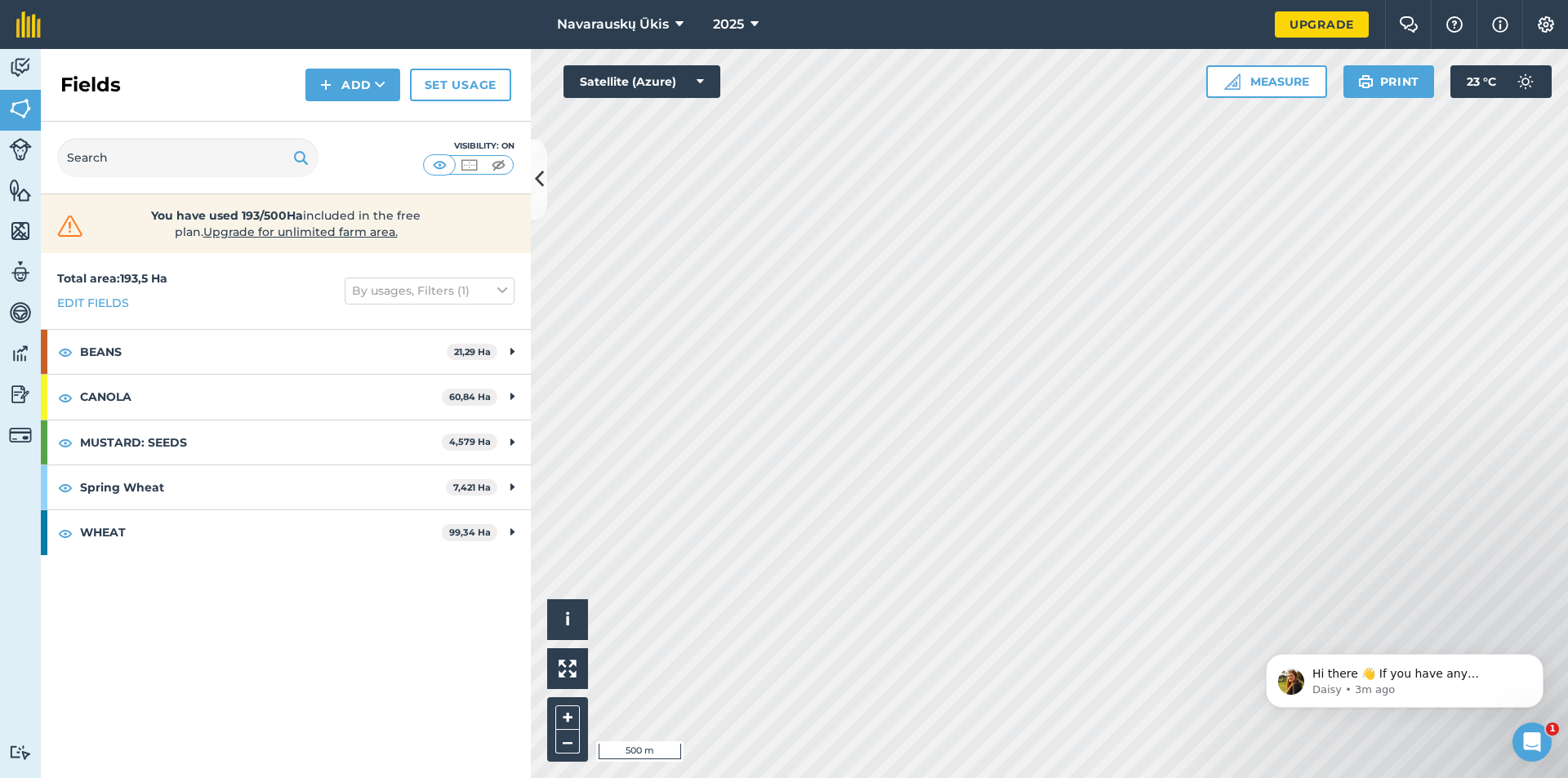
click at [122, 276] on strong "Total area : 193,5 Ha" at bounding box center [112, 278] width 110 height 15
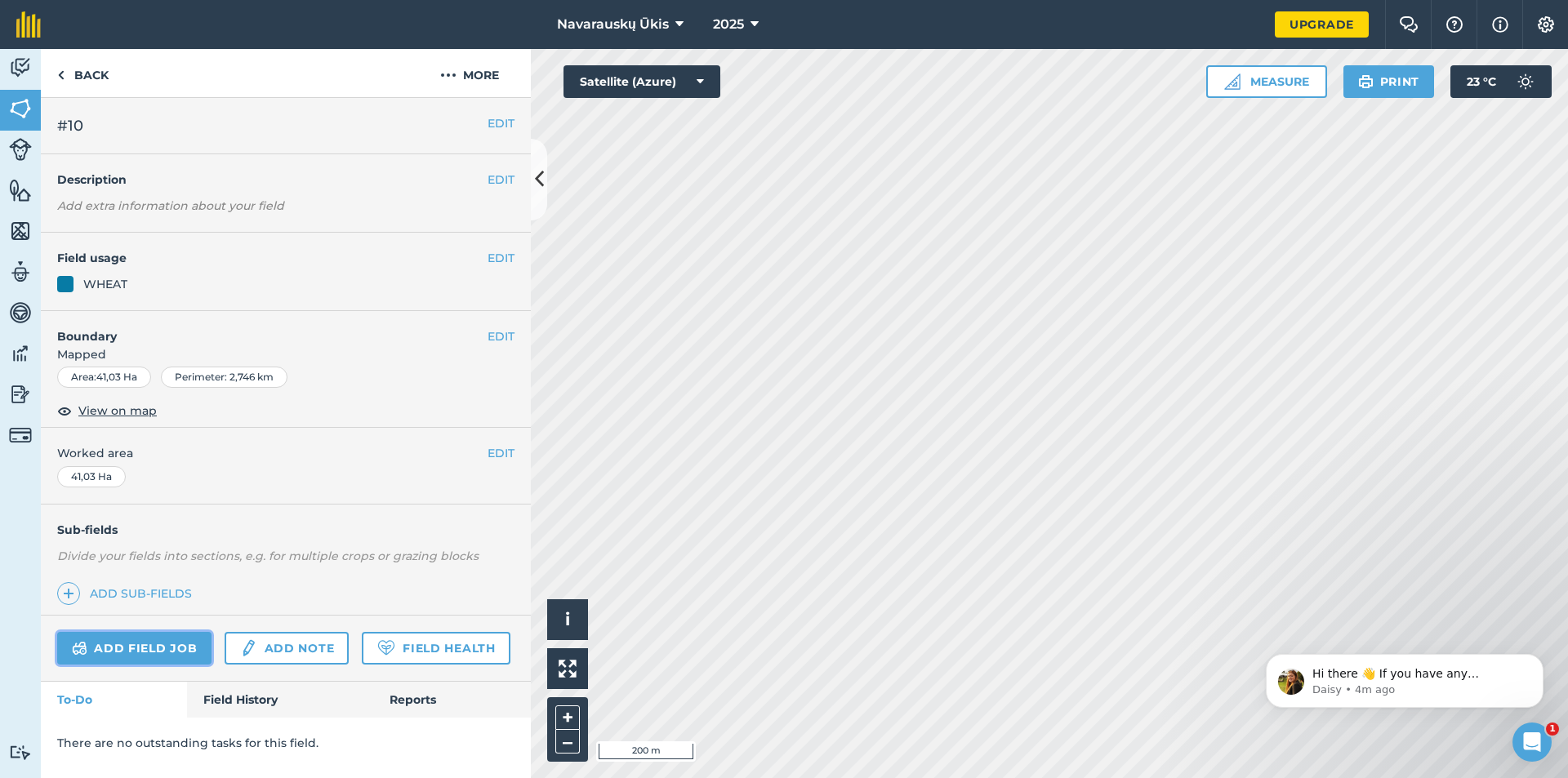
click at [164, 647] on link "Add field job" at bounding box center [135, 649] width 155 height 33
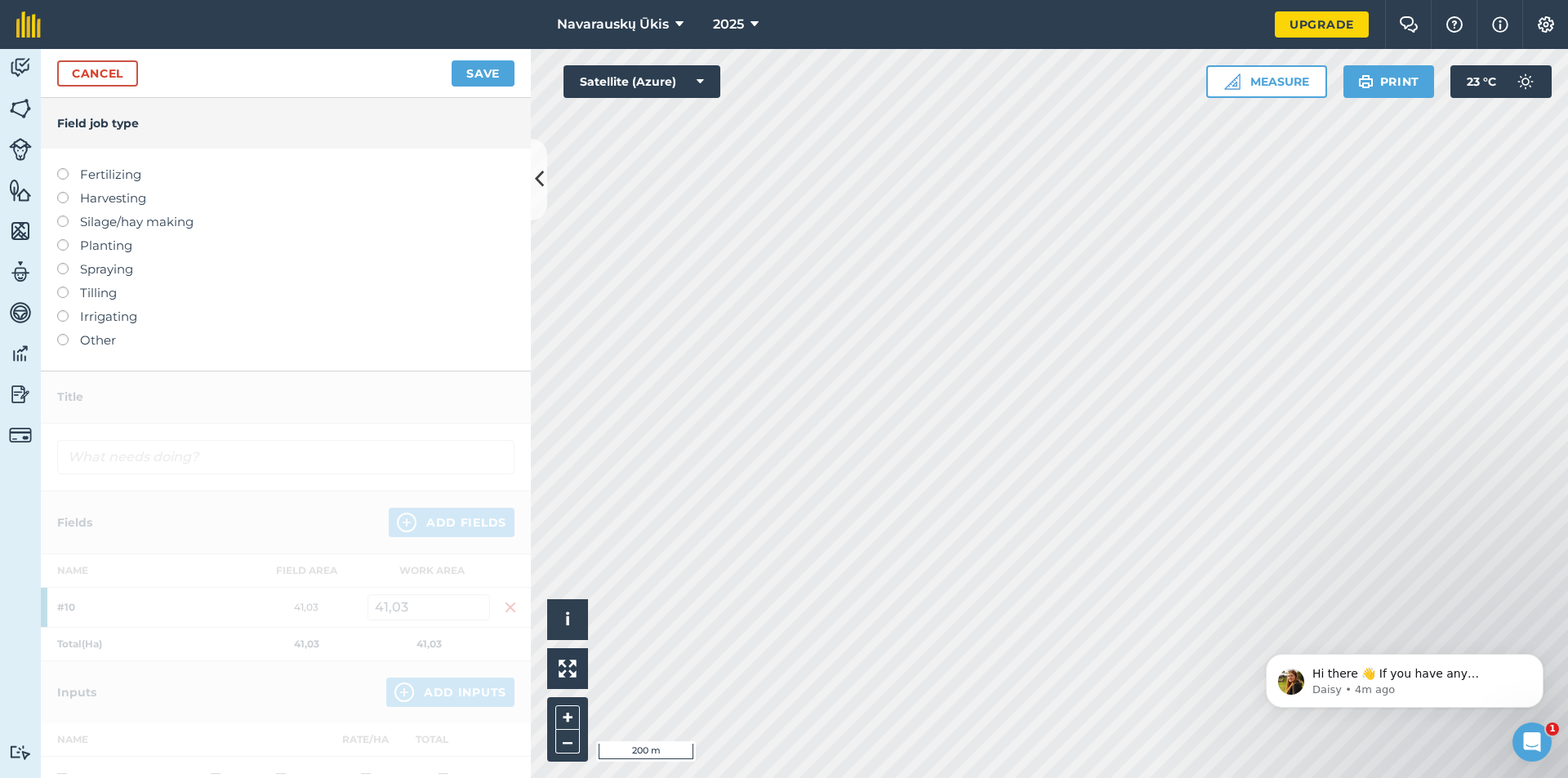
click at [121, 189] on label "Harvesting" at bounding box center [286, 198] width 458 height 20
type input "Harvesting"
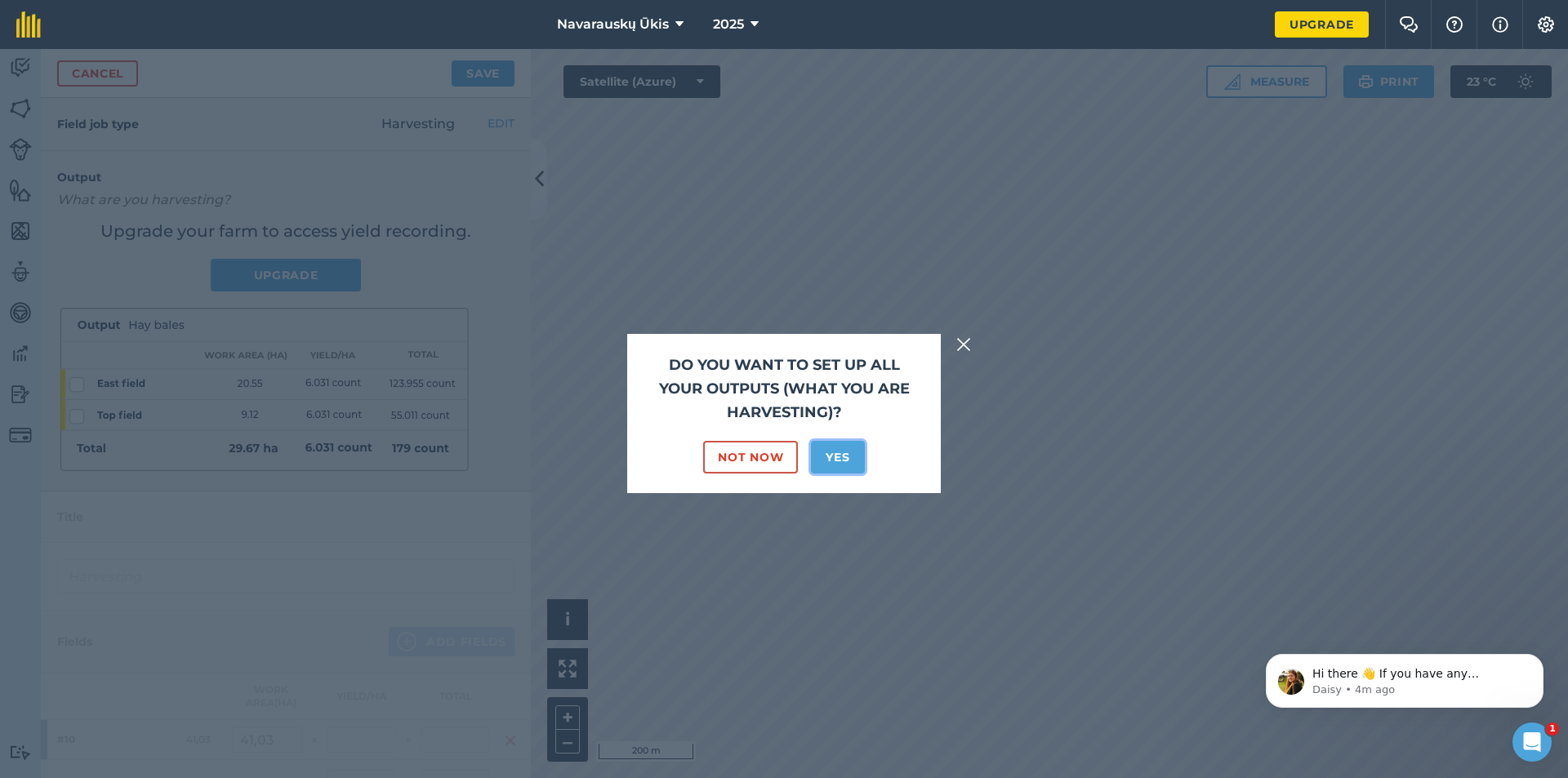
click at [844, 453] on button "Yes" at bounding box center [837, 458] width 53 height 33
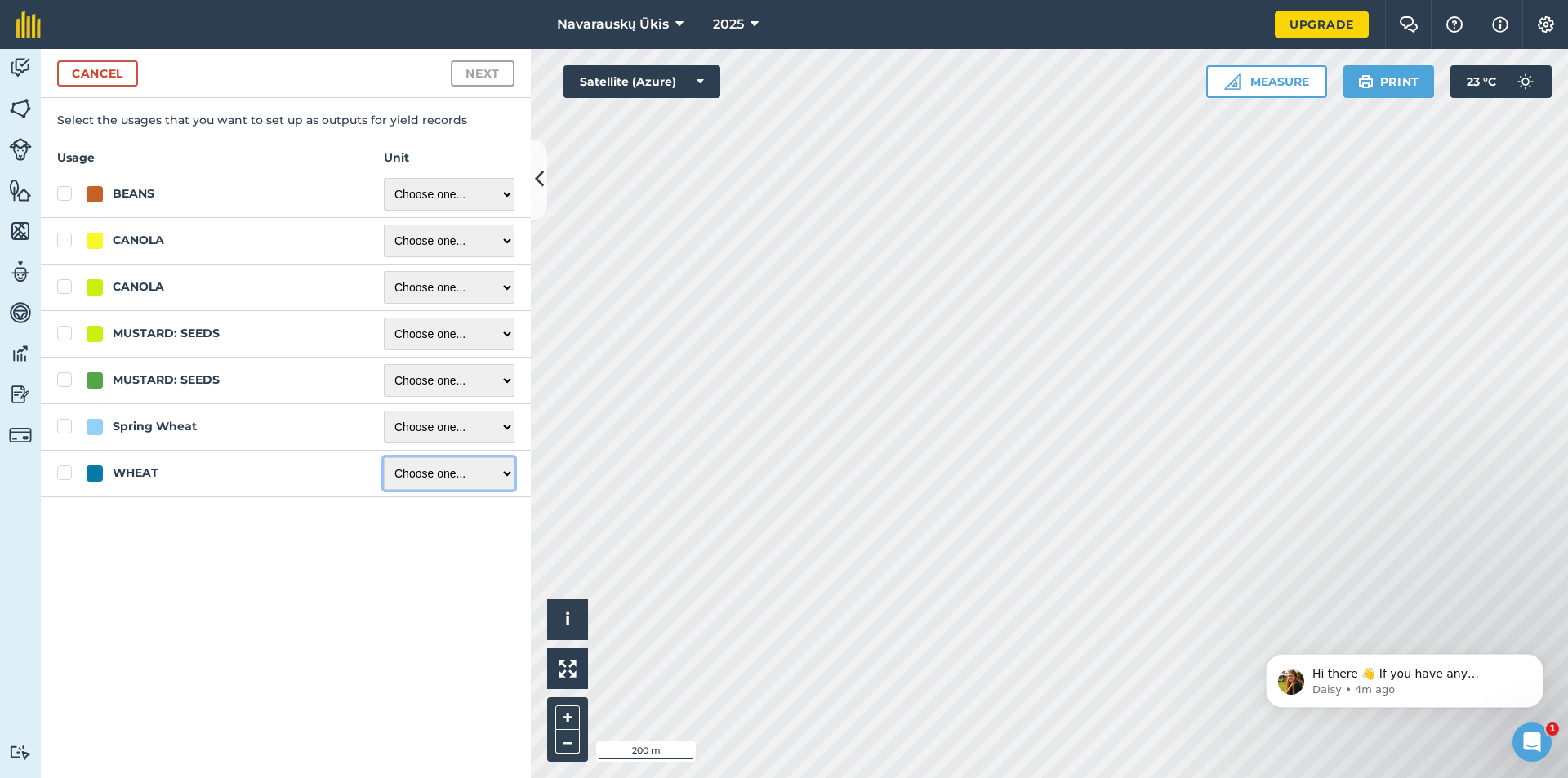
click at [465, 483] on select "Choose one ... Kilograms/kg Metric tonnes/t Litres/L Pounds/lb Imperial tons/t …" at bounding box center [449, 474] width 130 height 33
select select "METRIC_TONNES"
click at [384, 458] on select "Choose one ... Kilograms/kg Metric tonnes/t Litres/L Pounds/lb Imperial tons/t …" at bounding box center [449, 474] width 130 height 33
checkbox input "true"
click at [451, 201] on select "Choose one ... Kilograms/kg Metric tonnes/t Litres/L Pounds/lb Imperial tons/t …" at bounding box center [449, 194] width 130 height 33
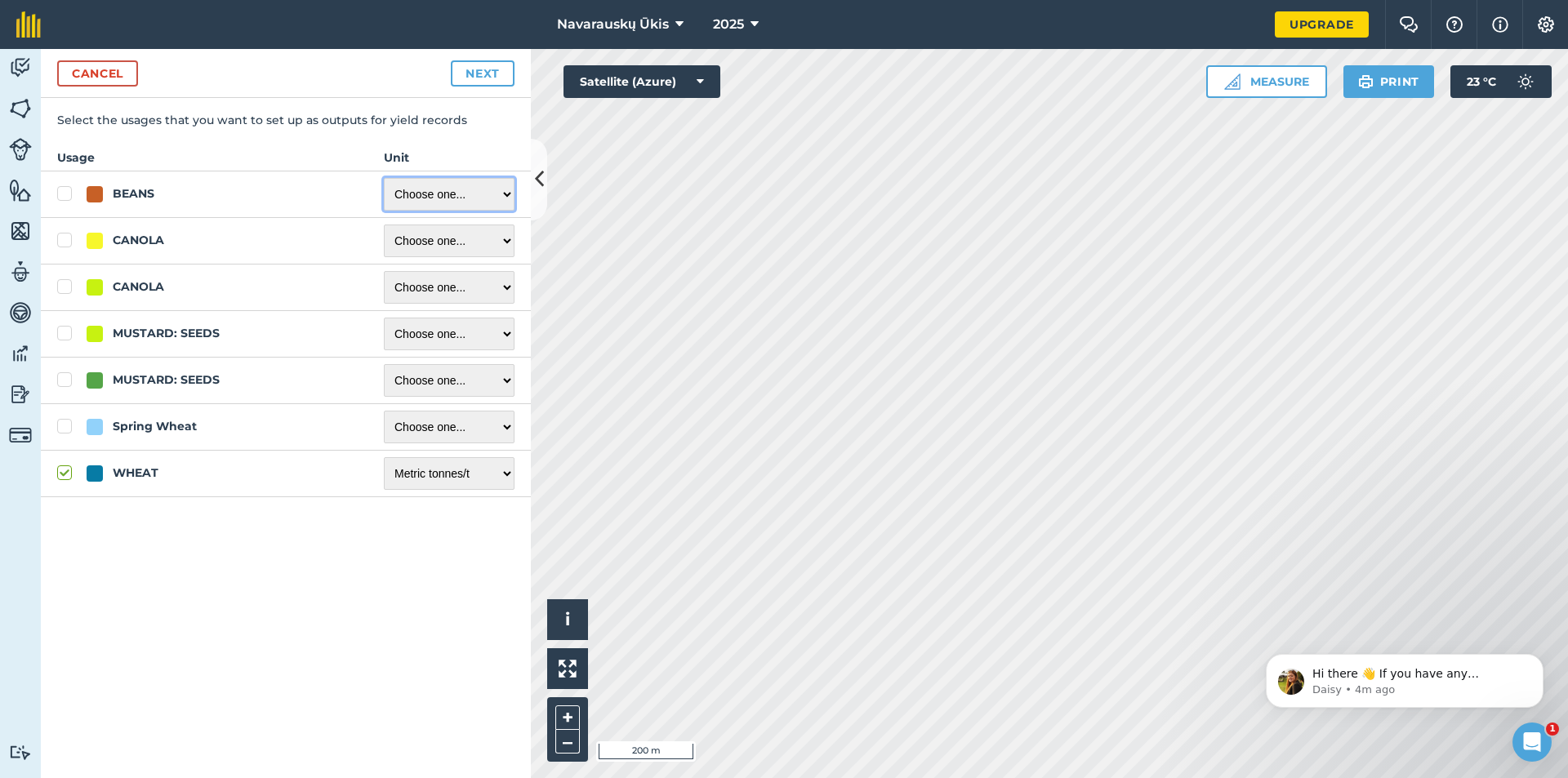
select select "METRIC_TONNES"
click at [384, 178] on select "Choose one ... Kilograms/kg Metric tonnes/t Litres/L Pounds/lb Imperial tons/t …" at bounding box center [449, 194] width 130 height 33
checkbox input "true"
click at [479, 236] on select "Choose one ... Kilograms/kg Metric tonnes/t Litres/L Pounds/lb Imperial tons/t …" at bounding box center [449, 241] width 130 height 33
select select "METRIC_TONNES"
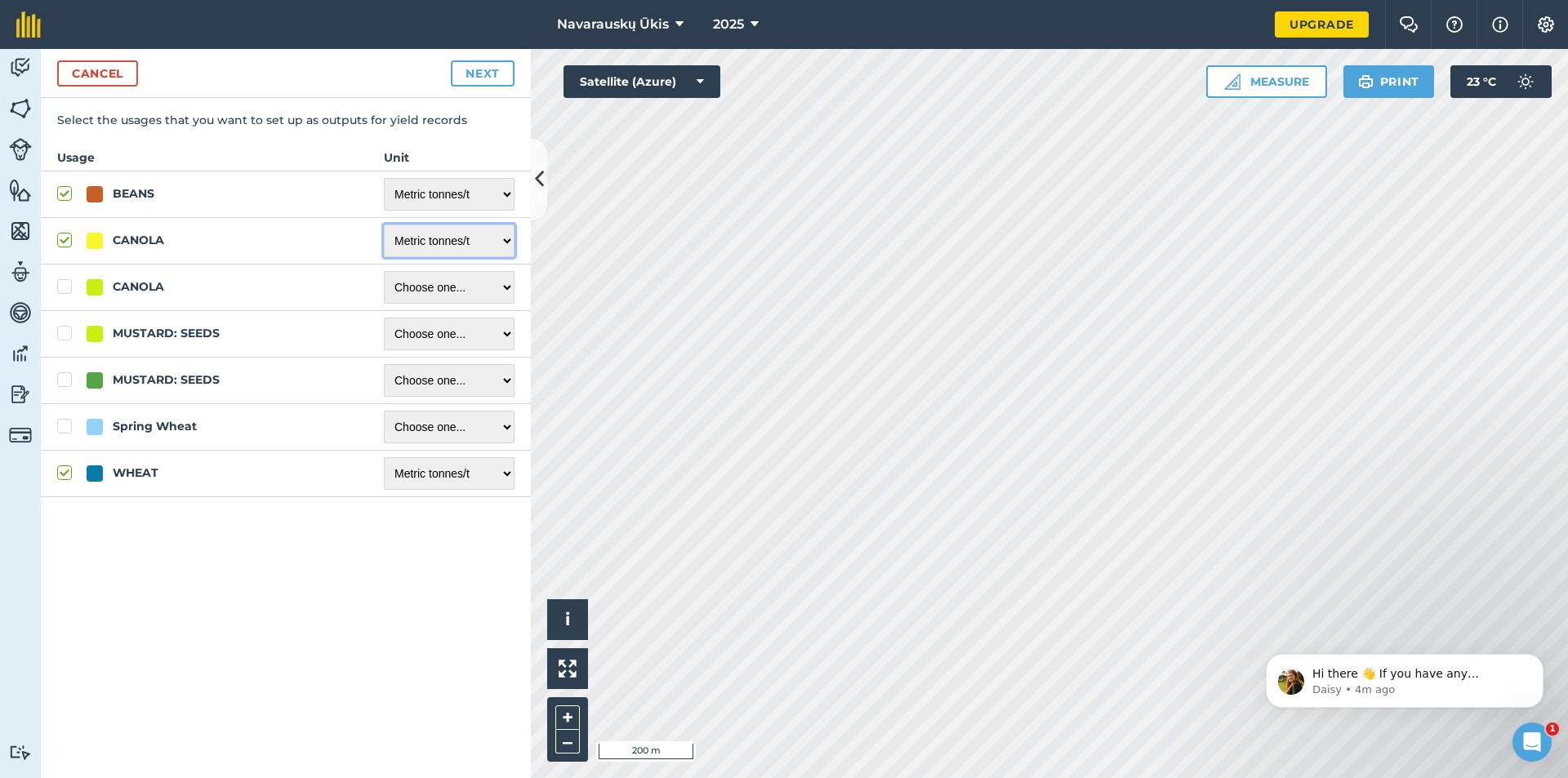
click at [384, 225] on select "Choose one ... Kilograms/kg Metric tonnes/t Litres/L Pounds/lb Imperial tons/t …" at bounding box center [449, 241] width 130 height 33
checkbox input "true"
click at [463, 337] on select "Choose one ... Kilograms/kg Metric tonnes/t Litres/L Pounds/lb Imperial tons/t …" at bounding box center [449, 334] width 130 height 33
click at [405, 322] on select "Choose one ... Kilograms/kg Metric tonnes/t Litres/L Pounds/lb Imperial tons/t …" at bounding box center [449, 334] width 130 height 33
click at [427, 384] on select "Choose one ... Kilograms/kg Metric tonnes/t Litres/L Pounds/lb Imperial tons/t …" at bounding box center [449, 381] width 130 height 33
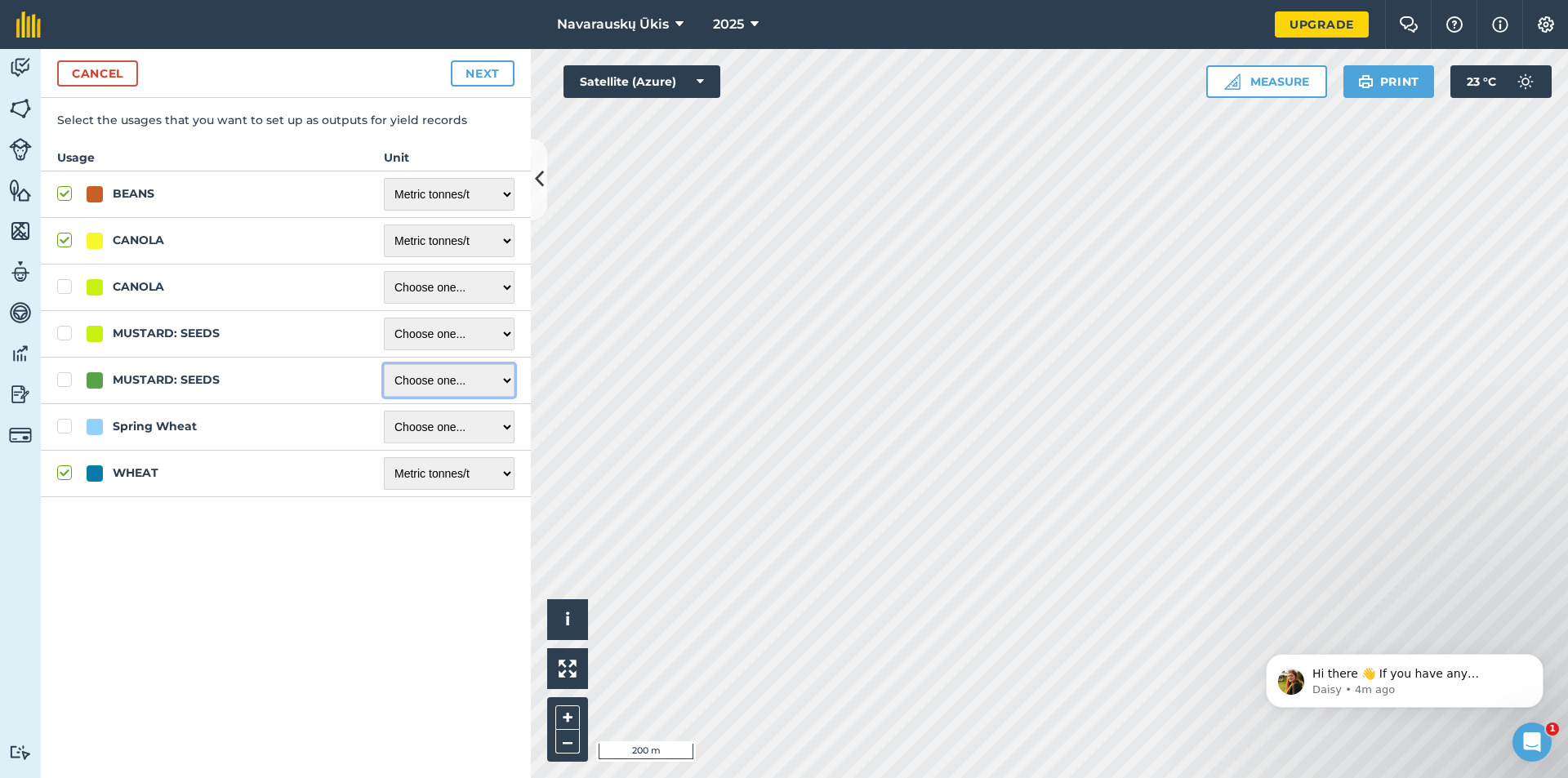
select select "METRIC_TONNES"
click at [384, 365] on select "Choose one ... Kilograms/kg Metric tonnes/t Litres/L Pounds/lb Imperial tons/t …" at bounding box center [449, 381] width 130 height 33
checkbox input "true"
click at [469, 425] on select "Choose one ... Kilograms/kg Metric tonnes/t Litres/L Pounds/lb Imperial tons/t …" at bounding box center [449, 427] width 130 height 33
select select "METRIC_TONNES"
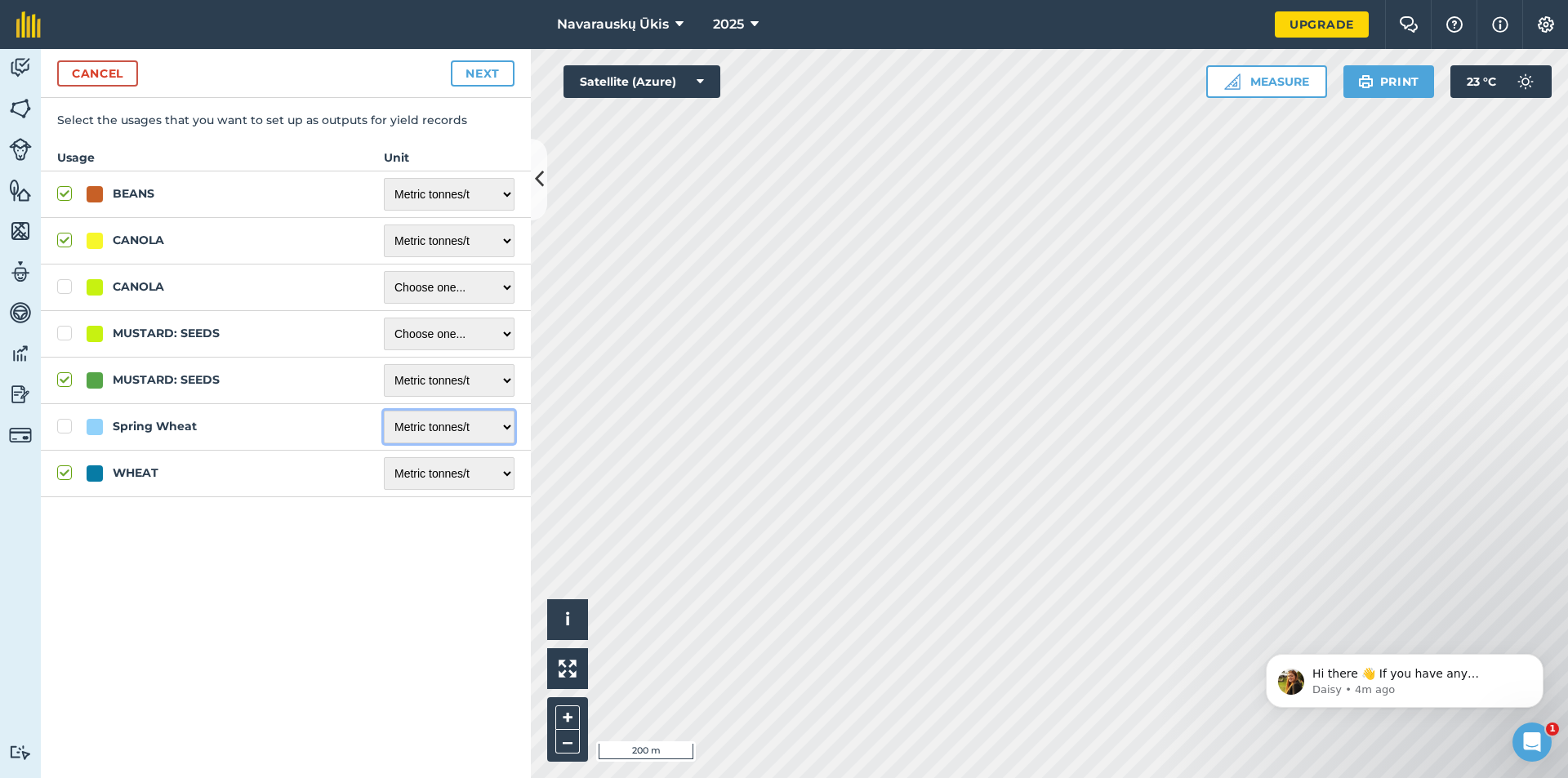
click at [384, 411] on select "Choose one ... Kilograms/kg Metric tonnes/t Litres/L Pounds/lb Imperial tons/t …" at bounding box center [449, 427] width 130 height 33
checkbox input "true"
click at [478, 81] on button "Next" at bounding box center [482, 74] width 63 height 26
select select "METRIC_TONNES"
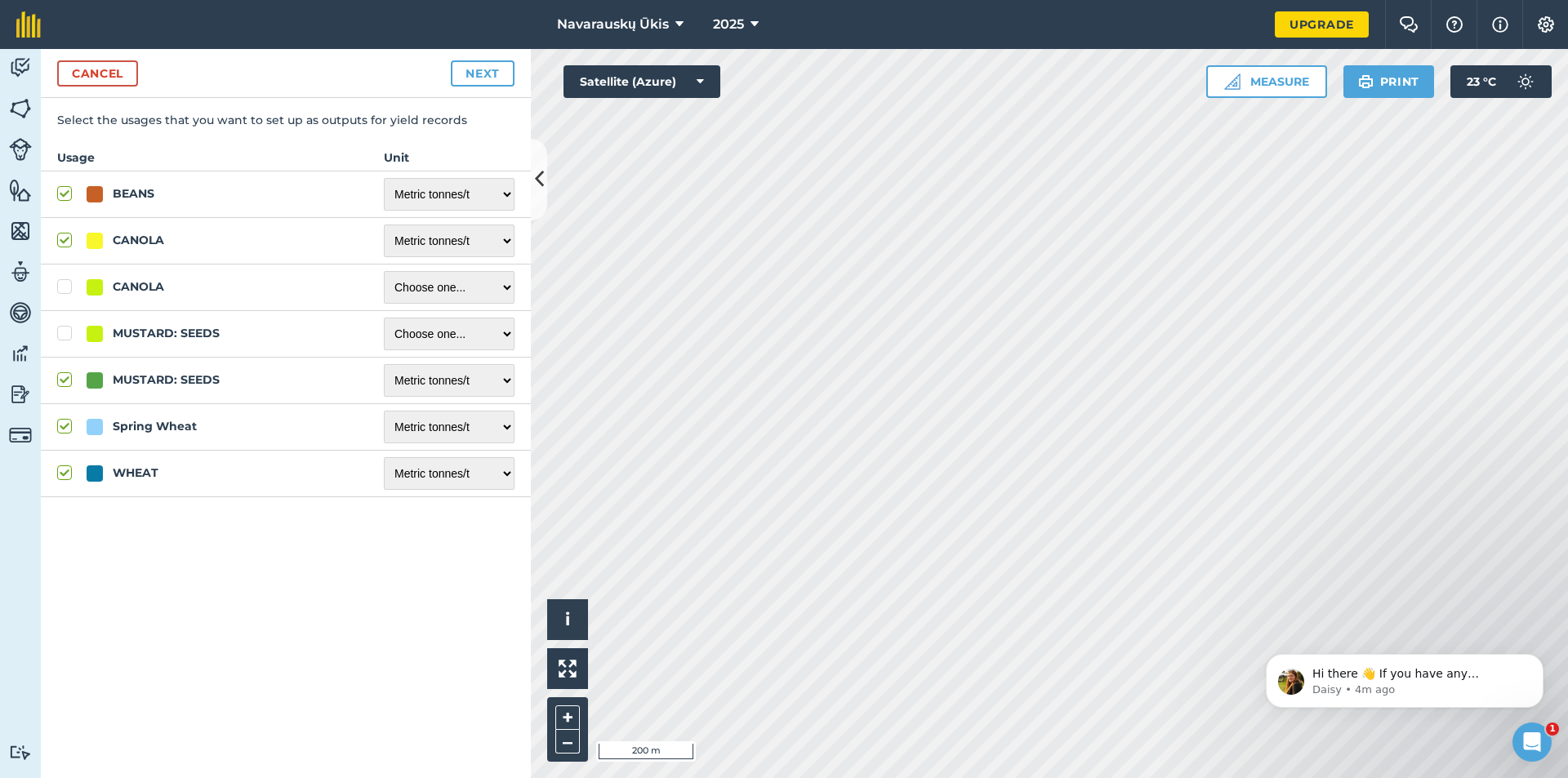
select select "METRIC_TONNES"
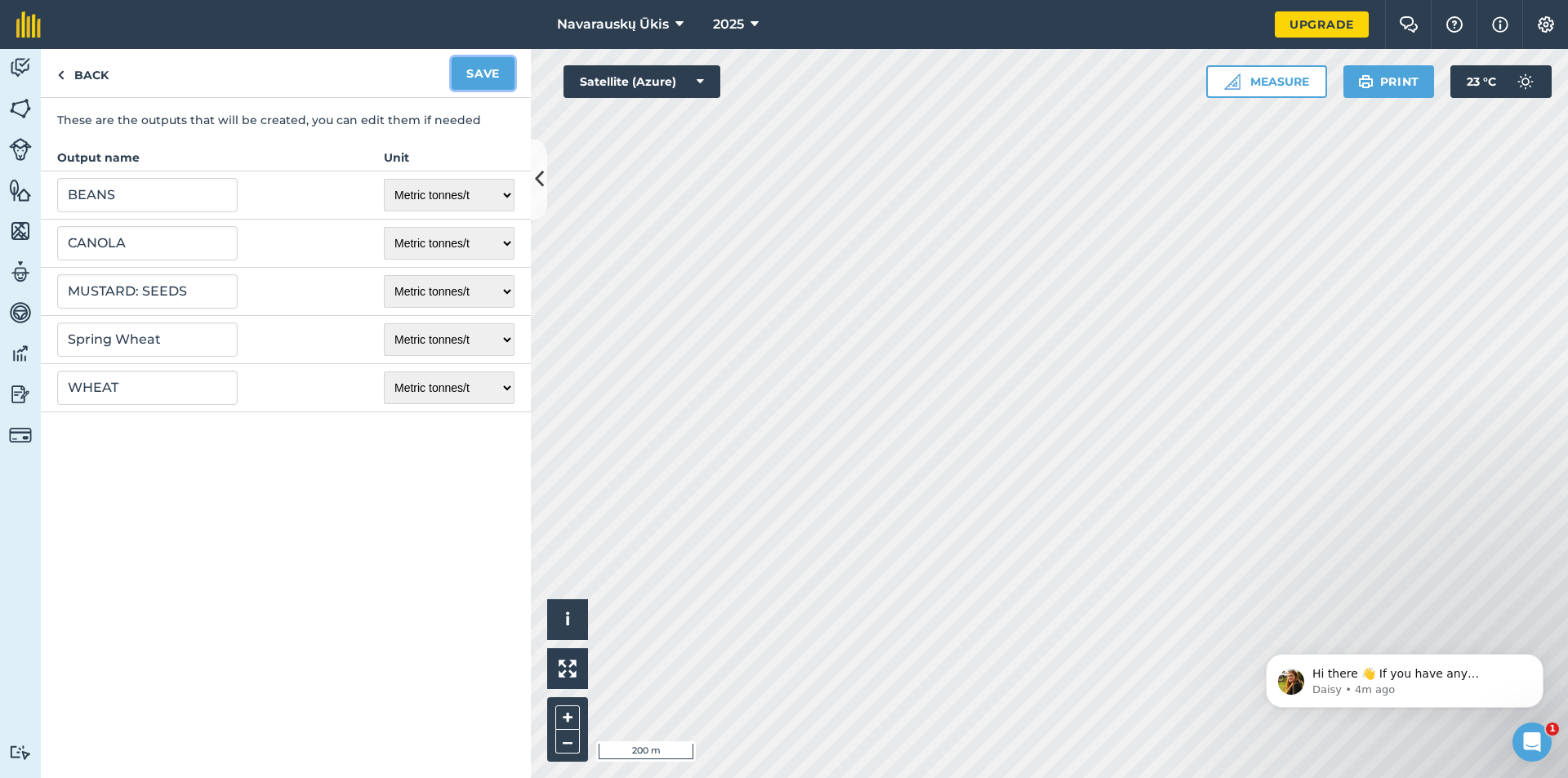
click at [502, 77] on button "Save" at bounding box center [483, 74] width 63 height 33
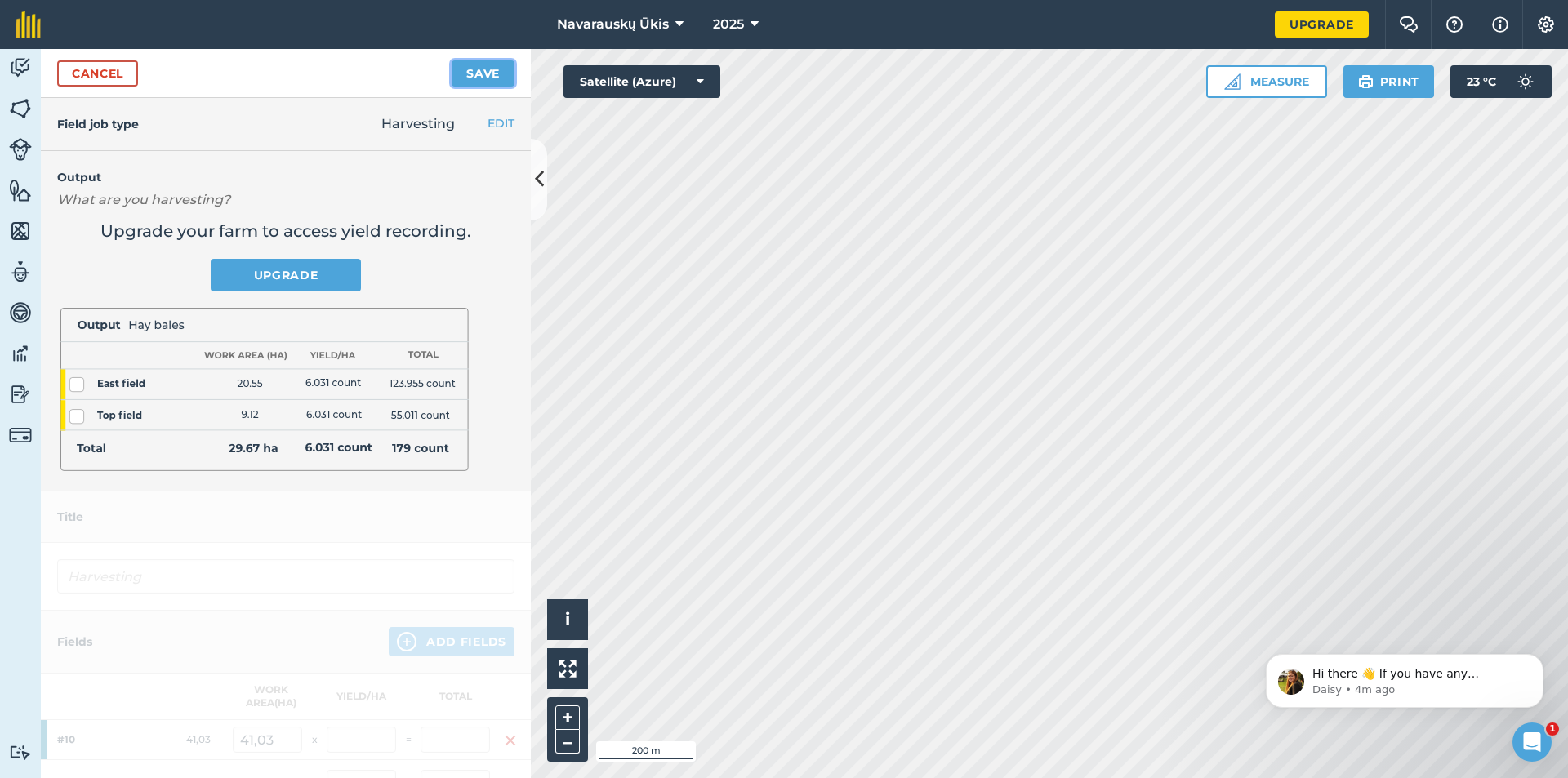
click at [497, 75] on button "Save" at bounding box center [483, 74] width 63 height 26
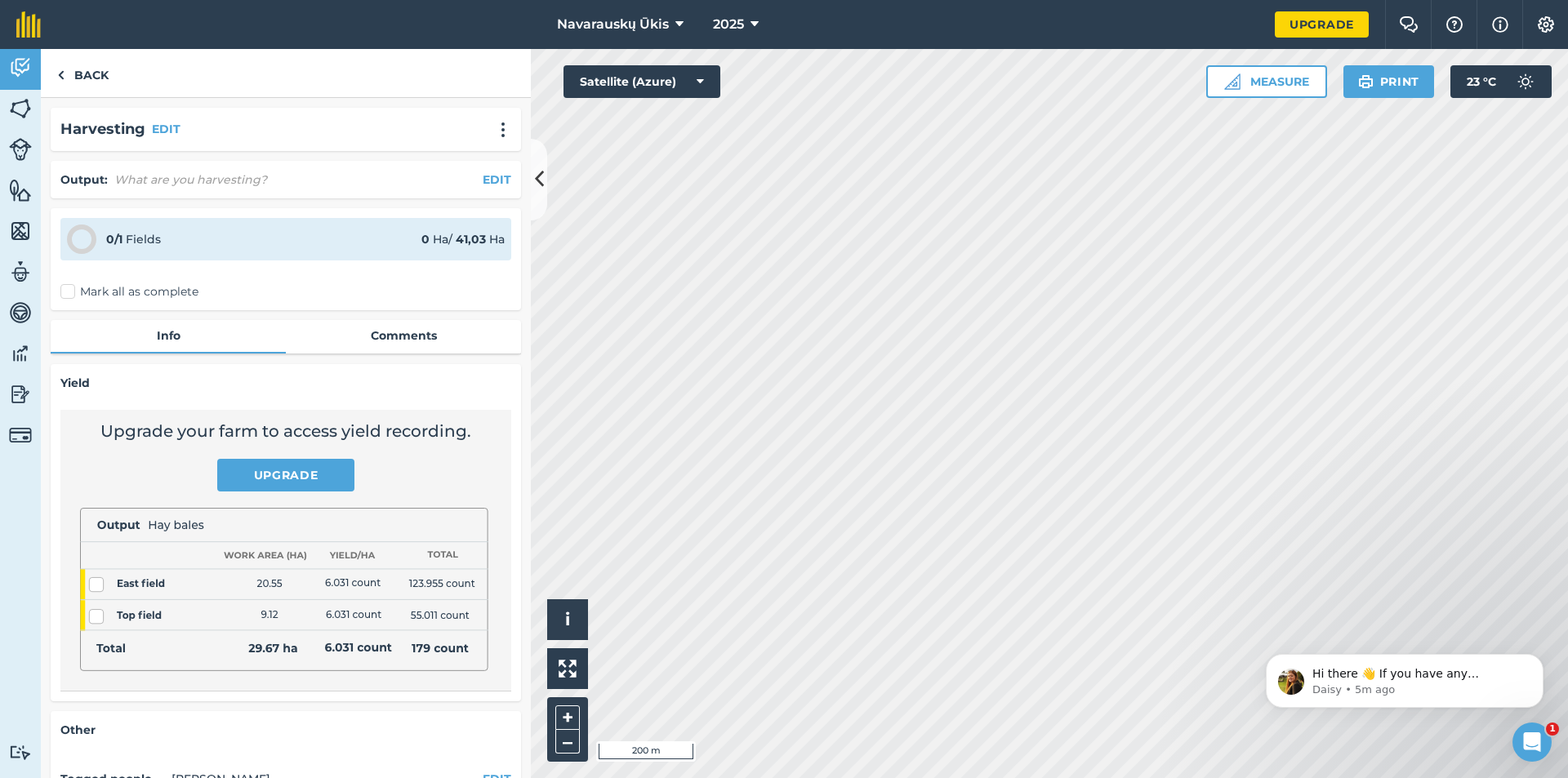
click at [155, 232] on div "0 / 1 Fields" at bounding box center [133, 239] width 55 height 18
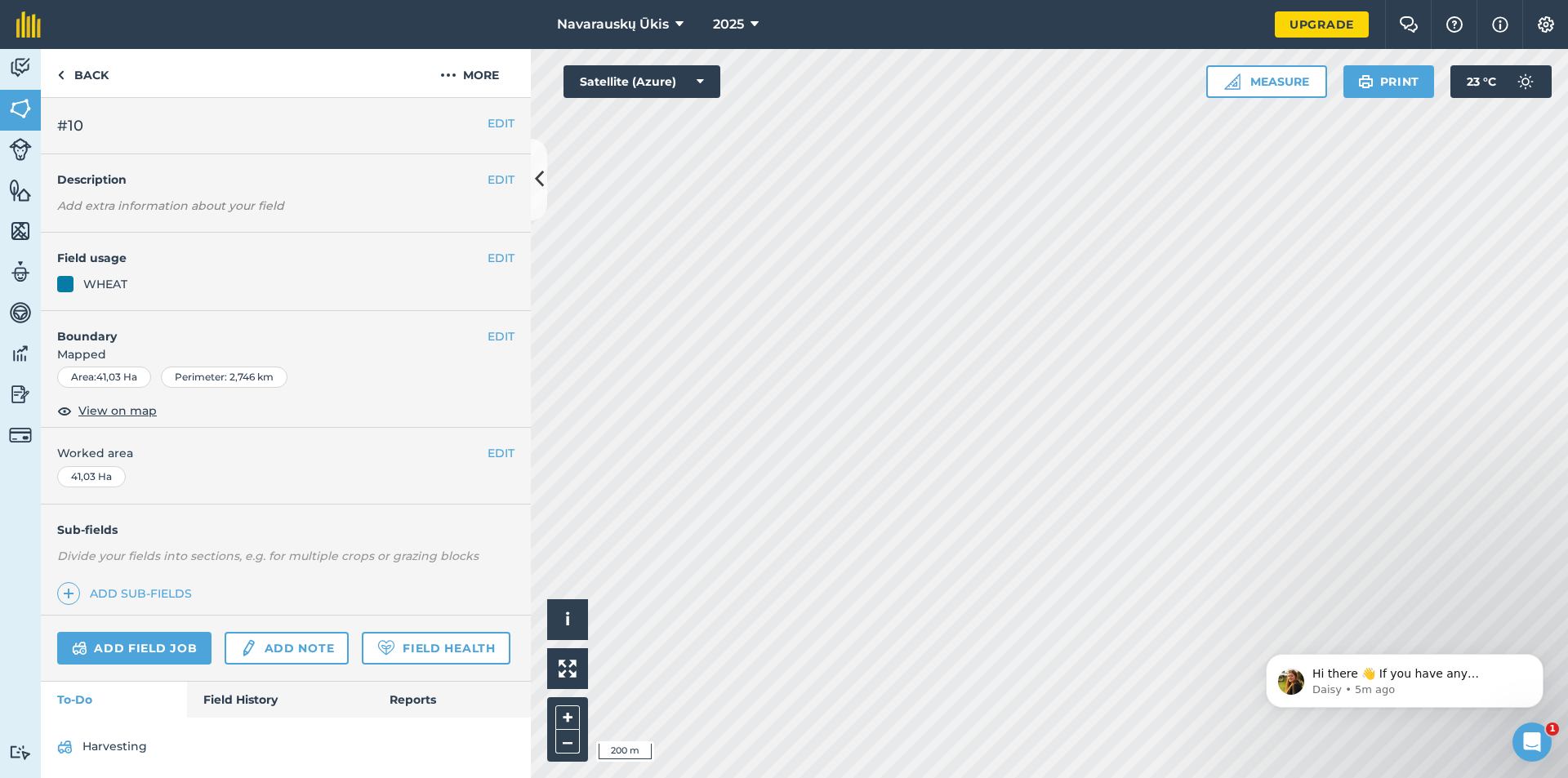
scroll to position [50, 0]
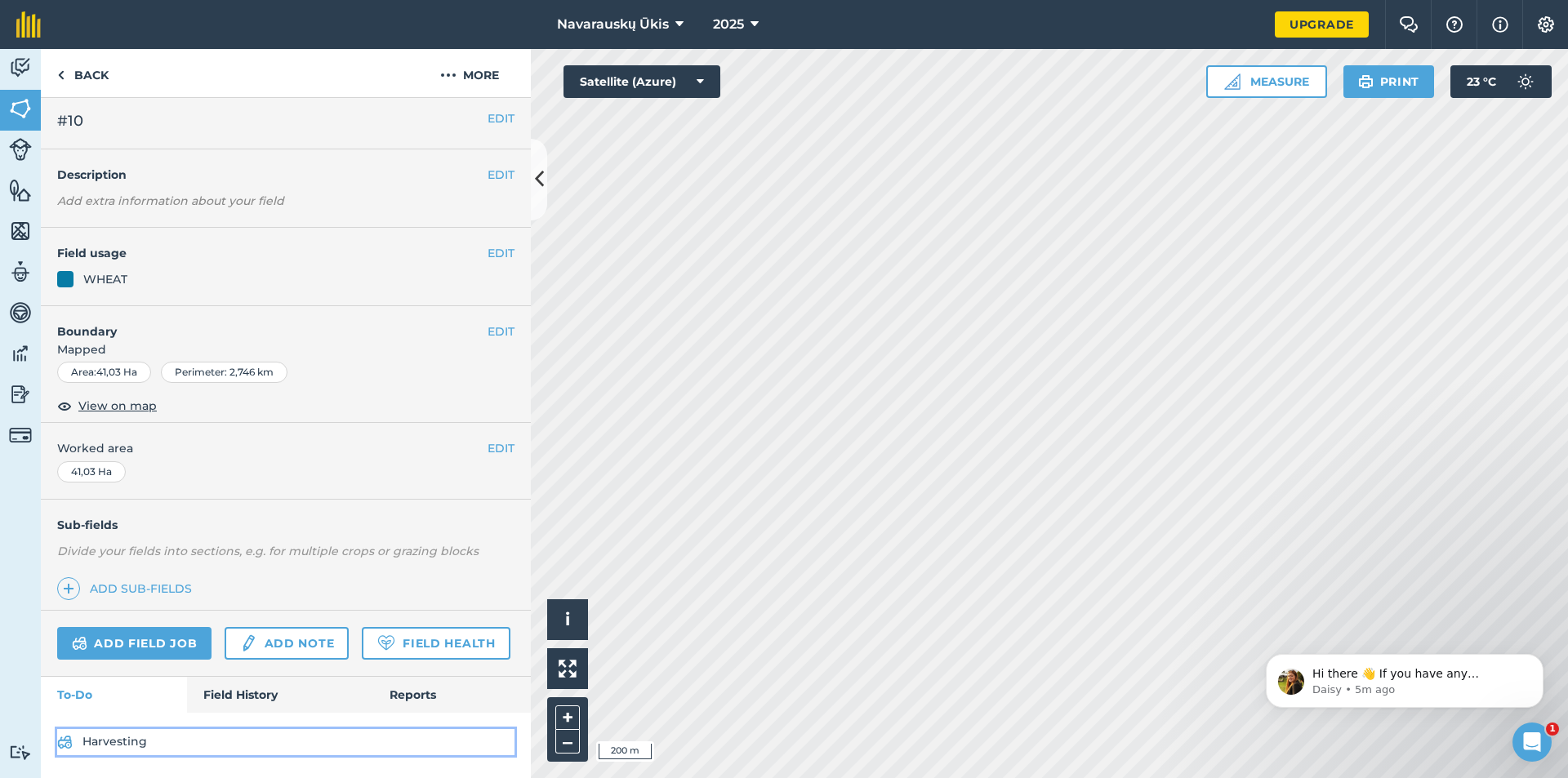
click at [138, 735] on link "Harvesting" at bounding box center [286, 742] width 458 height 26
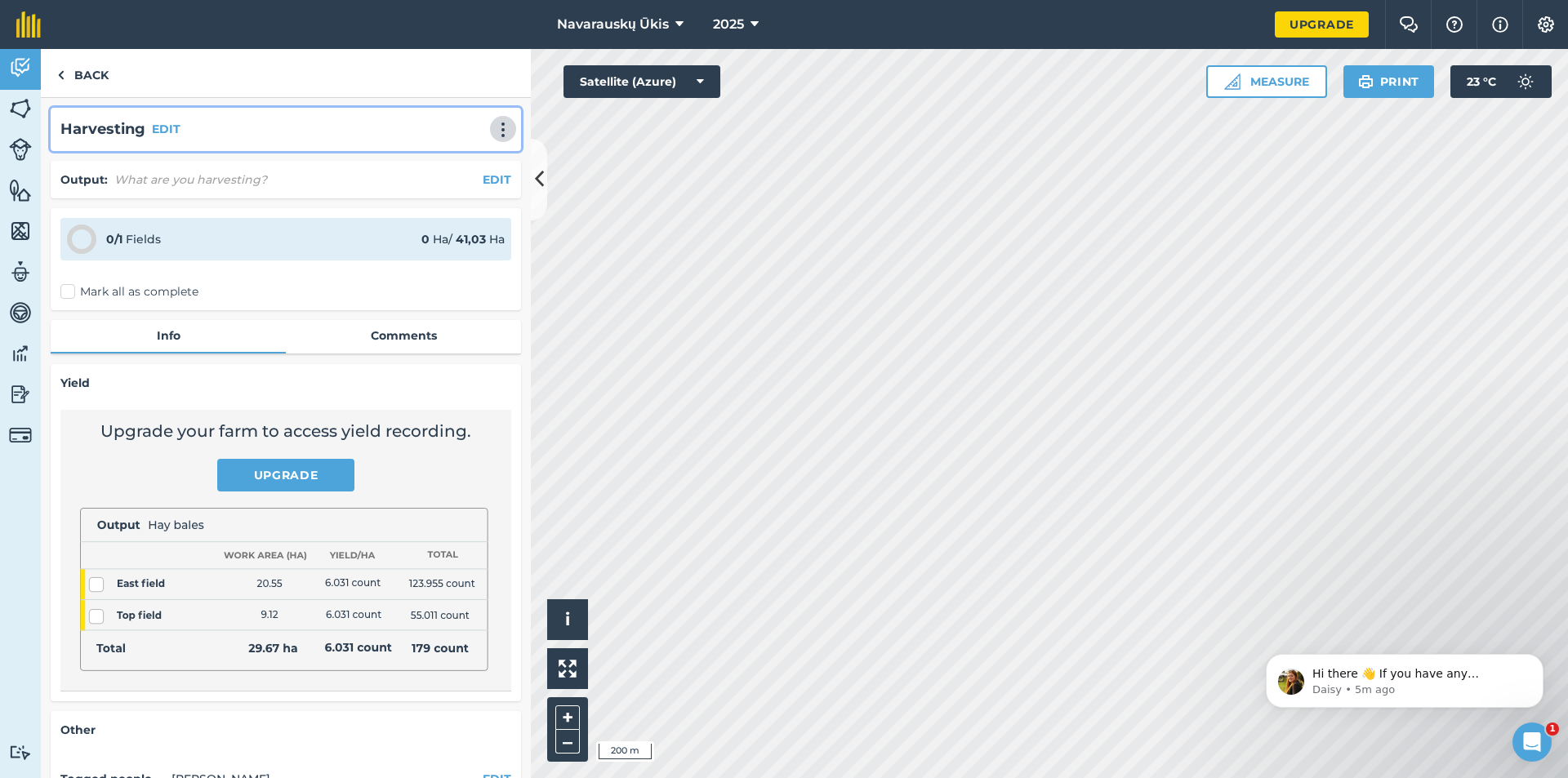
click at [495, 121] on button at bounding box center [503, 129] width 16 height 20
click at [444, 200] on link "Delete" at bounding box center [469, 204] width 104 height 33
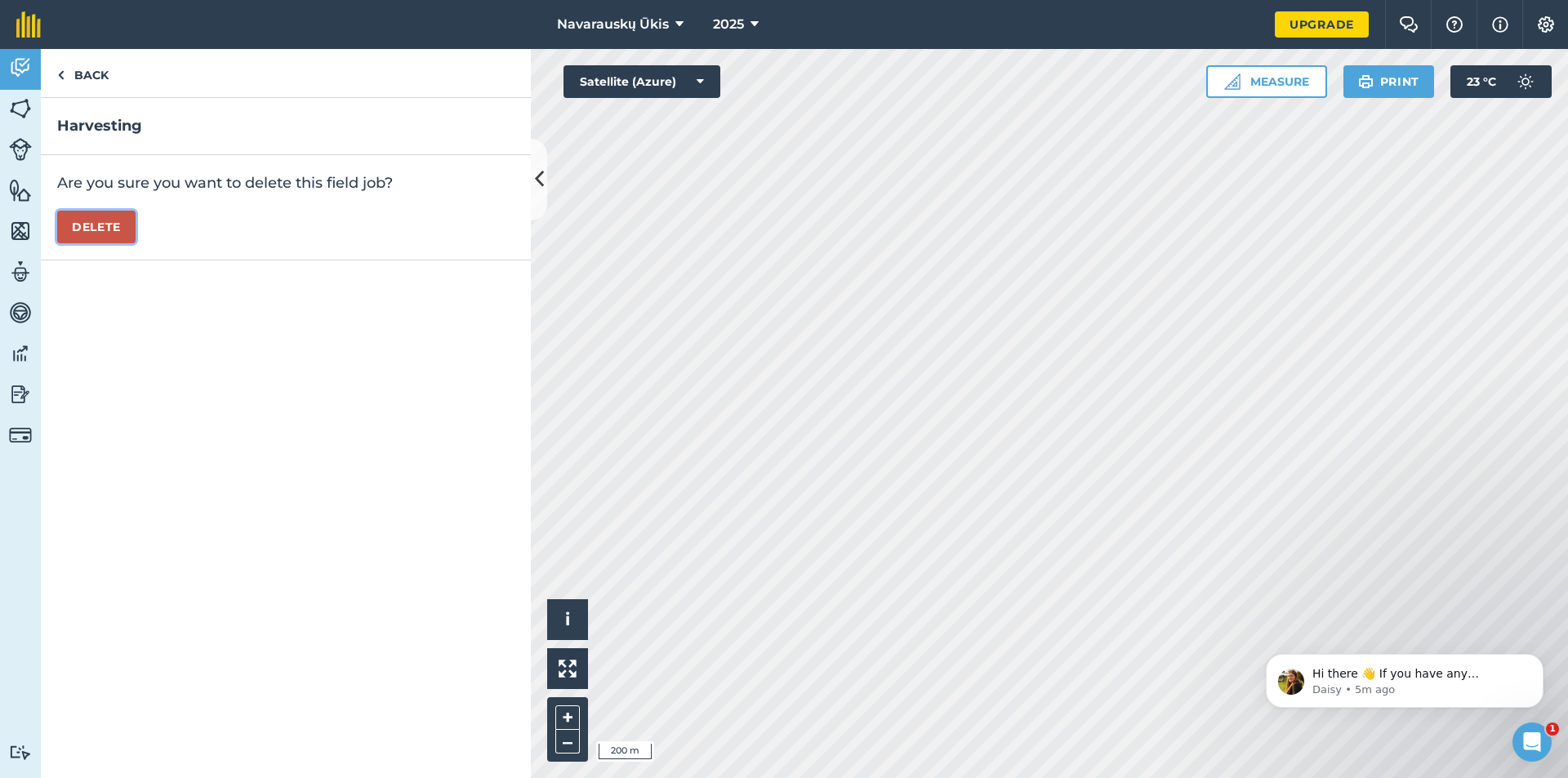
click at [76, 215] on button "Delete" at bounding box center [96, 227] width 78 height 33
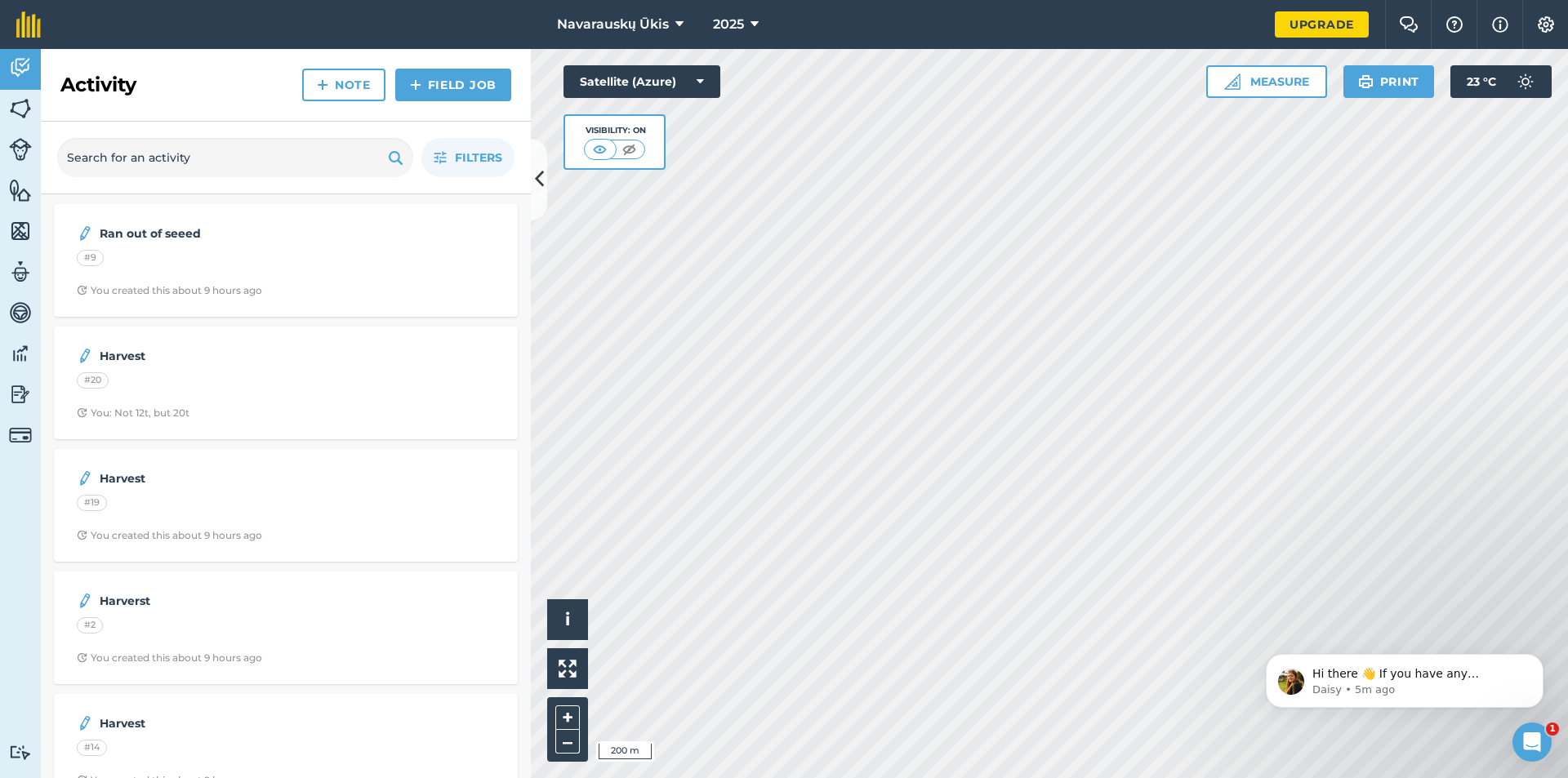
click html "Hi there 👋 If you have any questions about our pricing or which plan is right f…"
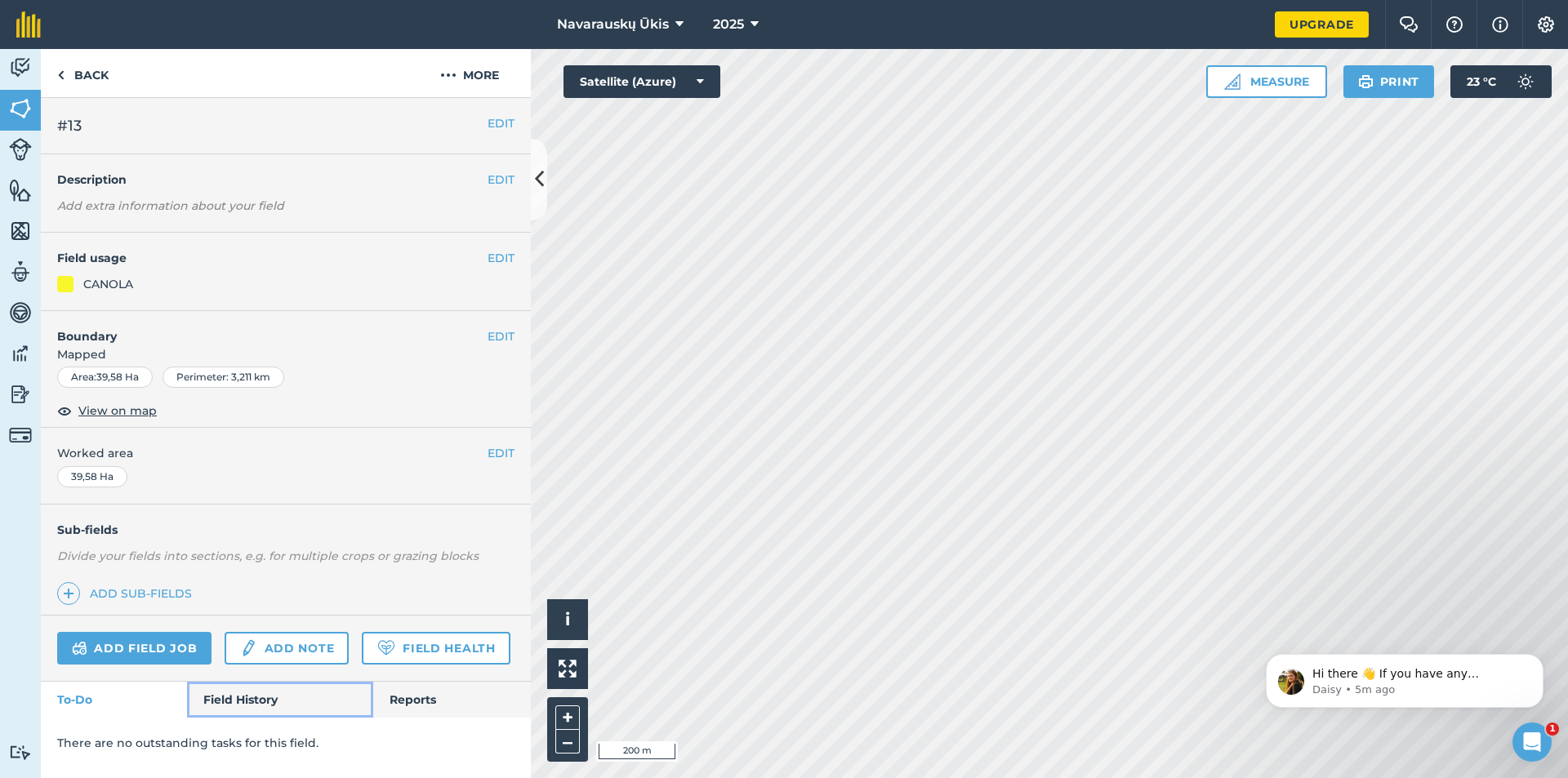
click at [239, 696] on link "Field History" at bounding box center [280, 699] width 186 height 36
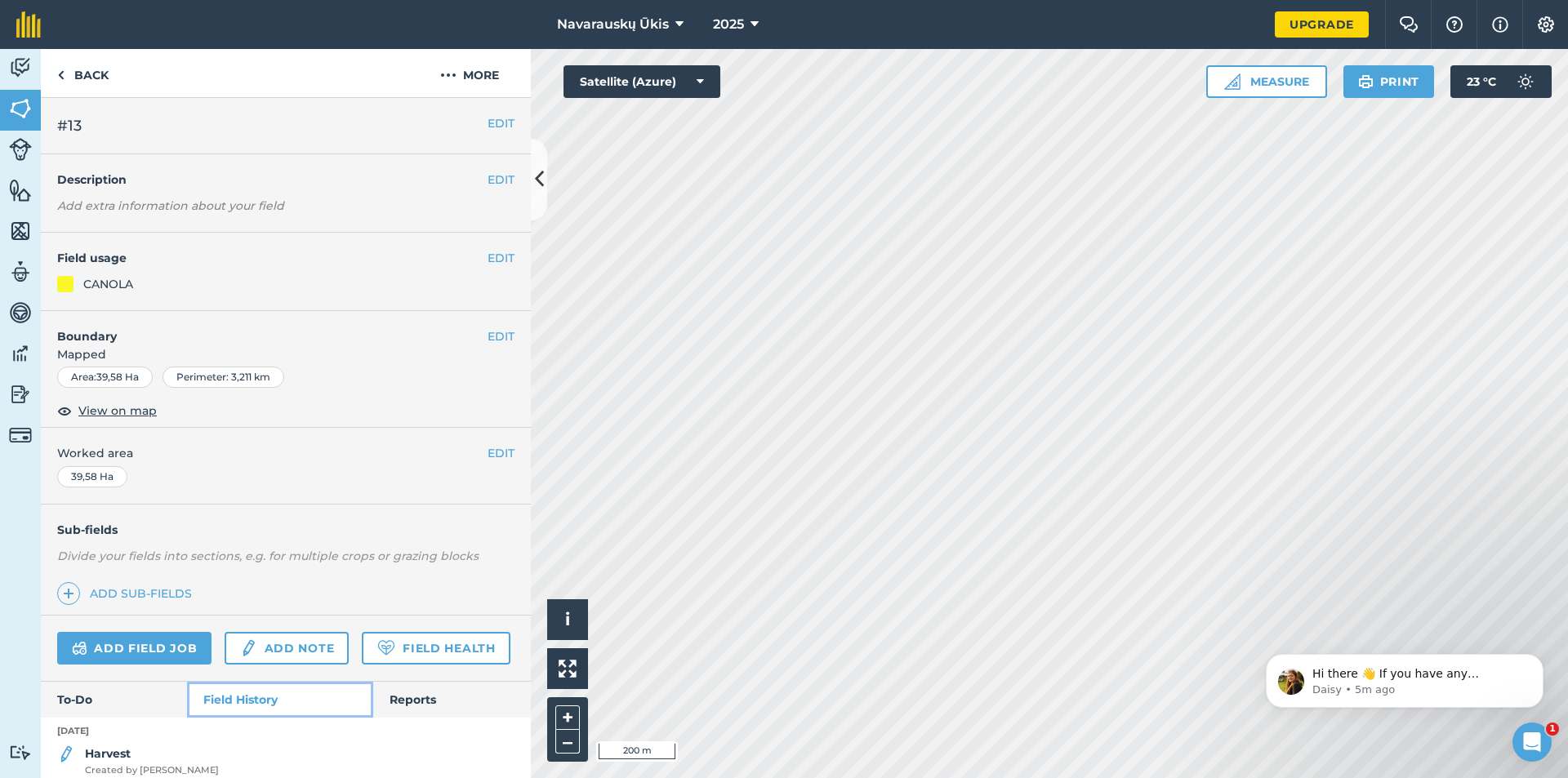
scroll to position [62, 0]
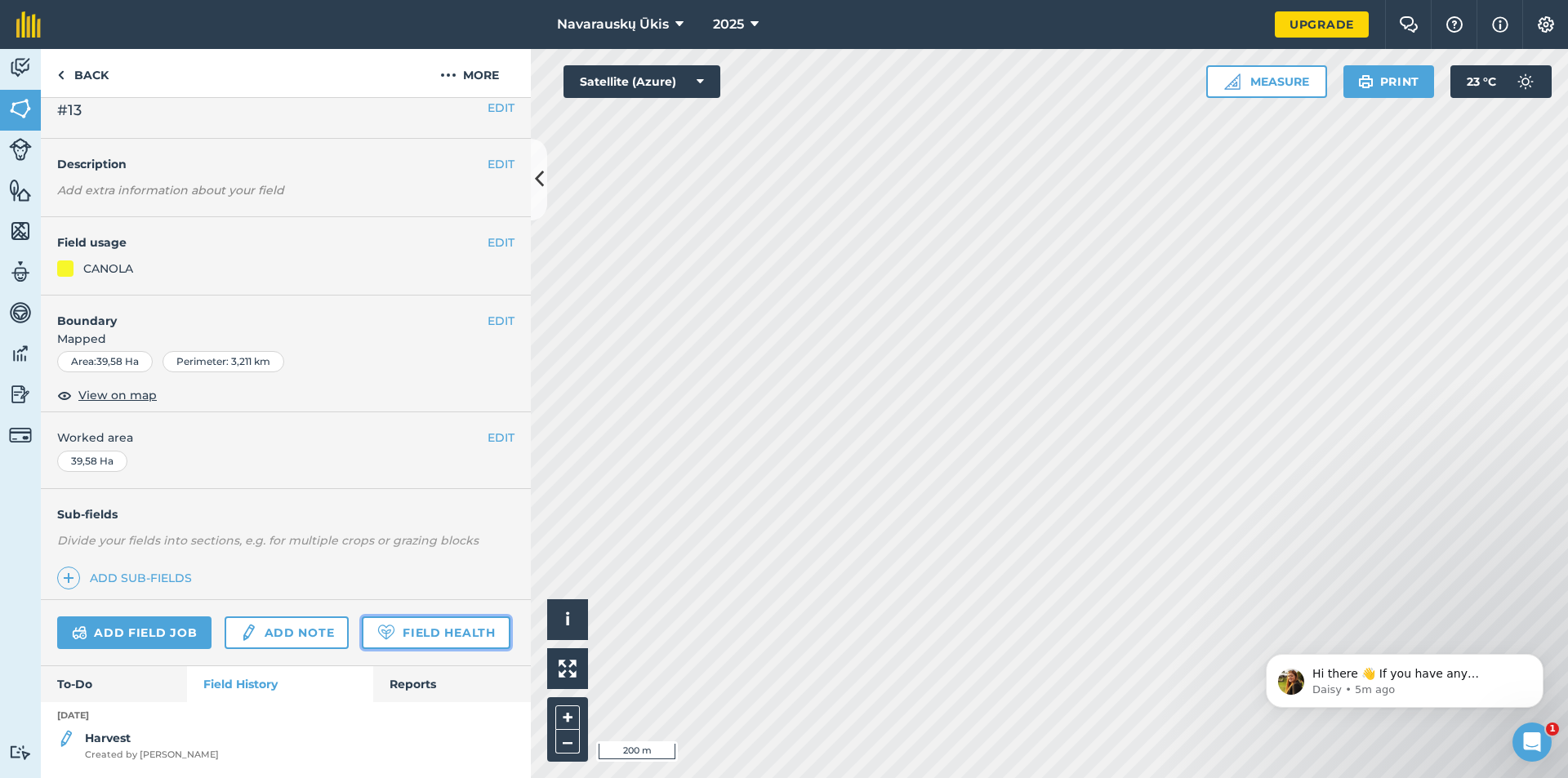
click at [362, 623] on link "Field Health" at bounding box center [436, 633] width 148 height 33
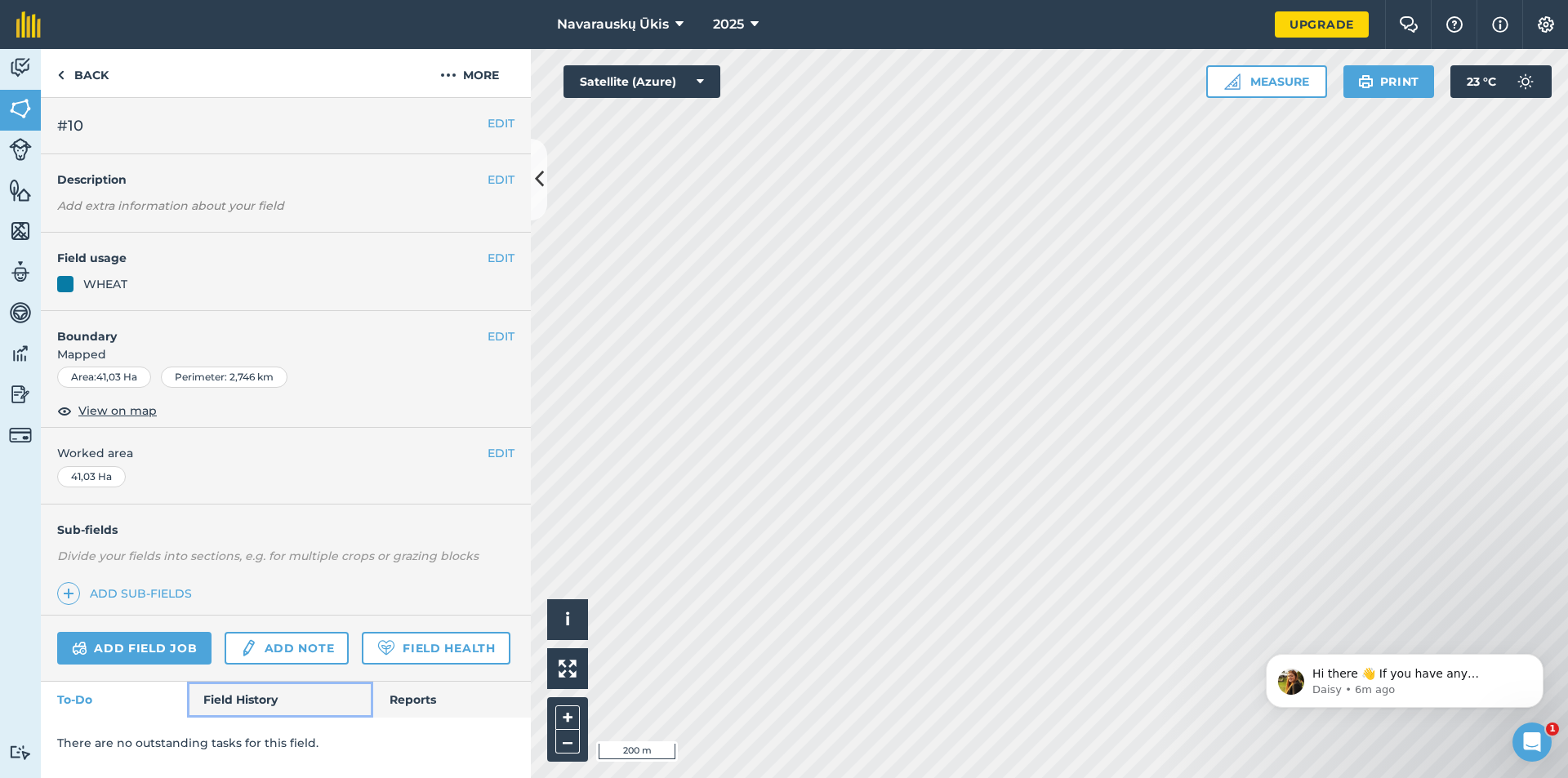
click at [301, 702] on link "Field History" at bounding box center [280, 699] width 186 height 36
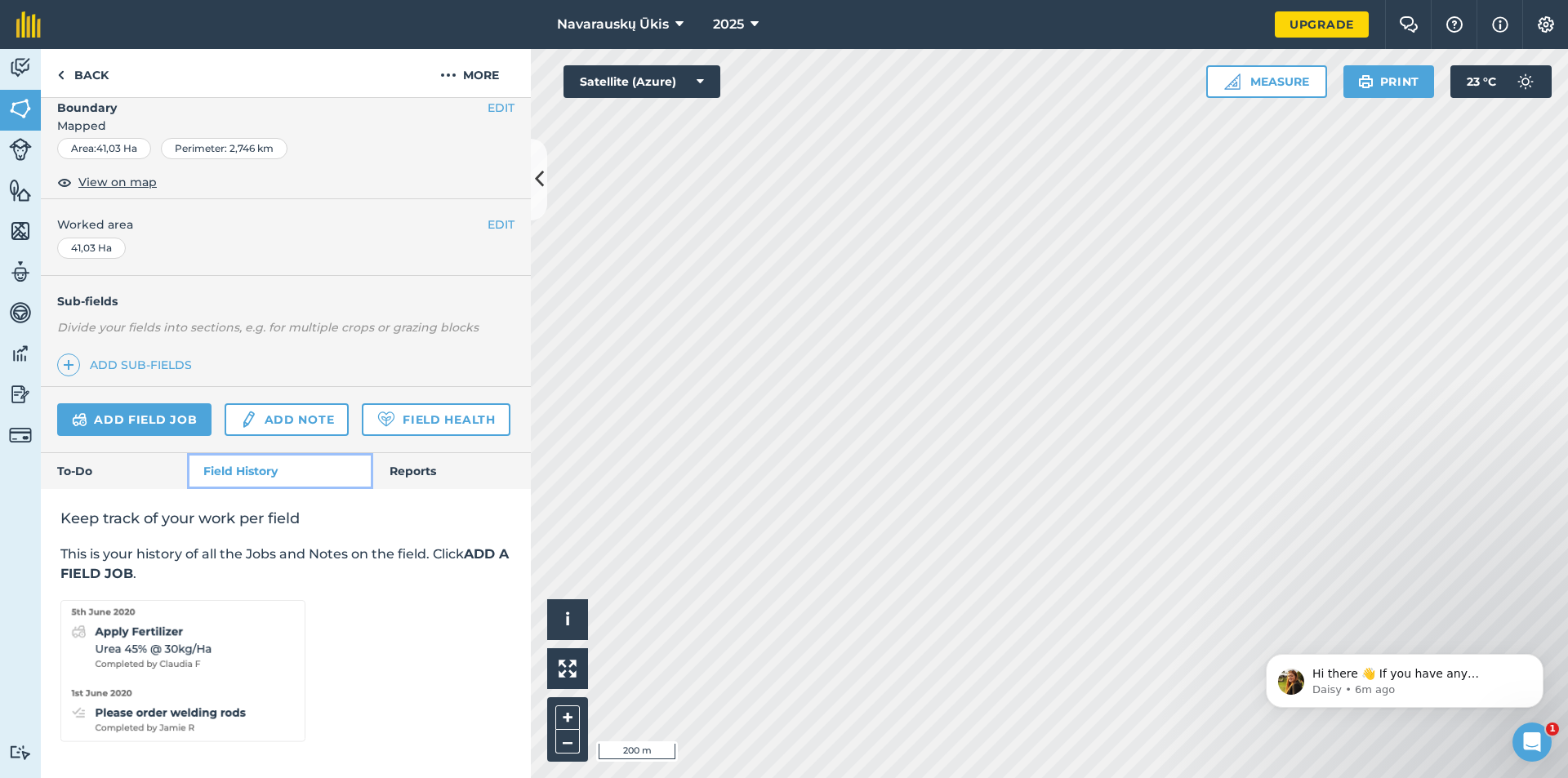
scroll to position [193, 0]
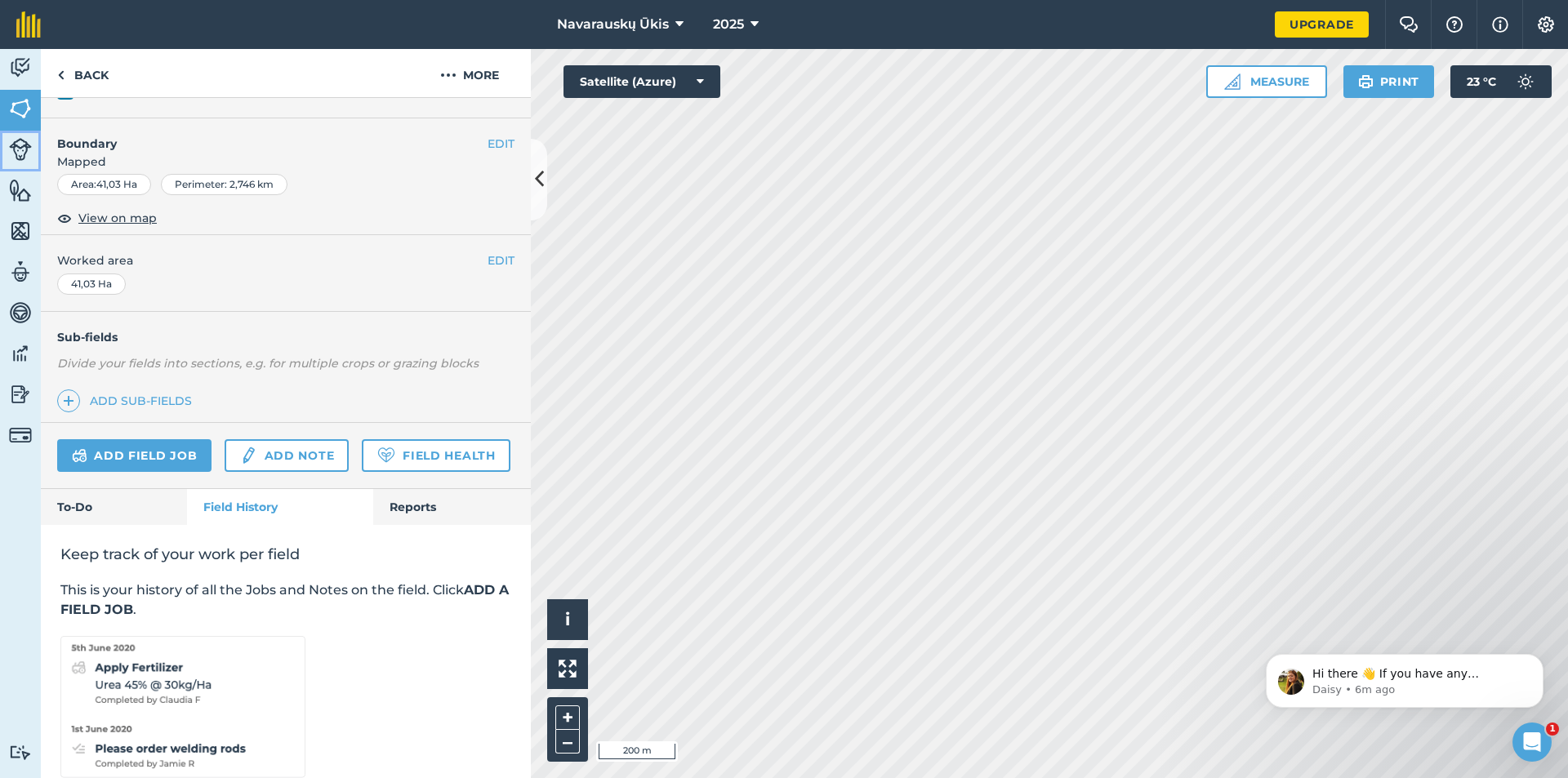
click at [28, 162] on link "Livestock" at bounding box center [20, 150] width 41 height 41
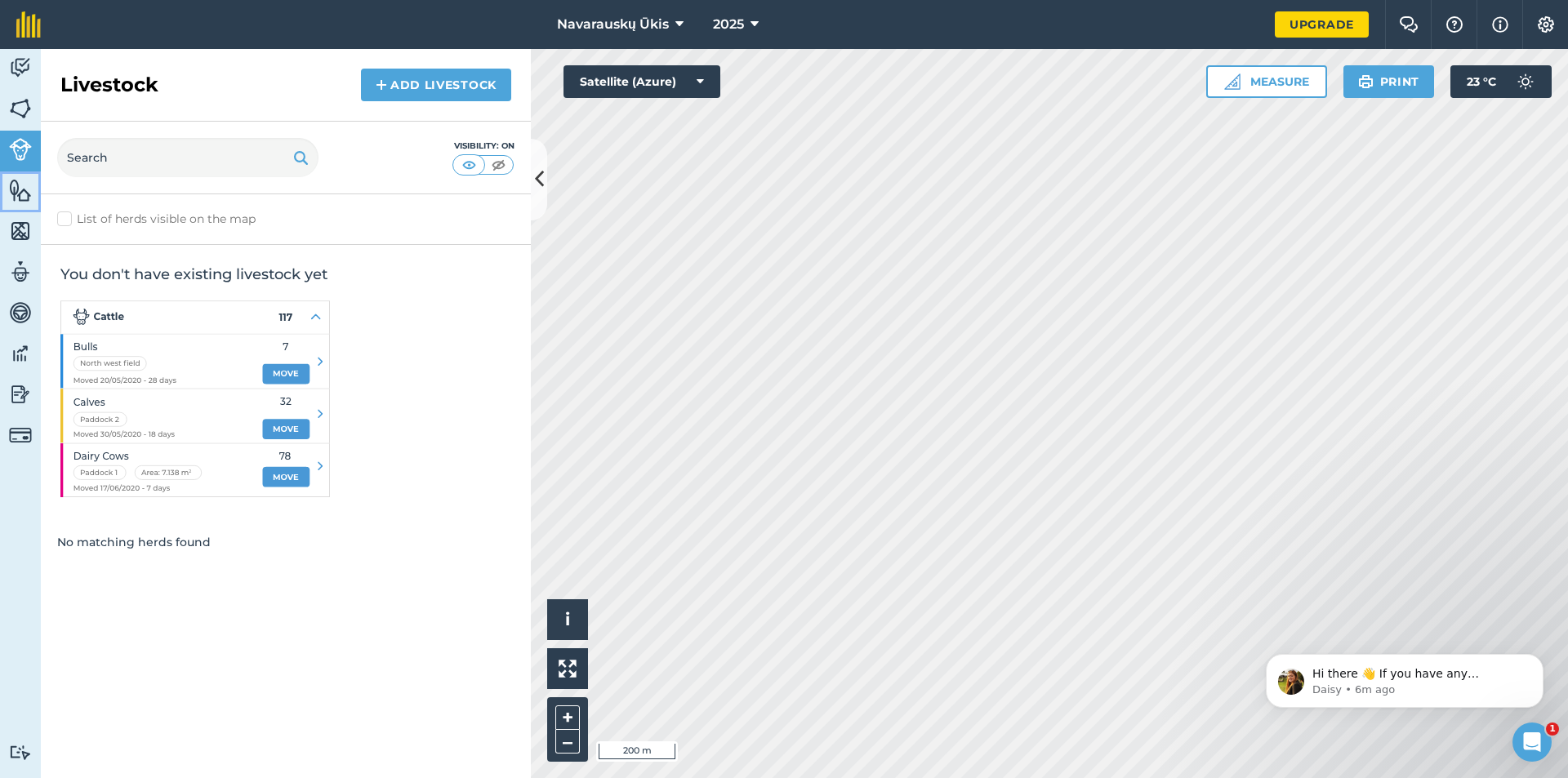
click at [9, 197] on img at bounding box center [20, 190] width 23 height 24
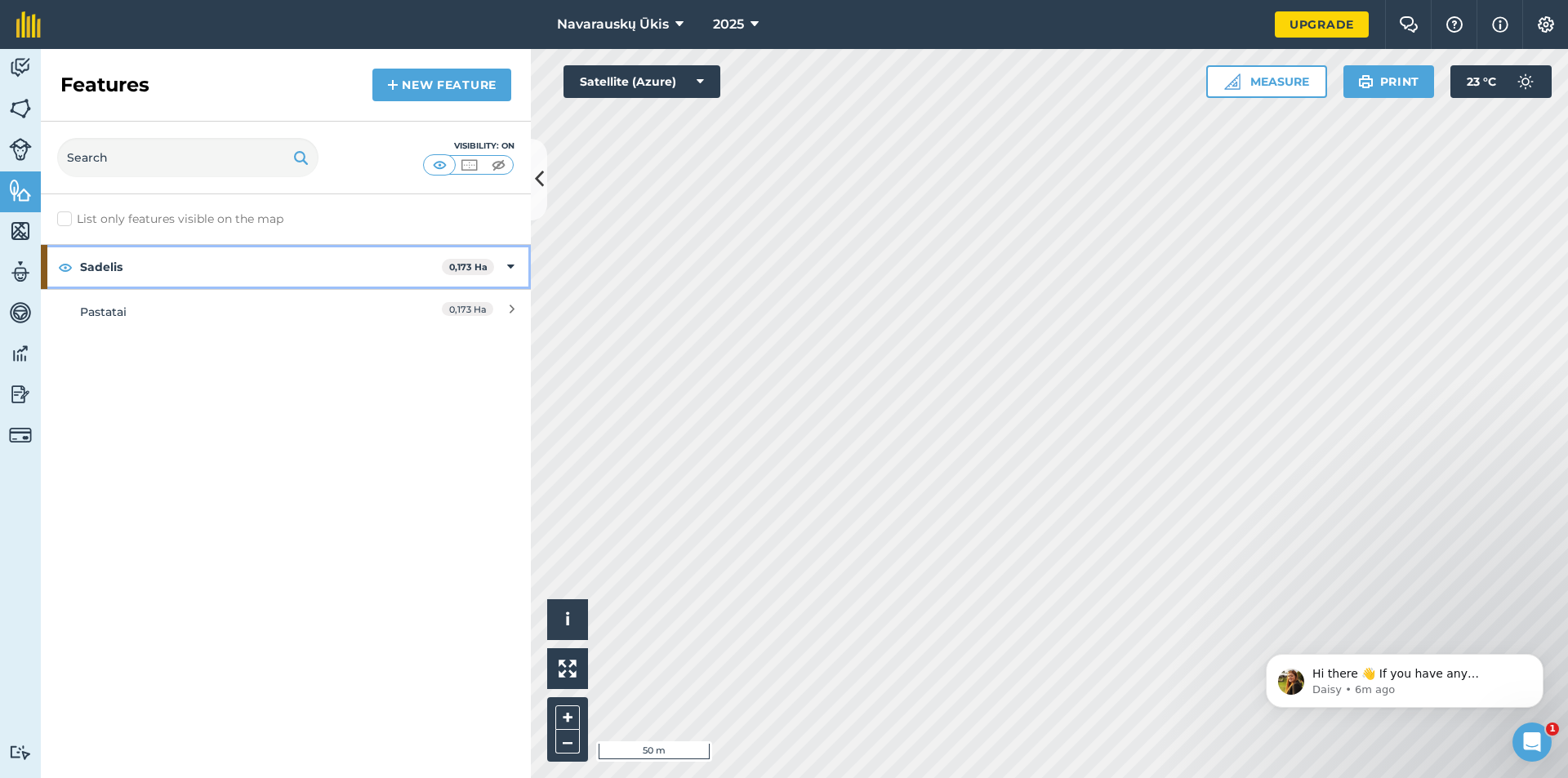
click at [194, 262] on strong "Sadelis" at bounding box center [260, 267] width 362 height 44
click at [194, 262] on strong "Sadelis" at bounding box center [262, 267] width 365 height 44
drag, startPoint x: 117, startPoint y: 265, endPoint x: 69, endPoint y: 379, distance: 123.7
click at [64, 381] on div "List only features visible on the map Sadelis 0,173 Ha Pastatai 0,173 Ha" at bounding box center [286, 486] width 490 height 584
click at [70, 267] on img at bounding box center [65, 267] width 15 height 20
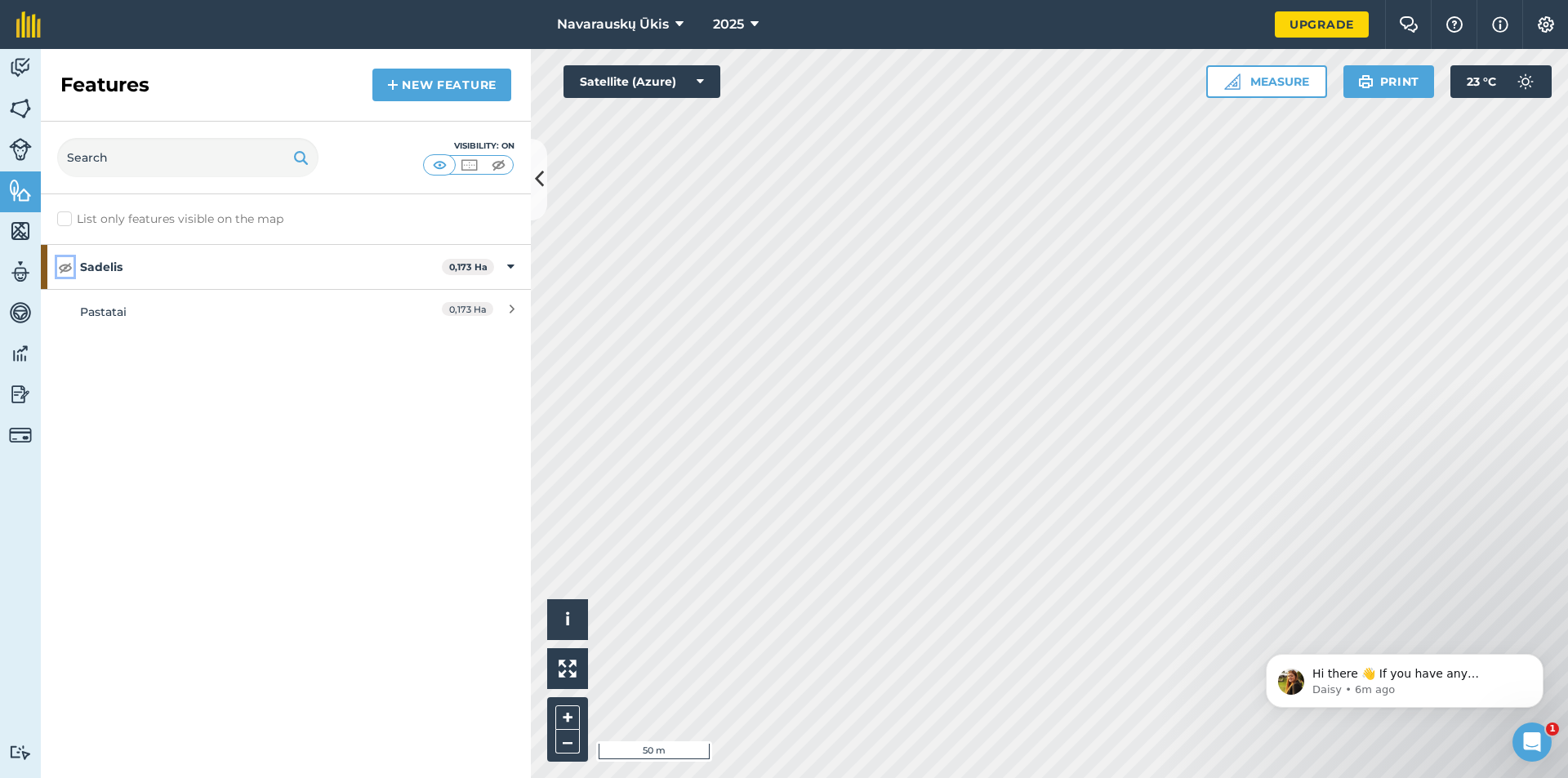
click at [70, 267] on img at bounding box center [65, 267] width 15 height 20
click at [215, 303] on div "Pastatai" at bounding box center [225, 312] width 290 height 18
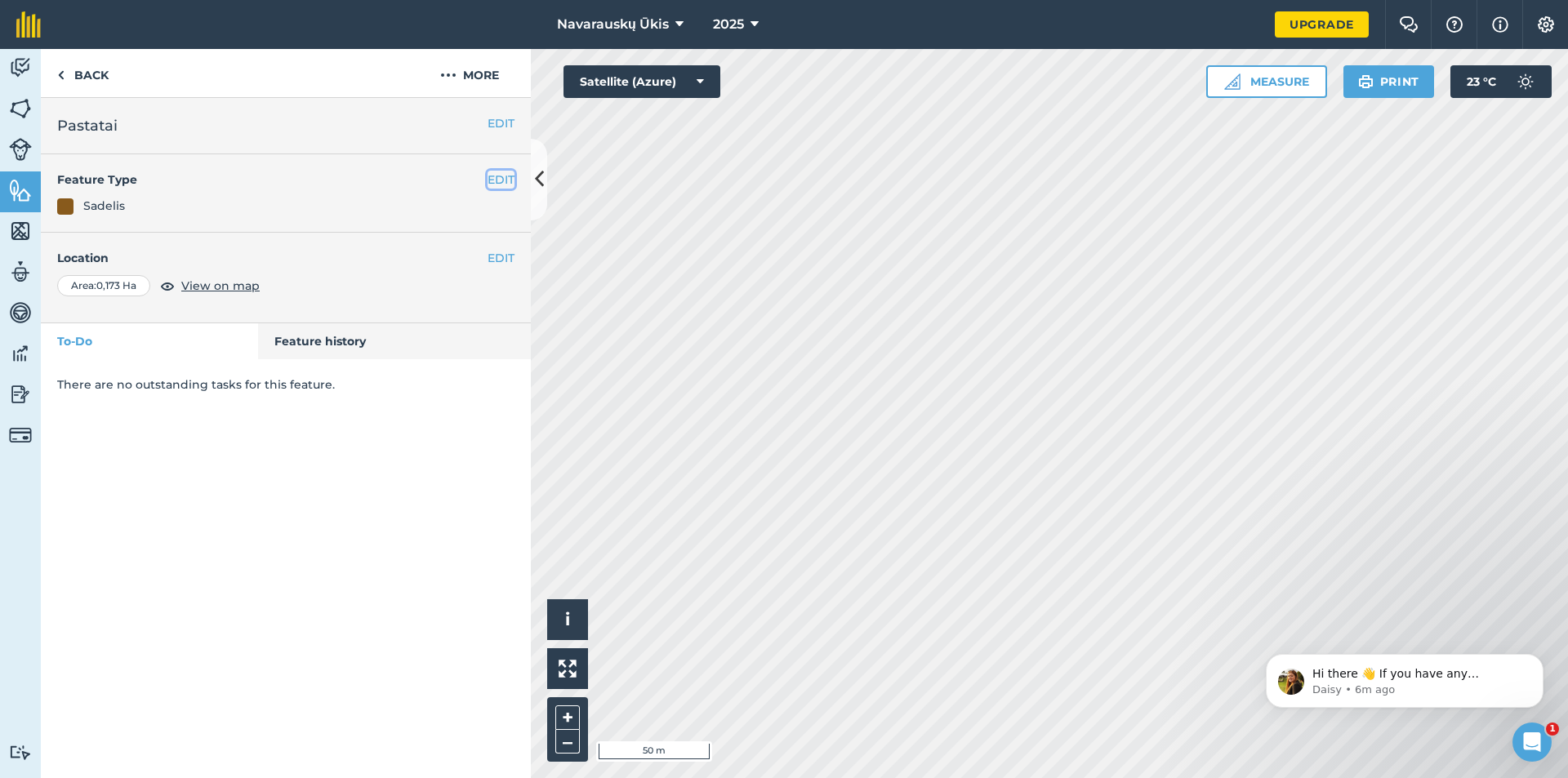
click at [497, 186] on button "EDIT" at bounding box center [501, 180] width 27 height 18
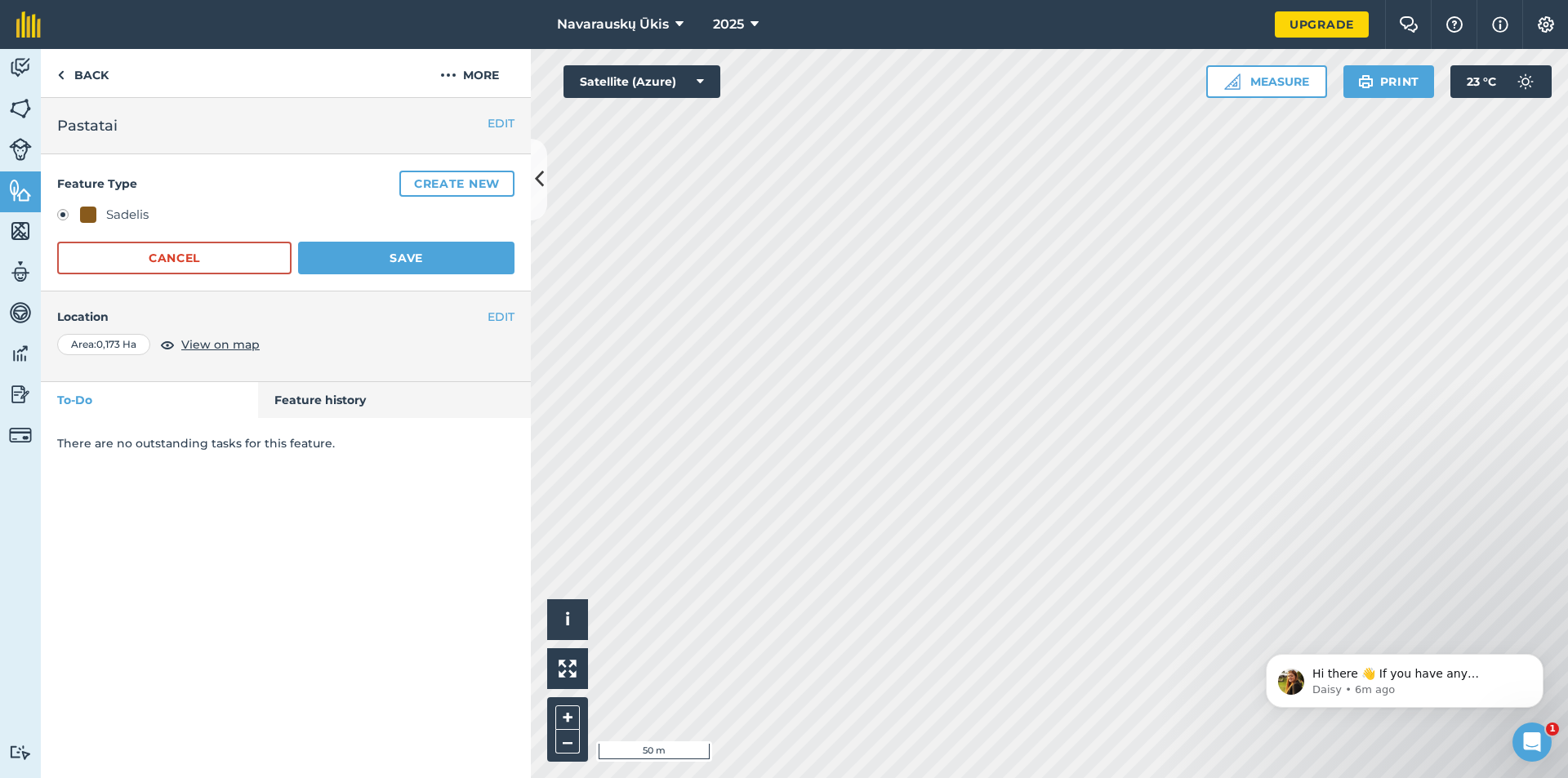
click at [128, 219] on div "Sadelis" at bounding box center [127, 214] width 43 height 20
drag, startPoint x: 128, startPoint y: 219, endPoint x: 221, endPoint y: 184, distance: 99.4
click at [219, 185] on h4 "Feature Type Create new" at bounding box center [286, 184] width 458 height 26
click at [428, 168] on div "Feature Type Create new Sadelis Cancel Save" at bounding box center [286, 223] width 490 height 137
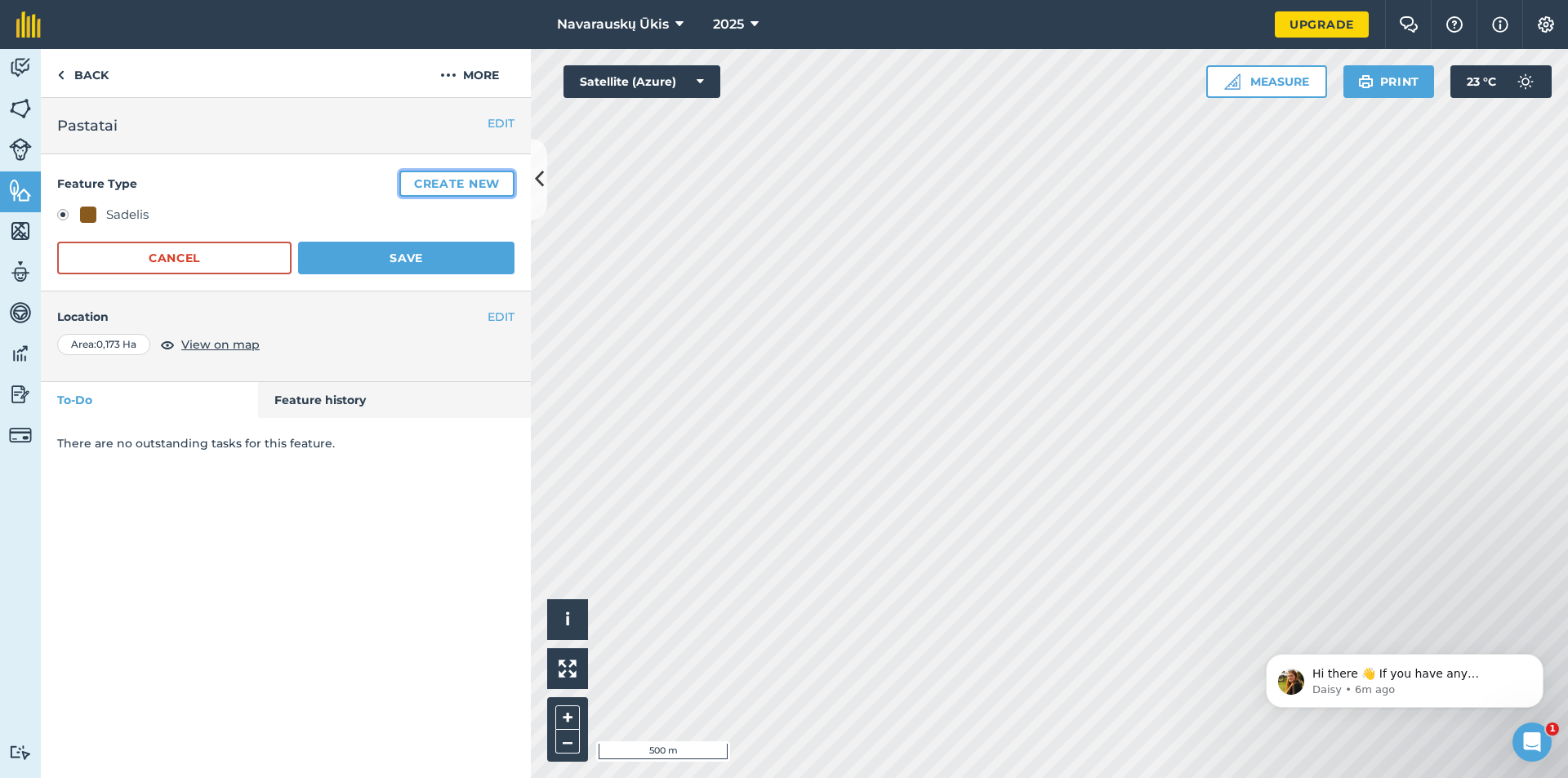
click at [434, 176] on button "Create new" at bounding box center [457, 184] width 115 height 26
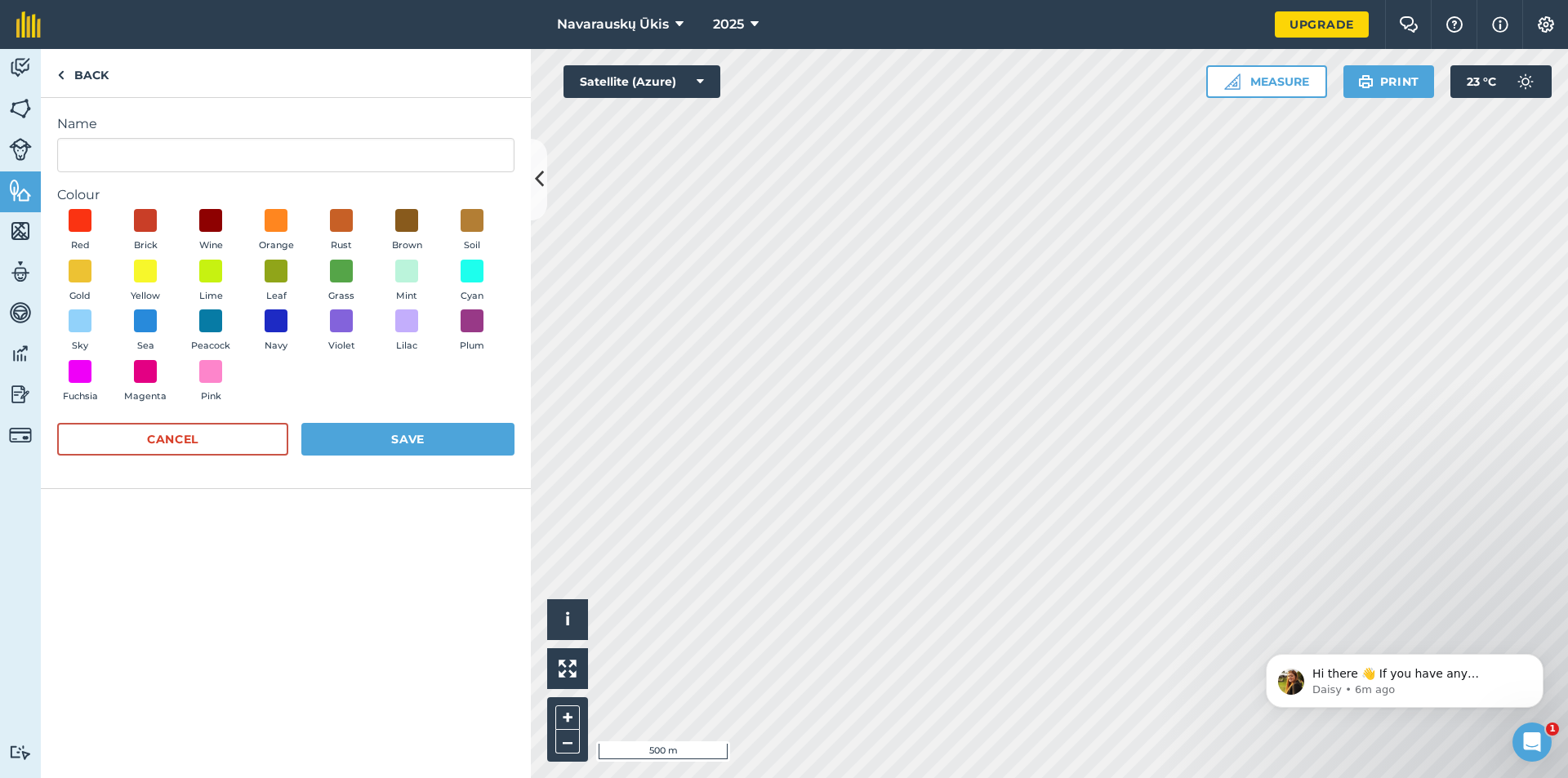
click at [213, 186] on label "Colour" at bounding box center [286, 195] width 458 height 20
click at [212, 170] on input "Name" at bounding box center [286, 155] width 458 height 35
click at [397, 221] on span at bounding box center [406, 221] width 25 height 25
drag, startPoint x: 48, startPoint y: 160, endPoint x: 0, endPoint y: 161, distance: 48.0
click at [0, 161] on div "Activity Fields Livestock Features Maps Team Vehicles Data Reporting Billing Tu…" at bounding box center [784, 413] width 1568 height 729
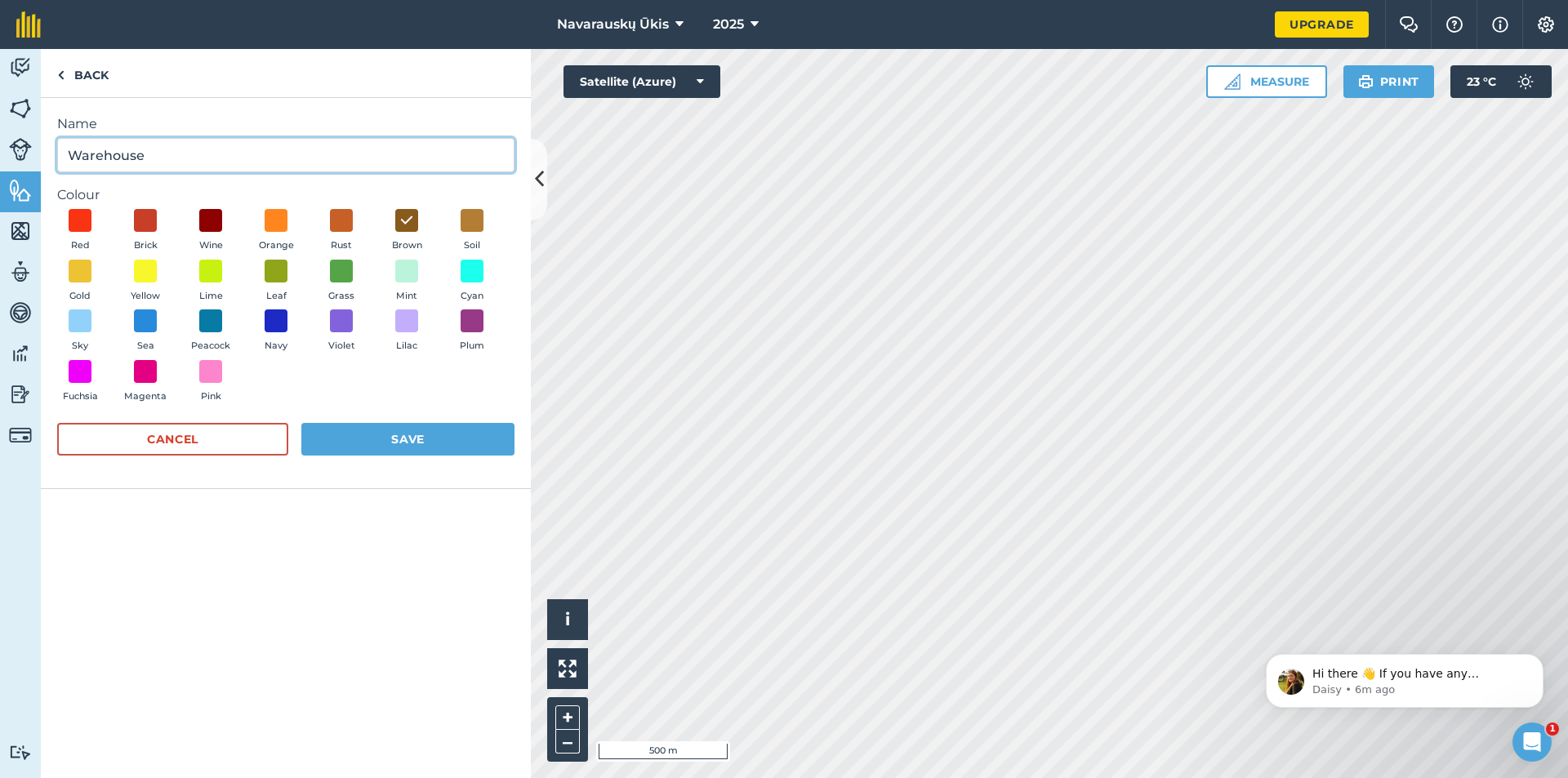
type input "Warehouse"
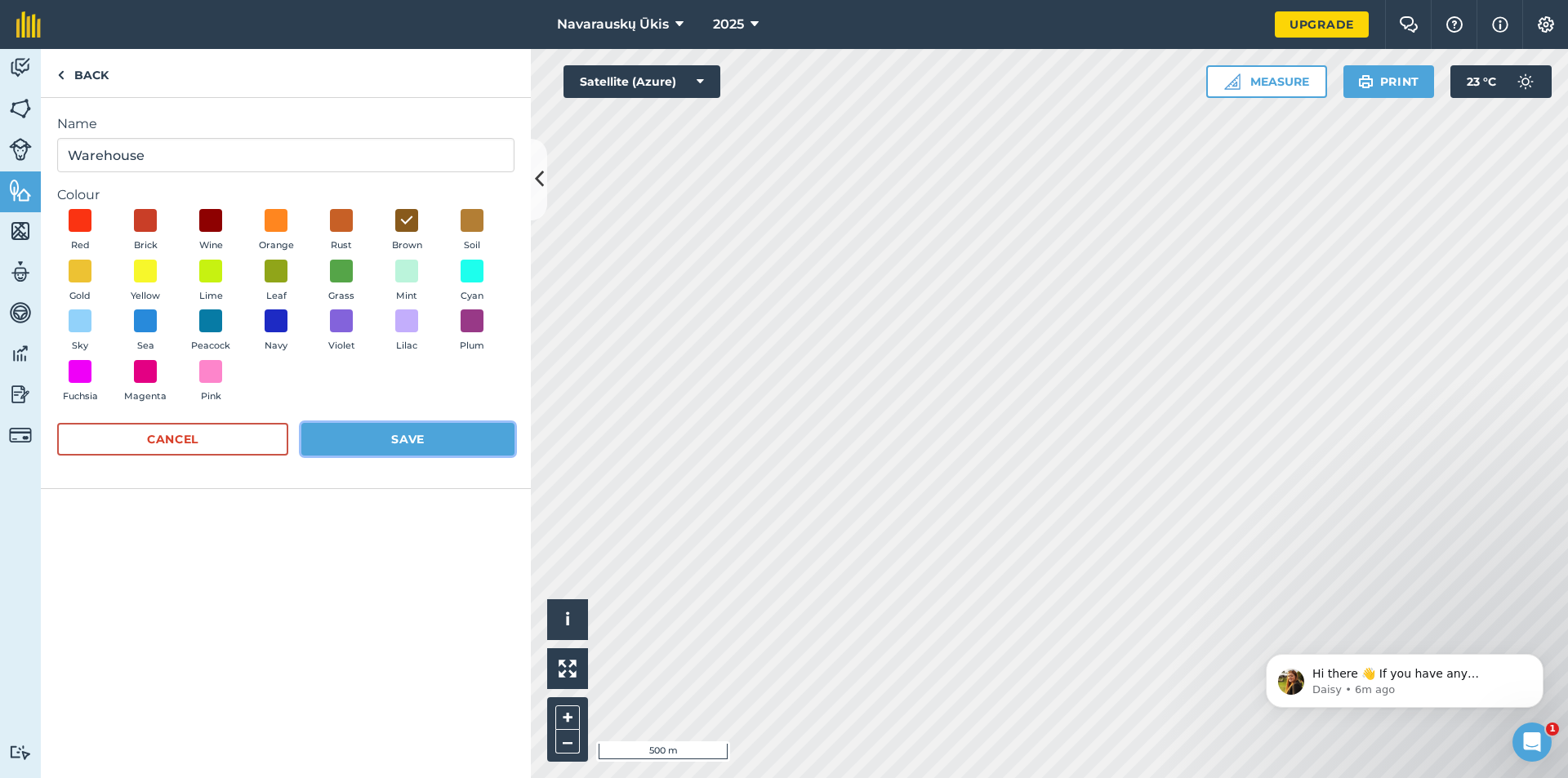
click at [395, 438] on button "Save" at bounding box center [407, 439] width 213 height 33
radio input "false"
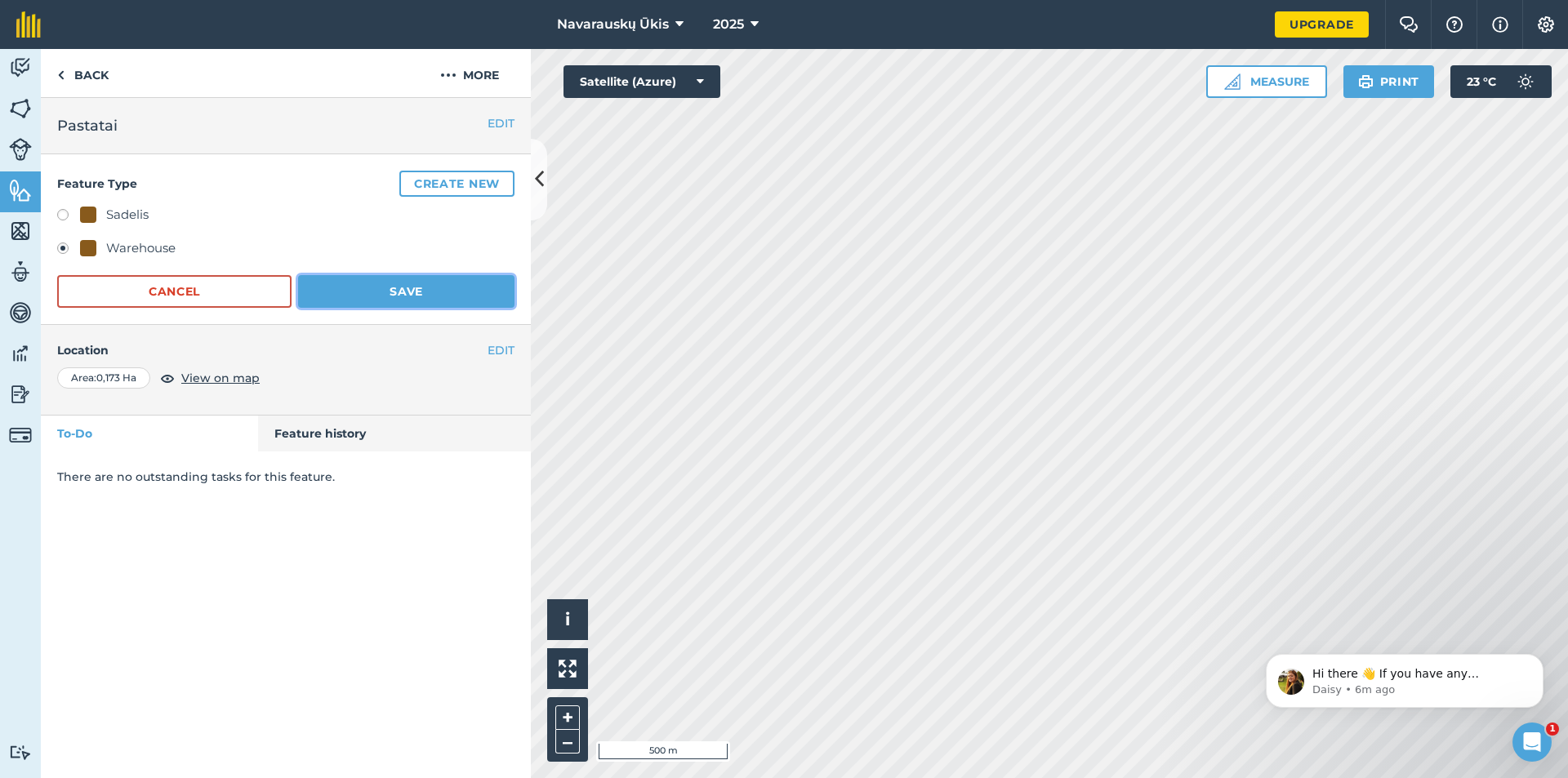
click at [406, 287] on button "Save" at bounding box center [405, 292] width 216 height 33
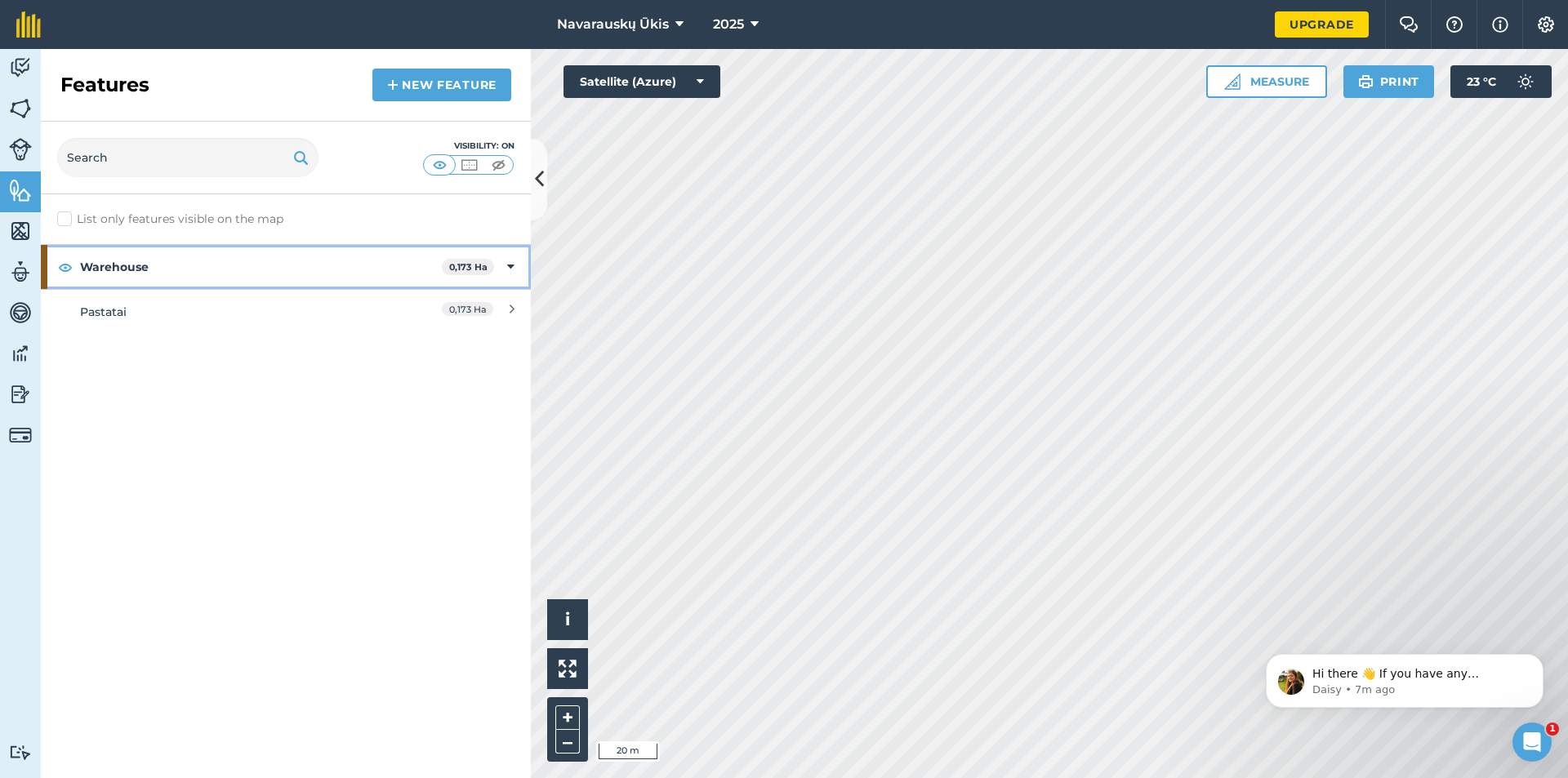
click at [511, 267] on icon at bounding box center [511, 267] width 7 height 18
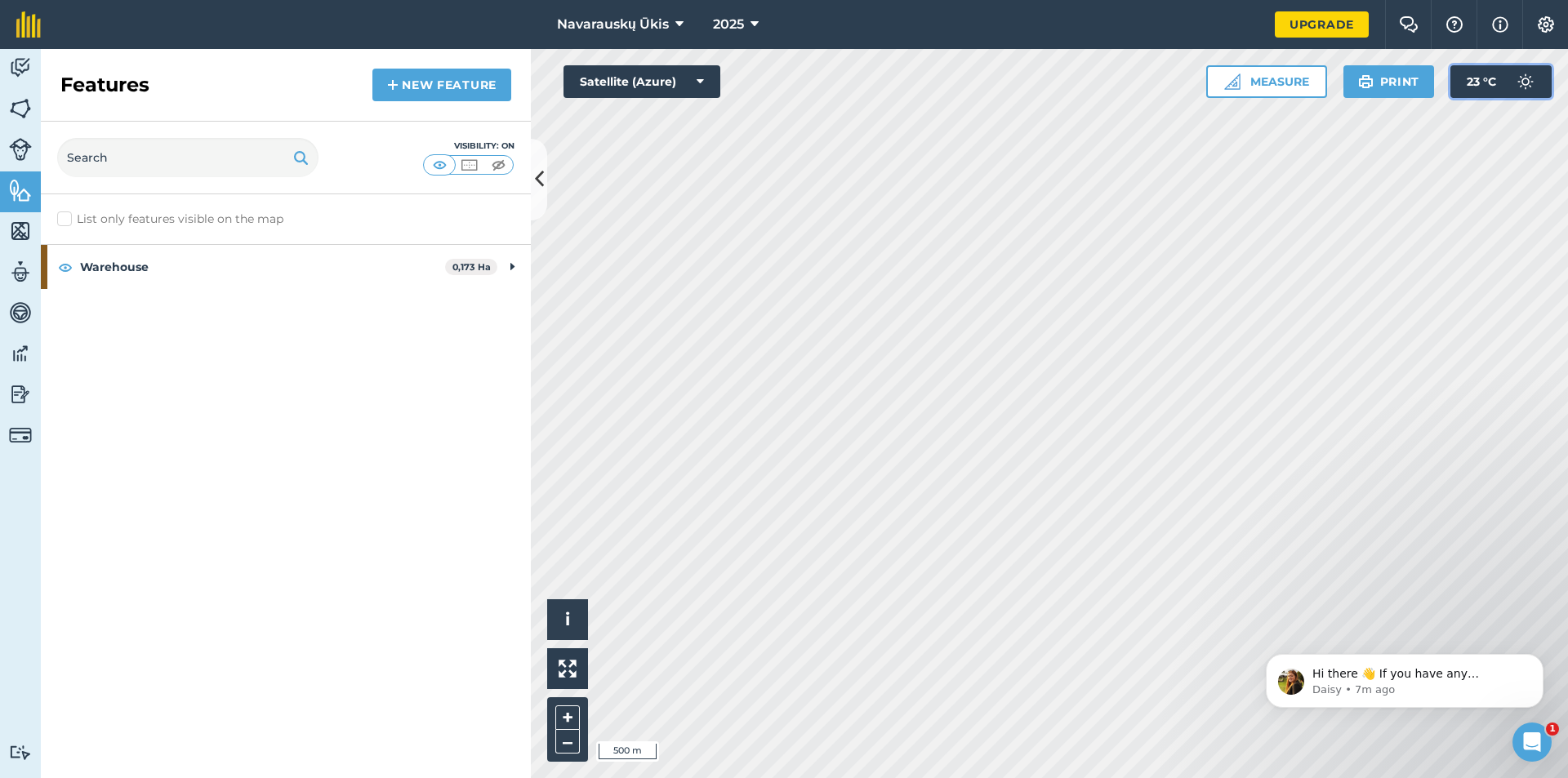
click at [1357, 75] on button "23 ° C" at bounding box center [1501, 82] width 102 height 33
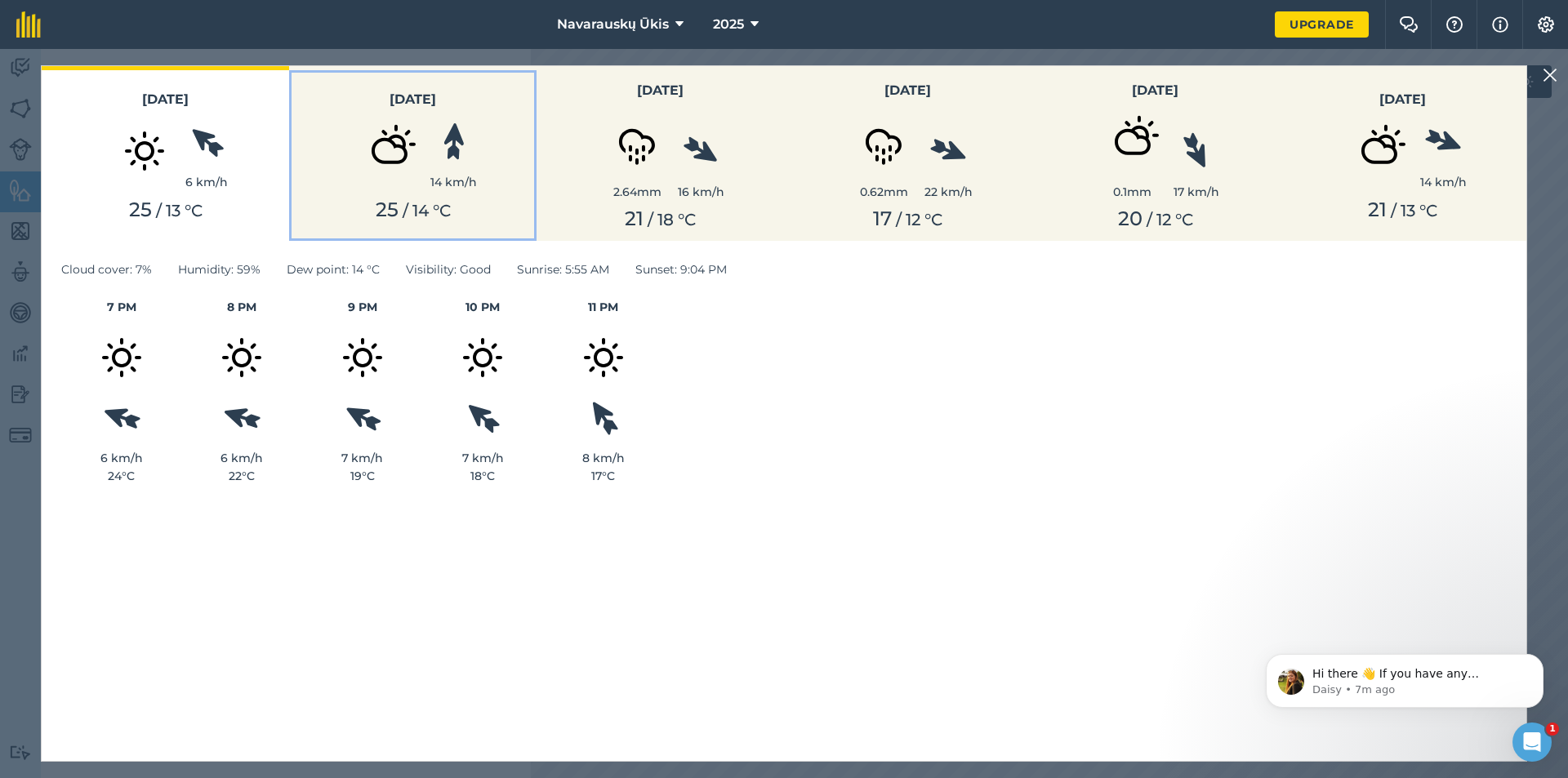
click at [444, 223] on button "[DATE] 14 km/h 25 / 14 ° C" at bounding box center [412, 153] width 247 height 175
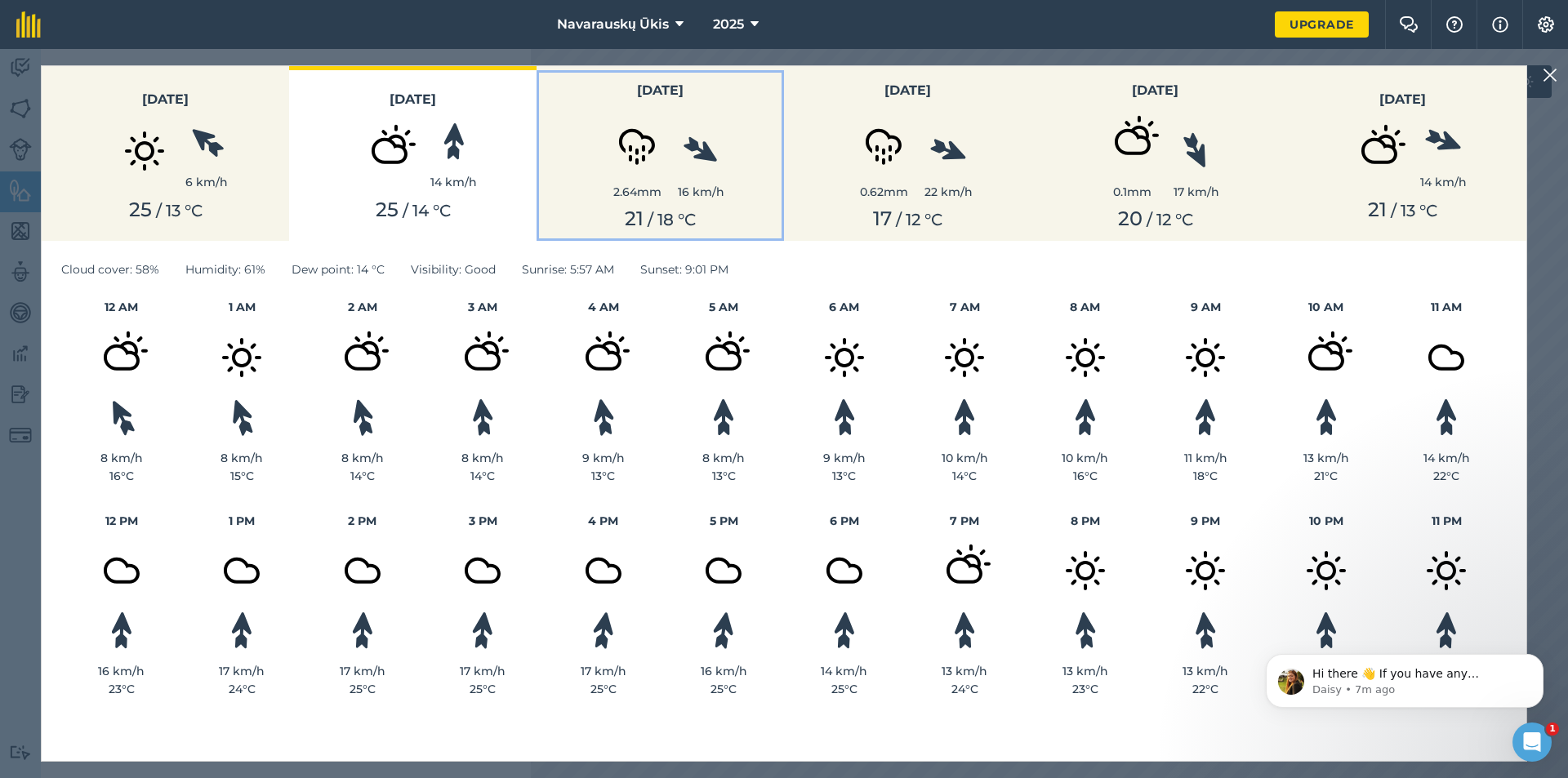
click at [654, 195] on div "2.64 mm" at bounding box center [637, 192] width 82 height 18
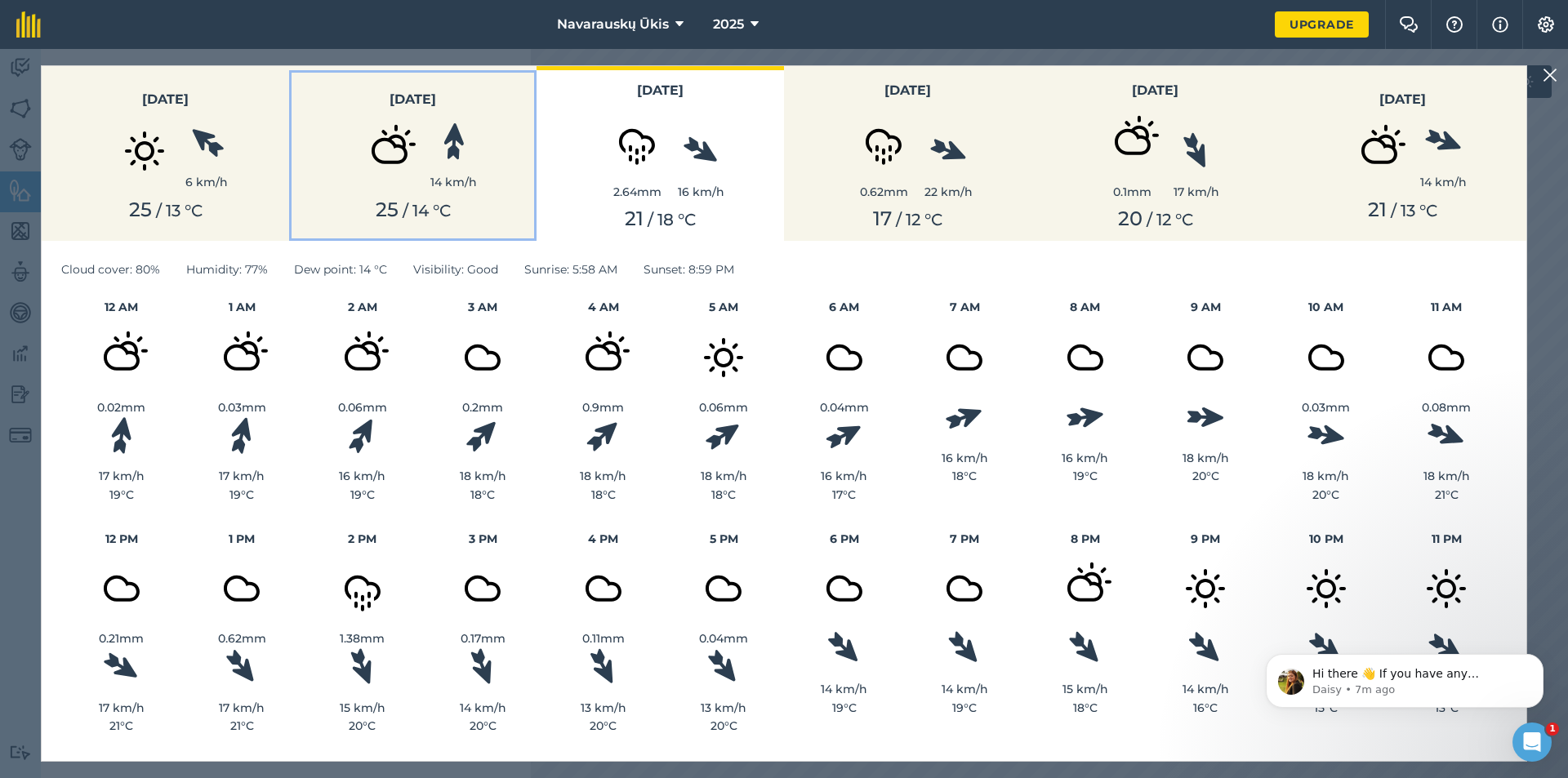
click at [450, 195] on button "[DATE] 14 km/h 25 / 14 ° C" at bounding box center [412, 153] width 247 height 175
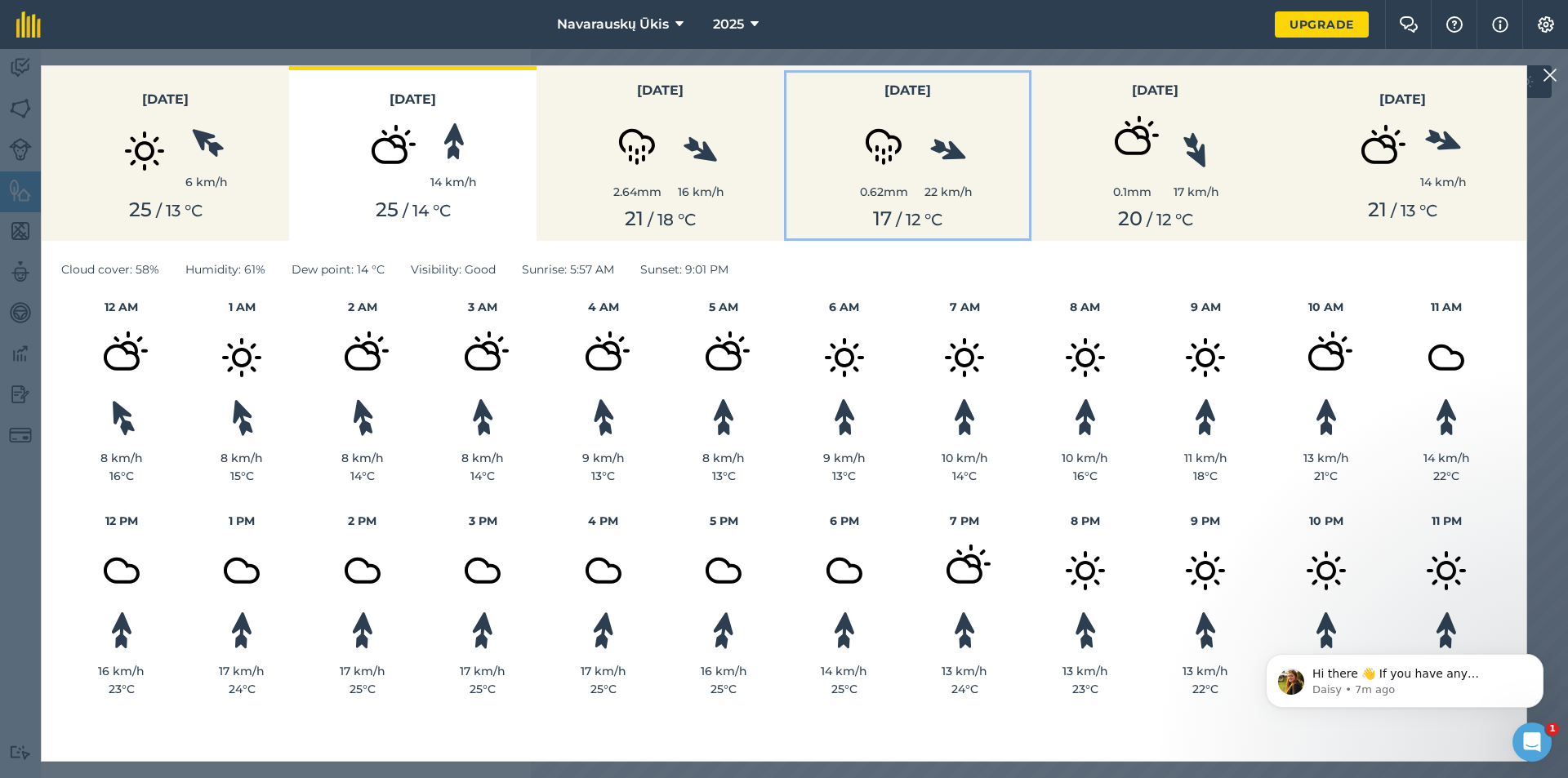
click at [852, 187] on div "0.62 mm" at bounding box center [884, 192] width 82 height 18
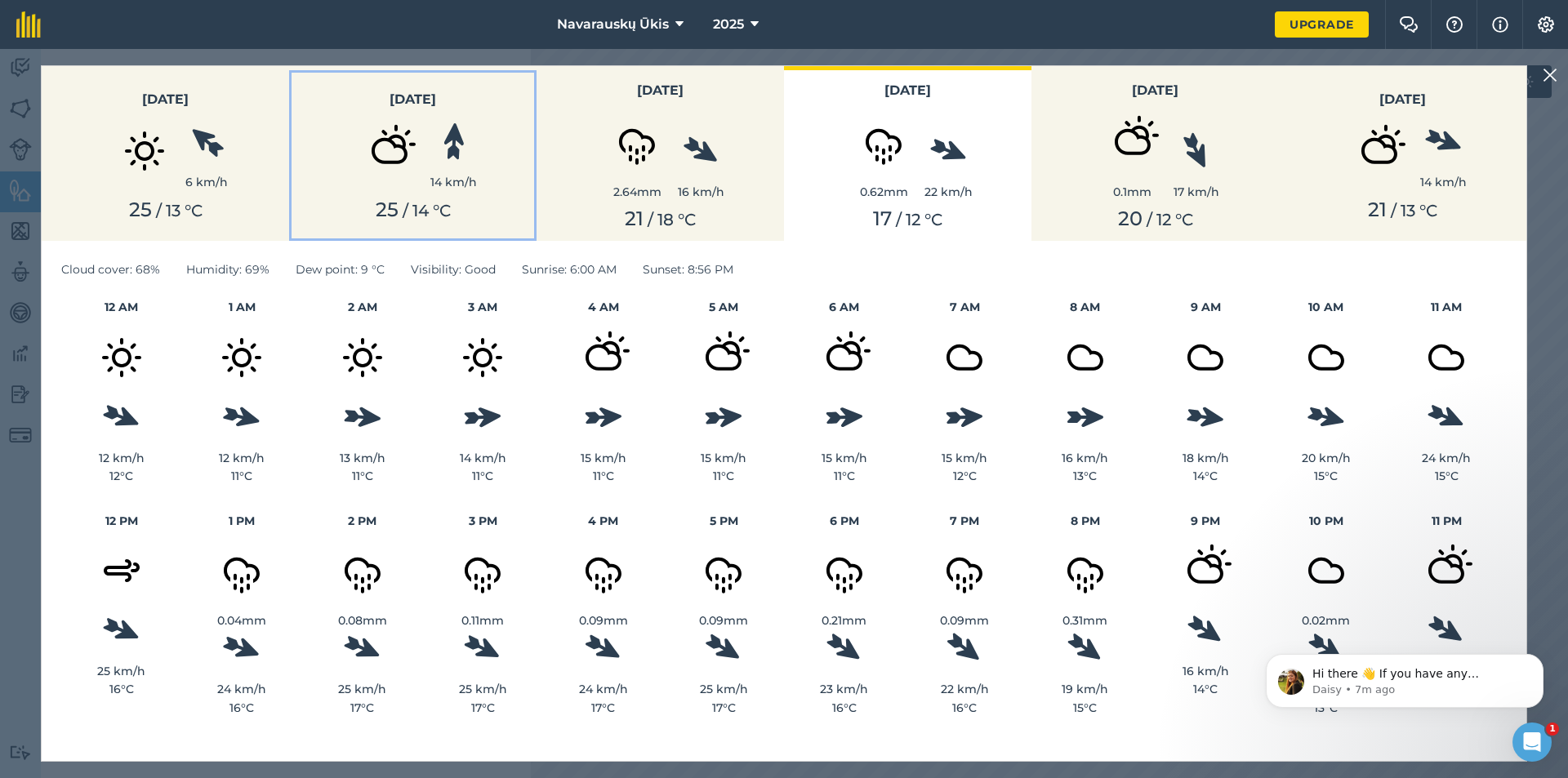
drag, startPoint x: 464, startPoint y: 151, endPoint x: 426, endPoint y: 158, distance: 38.6
click at [464, 152] on div "14 km/h" at bounding box center [454, 156] width 47 height 69
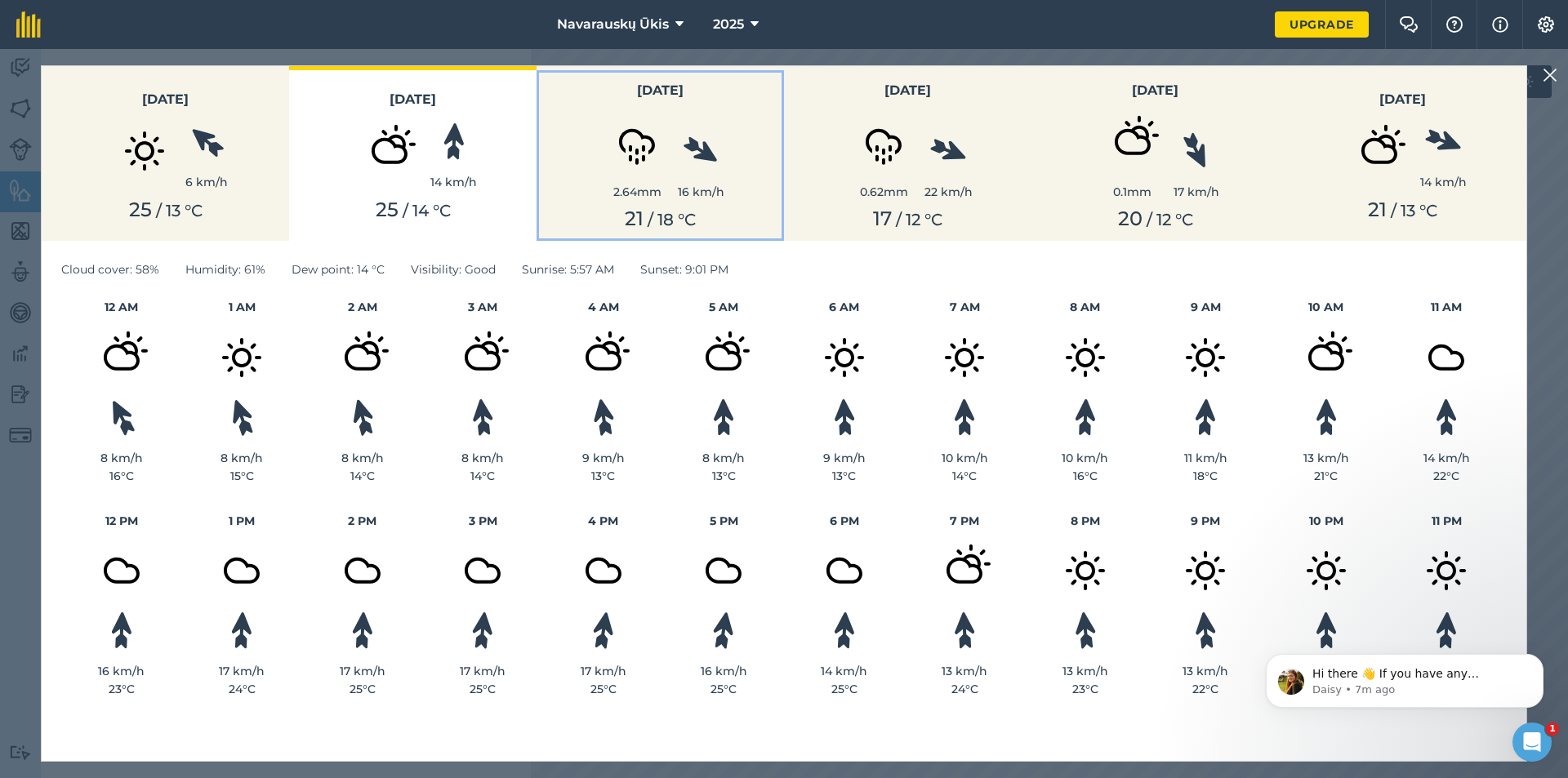
click at [643, 201] on button "[DATE] 2.64 mm 16 km/h 21 / 18 ° C" at bounding box center [660, 153] width 247 height 175
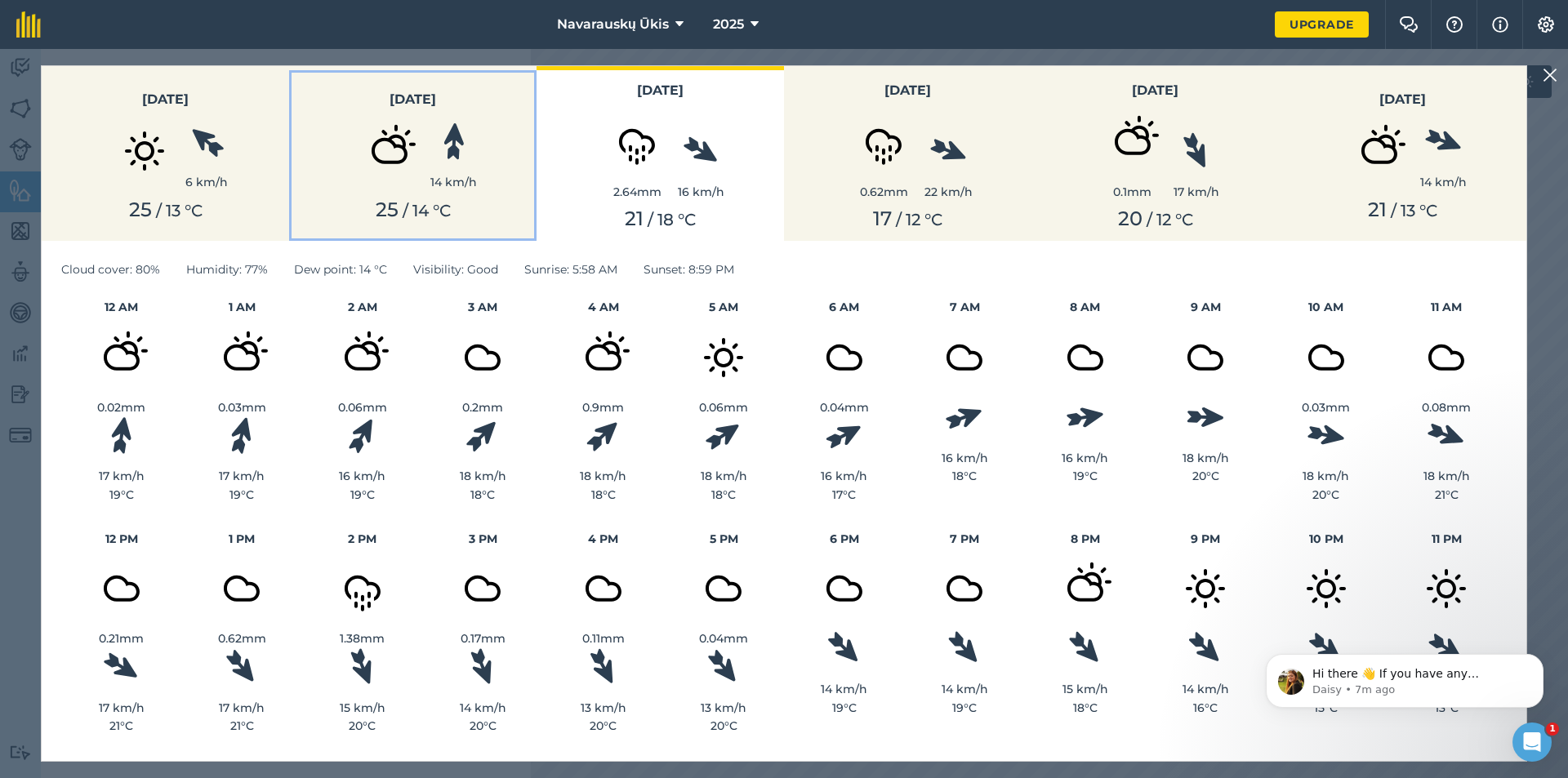
click at [370, 168] on img at bounding box center [390, 151] width 82 height 82
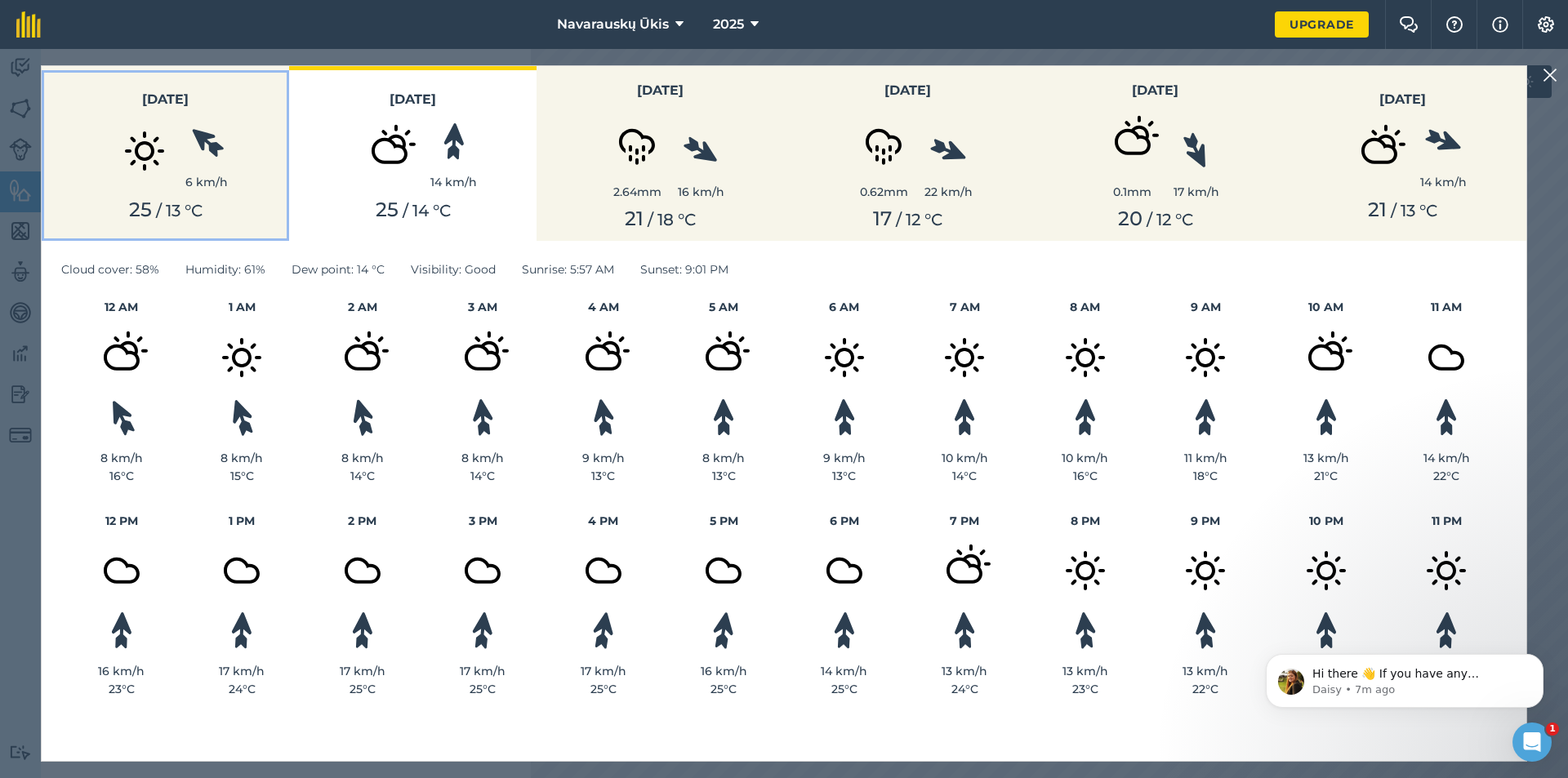
click at [161, 167] on img at bounding box center [144, 151] width 82 height 82
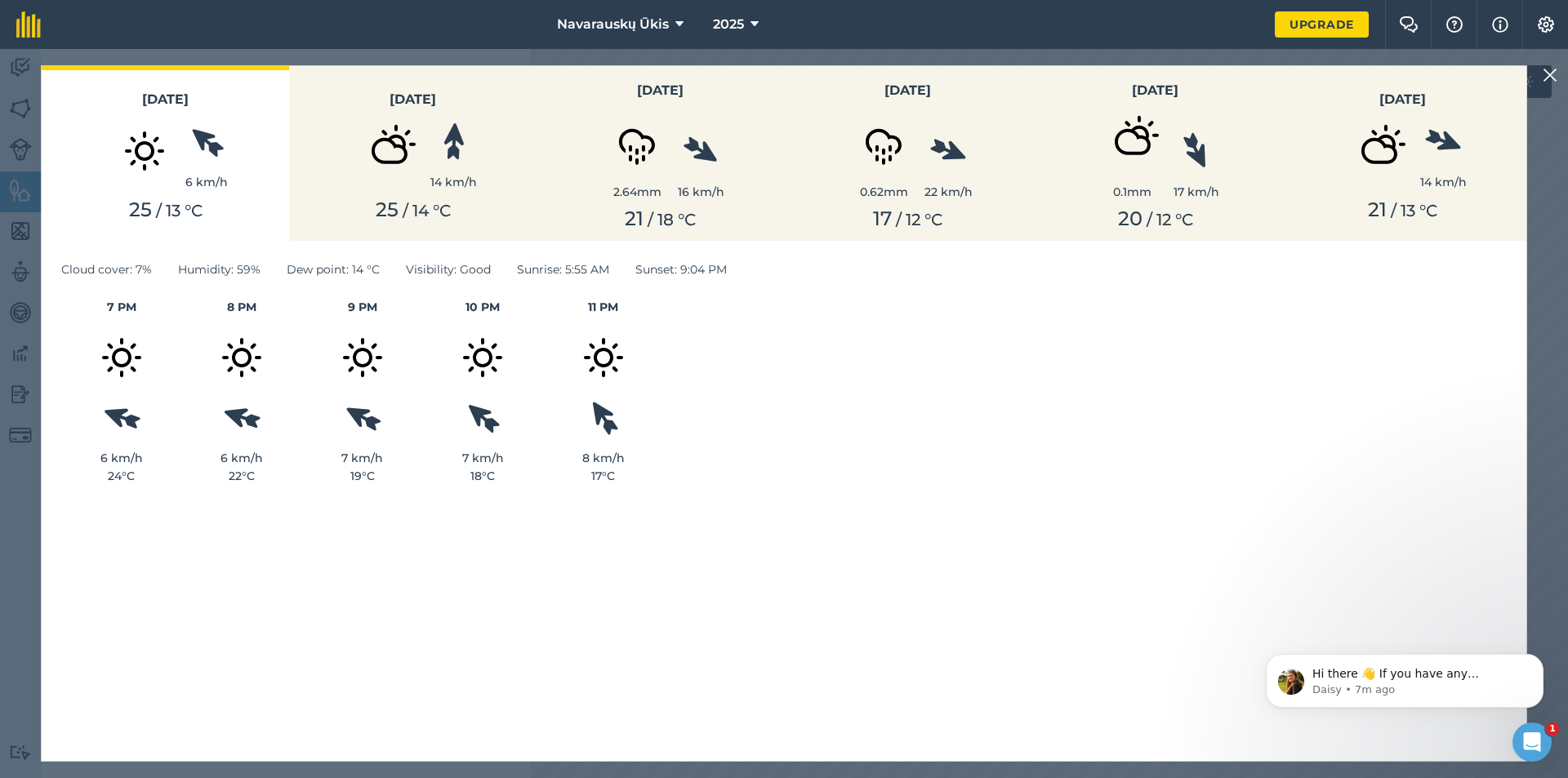
click at [1357, 76] on img at bounding box center [1550, 75] width 15 height 20
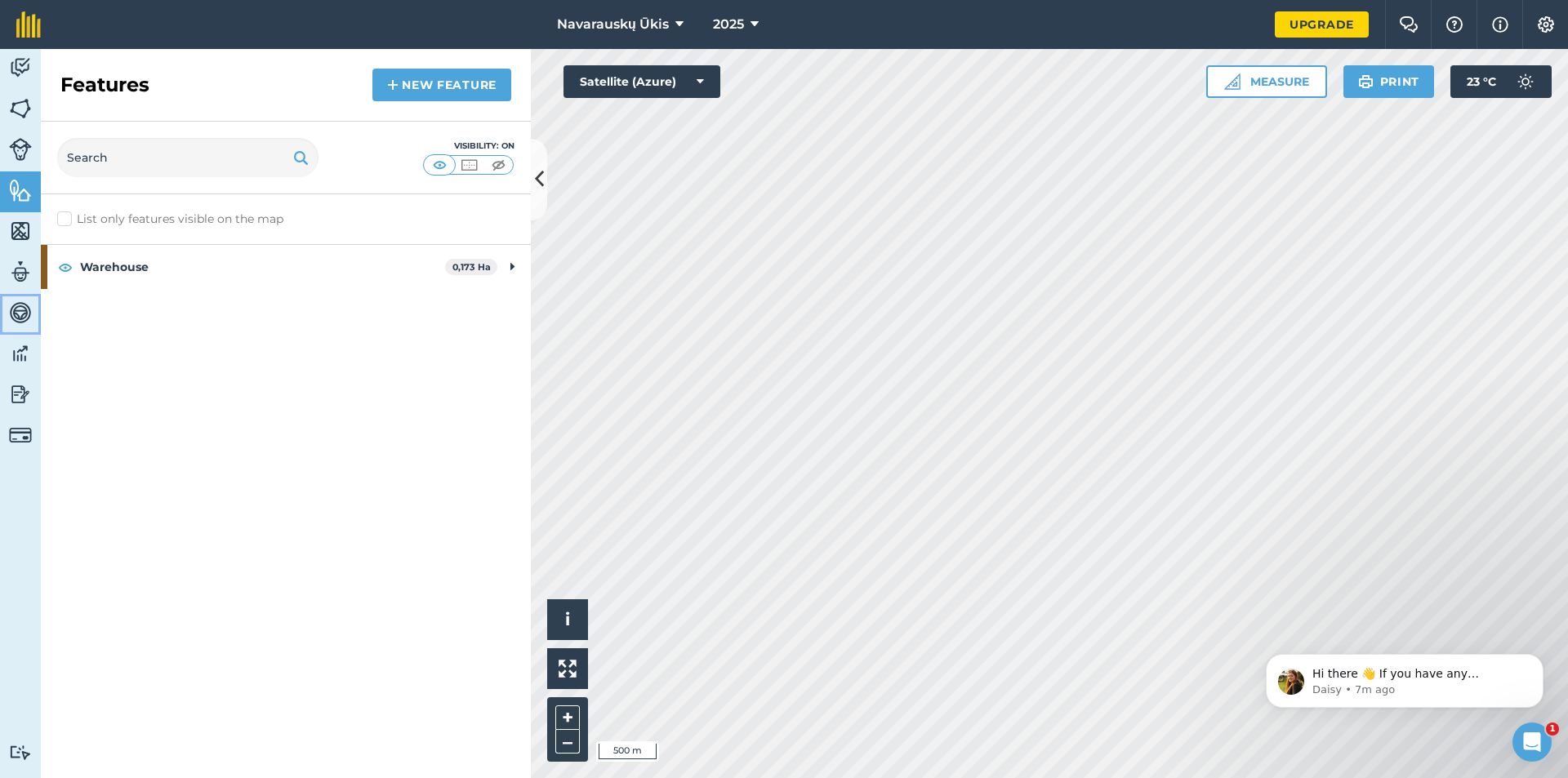
click at [3, 304] on link "Vehicles" at bounding box center [20, 314] width 41 height 41
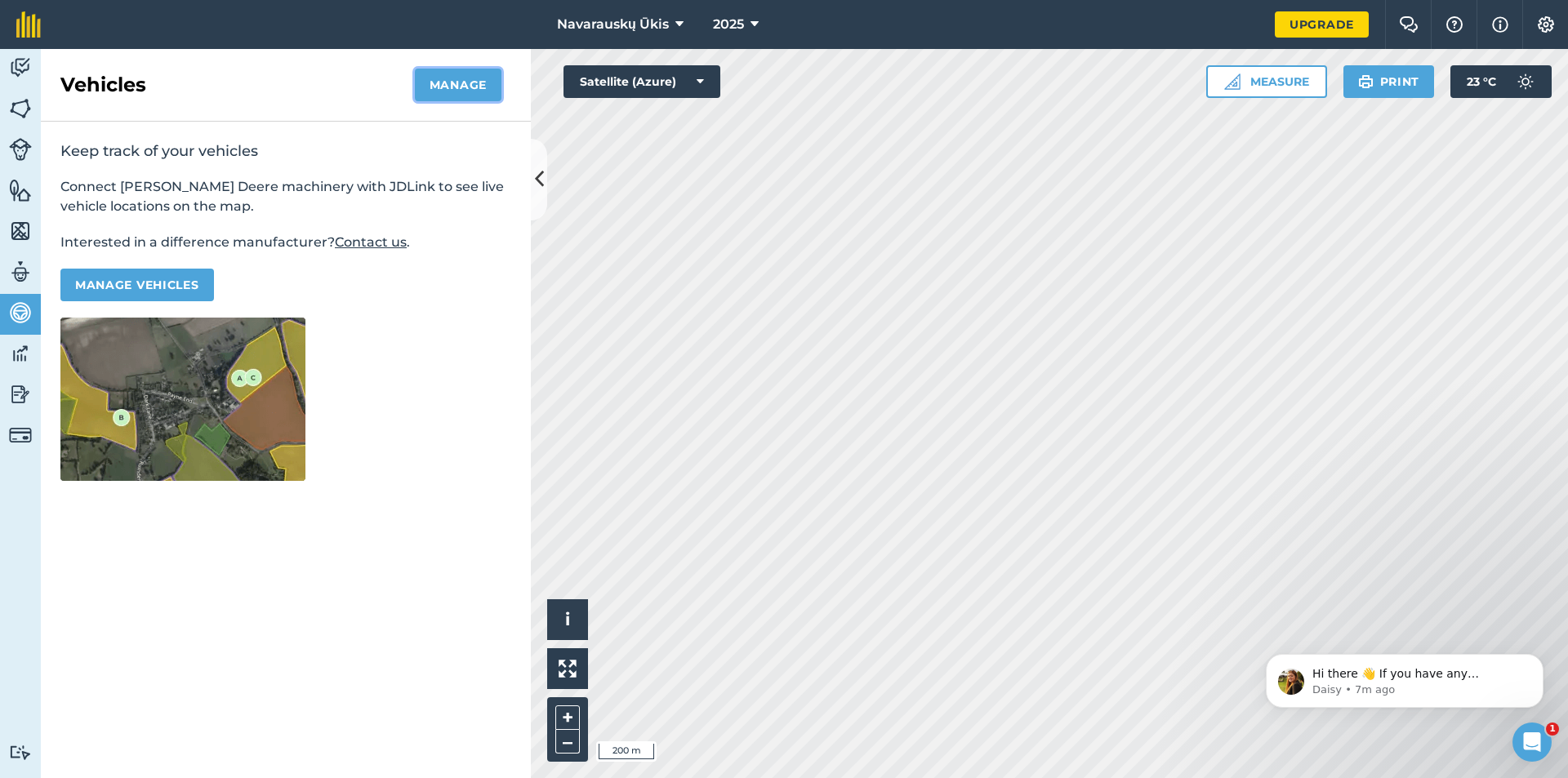
click at [437, 96] on button "Manage" at bounding box center [458, 85] width 87 height 33
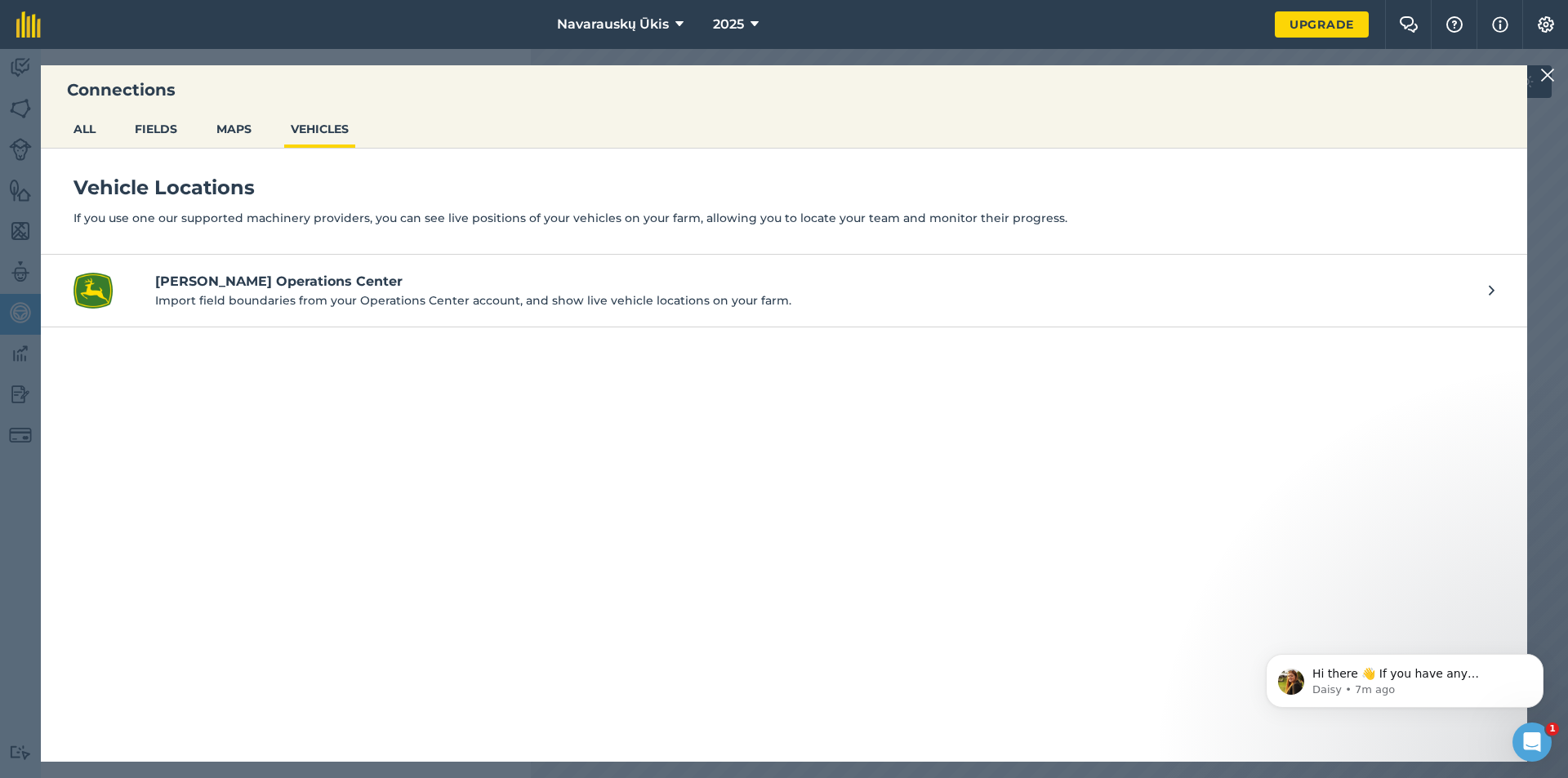
click at [1070, 283] on h4 "[PERSON_NAME] Operations Center" at bounding box center [814, 281] width 1317 height 20
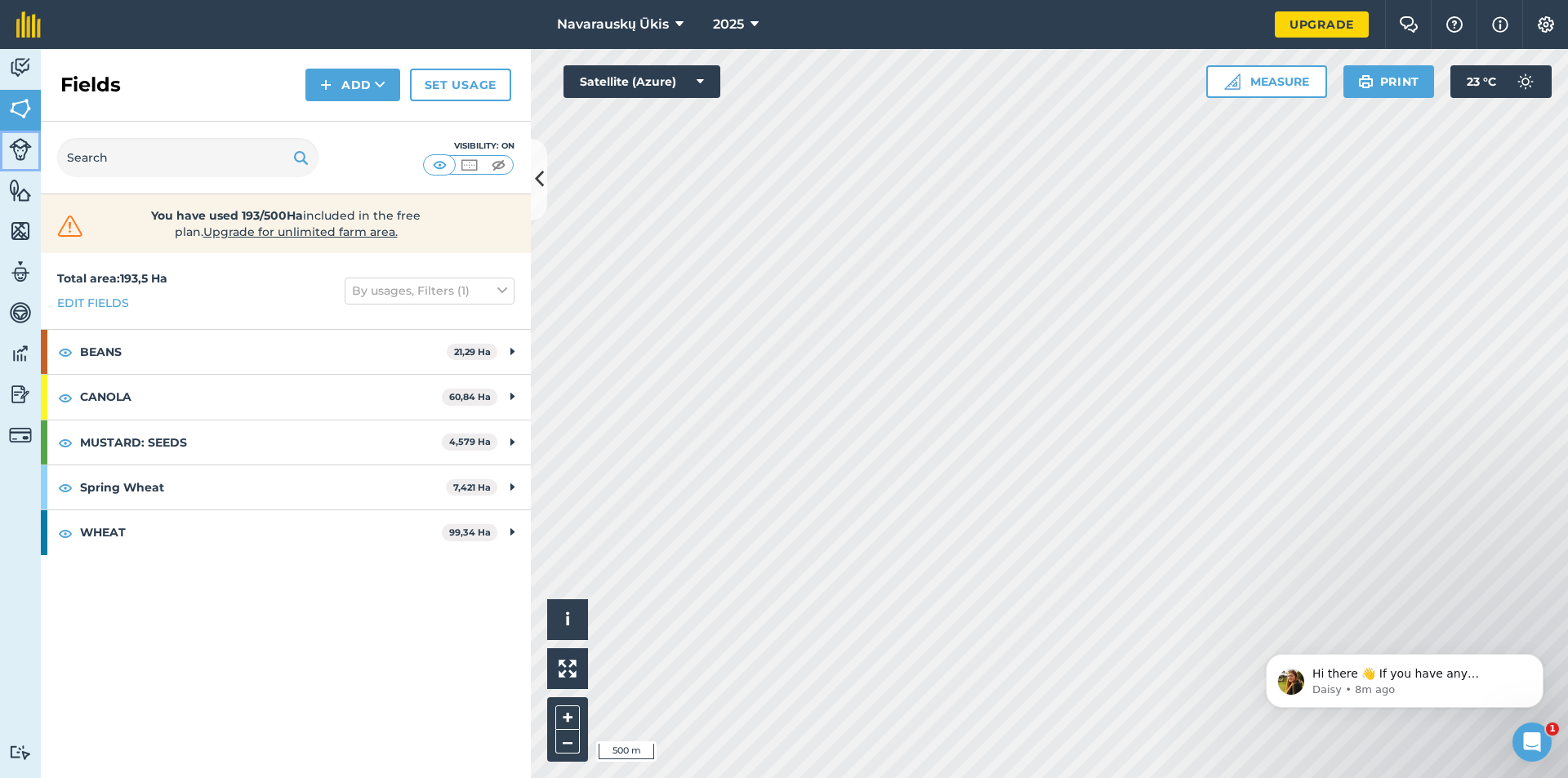
click at [21, 160] on img at bounding box center [20, 149] width 23 height 23
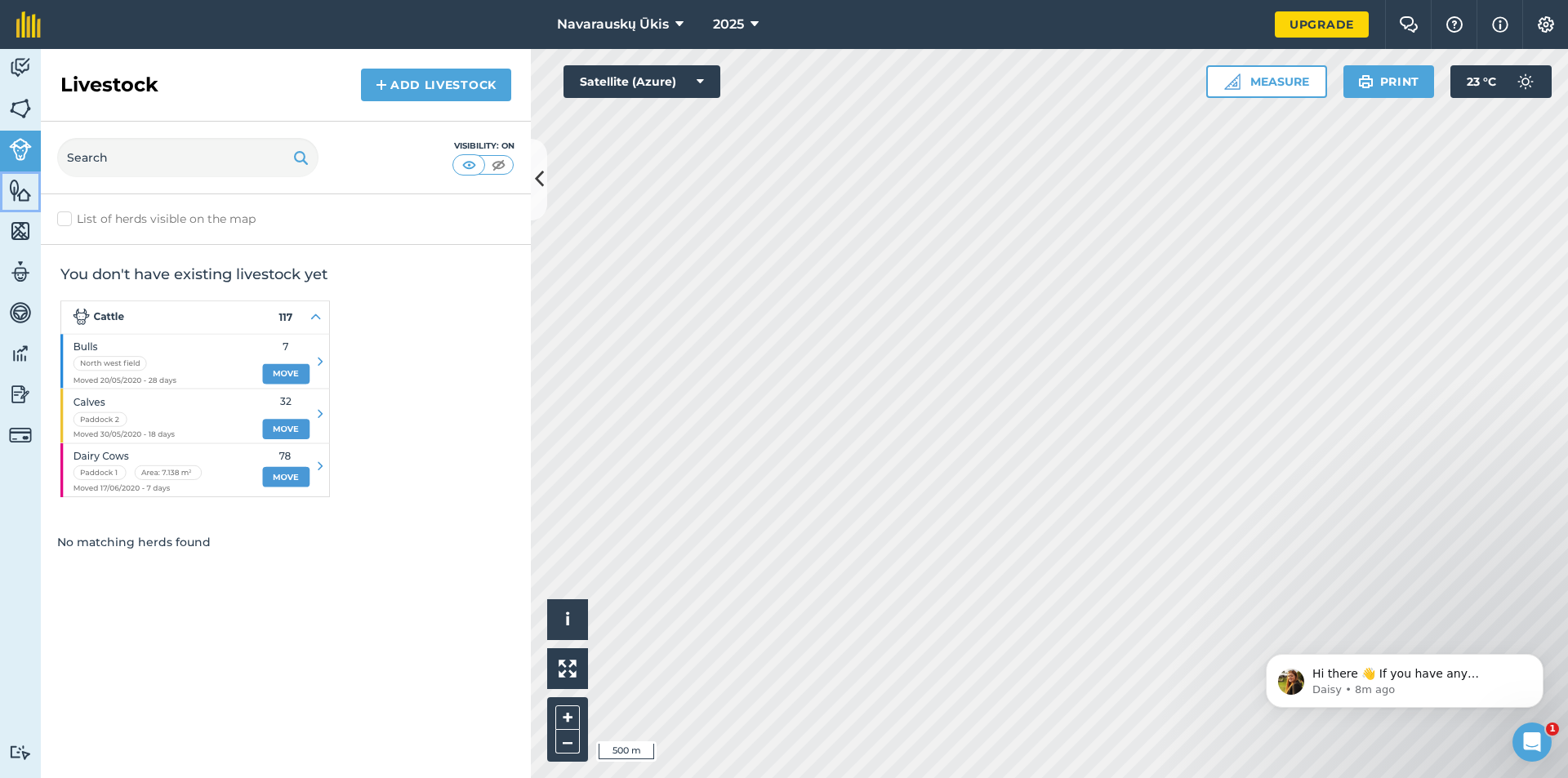
click at [17, 203] on link "Features" at bounding box center [20, 192] width 41 height 41
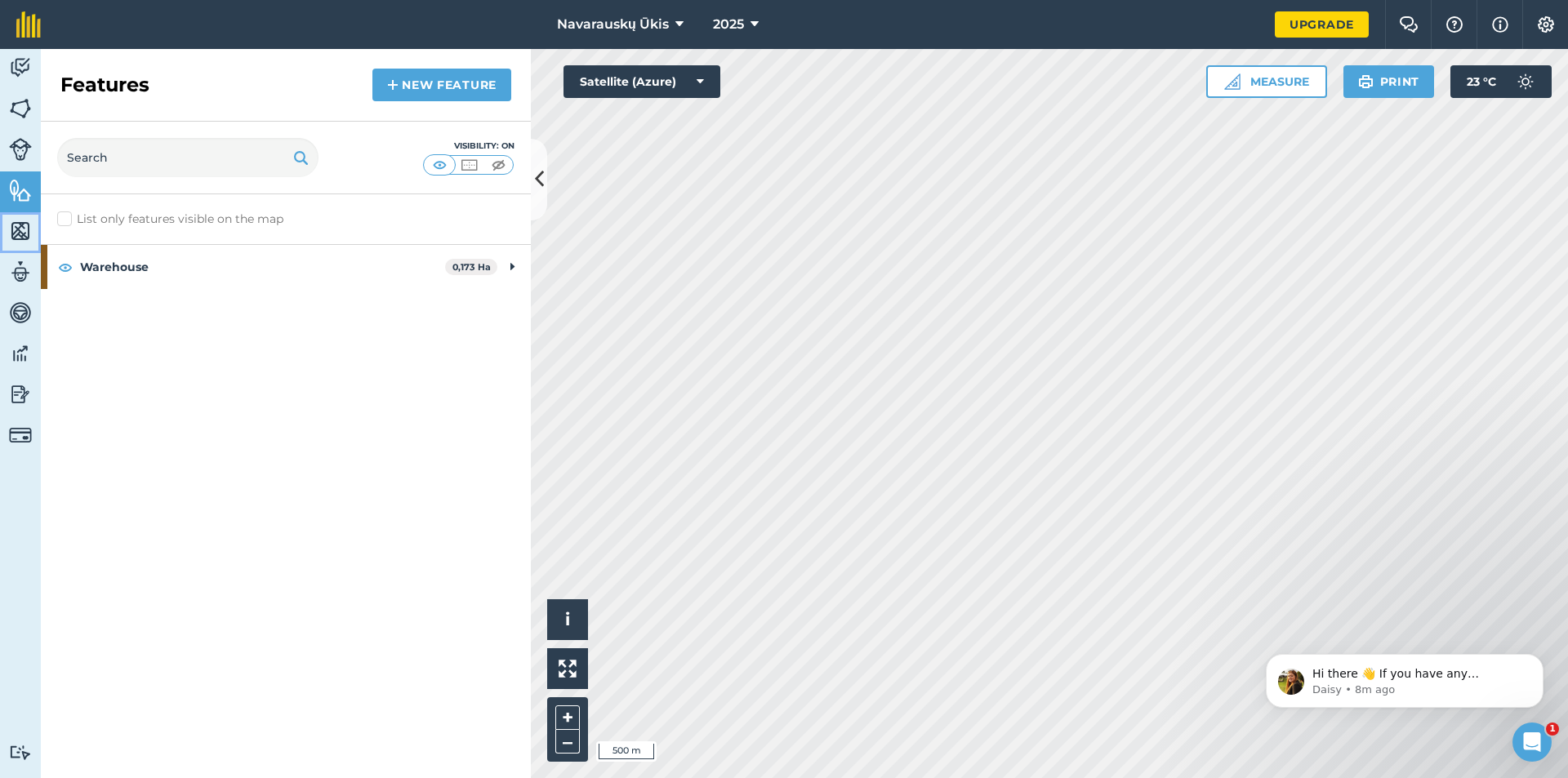
click at [17, 235] on img at bounding box center [20, 231] width 23 height 24
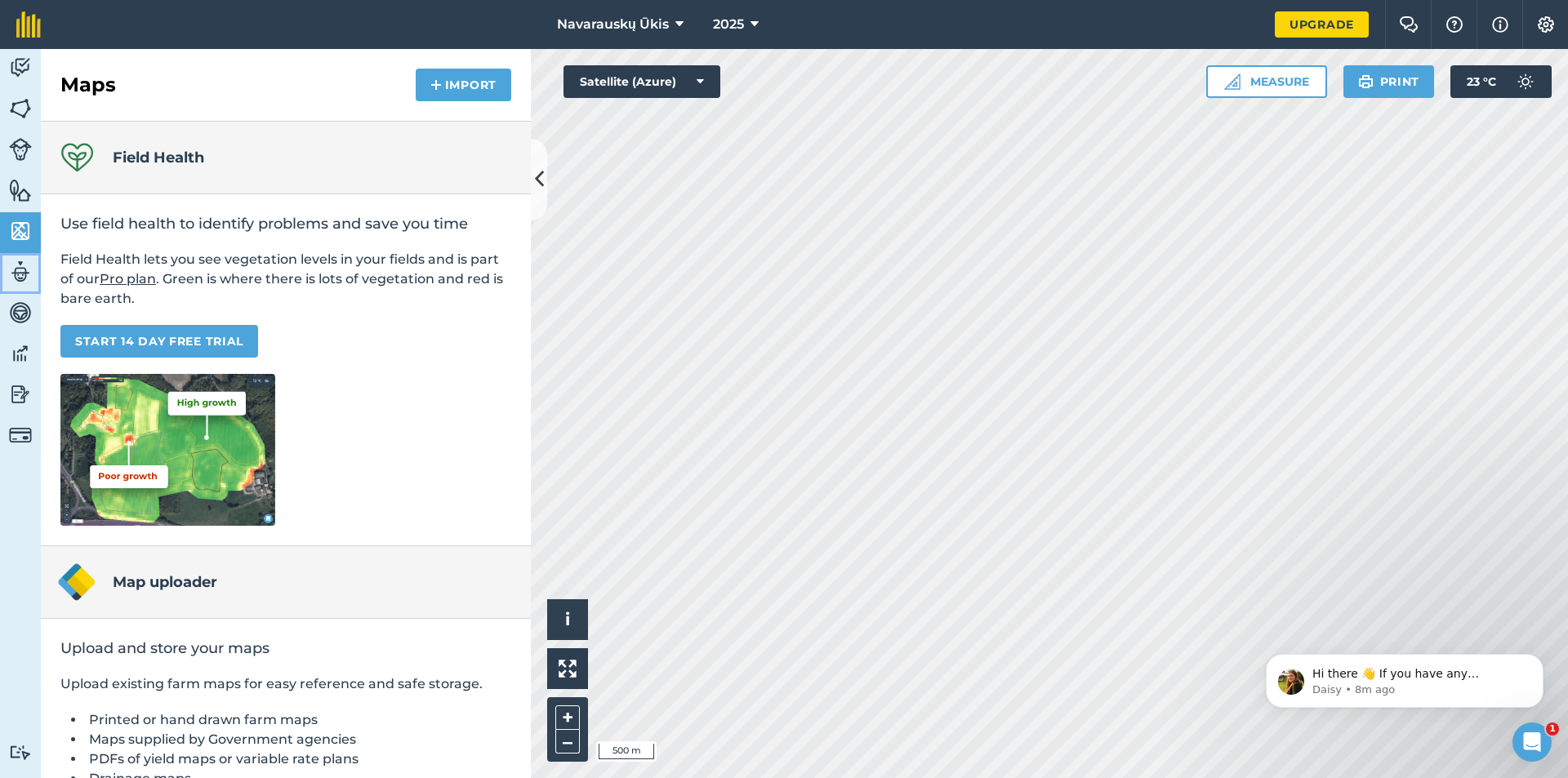
click at [16, 269] on img at bounding box center [20, 272] width 23 height 24
select select "MEMBER"
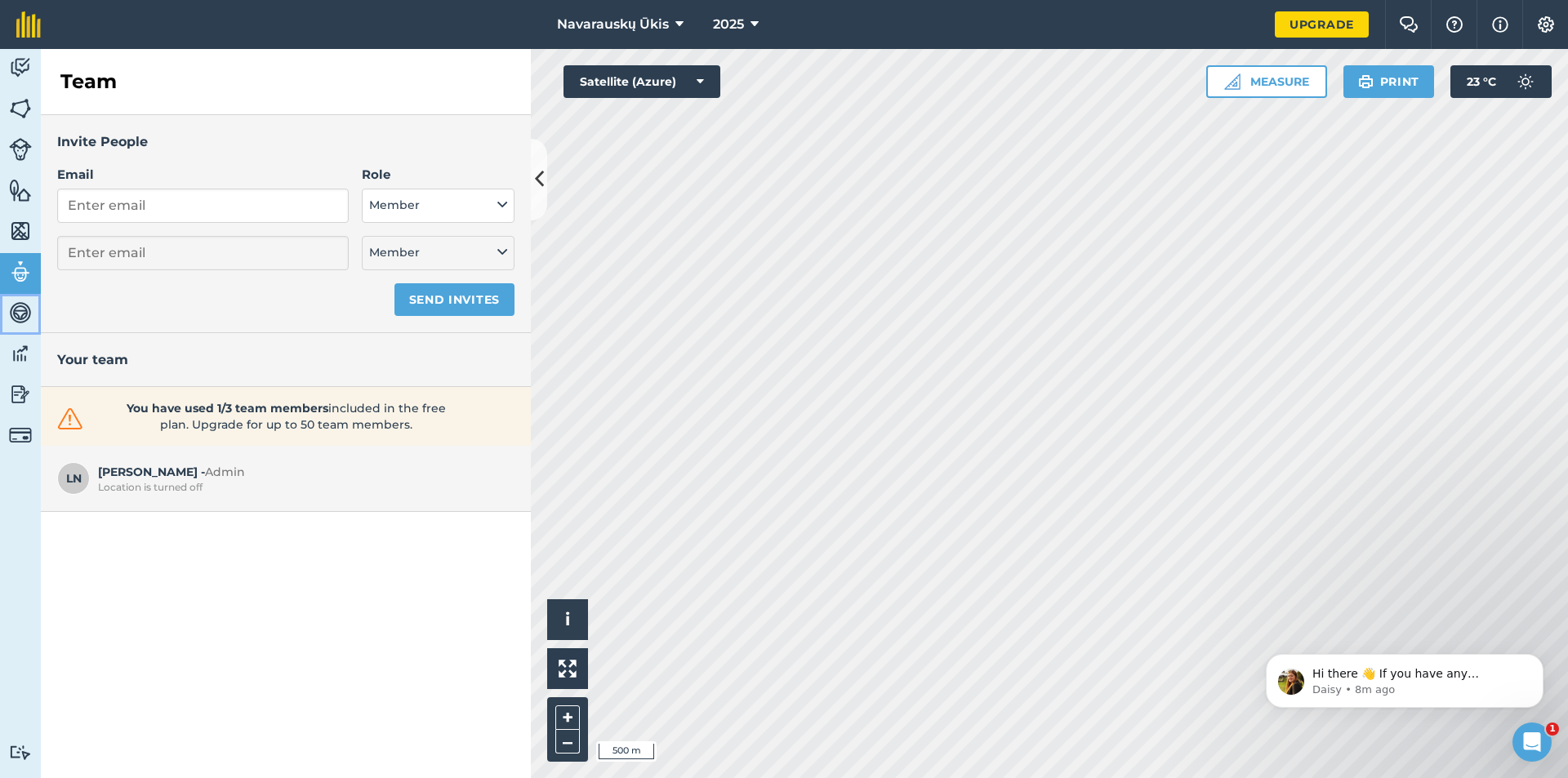
click at [16, 300] on img at bounding box center [20, 313] width 23 height 24
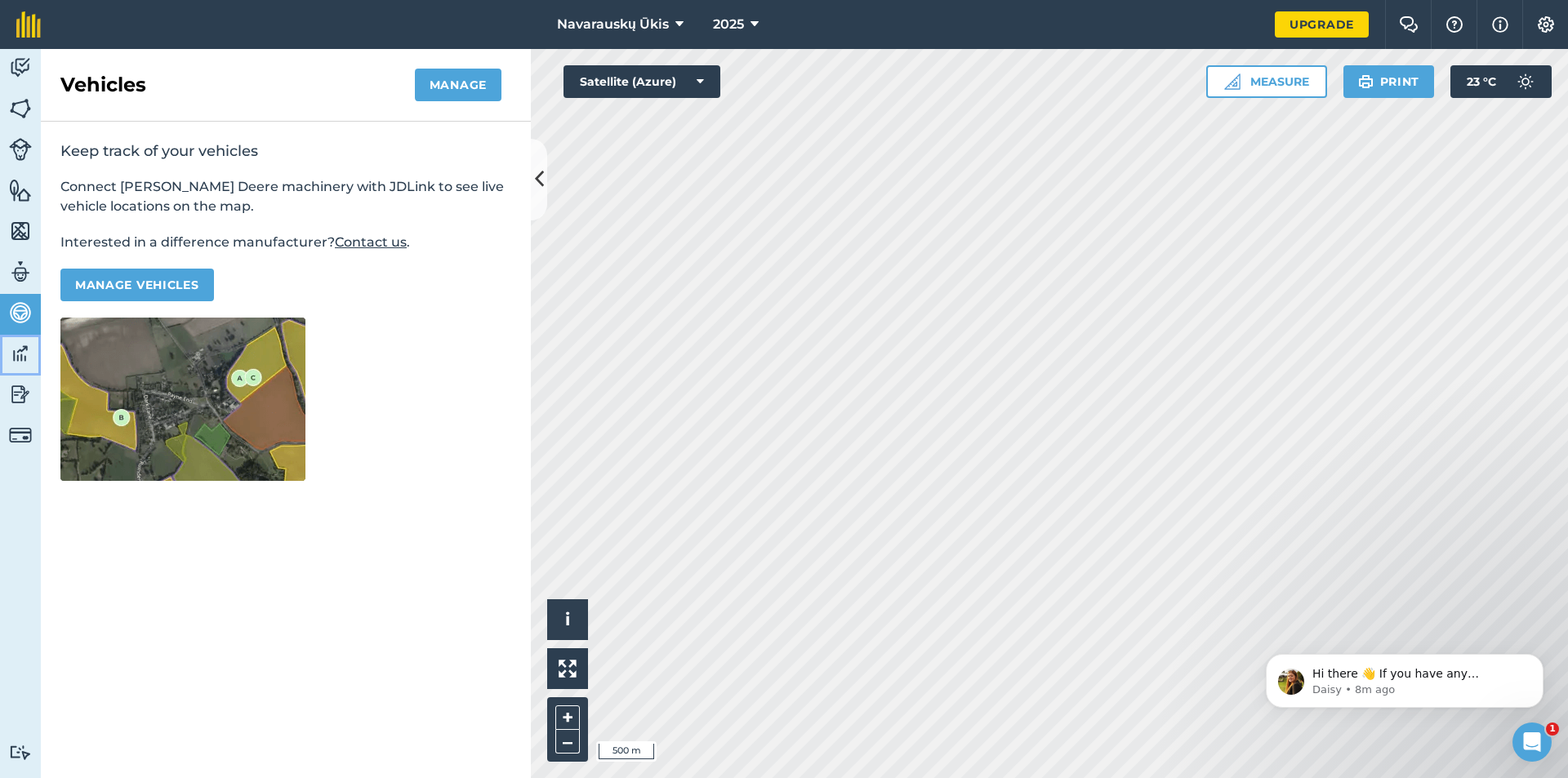
click at [16, 350] on img at bounding box center [20, 353] width 23 height 24
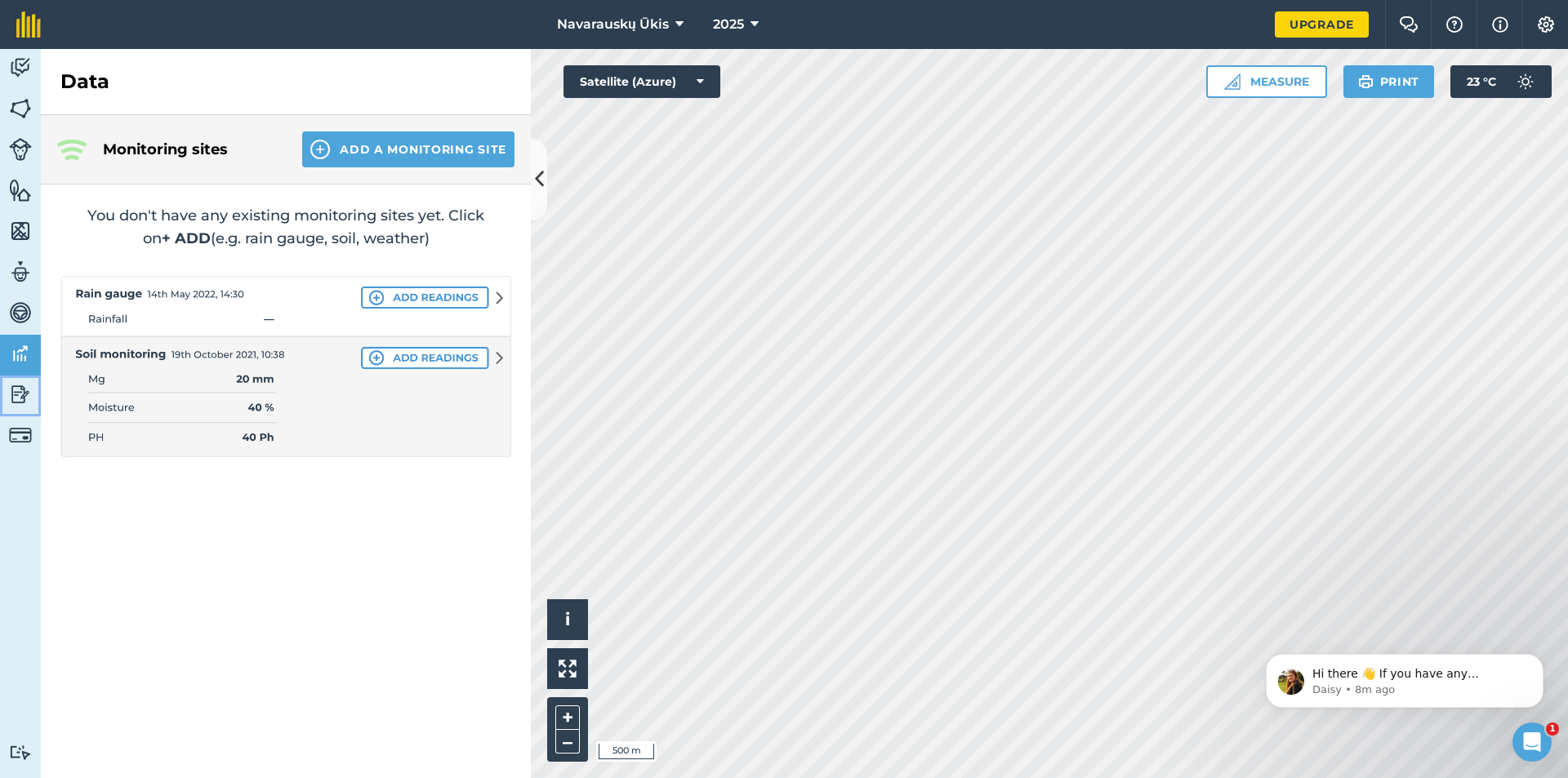
click at [4, 410] on link "Reporting" at bounding box center [20, 396] width 41 height 41
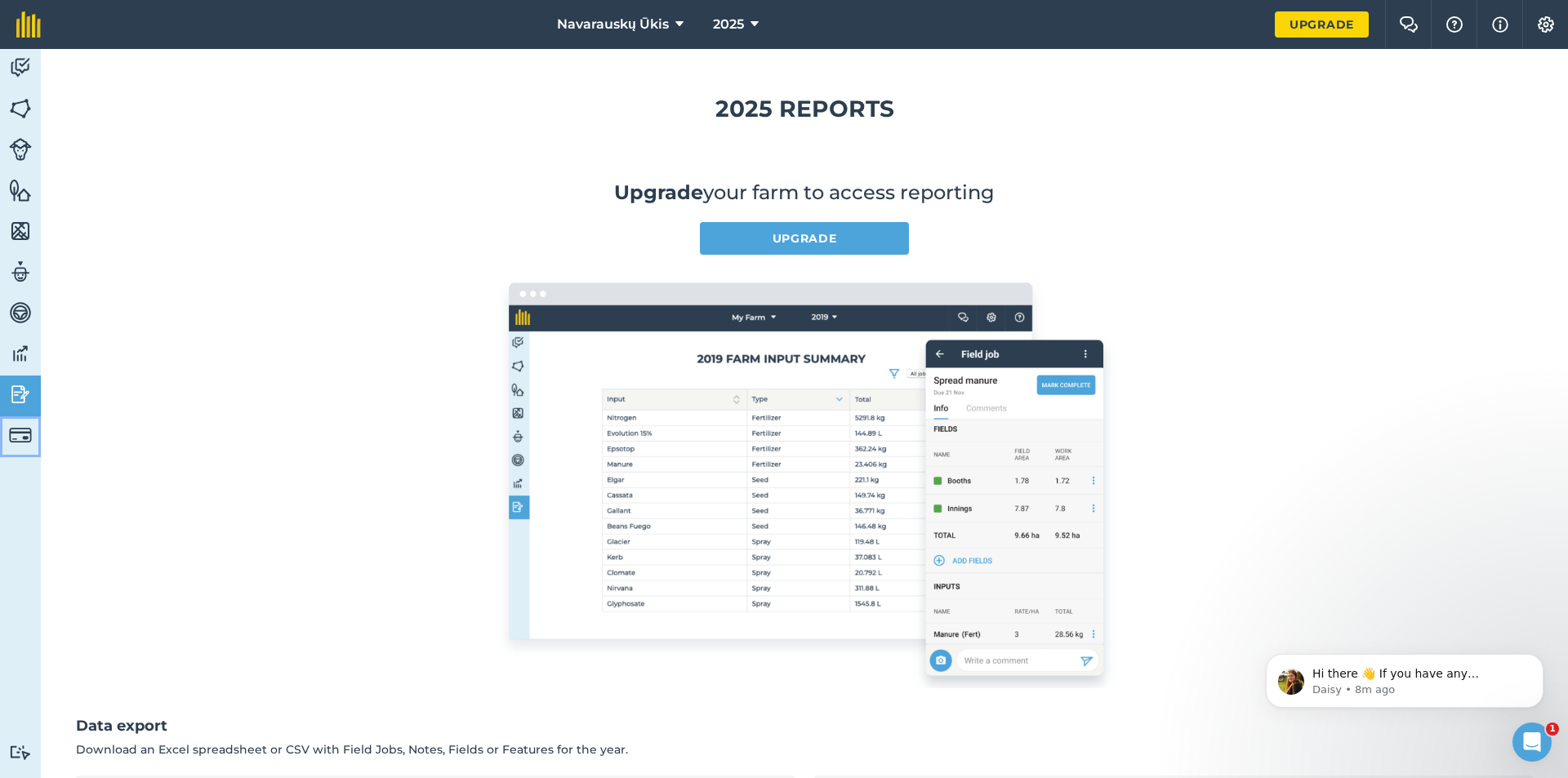
click at [4, 441] on link "Billing" at bounding box center [20, 437] width 41 height 41
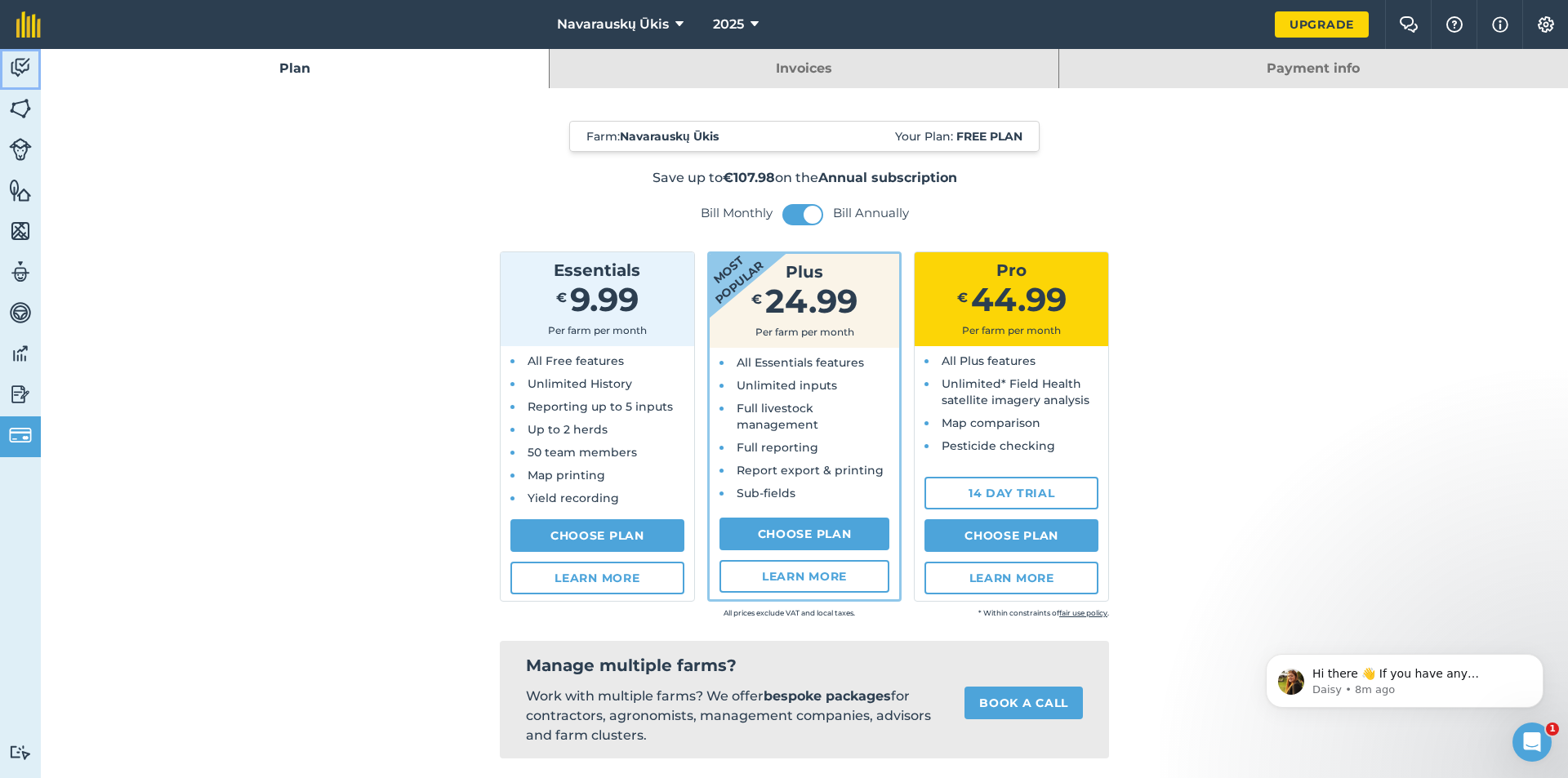
click at [13, 81] on link "Activity" at bounding box center [20, 69] width 41 height 41
